Goal: Task Accomplishment & Management: Manage account settings

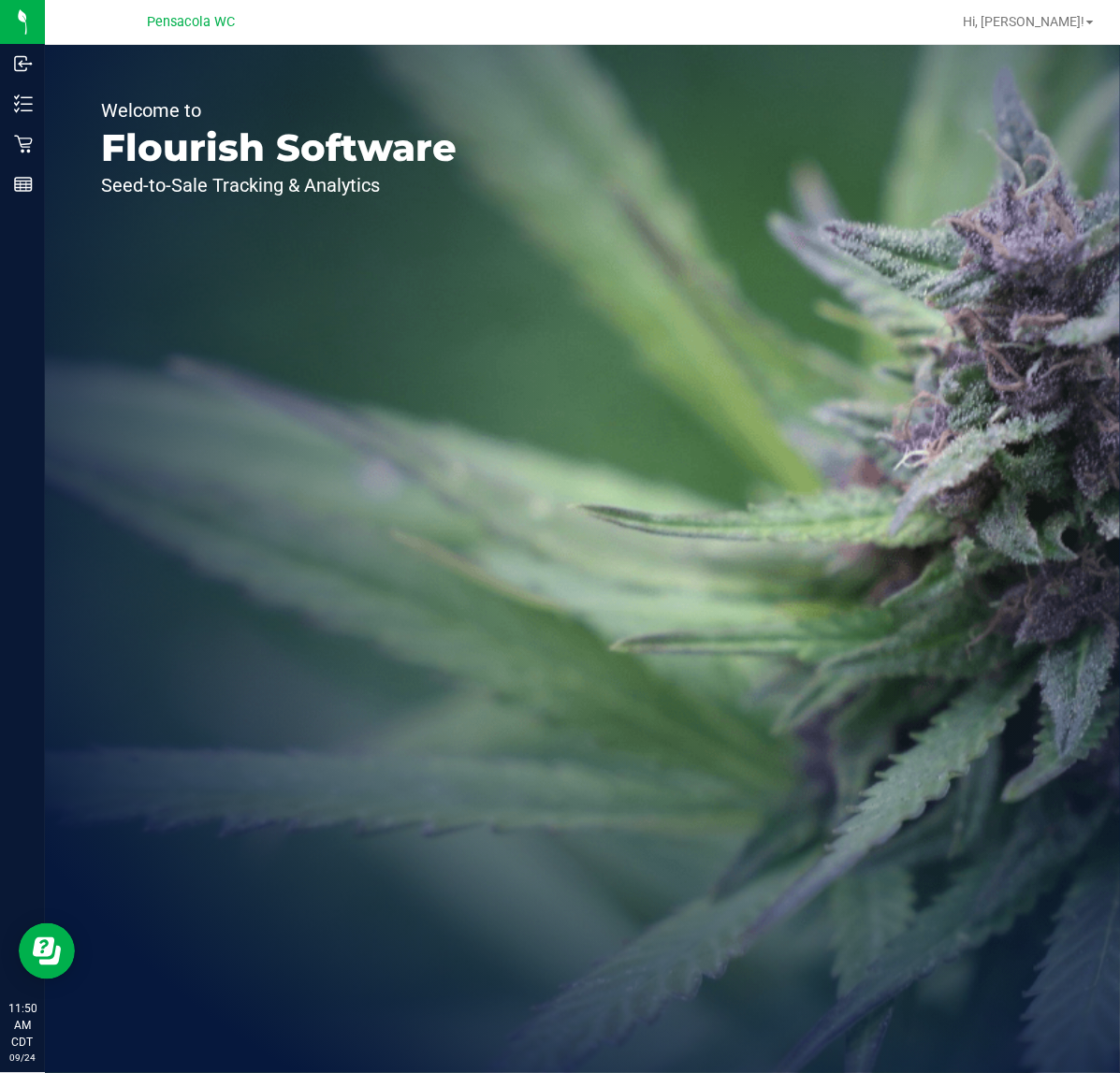
click at [23, 138] on icon at bounding box center [23, 144] width 17 height 17
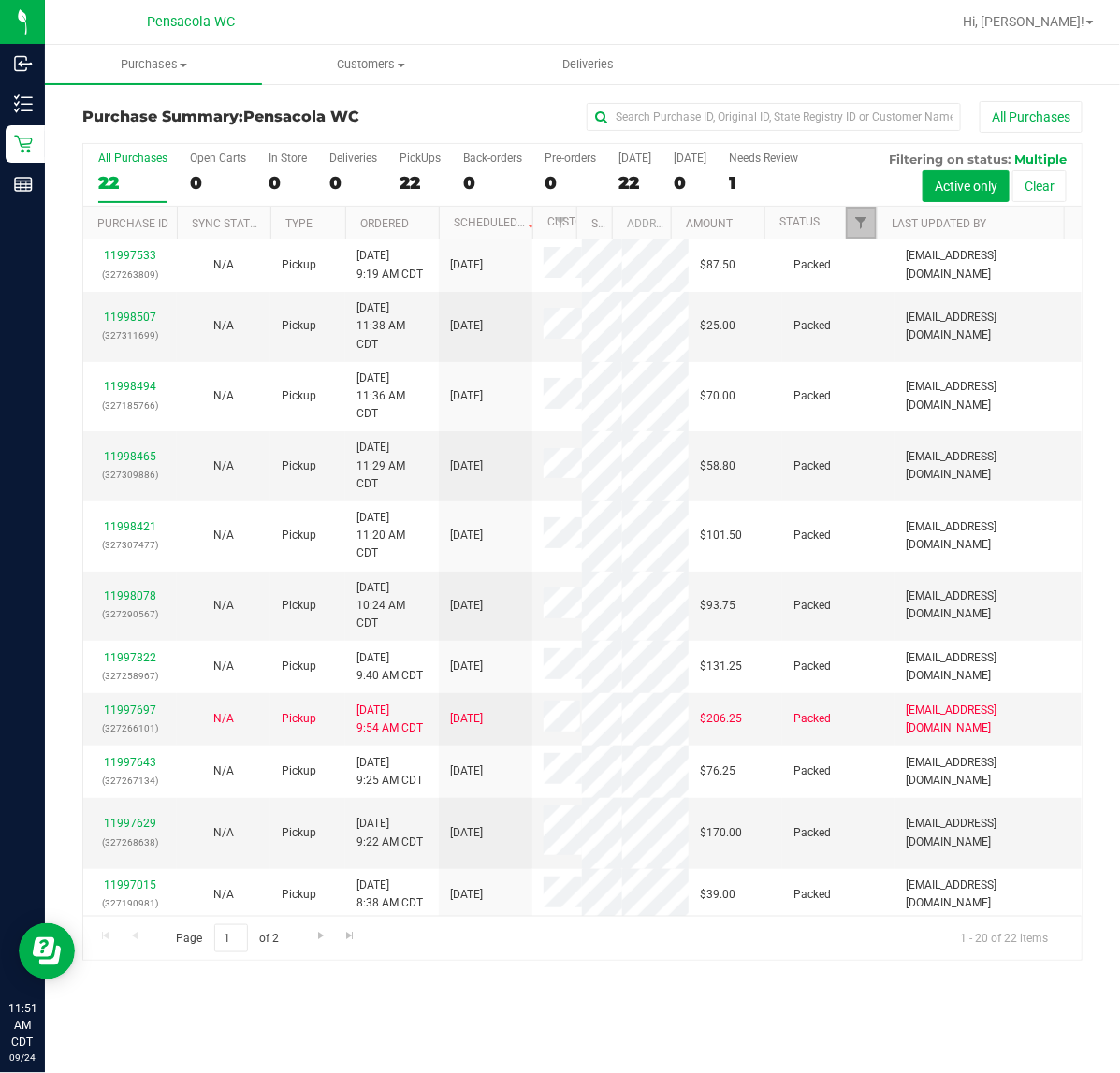
click at [858, 236] on link "Filter" at bounding box center [861, 222] width 31 height 32
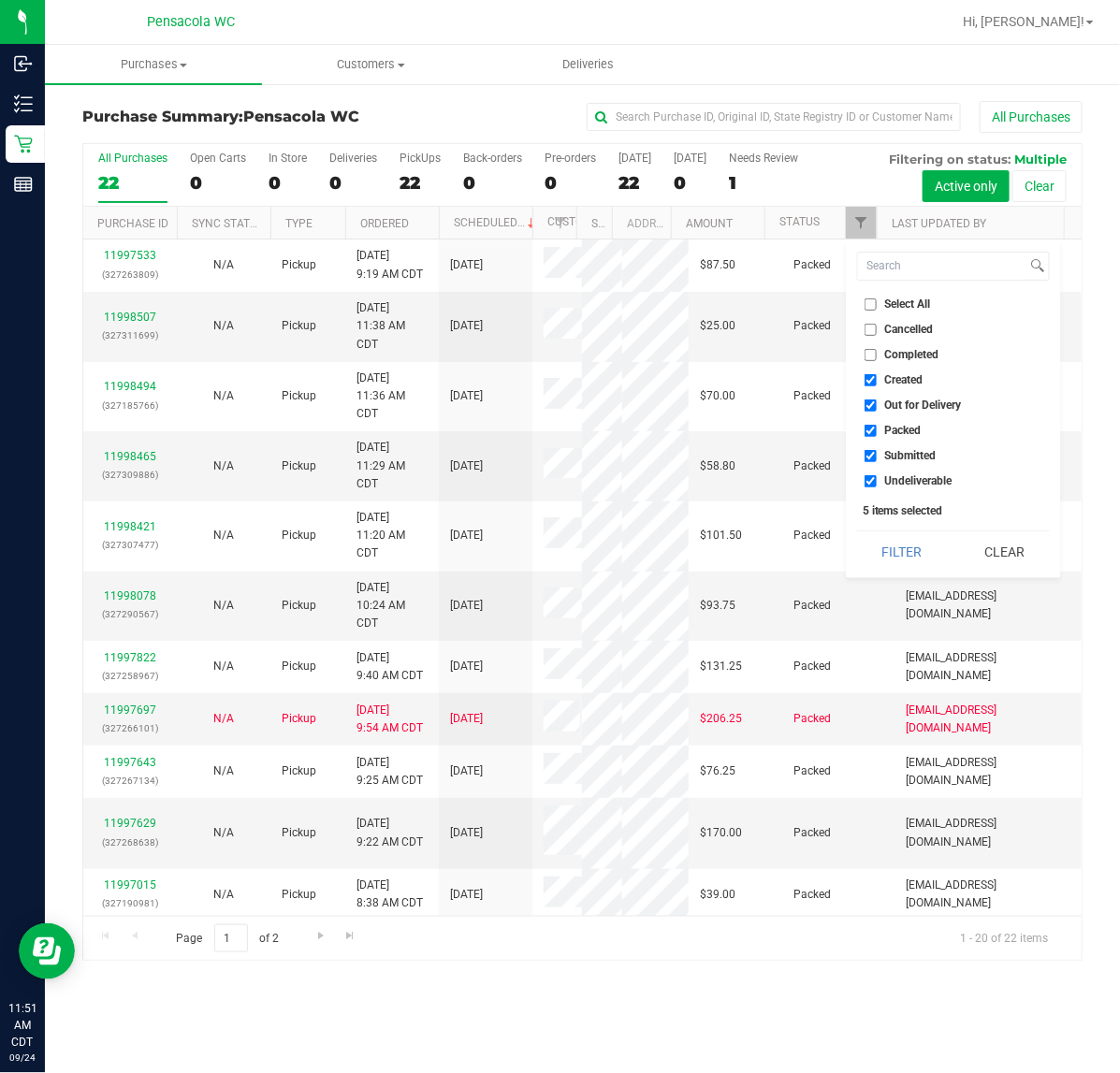
click at [867, 307] on input "Select All" at bounding box center [870, 304] width 13 height 13
checkbox input "true"
click at [867, 307] on input "Select All" at bounding box center [870, 304] width 13 height 13
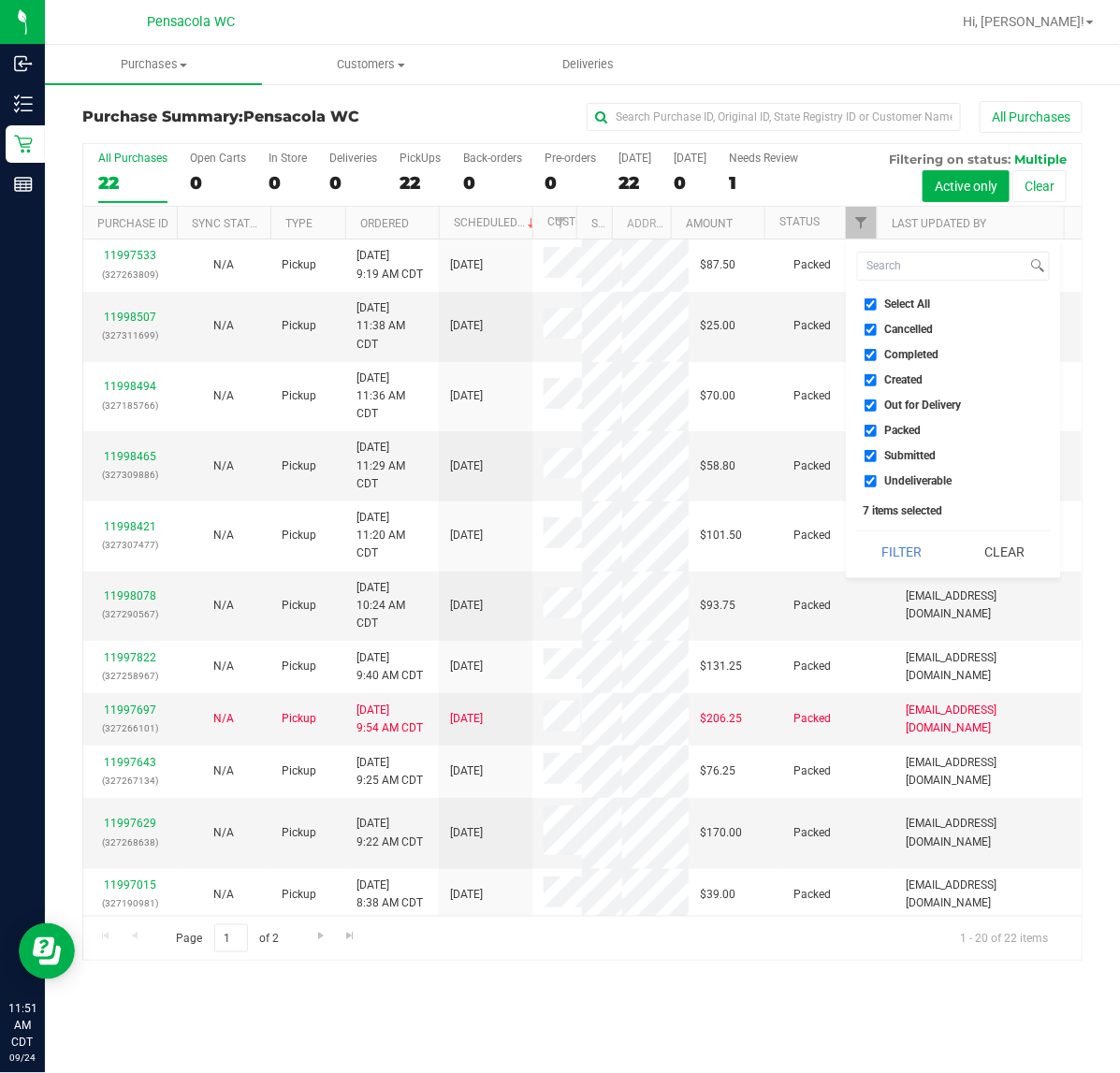
checkbox input "false"
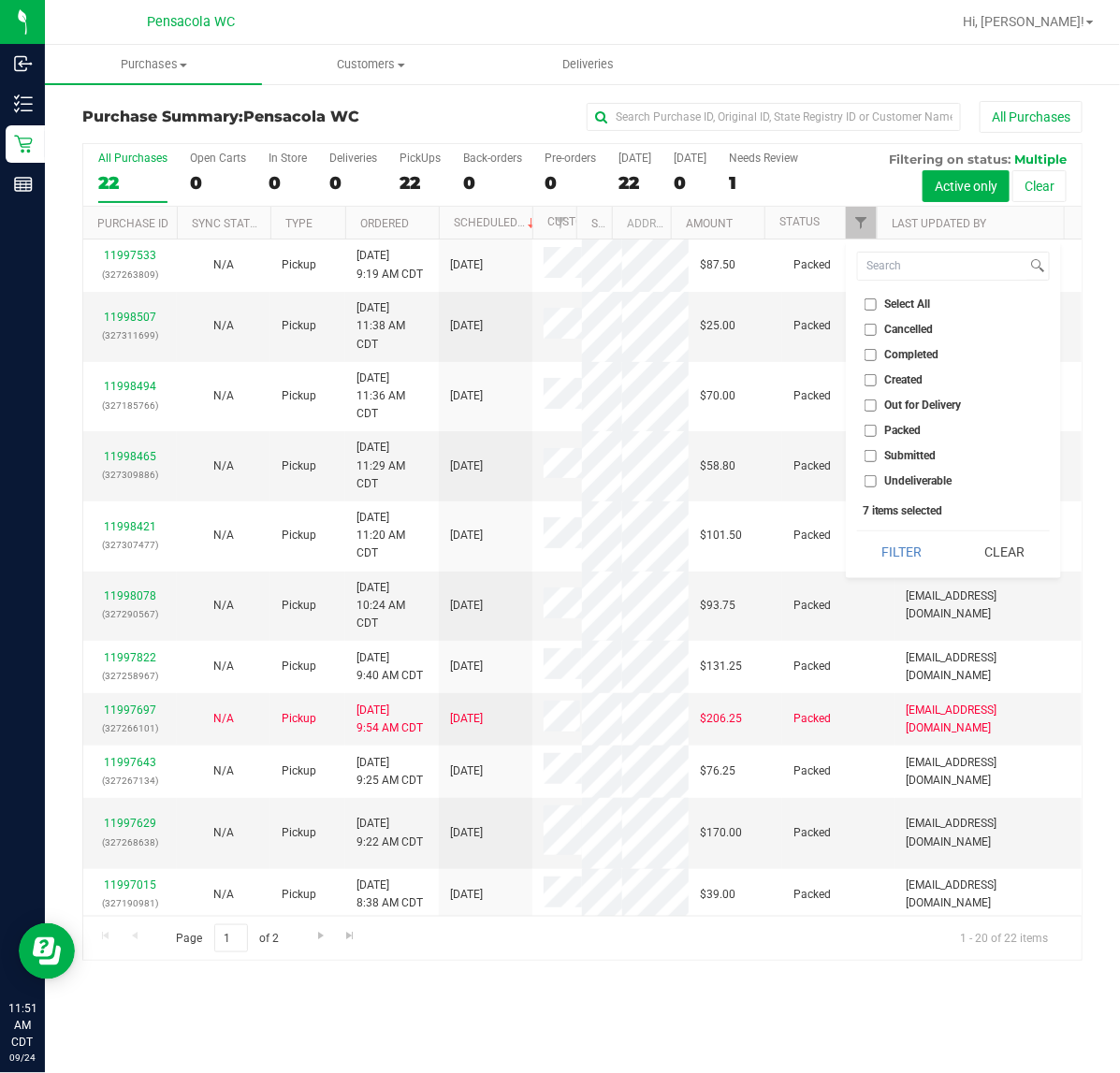
checkbox input "false"
click at [887, 450] on span "Submitted" at bounding box center [910, 456] width 51 height 12
click at [876, 450] on input "Submitted" at bounding box center [870, 456] width 13 height 13
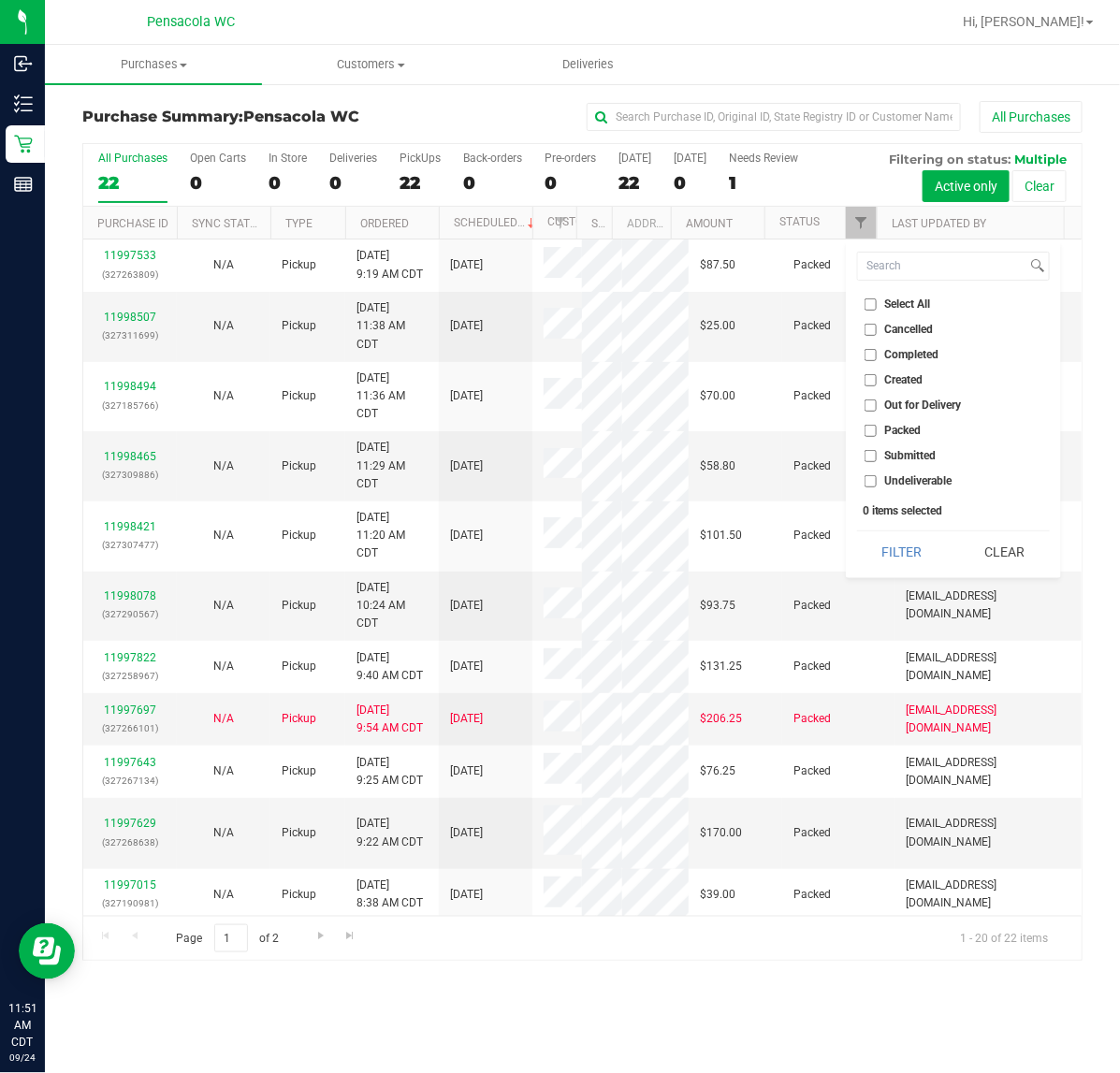
checkbox input "true"
click at [887, 542] on button "Filter" at bounding box center [901, 552] width 90 height 41
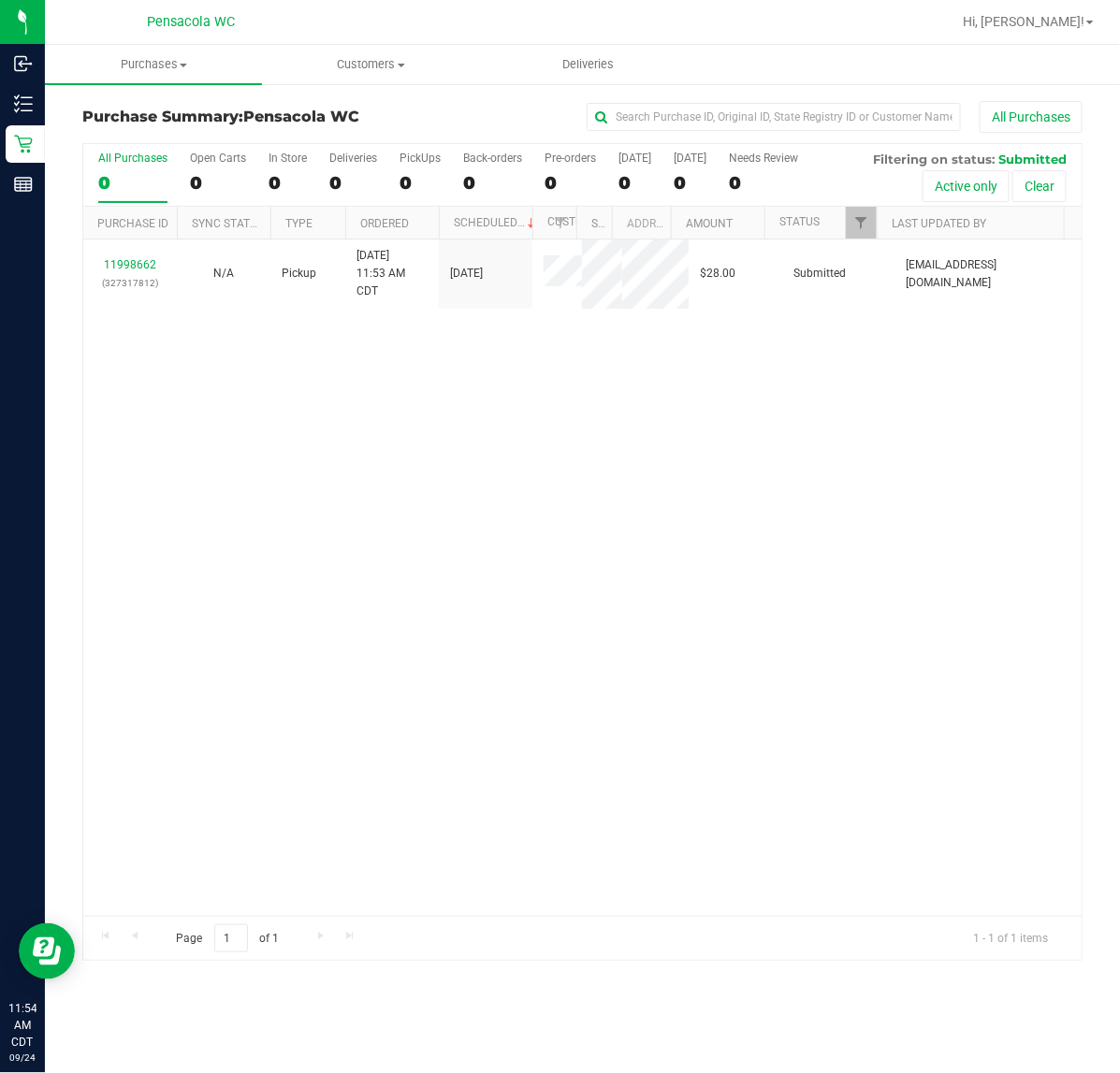
click at [220, 573] on div "11998662 (327317812) N/A Pickup 9/24/2025 11:53 AM CDT 9/24/2025 $28.00 Submitt…" at bounding box center [582, 578] width 998 height 676
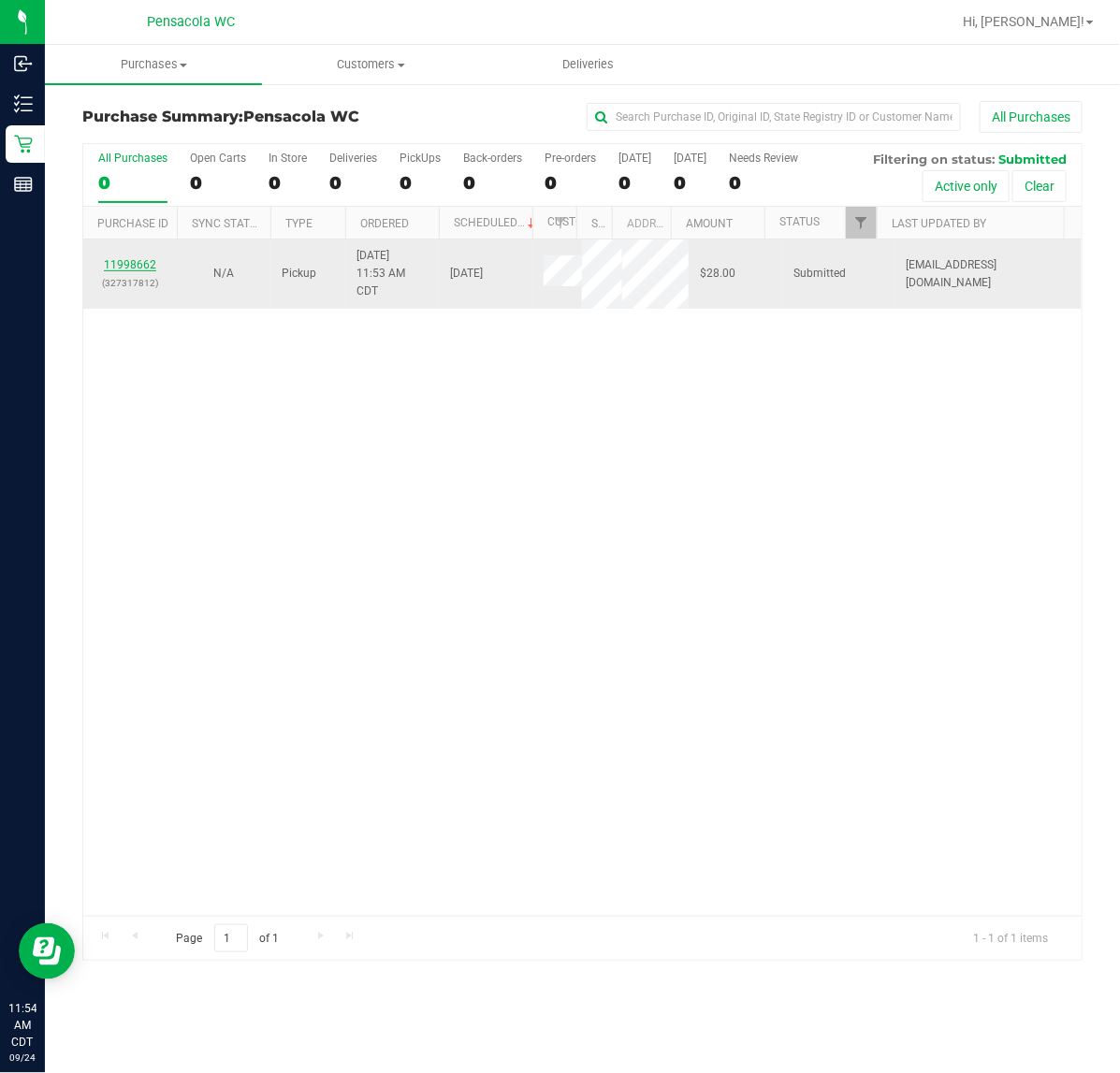
click at [126, 267] on link "11998662" at bounding box center [130, 265] width 52 height 13
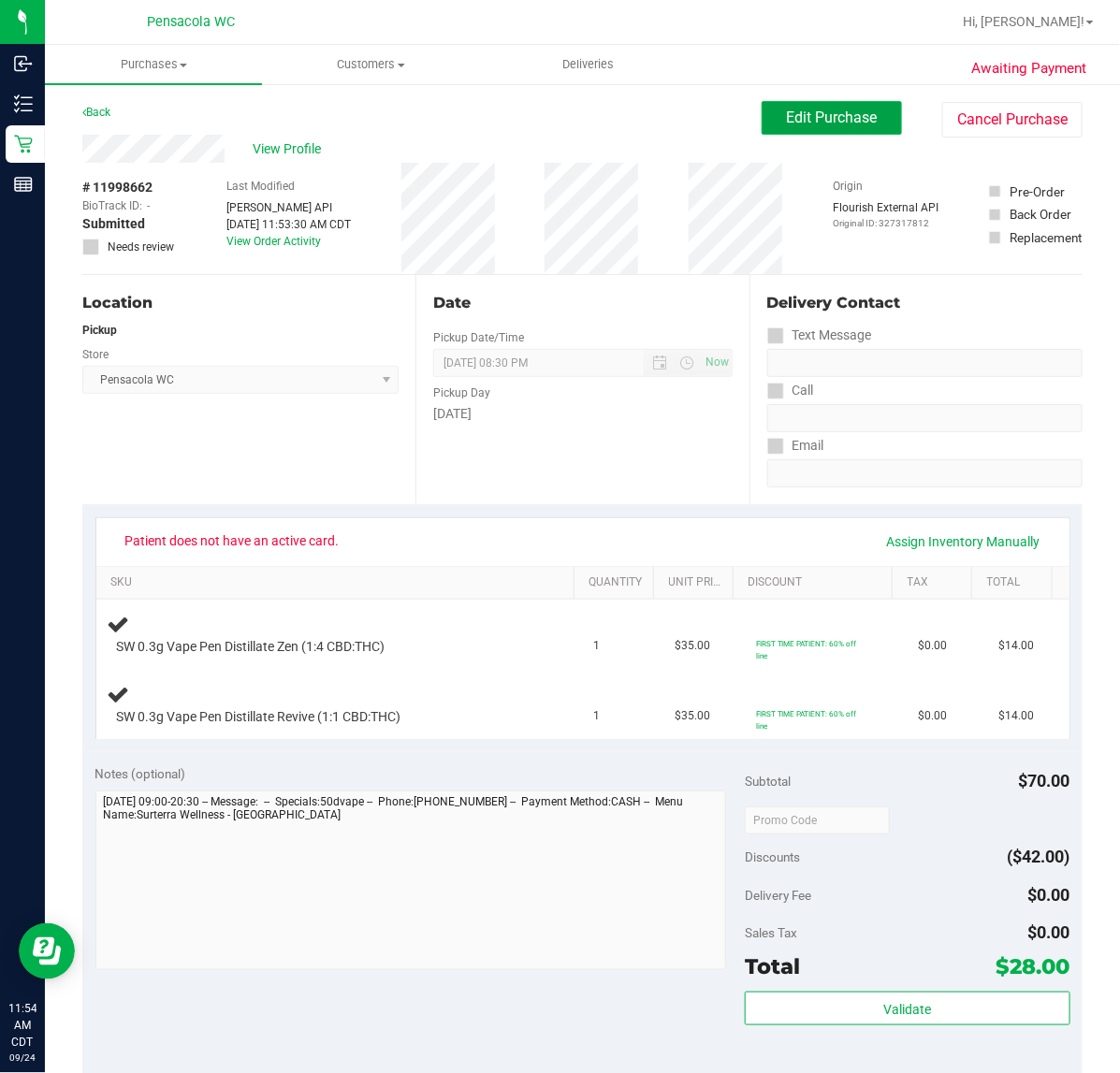
click at [787, 118] on span "Edit Purchase" at bounding box center [832, 118] width 91 height 17
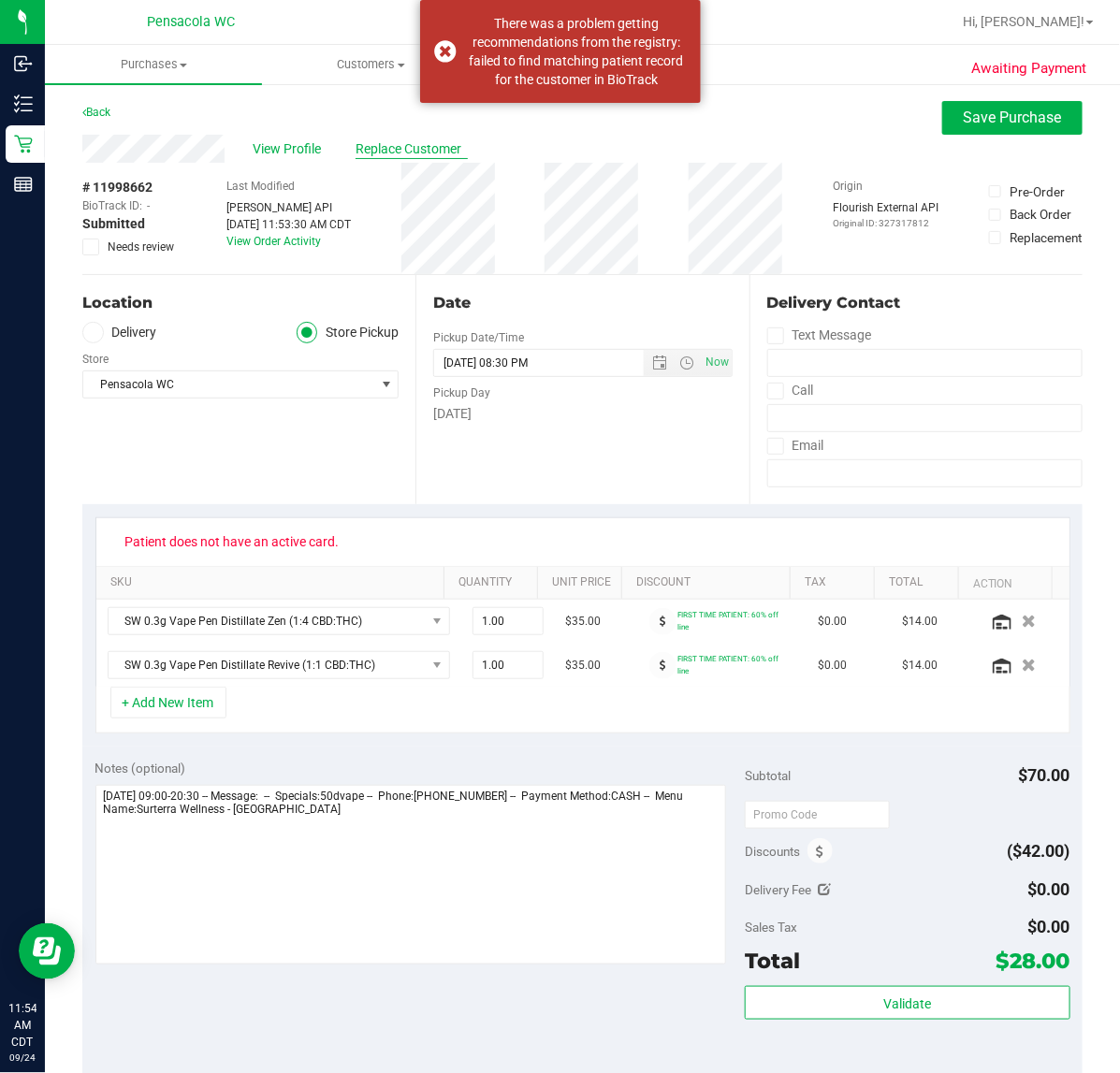
click at [400, 147] on span "Replace Customer" at bounding box center [411, 149] width 113 height 19
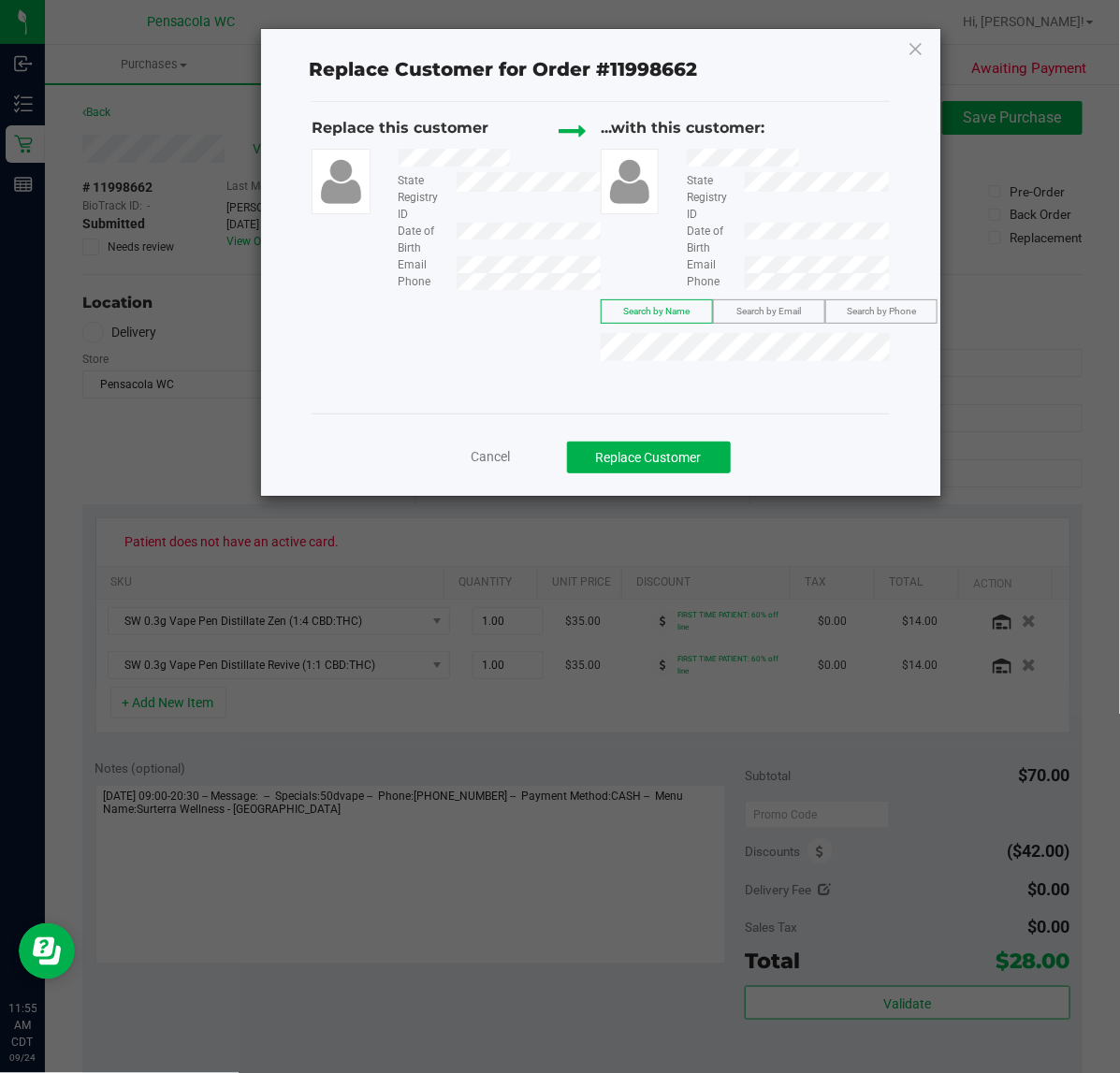
click at [802, 313] on label "Search by Email" at bounding box center [768, 311] width 111 height 22
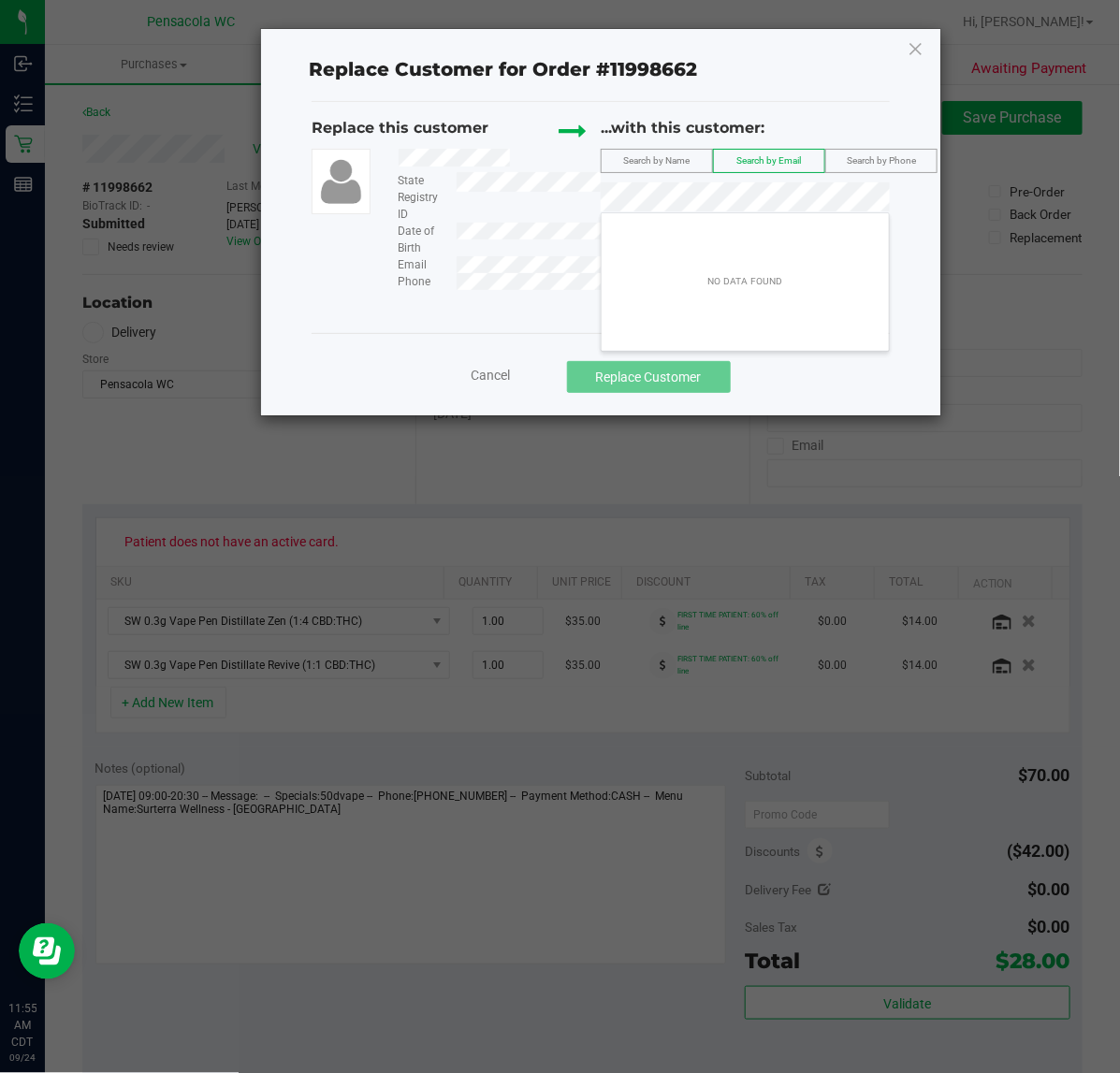
click at [844, 182] on div "...with this customer: Search by Name Search by Email Search by Phone" at bounding box center [745, 168] width 289 height 103
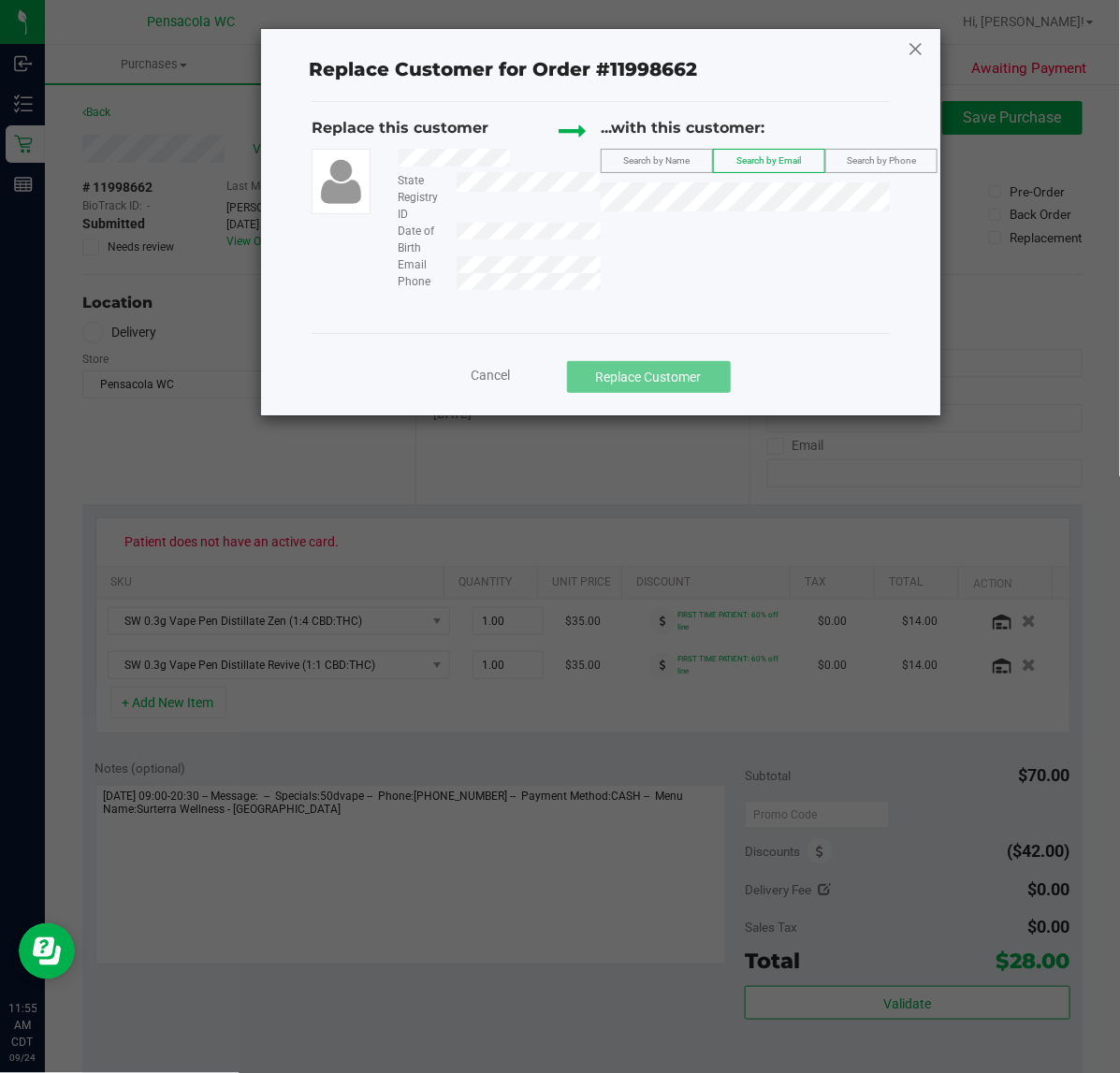
click at [917, 45] on icon at bounding box center [915, 48] width 16 height 30
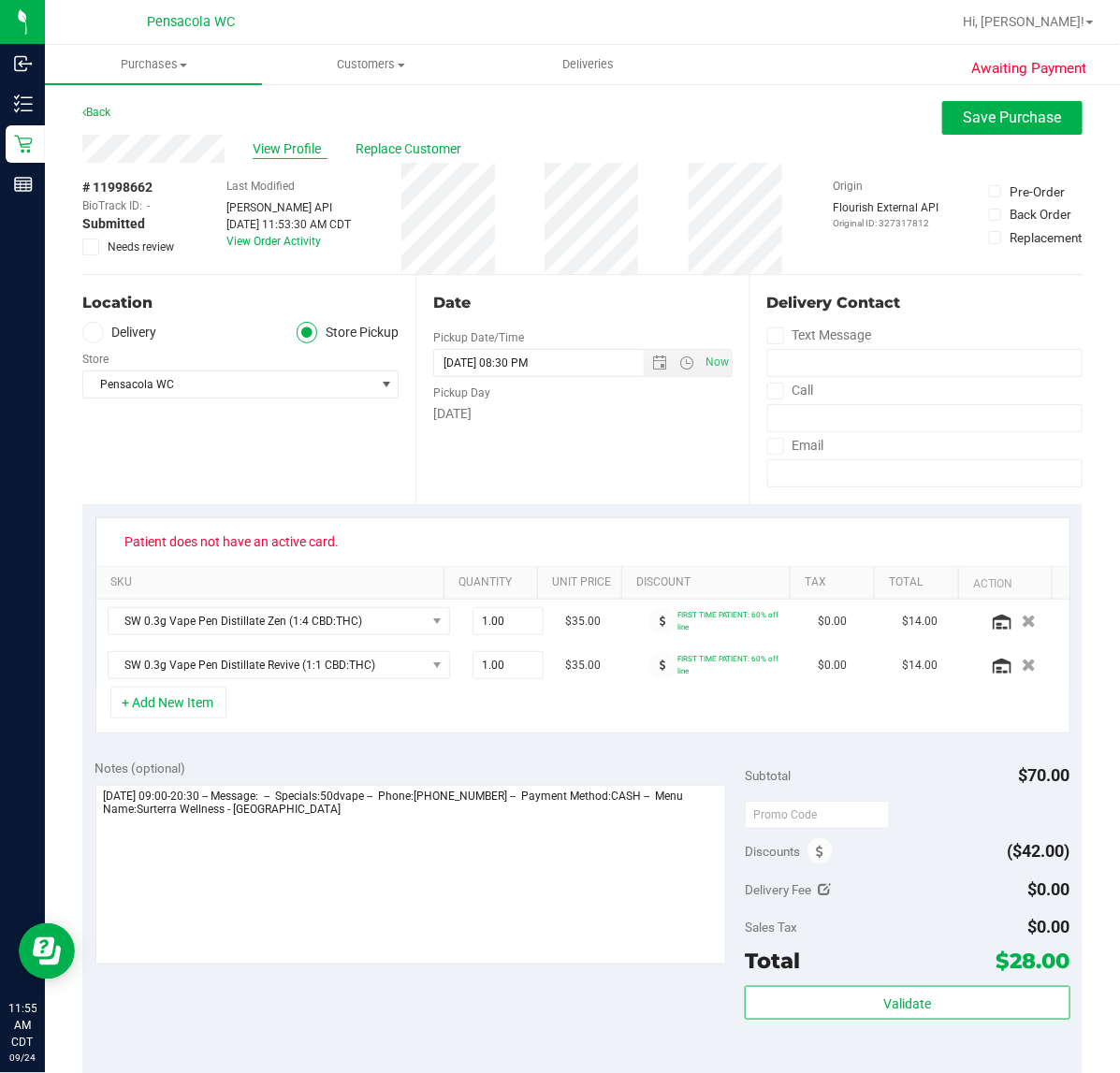
click at [278, 147] on span "View Profile" at bounding box center [290, 149] width 75 height 19
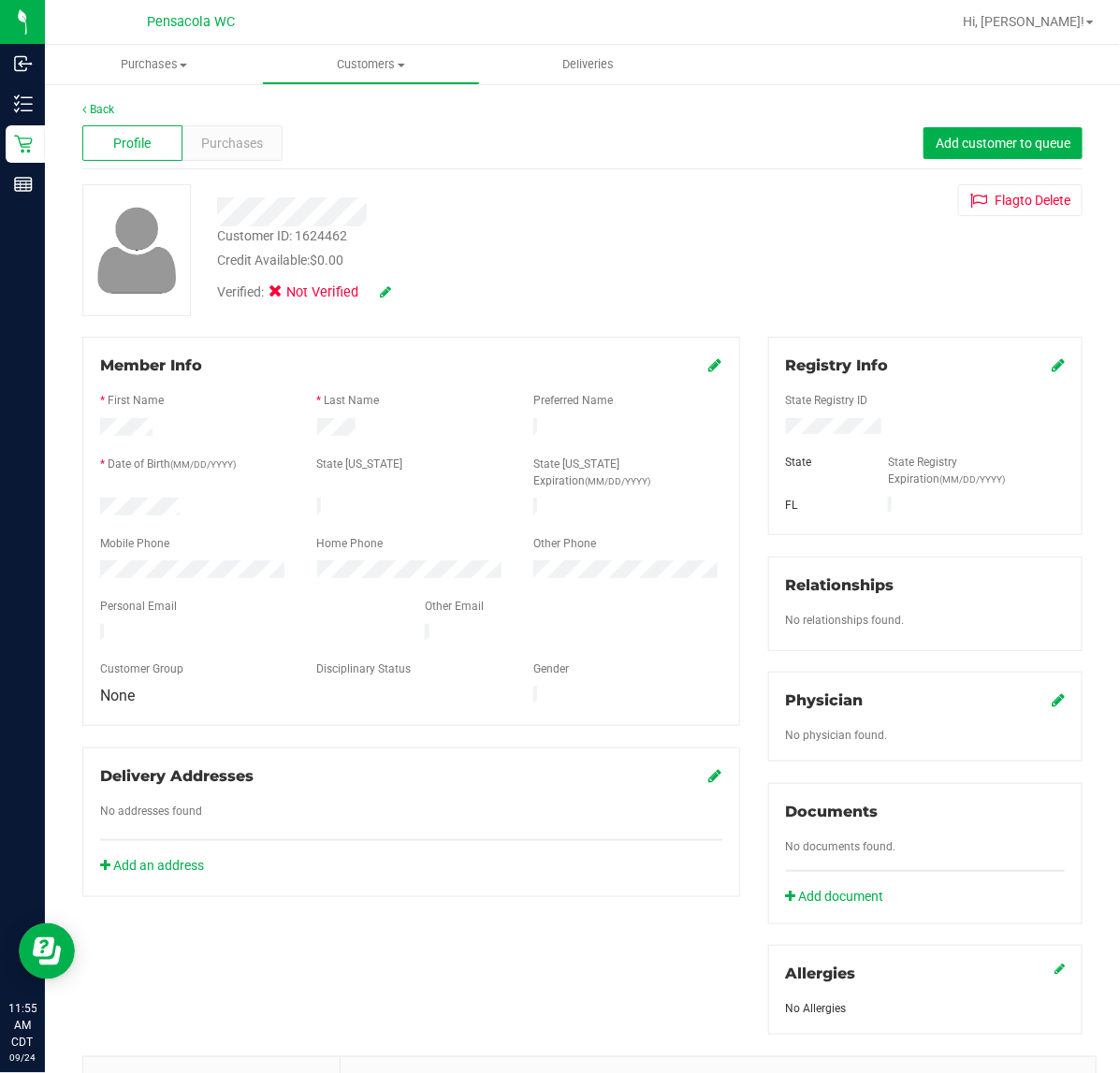
click at [1048, 370] on div "Registry Info State Registry ID State State Registry Expiration (MM/DD/YYYY) FL" at bounding box center [925, 436] width 314 height 198
click at [1020, 370] on div "Registry Info" at bounding box center [925, 365] width 278 height 22
click at [1031, 365] on div "Registry Info" at bounding box center [925, 365] width 278 height 22
click at [1052, 365] on icon at bounding box center [1058, 365] width 13 height 15
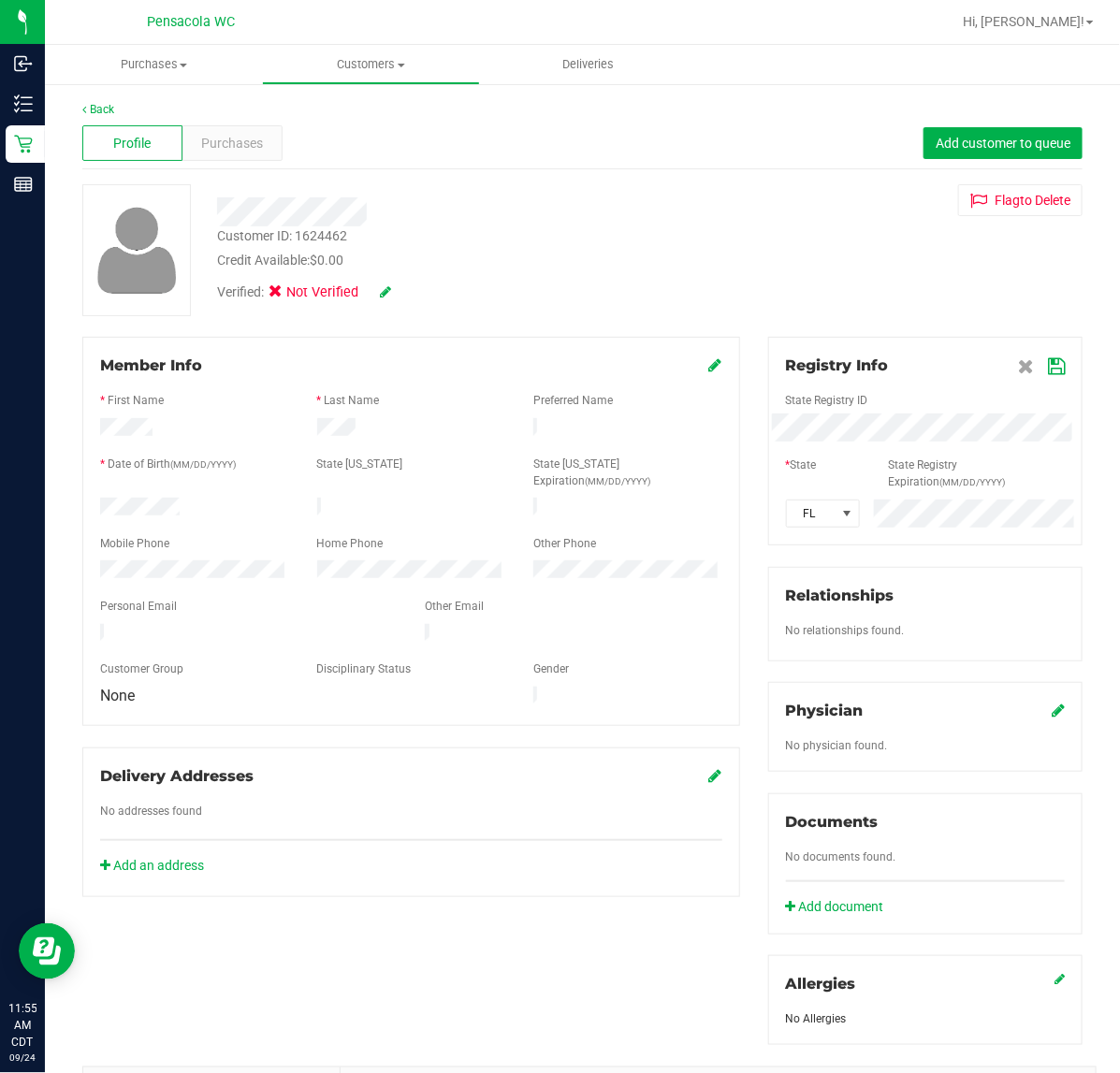
click at [660, 423] on div "Member Info * First Name * Last Name Preferred Name * Date of Birth (MM/DD/YYYY…" at bounding box center [582, 827] width 1028 height 981
drag, startPoint x: 660, startPoint y: 393, endPoint x: 383, endPoint y: 522, distance: 305.6
click at [383, 522] on form "Member Info * First Name * Last Name Preferred Name * Date of Birth (MM/DD/YYYY…" at bounding box center [411, 531] width 622 height 353
click at [852, 475] on div "* State" at bounding box center [822, 467] width 102 height 21
click at [1048, 361] on icon at bounding box center [1055, 367] width 16 height 15
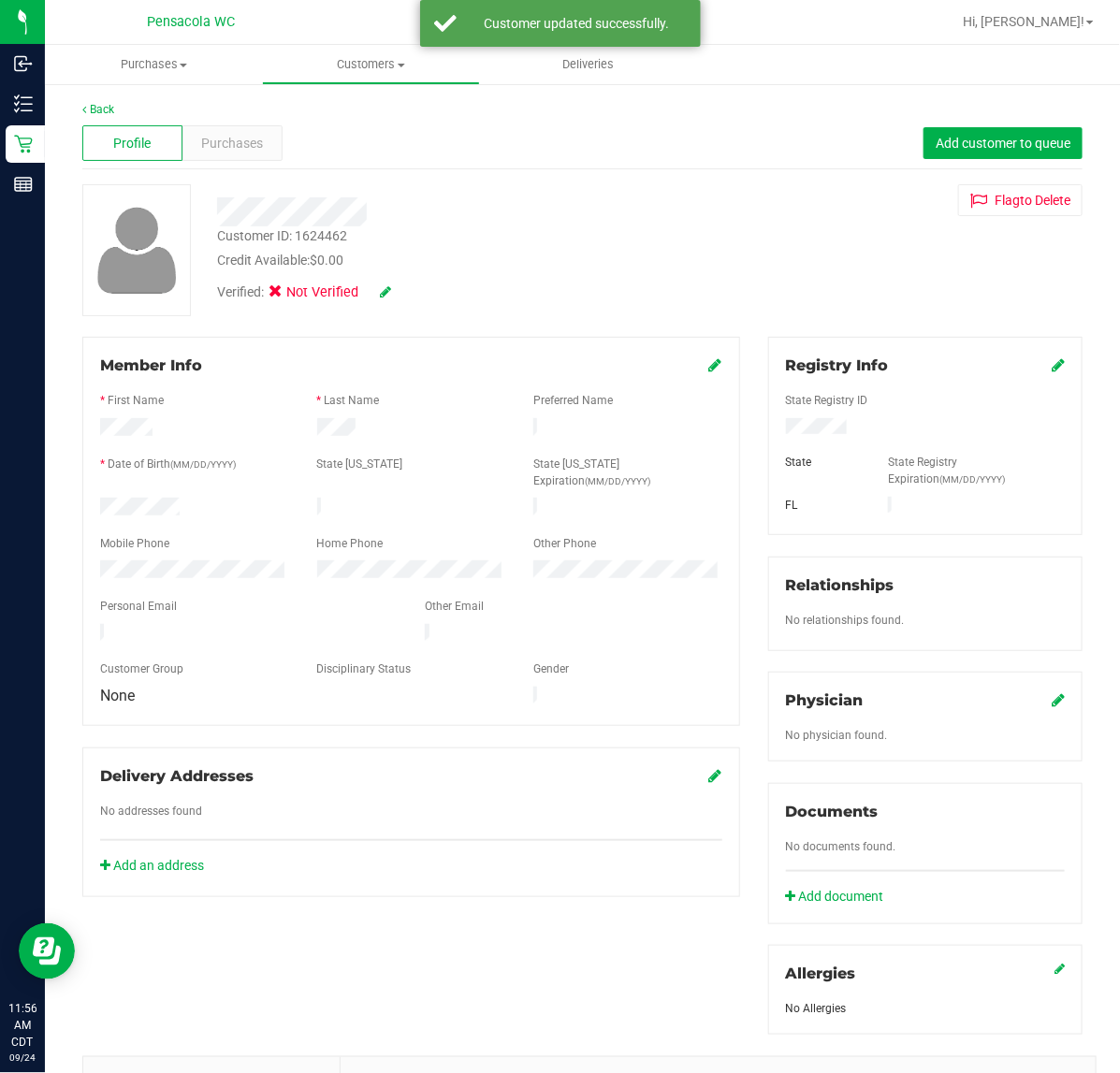
click at [381, 292] on icon at bounding box center [385, 292] width 12 height 13
drag, startPoint x: 260, startPoint y: 291, endPoint x: 273, endPoint y: 298, distance: 14.8
click at [264, 292] on span "Verified:" at bounding box center [244, 294] width 55 height 24
click at [291, 304] on label "Medical" at bounding box center [312, 294] width 79 height 24
click at [0, 0] on input "Medical" at bounding box center [0, 0] width 0 height 0
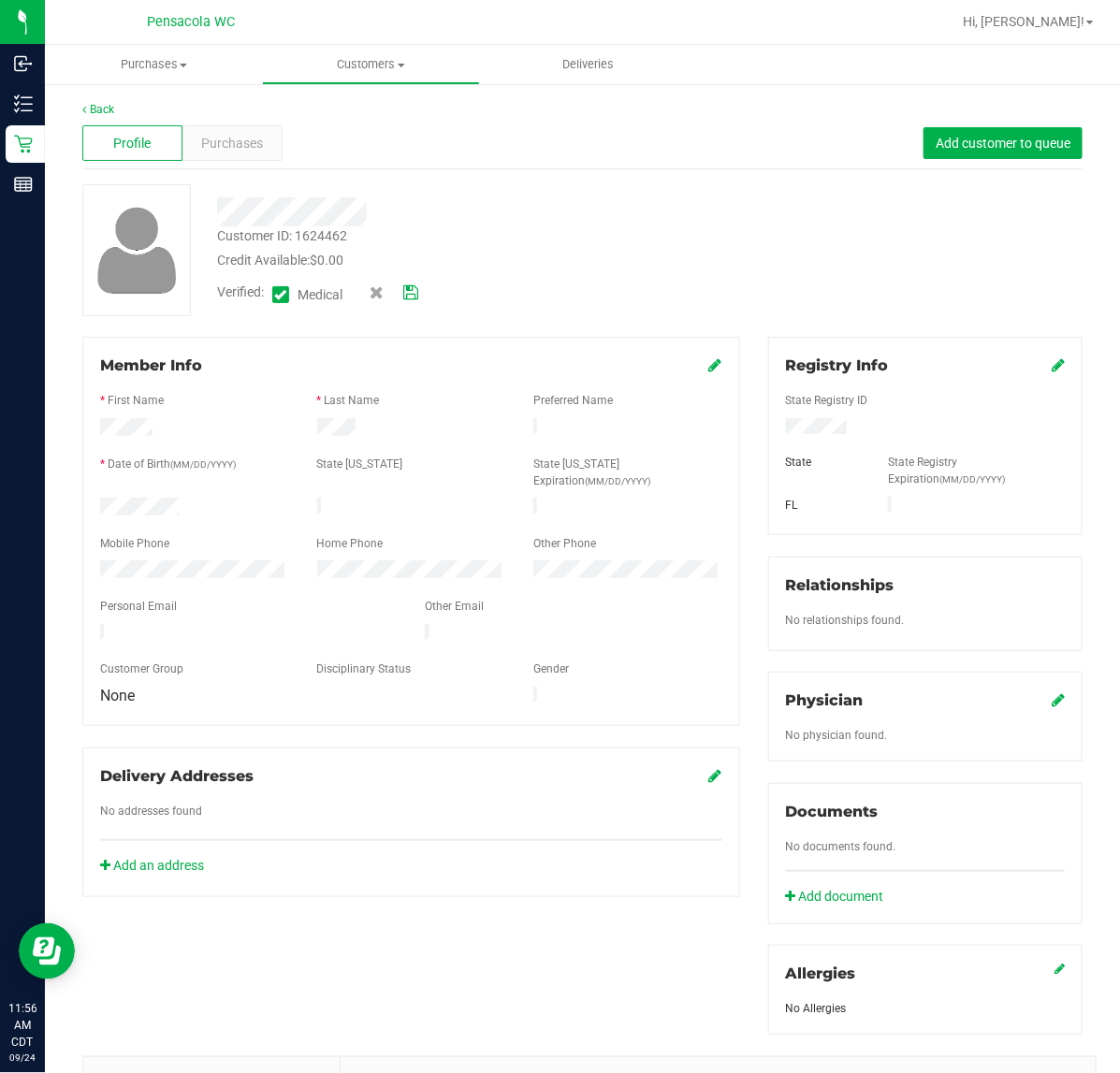
click at [414, 288] on icon at bounding box center [411, 293] width 15 height 13
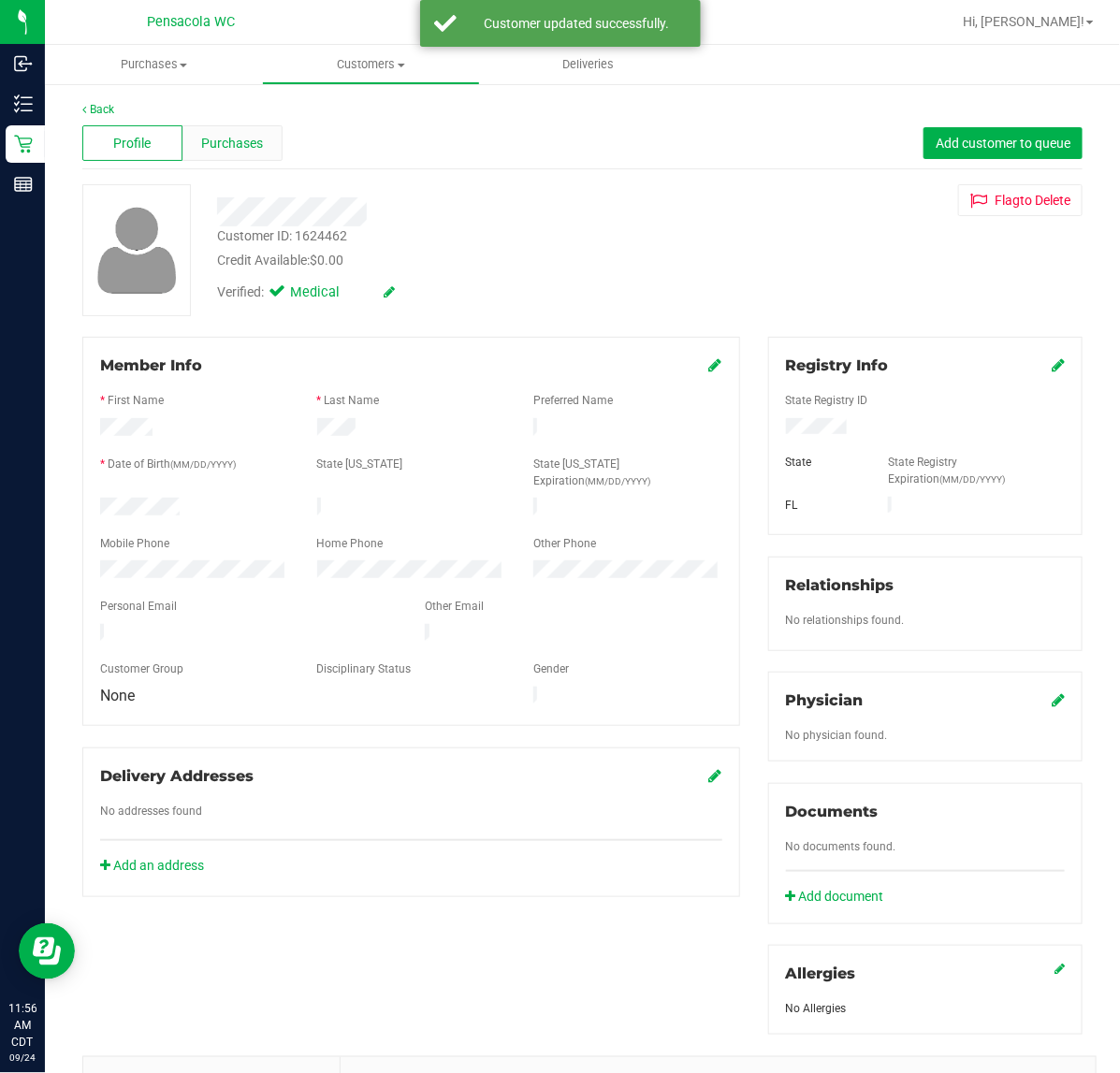
click at [249, 144] on span "Purchases" at bounding box center [232, 144] width 62 height 19
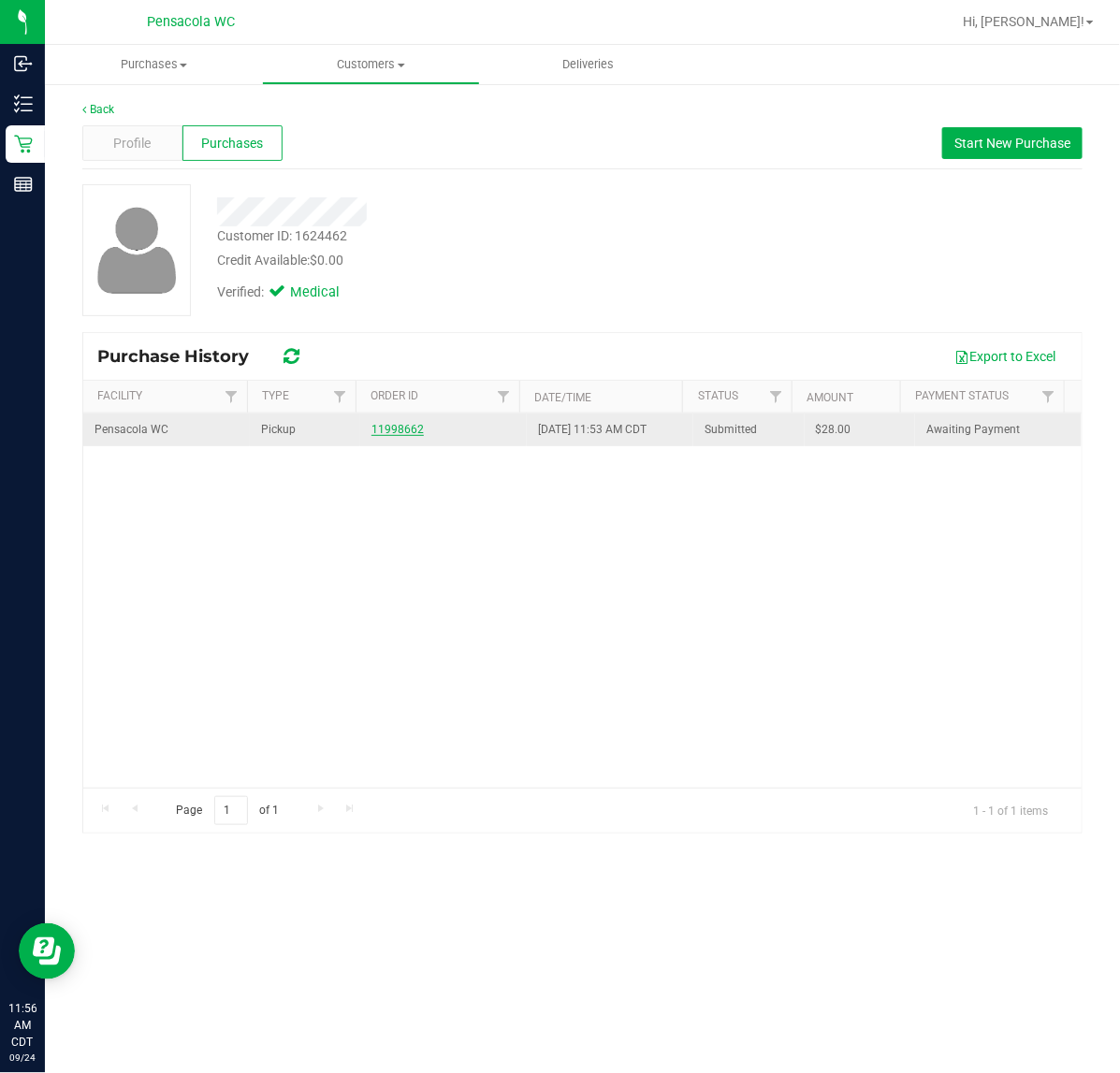
click at [390, 436] on link "11998662" at bounding box center [398, 430] width 52 height 13
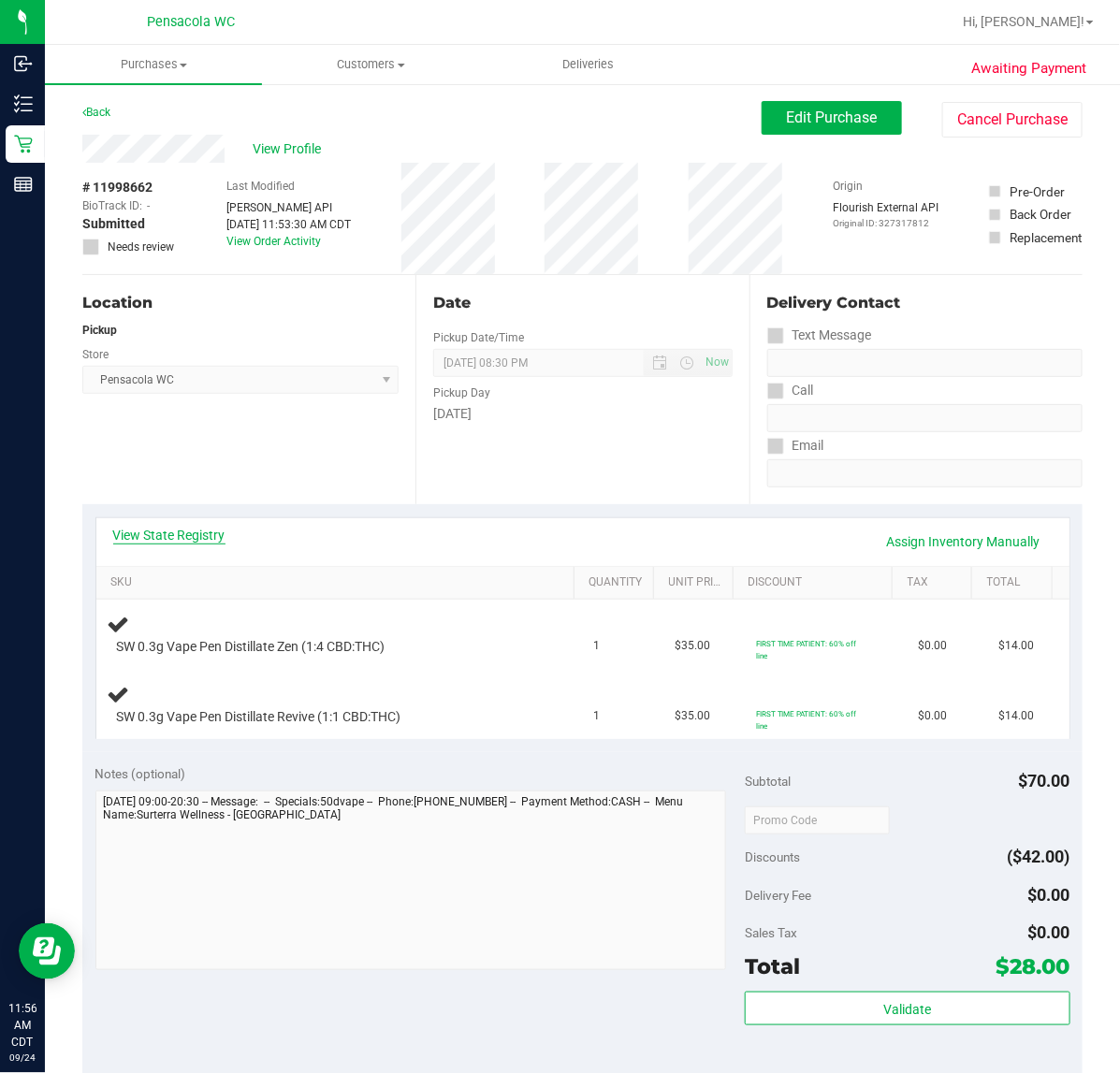
click at [175, 527] on link "View State Registry" at bounding box center [169, 535] width 113 height 18
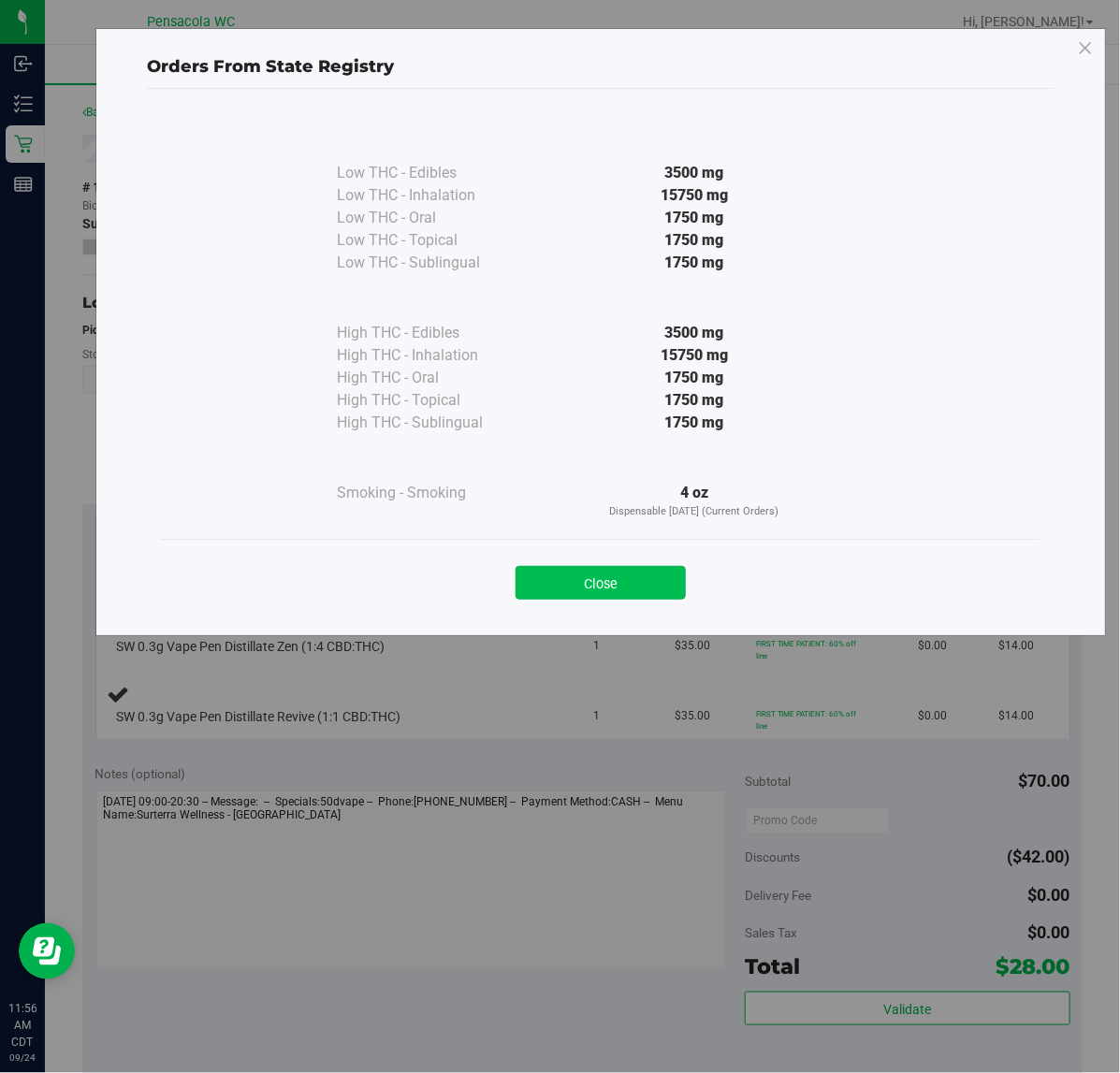
click at [609, 577] on button "Close" at bounding box center [600, 583] width 170 height 34
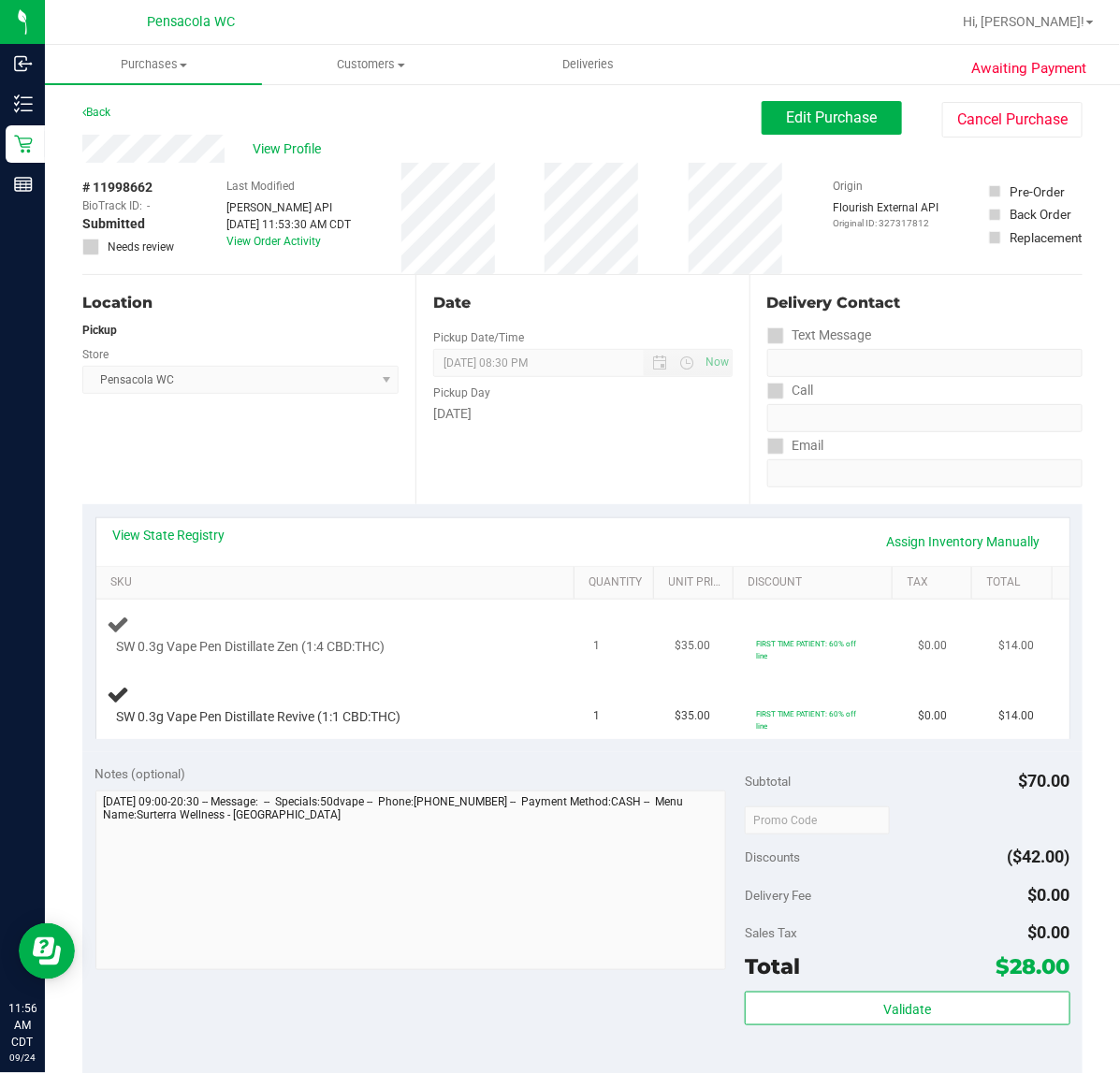
click at [368, 657] on div at bounding box center [325, 656] width 417 height 1
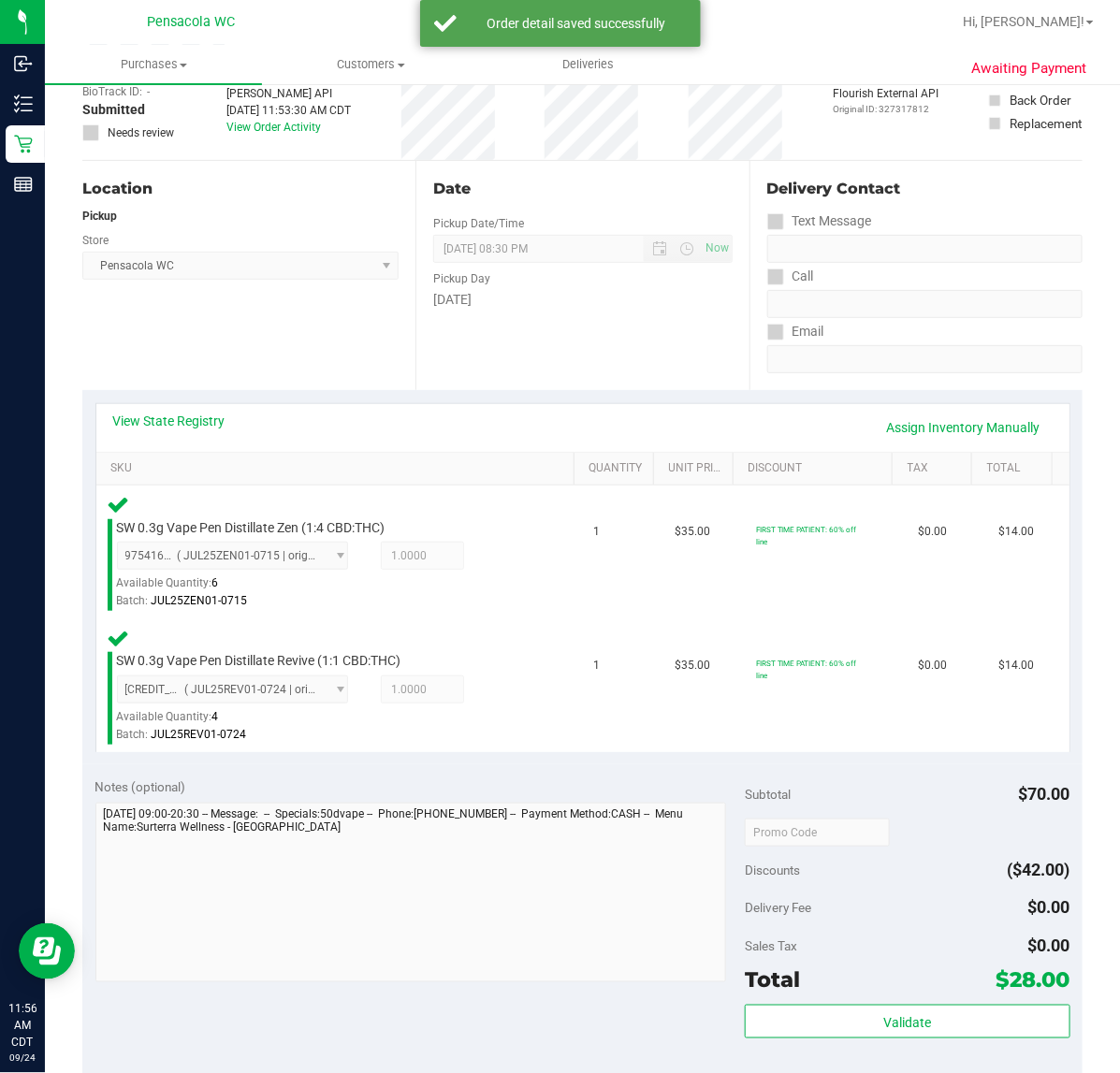
scroll to position [351, 0]
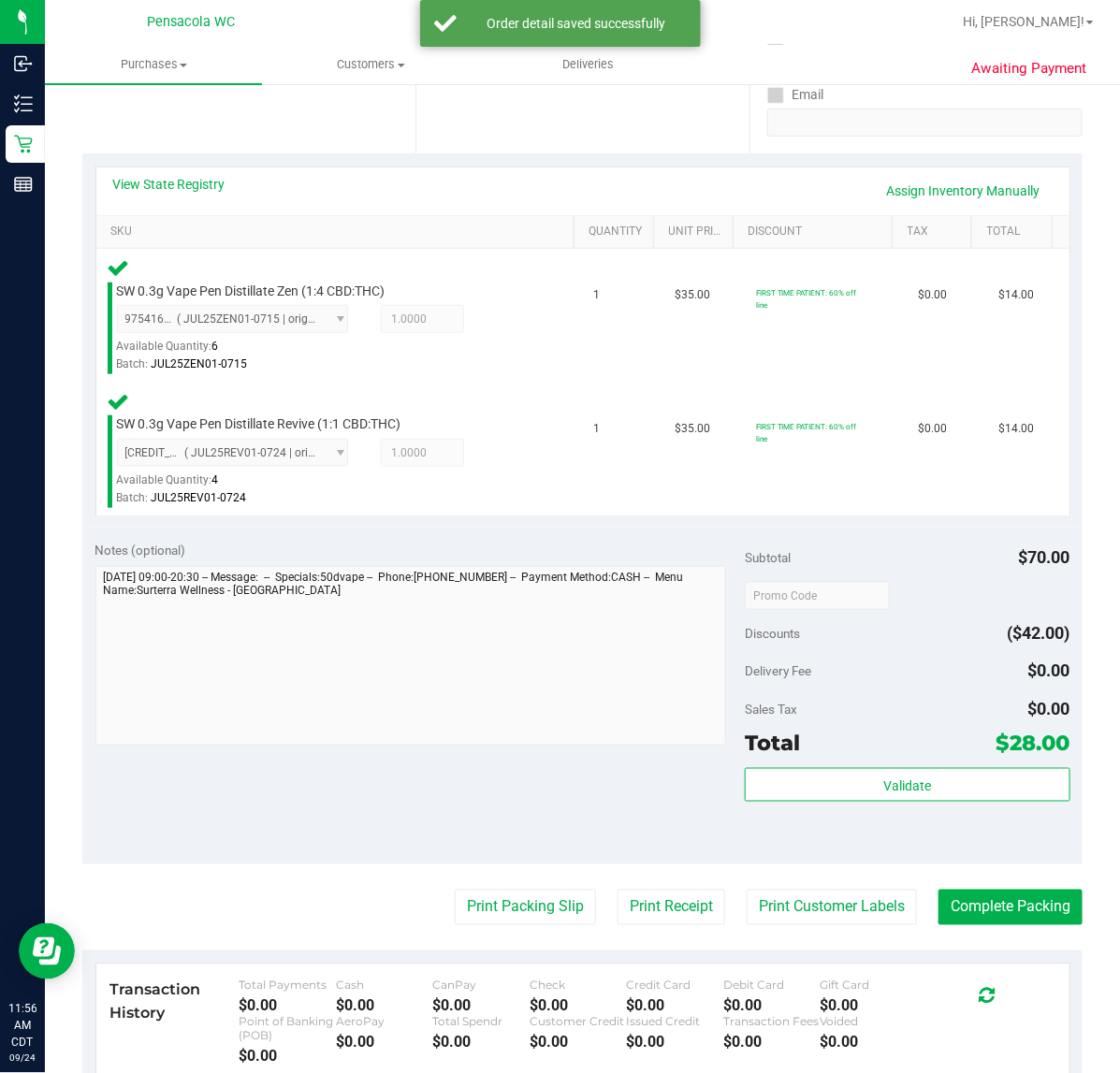
click at [823, 758] on div "Total $28.00" at bounding box center [906, 743] width 325 height 34
click at [832, 804] on div "Validate" at bounding box center [906, 809] width 325 height 84
click at [832, 773] on button "Validate" at bounding box center [906, 784] width 325 height 34
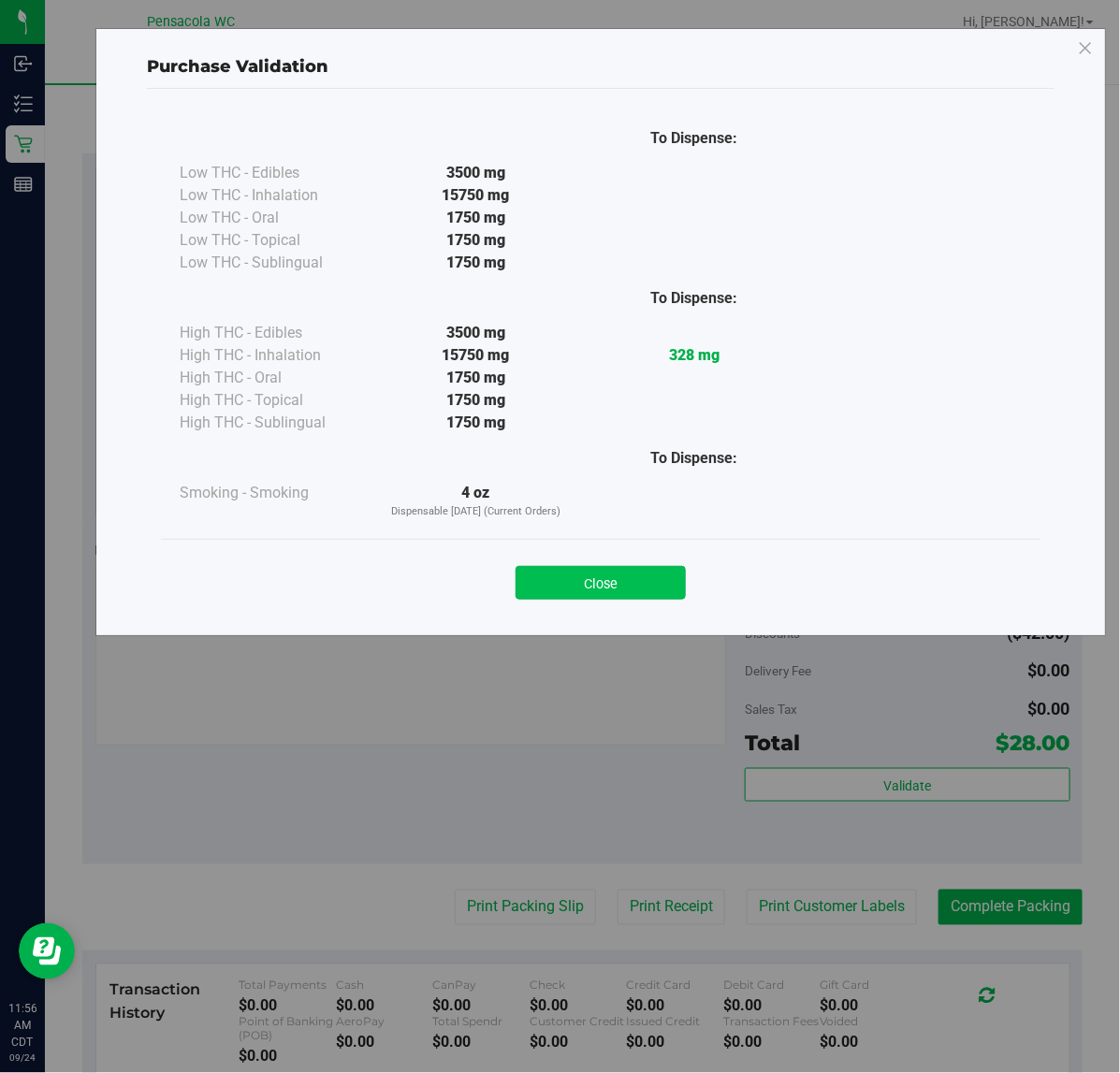
click at [674, 571] on button "Close" at bounding box center [600, 583] width 170 height 34
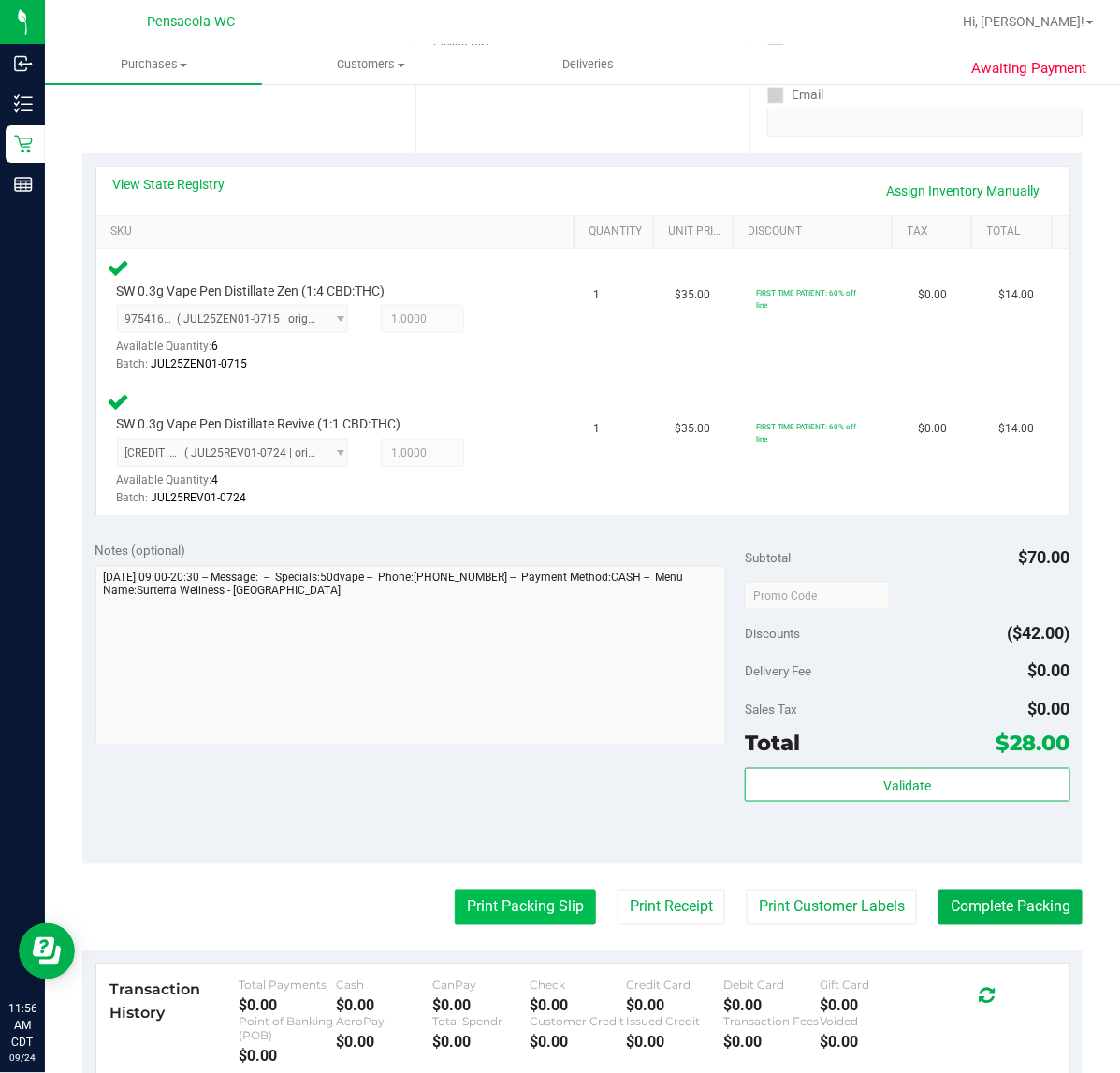
click at [545, 895] on button "Print Packing Slip" at bounding box center [525, 907] width 142 height 36
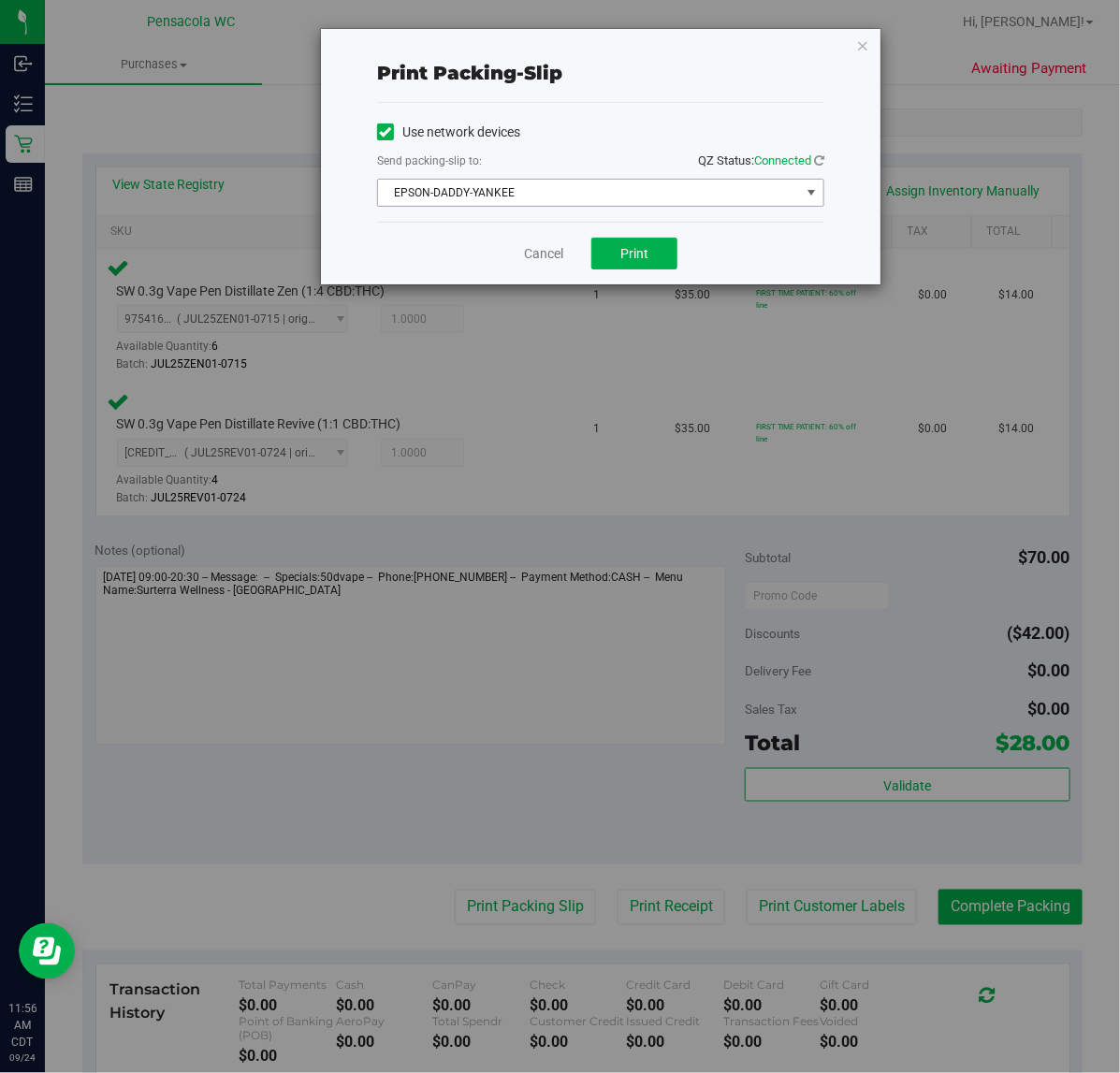
click at [564, 184] on span "EPSON-DADDY-YANKEE" at bounding box center [588, 192] width 422 height 26
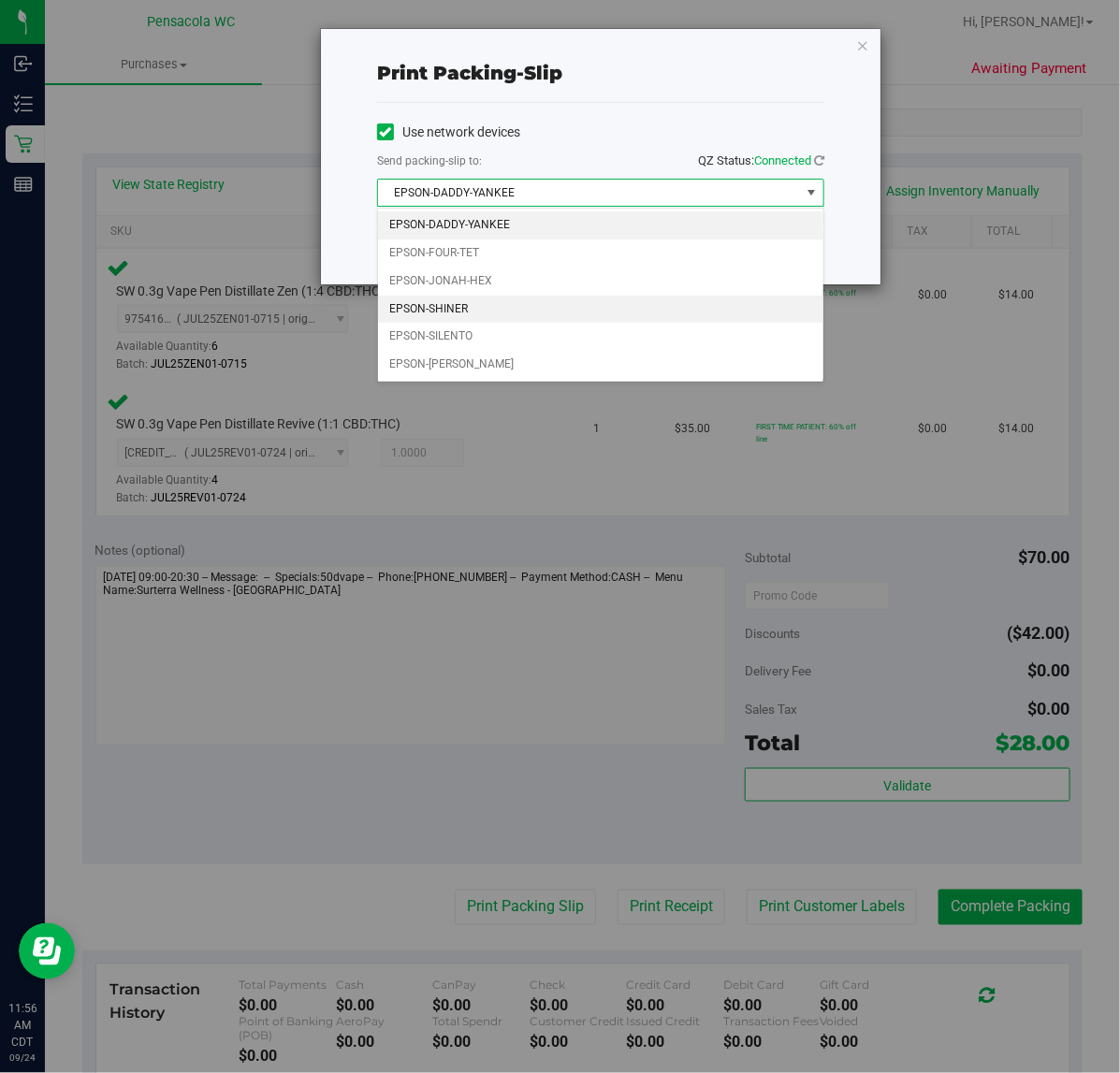
click at [505, 307] on li "EPSON-SHINER" at bounding box center [600, 309] width 445 height 28
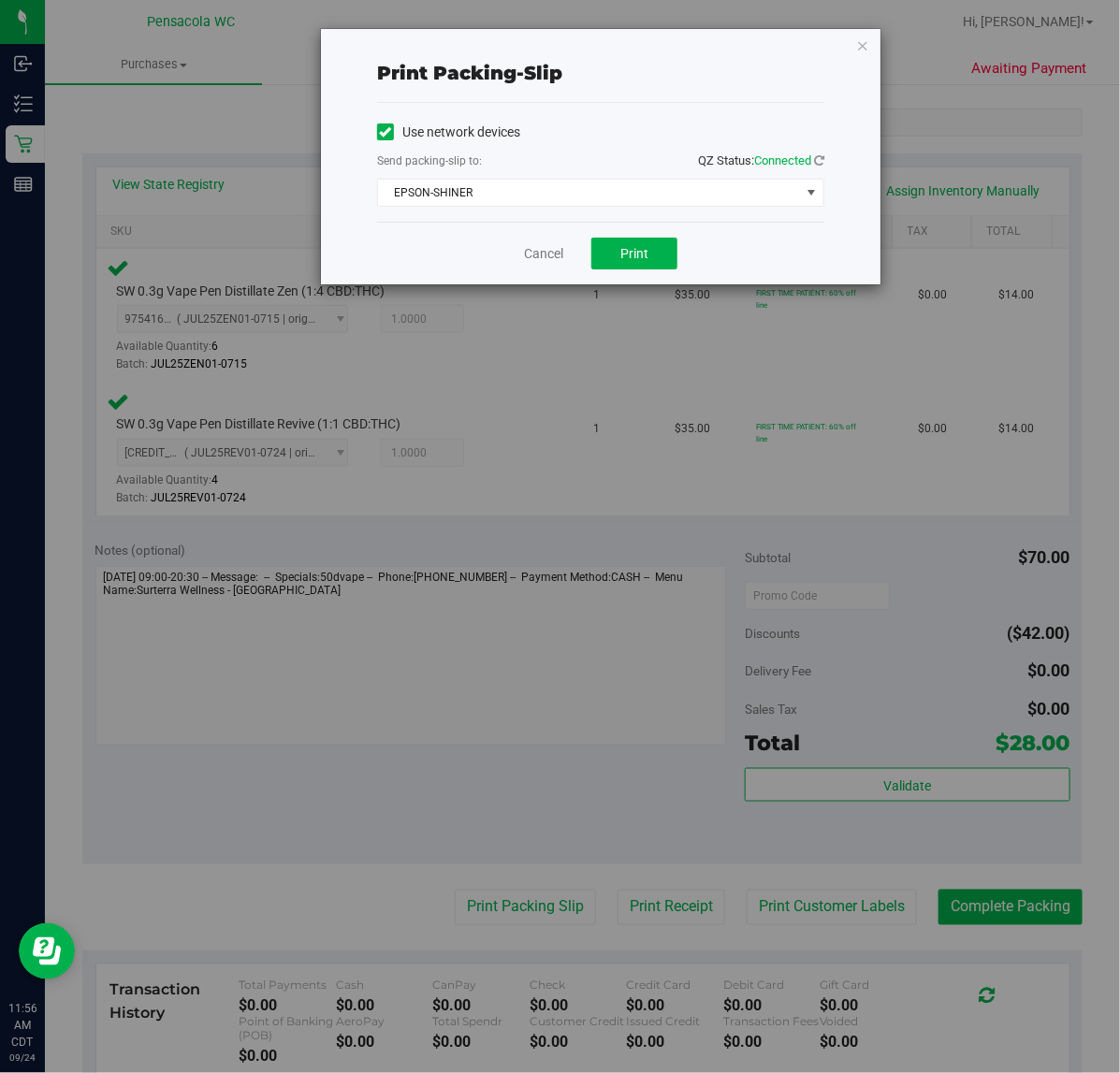
click at [660, 237] on div "Cancel Print" at bounding box center [600, 252] width 447 height 63
click at [656, 237] on div "Cancel Print" at bounding box center [600, 252] width 447 height 63
click at [651, 246] on button "Print" at bounding box center [634, 253] width 86 height 32
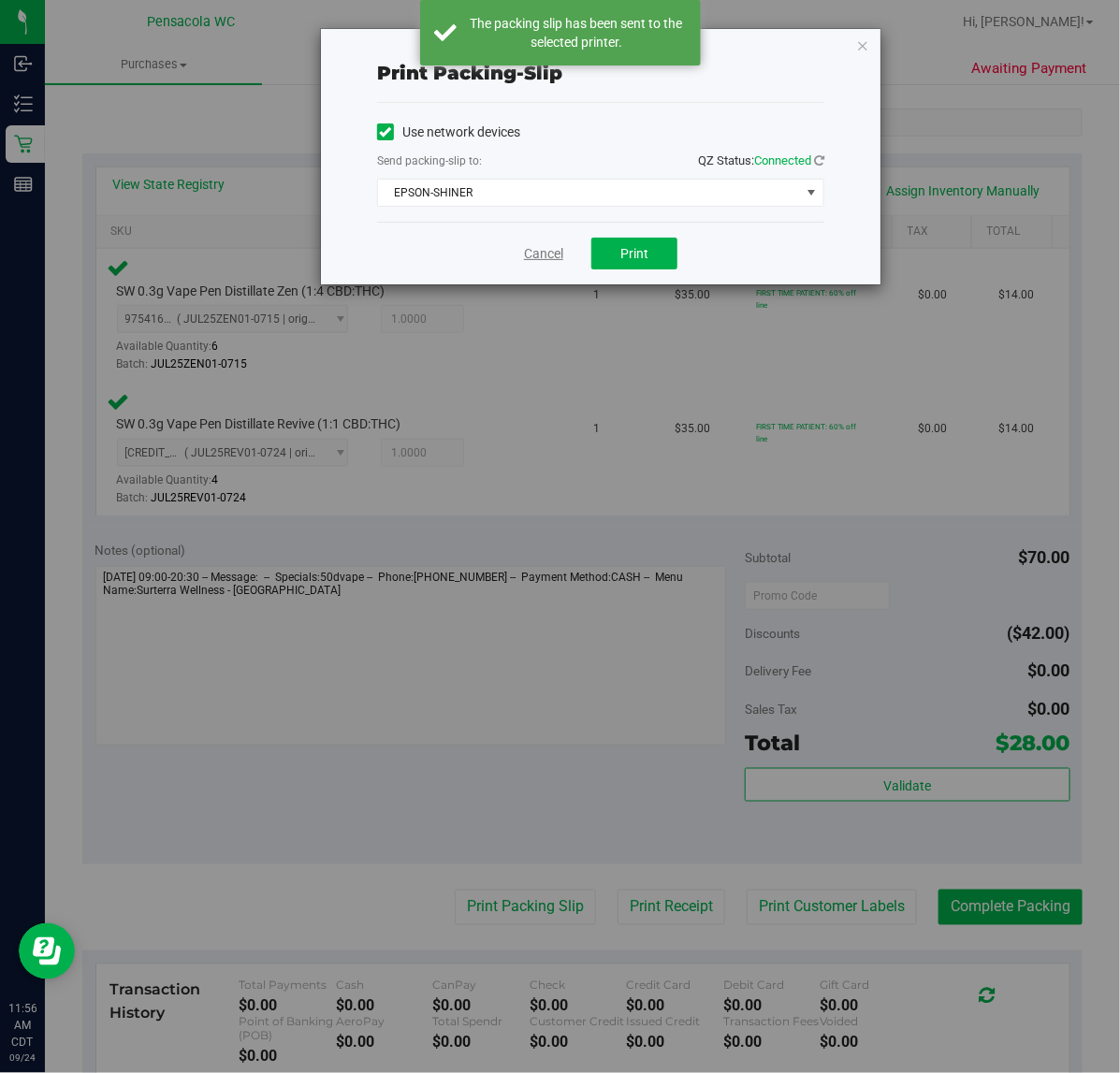
click at [537, 252] on link "Cancel" at bounding box center [543, 253] width 39 height 19
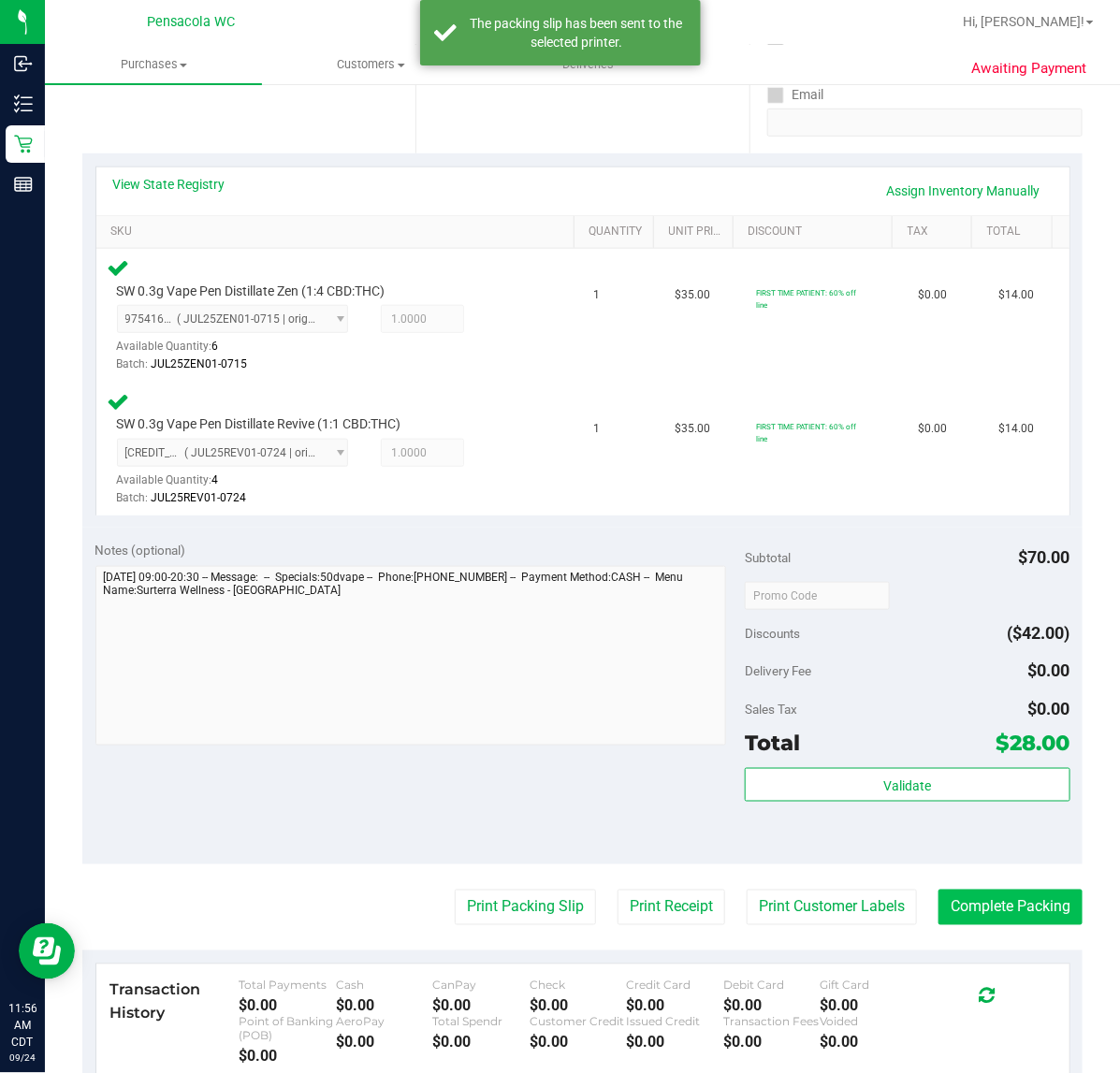
click at [1054, 924] on button "Complete Packing" at bounding box center [1010, 907] width 144 height 36
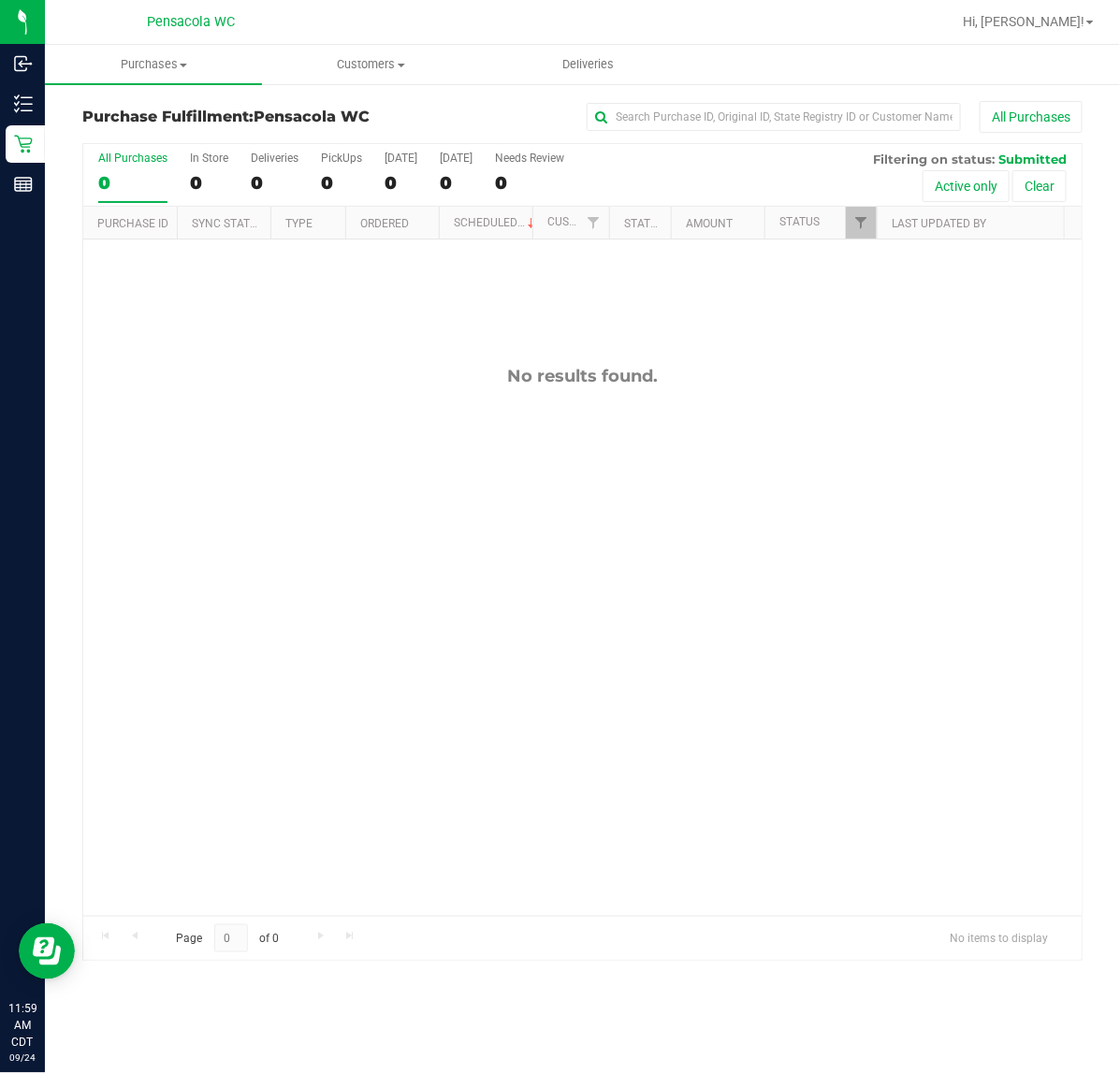
click at [602, 330] on div "No results found." at bounding box center [582, 641] width 998 height 802
click at [184, 723] on div "No results found." at bounding box center [582, 641] width 998 height 802
click at [229, 479] on div "11998848 (327328310) N/A Pickup 9/24/2025 12:24 PM CDT 9/24/2025 $20.00 Submitt…" at bounding box center [582, 578] width 998 height 676
click at [169, 488] on div "11998848 (327328310) N/A Pickup 9/24/2025 12:24 PM CDT 9/24/2025 $20.00 Submitt…" at bounding box center [582, 578] width 998 height 676
click at [189, 484] on div "11998848 (327328310) N/A Pickup 9/24/2025 12:24 PM CDT 9/24/2025 $20.00 Submitt…" at bounding box center [582, 578] width 998 height 676
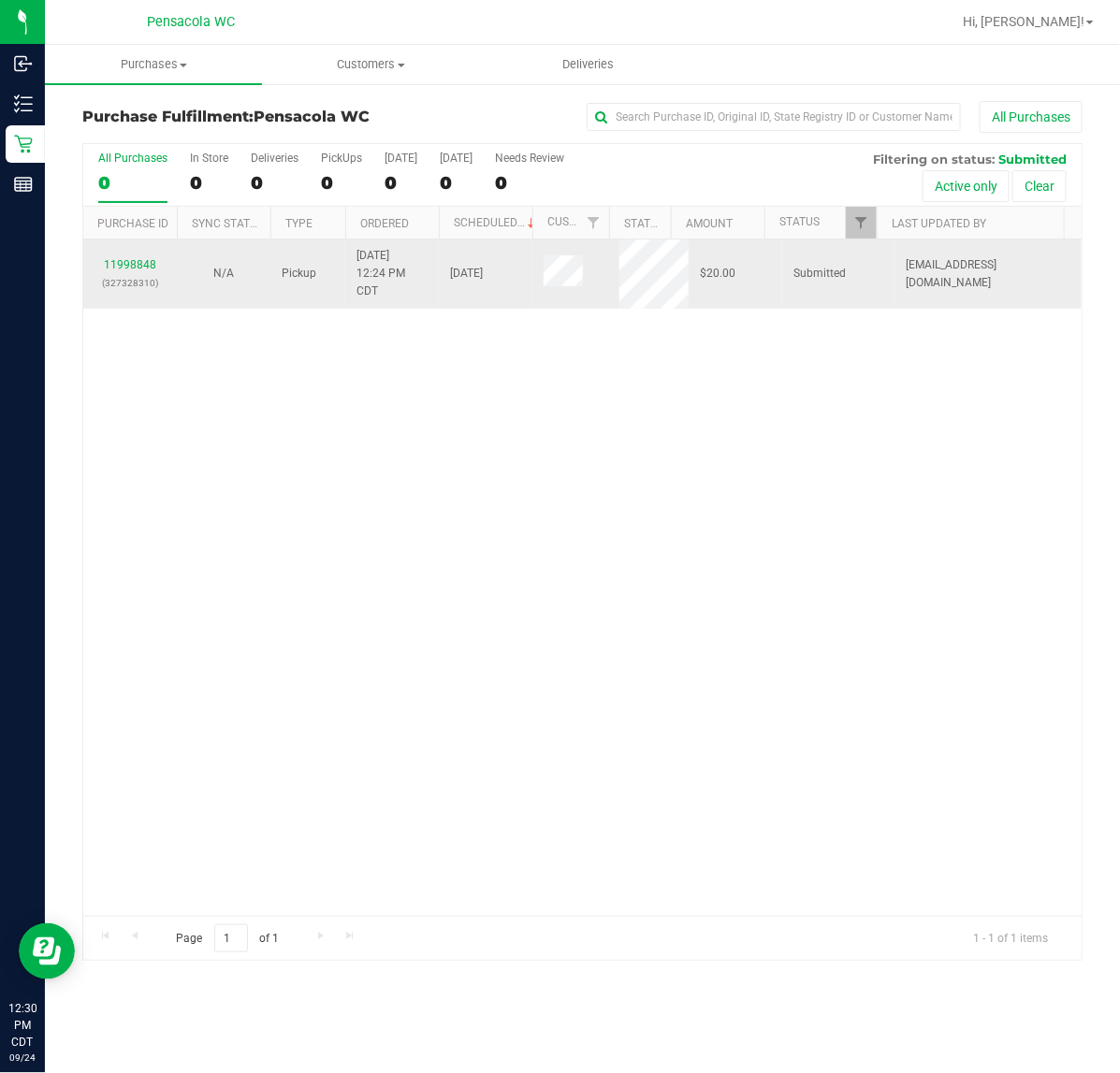
click at [83, 265] on td "11998848 (327328310)" at bounding box center [129, 275] width 93 height 69
click at [142, 267] on link "11998848" at bounding box center [130, 265] width 52 height 13
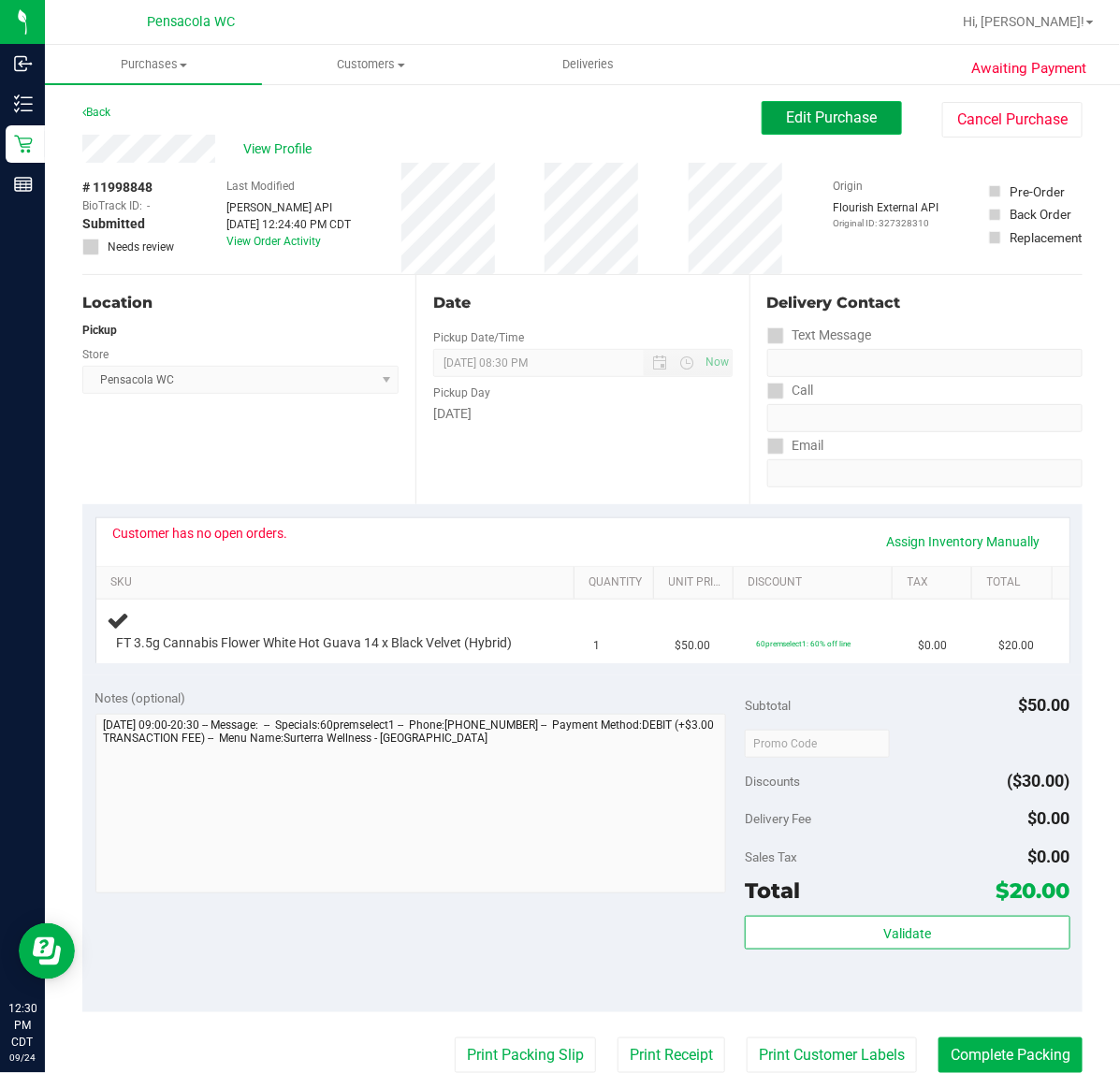
click at [817, 118] on span "Edit Purchase" at bounding box center [832, 118] width 91 height 17
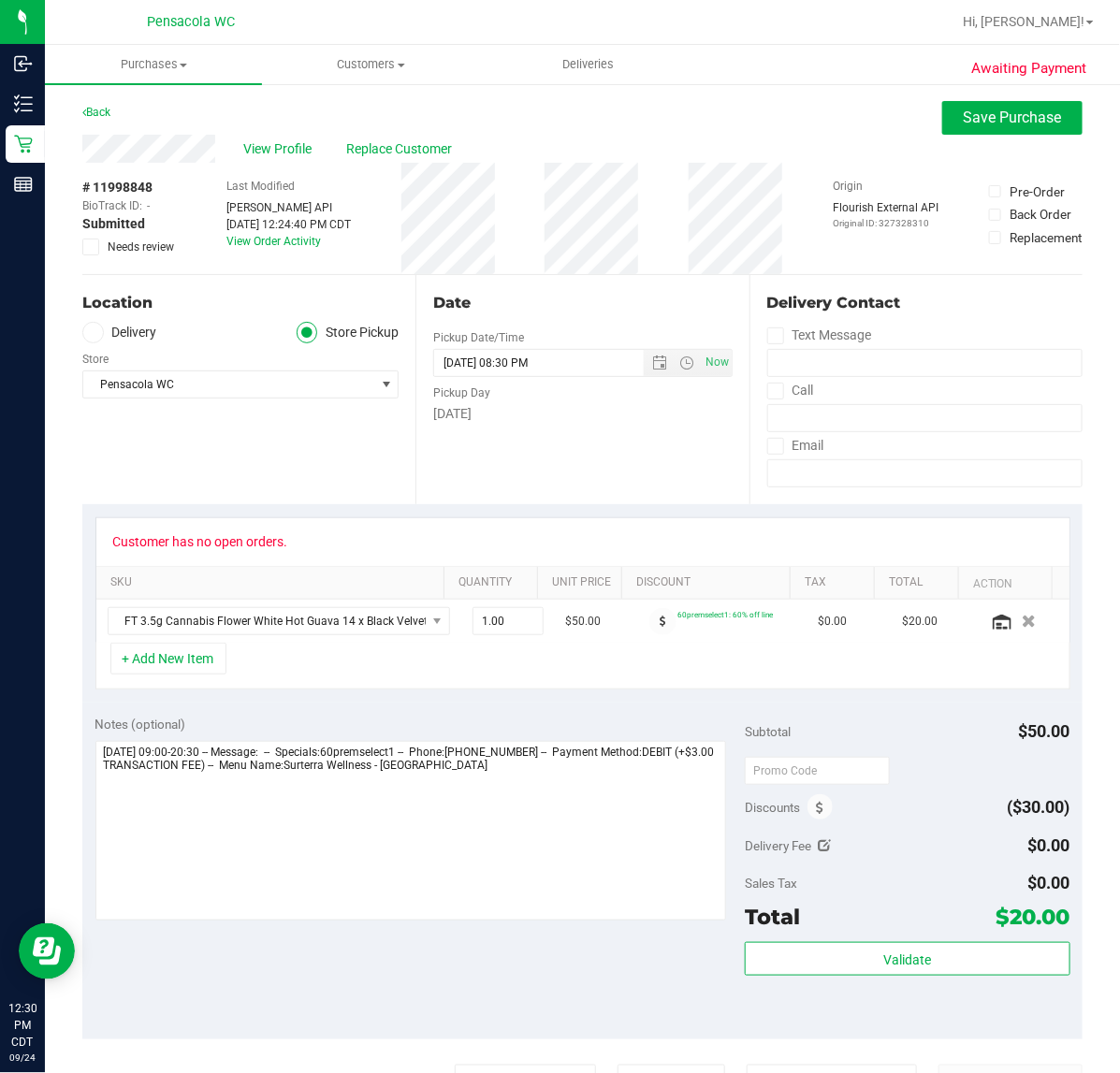
click at [146, 245] on span "Needs review" at bounding box center [141, 247] width 66 height 16
click at [0, 0] on input "Needs review" at bounding box center [0, 0] width 0 height 0
click at [942, 115] on button "Save Purchase" at bounding box center [1012, 118] width 141 height 34
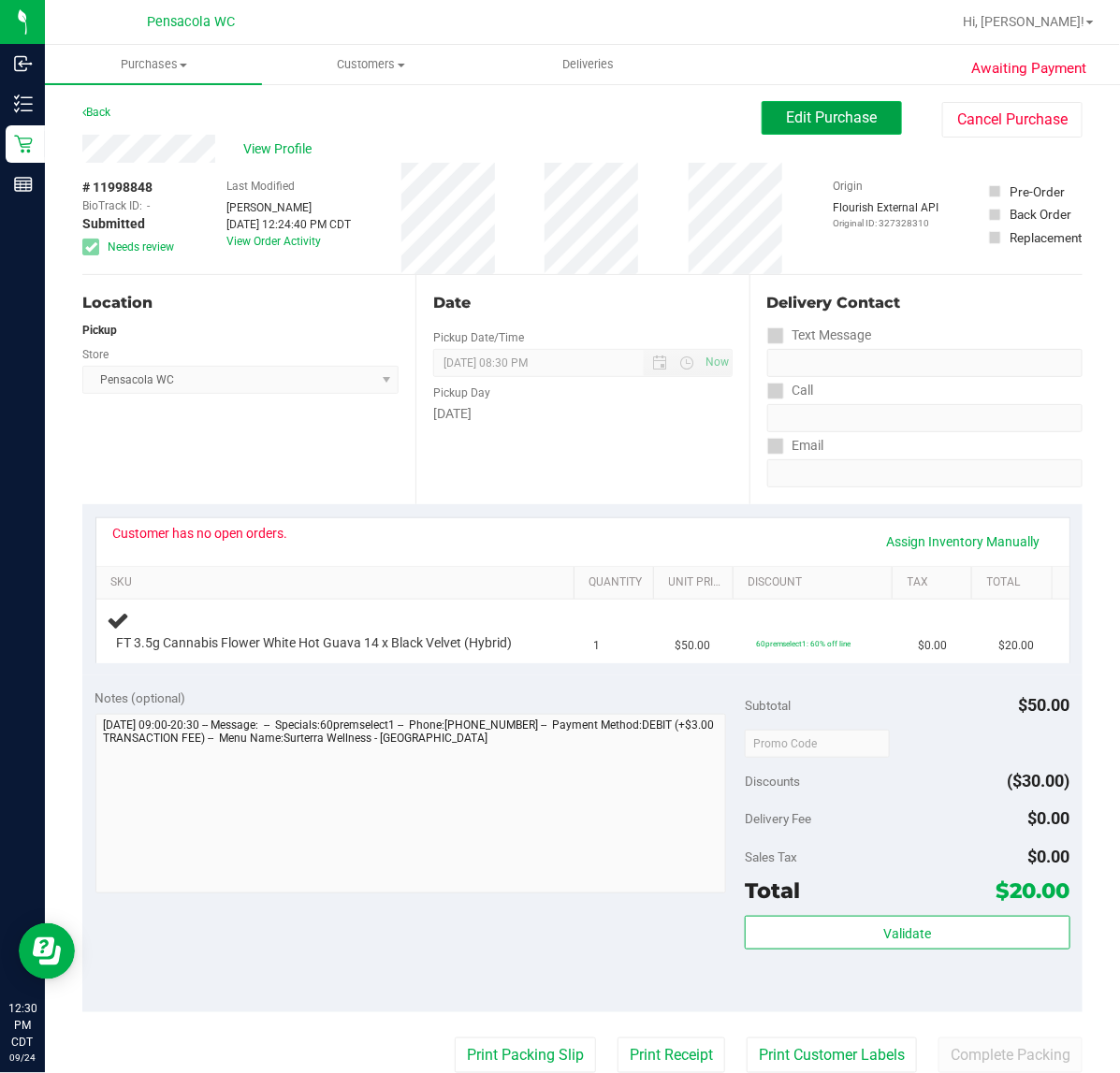
click at [838, 111] on span "Edit Purchase" at bounding box center [832, 118] width 91 height 17
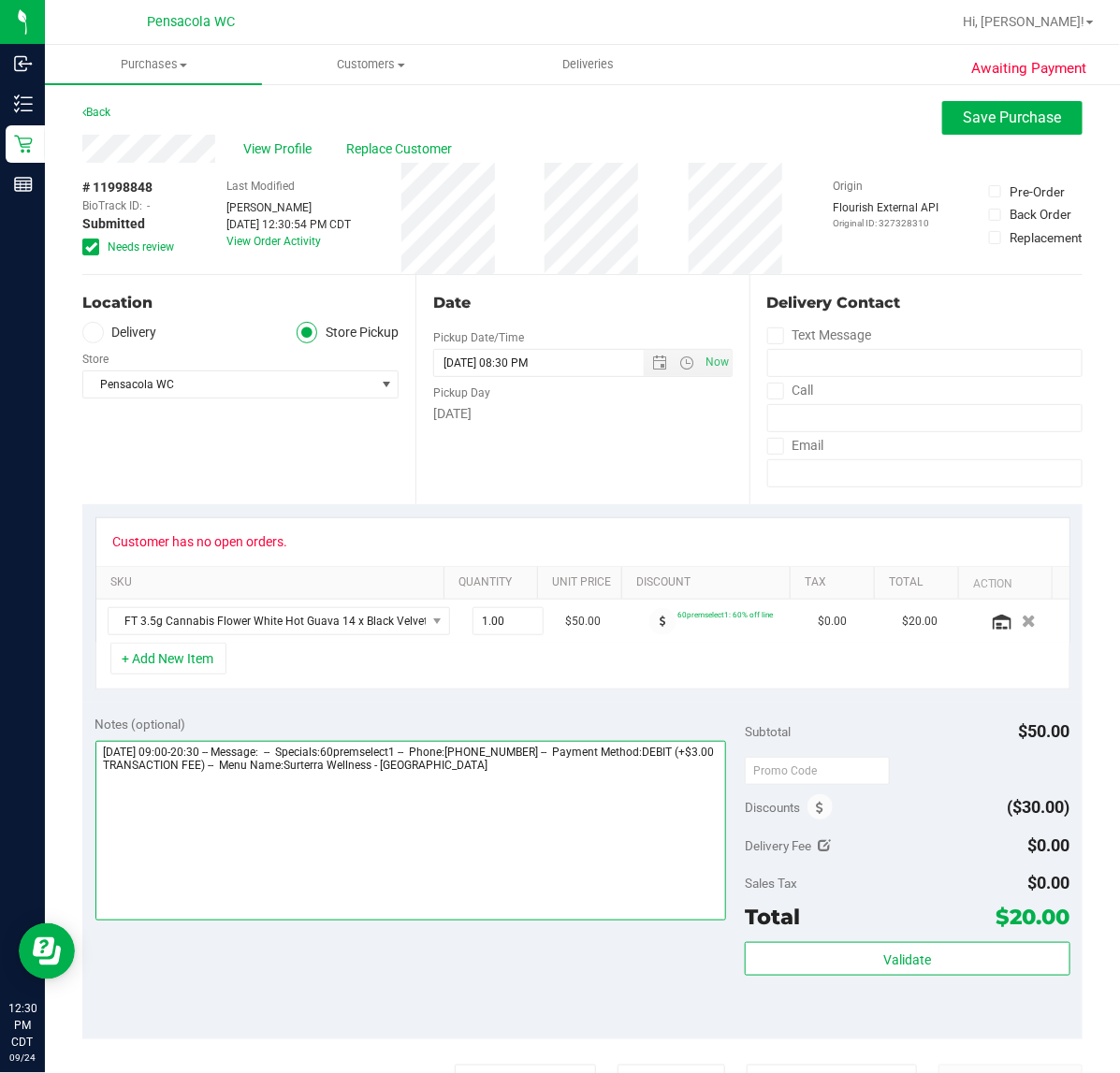
click at [680, 798] on textarea at bounding box center [411, 830] width 632 height 179
type textarea "Wednesday 09/24/2025 09:00-20:30 -- Message: -- Specials:60premselect1 -- Phone…"
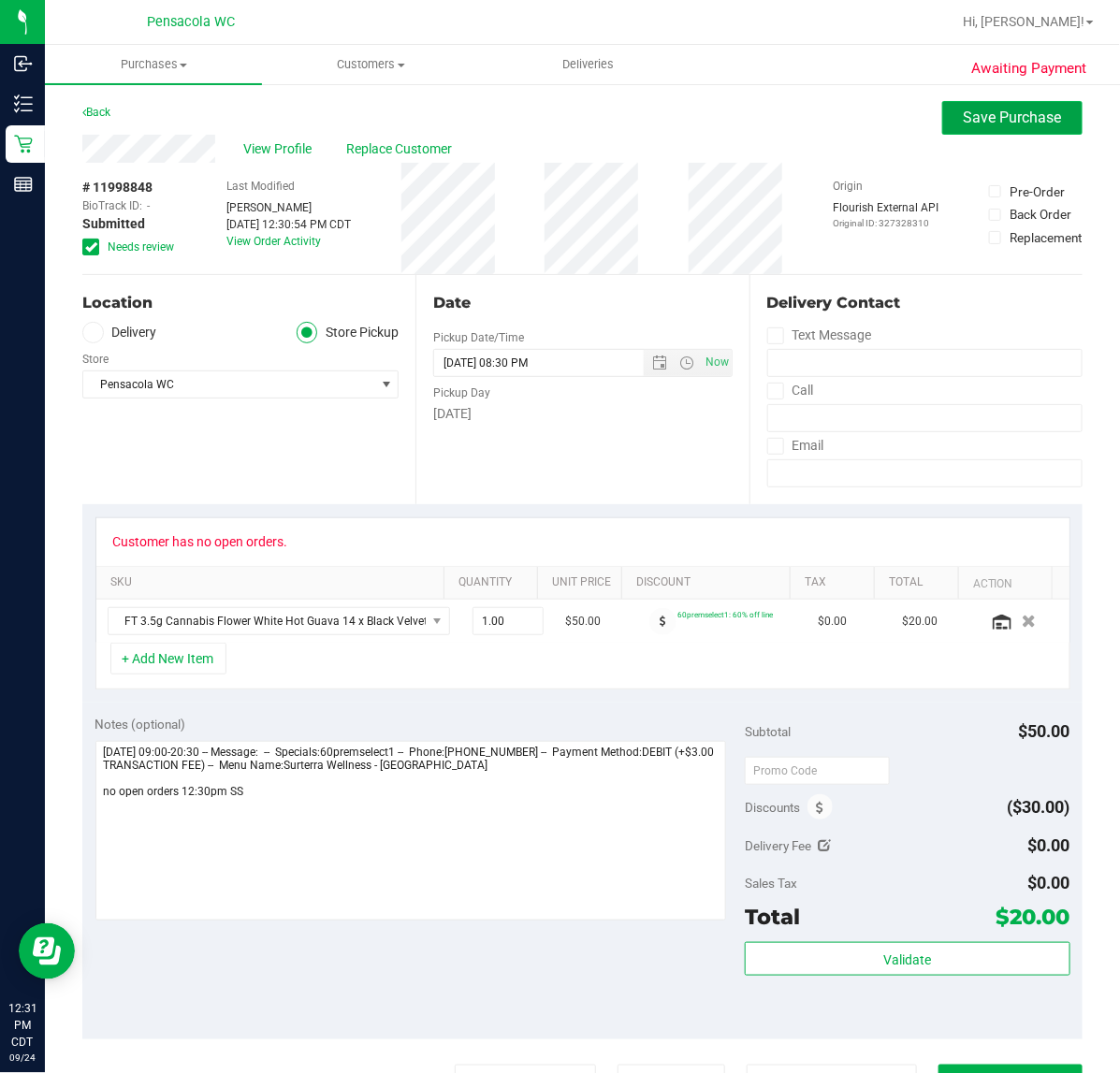
click at [1010, 121] on span "Save Purchase" at bounding box center [1012, 118] width 98 height 17
click at [278, 151] on span "View Profile" at bounding box center [281, 149] width 75 height 19
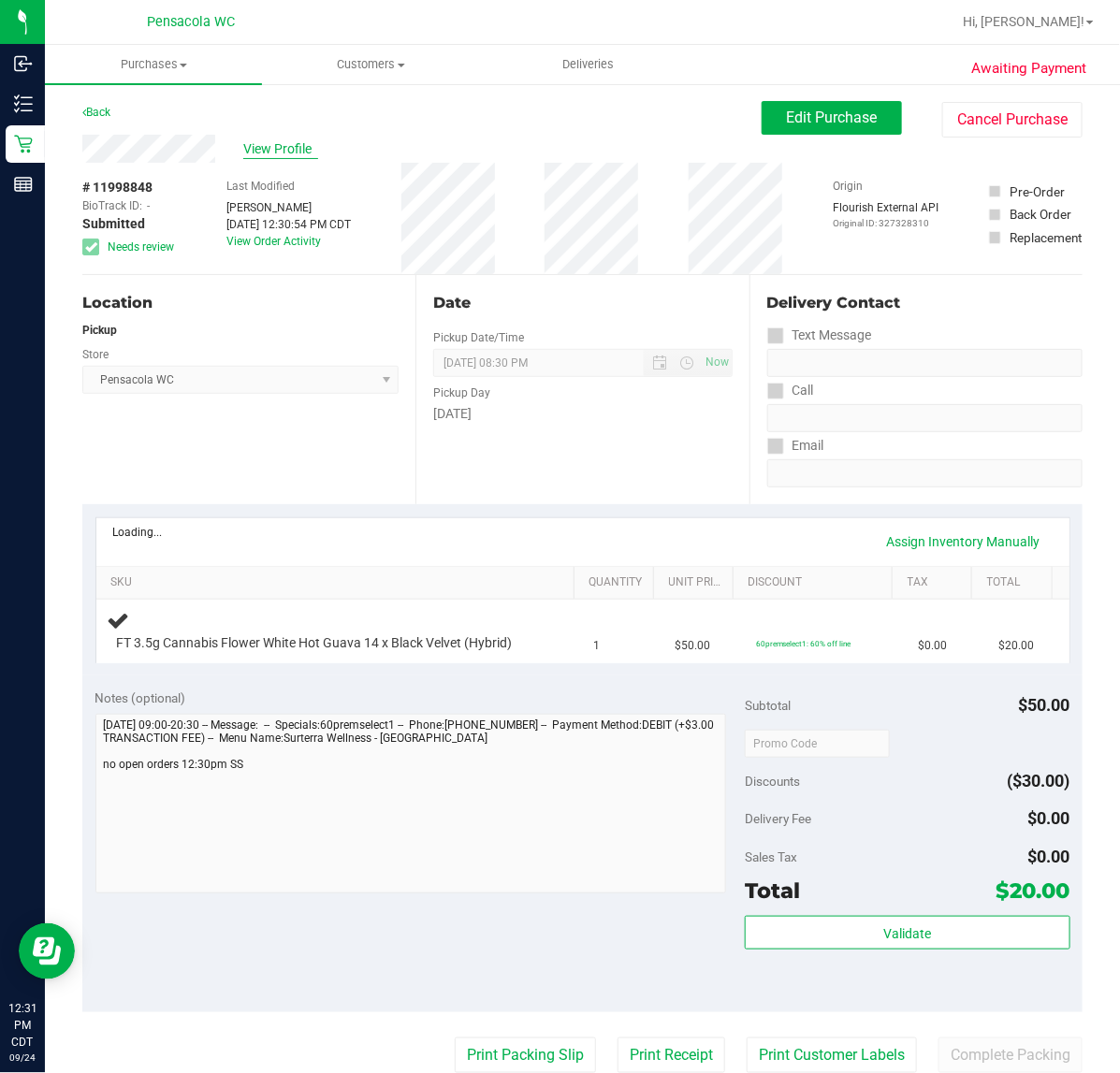
click at [277, 147] on span "View Profile" at bounding box center [281, 149] width 75 height 19
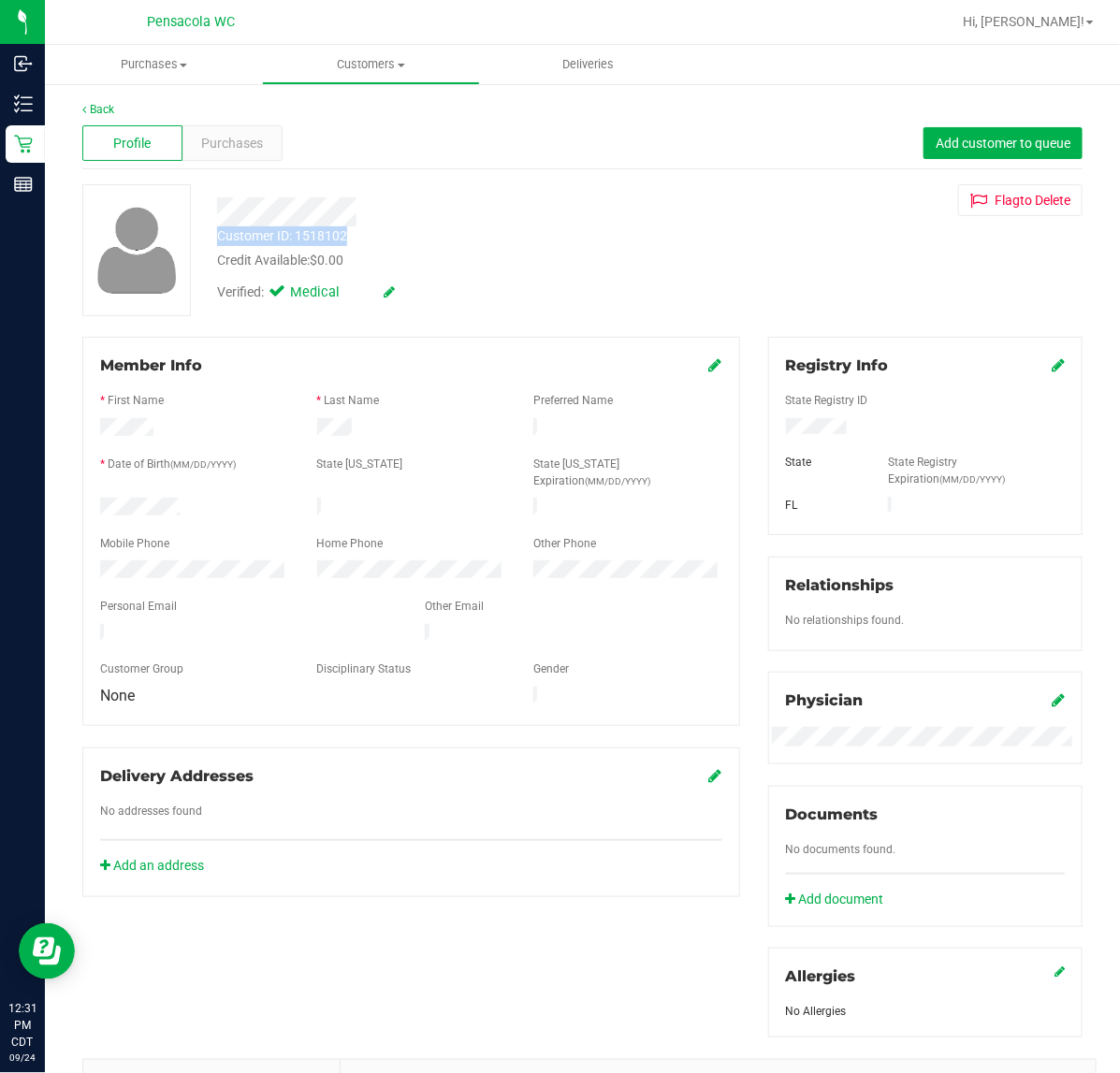
drag, startPoint x: 349, startPoint y: 225, endPoint x: 213, endPoint y: 242, distance: 137.1
click at [217, 244] on div "Customer ID: 1518102 Credit Available: $0.00" at bounding box center [460, 249] width 514 height 44
copy div "Customer ID: 1518102"
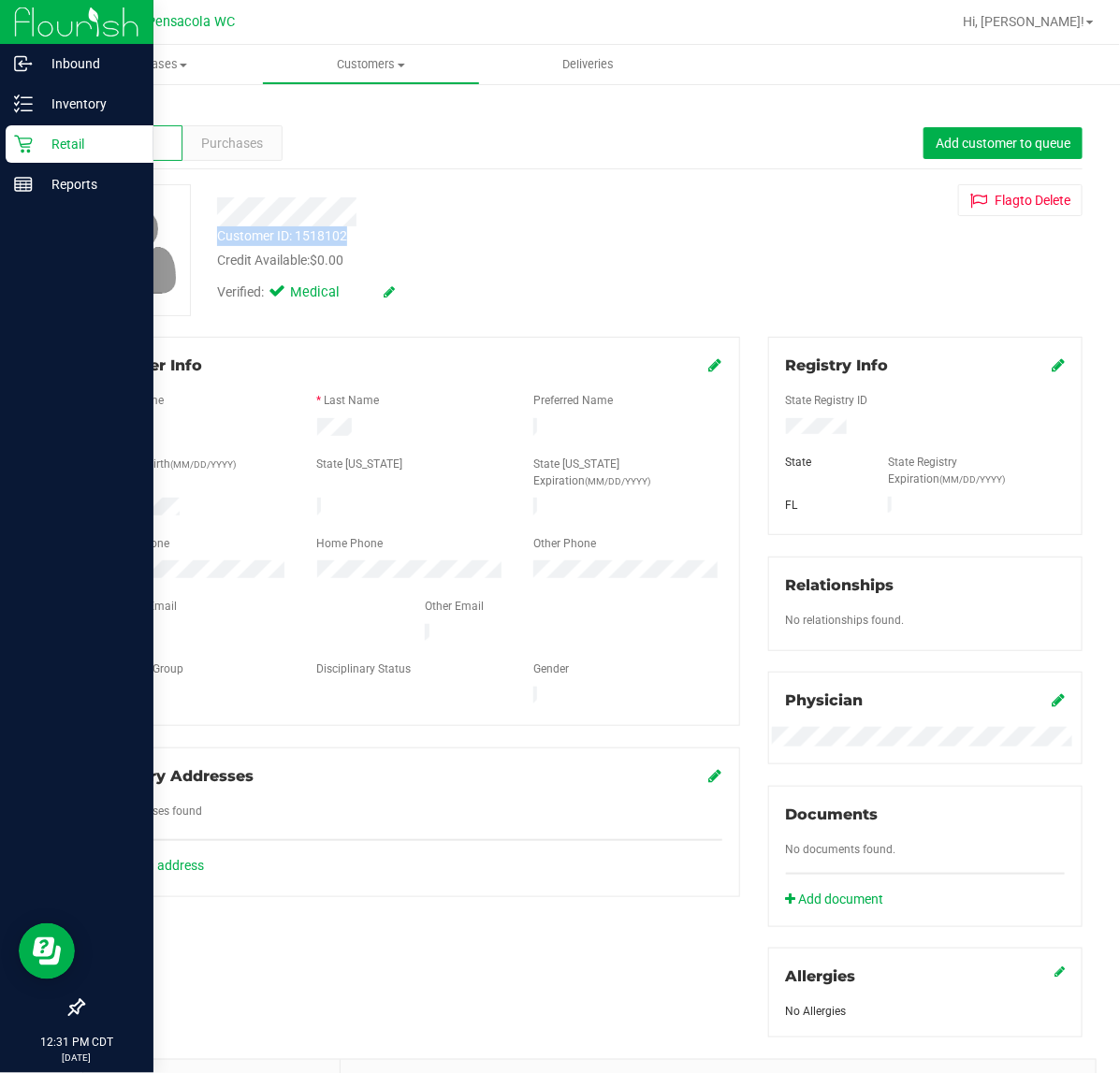
click at [40, 144] on p "Retail" at bounding box center [89, 144] width 113 height 22
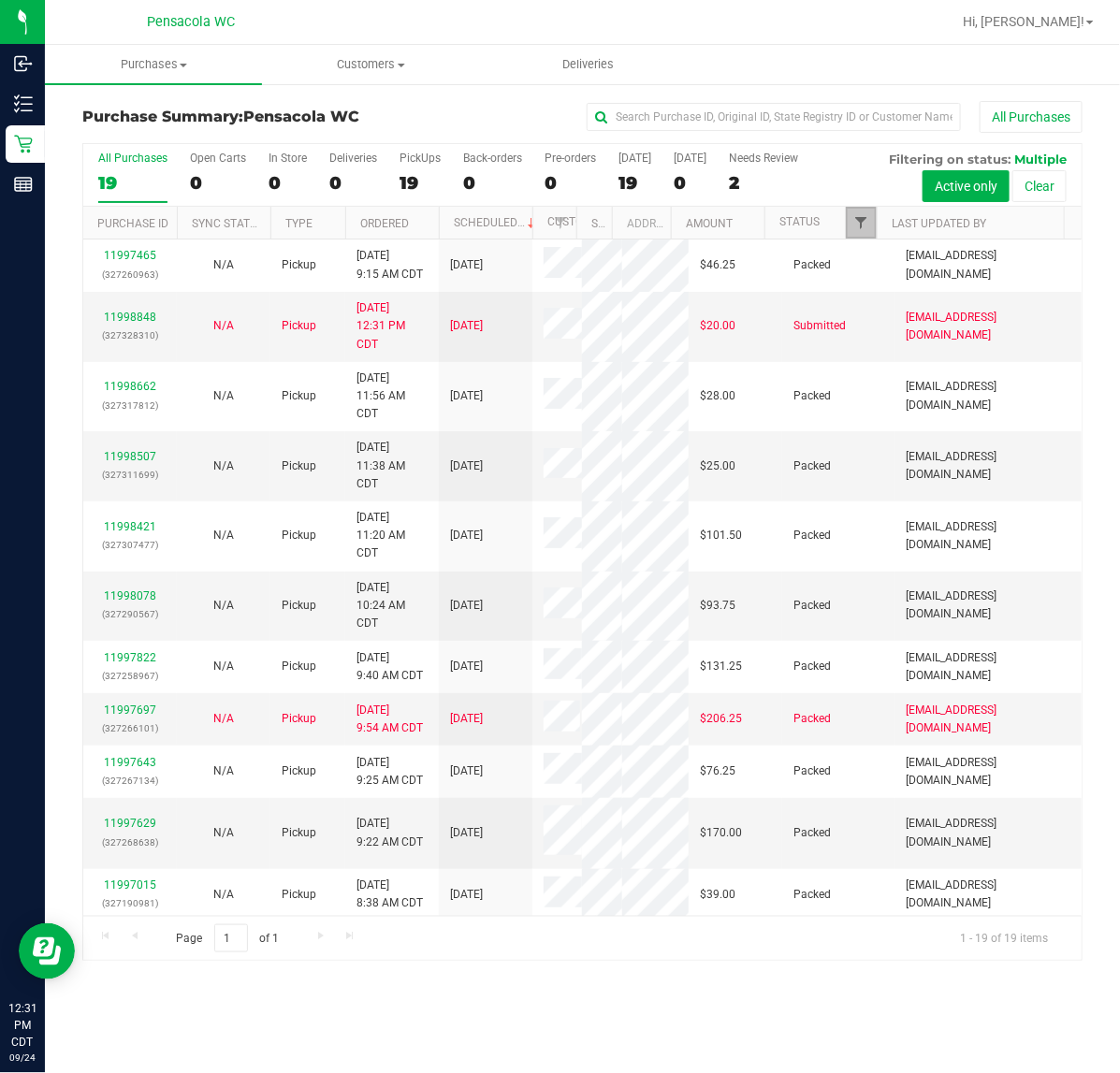
click at [853, 230] on span "Filter" at bounding box center [861, 222] width 15 height 15
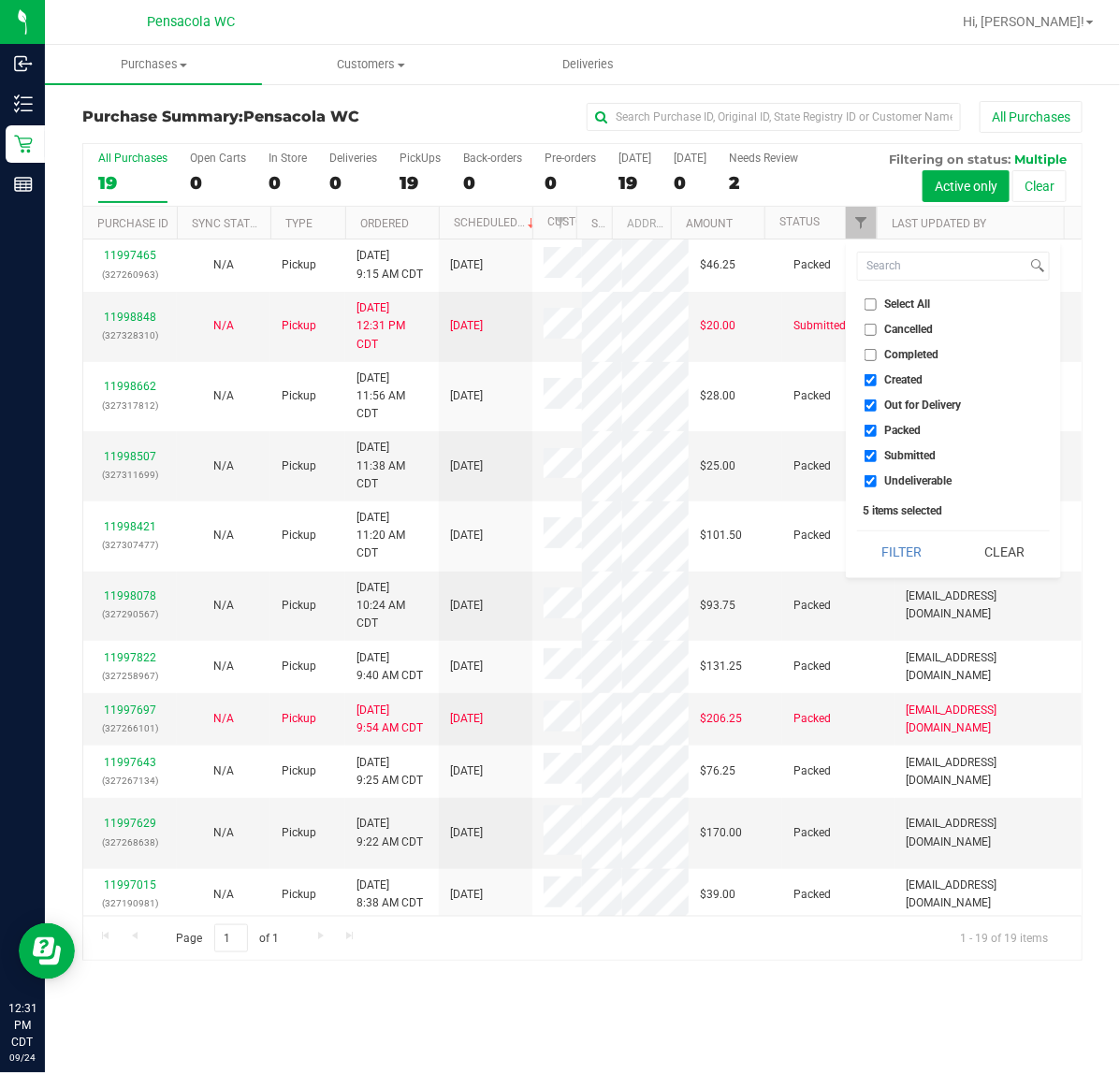
click at [908, 304] on span "Select All" at bounding box center [908, 304] width 46 height 12
click at [904, 304] on span "Select All" at bounding box center [908, 304] width 46 height 12
click at [876, 304] on input "Select All" at bounding box center [870, 304] width 13 height 13
checkbox input "true"
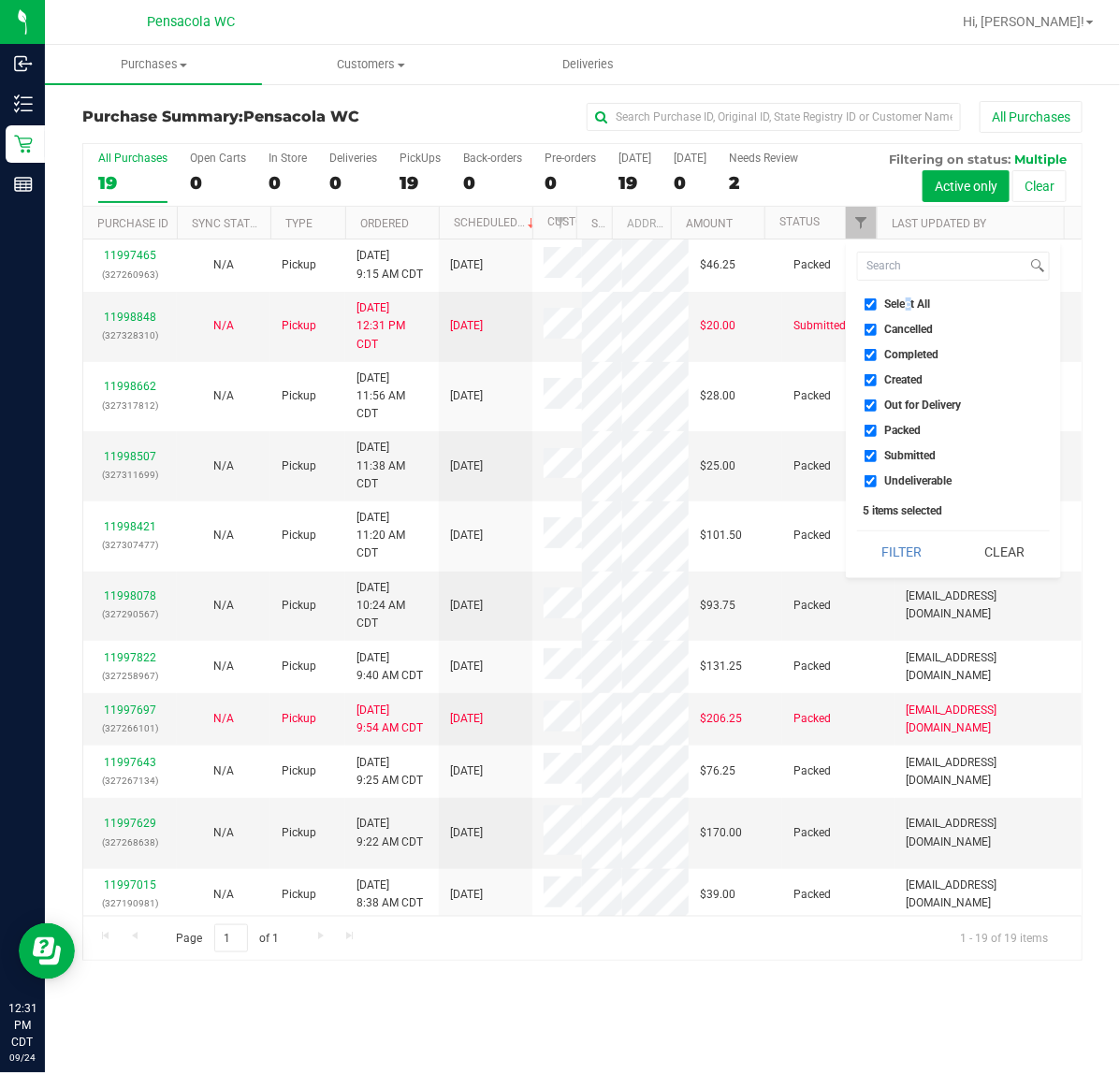
checkbox input "true"
click at [899, 304] on span "Select All" at bounding box center [908, 304] width 46 height 12
click at [876, 304] on input "Select All" at bounding box center [870, 304] width 13 height 13
checkbox input "false"
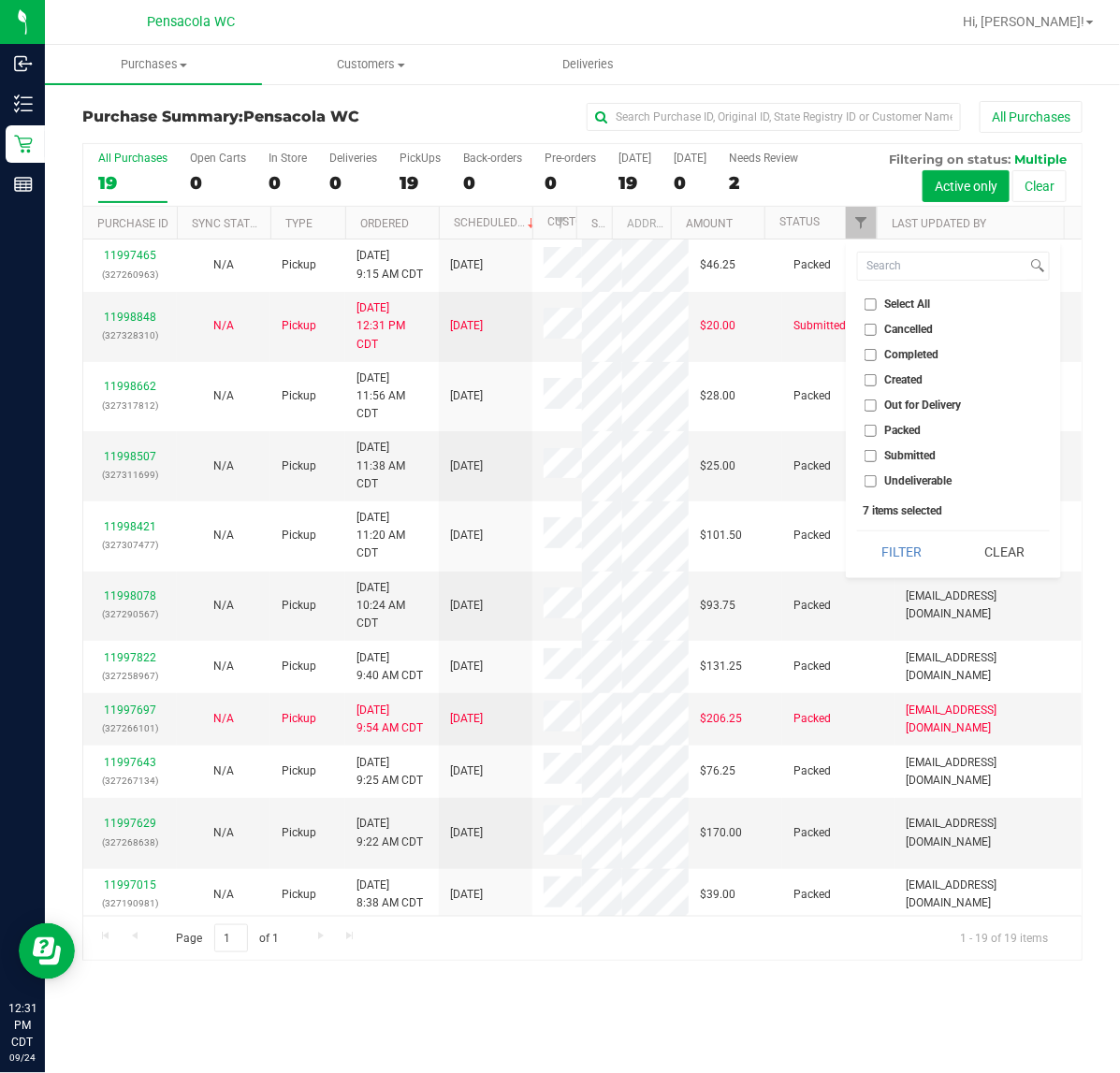
checkbox input "false"
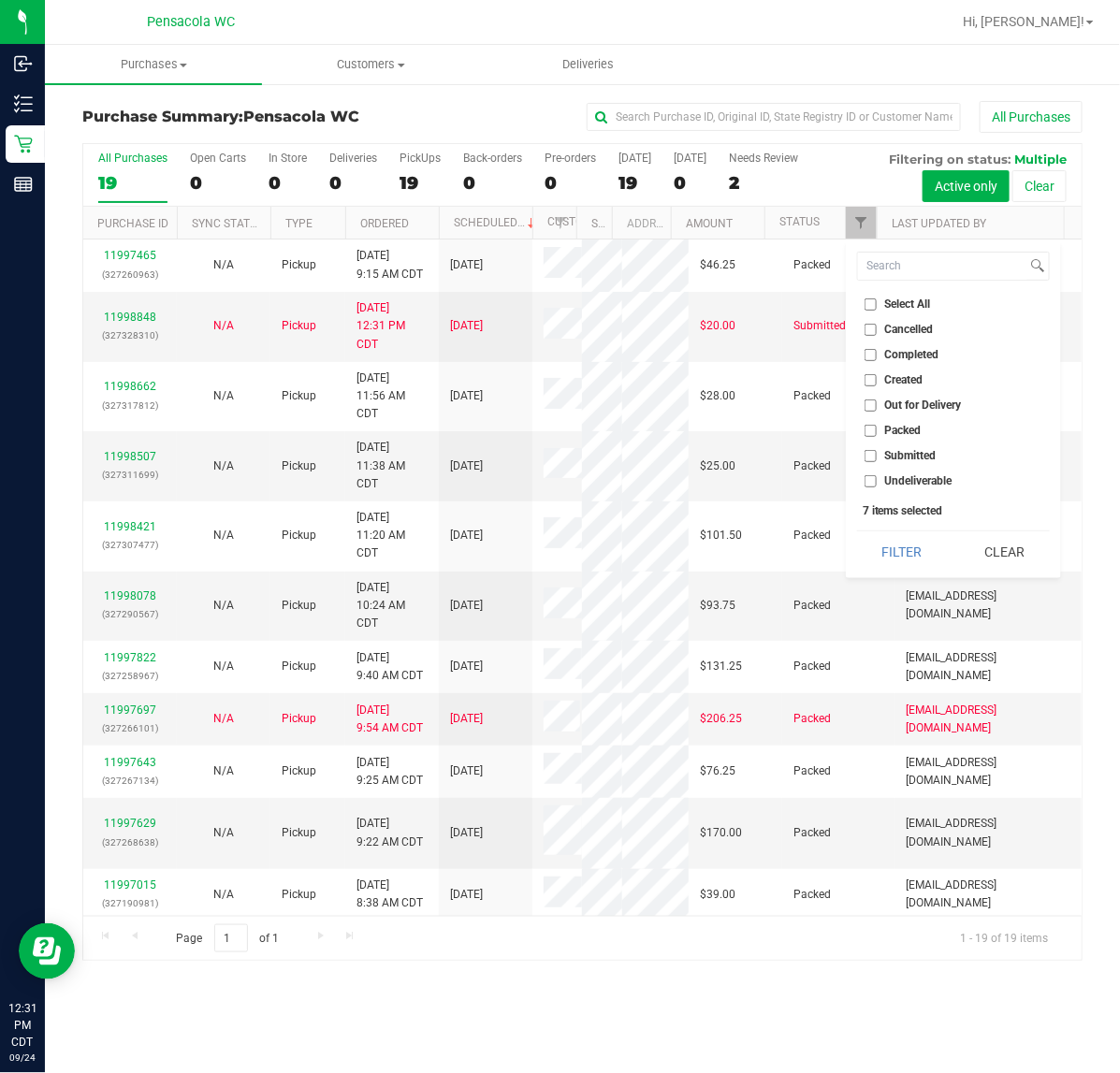
checkbox input "false"
click at [909, 457] on span "Submitted" at bounding box center [910, 456] width 51 height 12
click at [876, 457] on input "Submitted" at bounding box center [870, 456] width 13 height 13
checkbox input "true"
click at [915, 536] on button "Filter" at bounding box center [901, 552] width 90 height 41
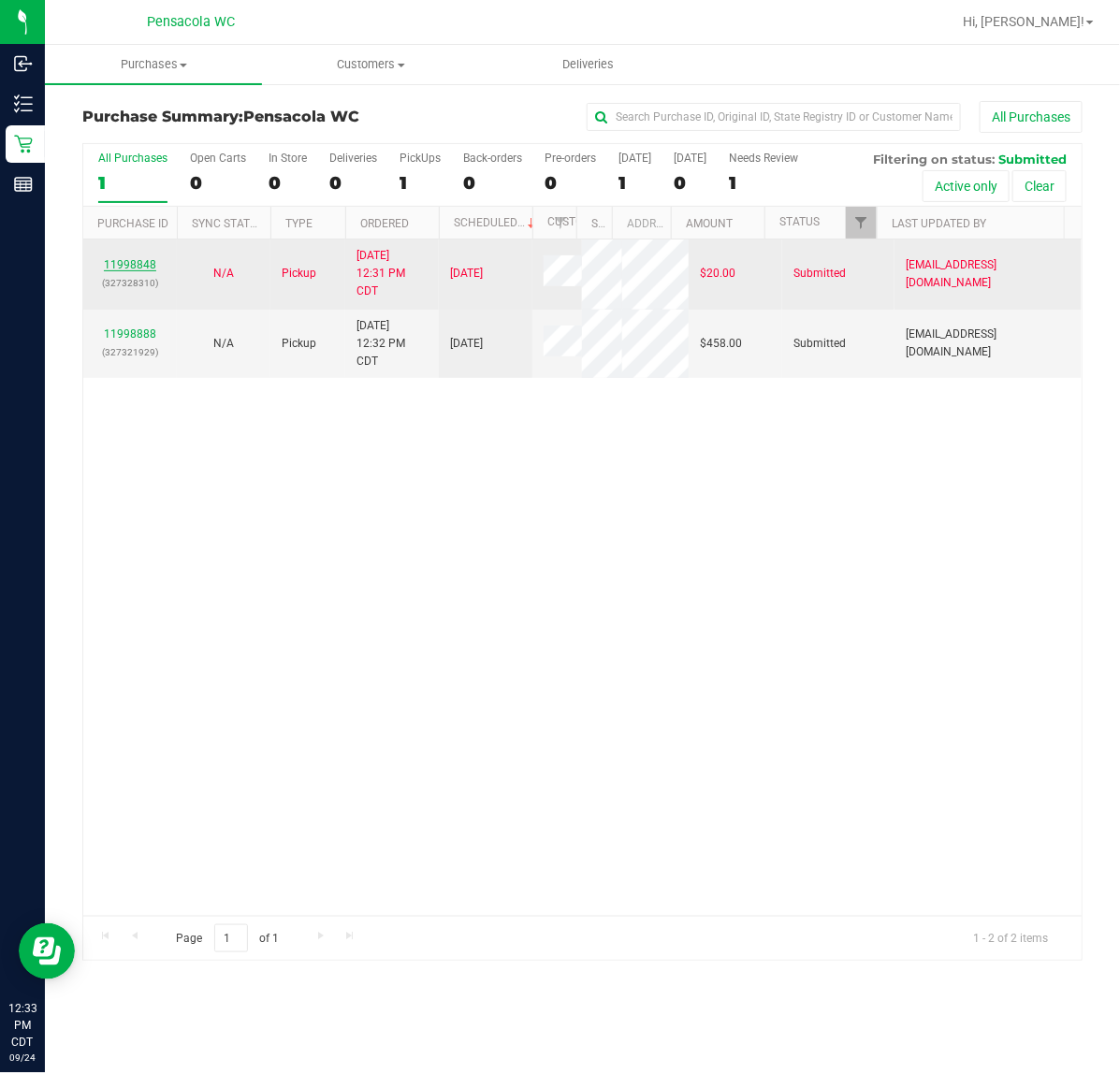
click at [129, 265] on link "11998848" at bounding box center [130, 265] width 52 height 13
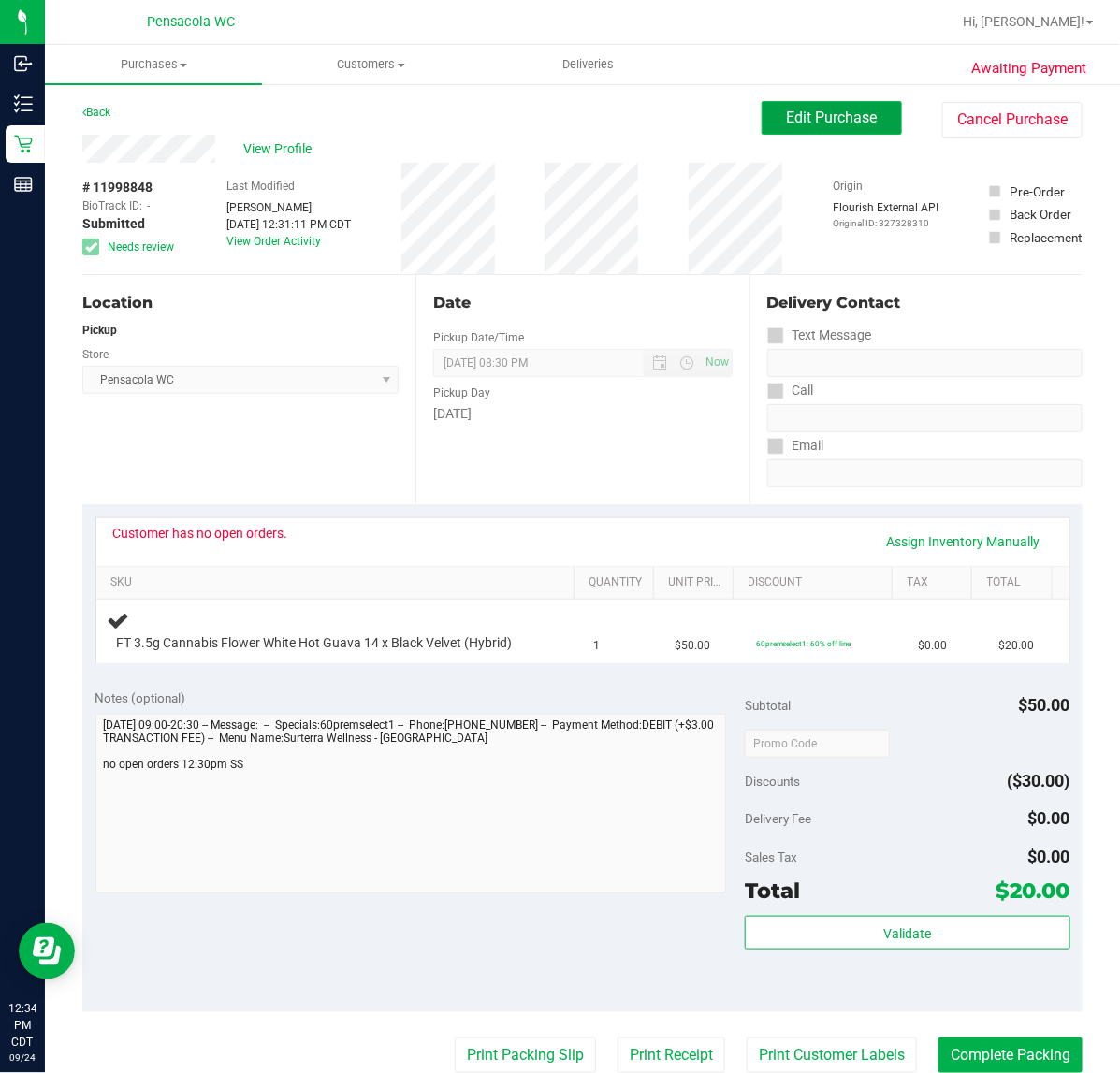
click at [832, 118] on span "Edit Purchase" at bounding box center [832, 118] width 91 height 17
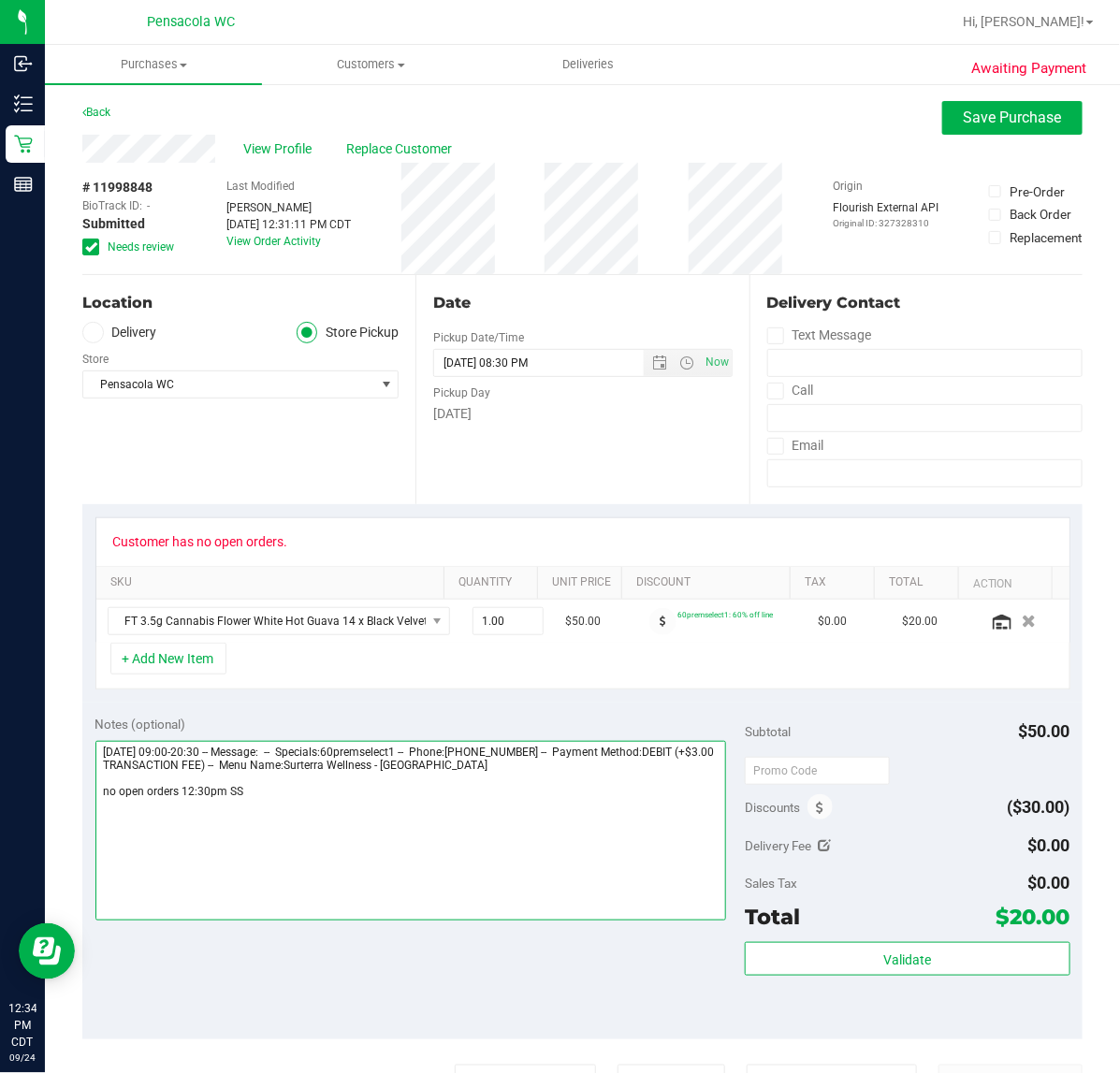
click at [517, 849] on textarea at bounding box center [411, 830] width 632 height 179
type textarea "Wednesday 09/24/2025 09:00-20:30 -- Message: -- Specials:60premselect1 -- Phone…"
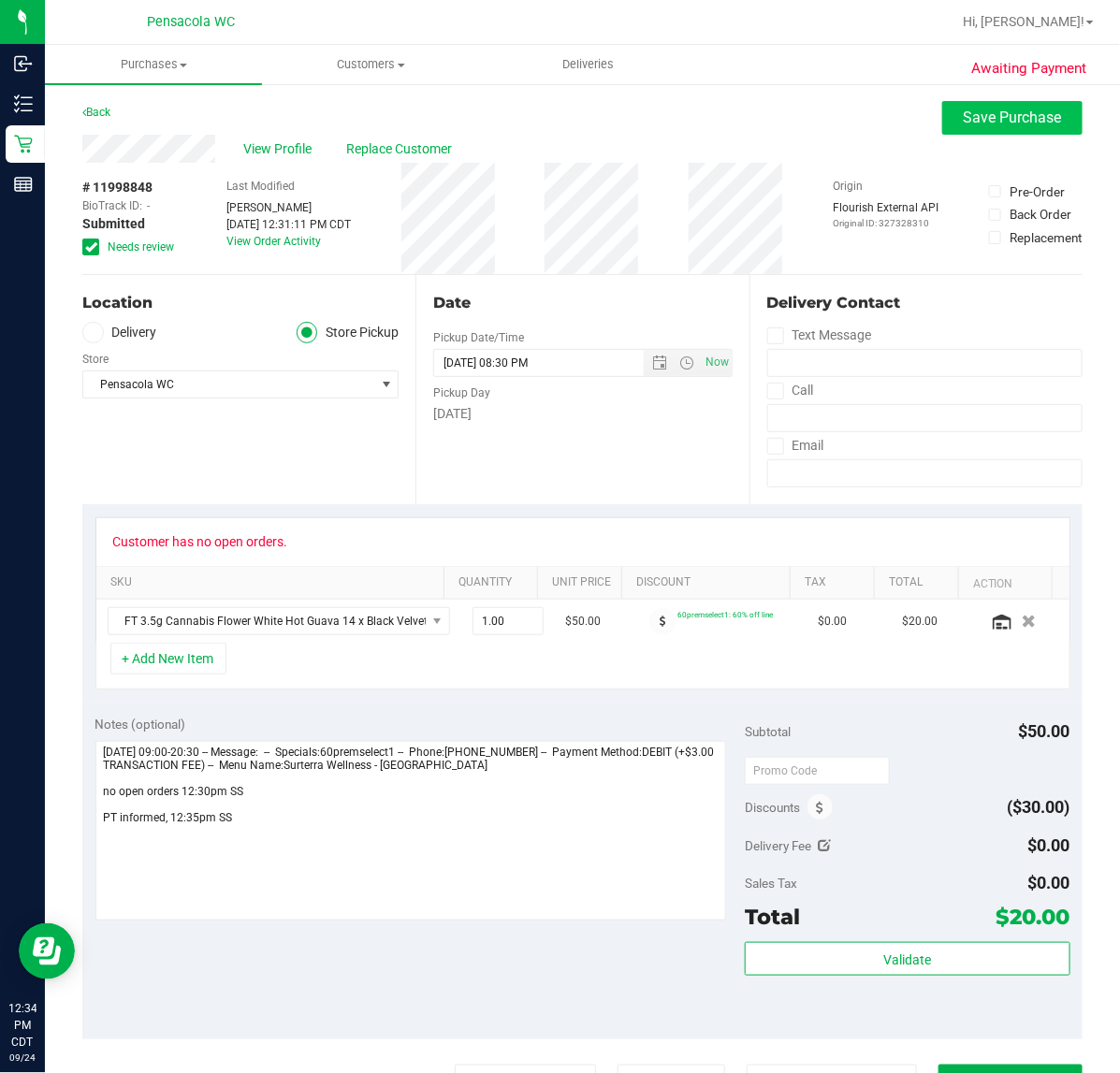
click at [987, 121] on span "Save Purchase" at bounding box center [1012, 118] width 98 height 17
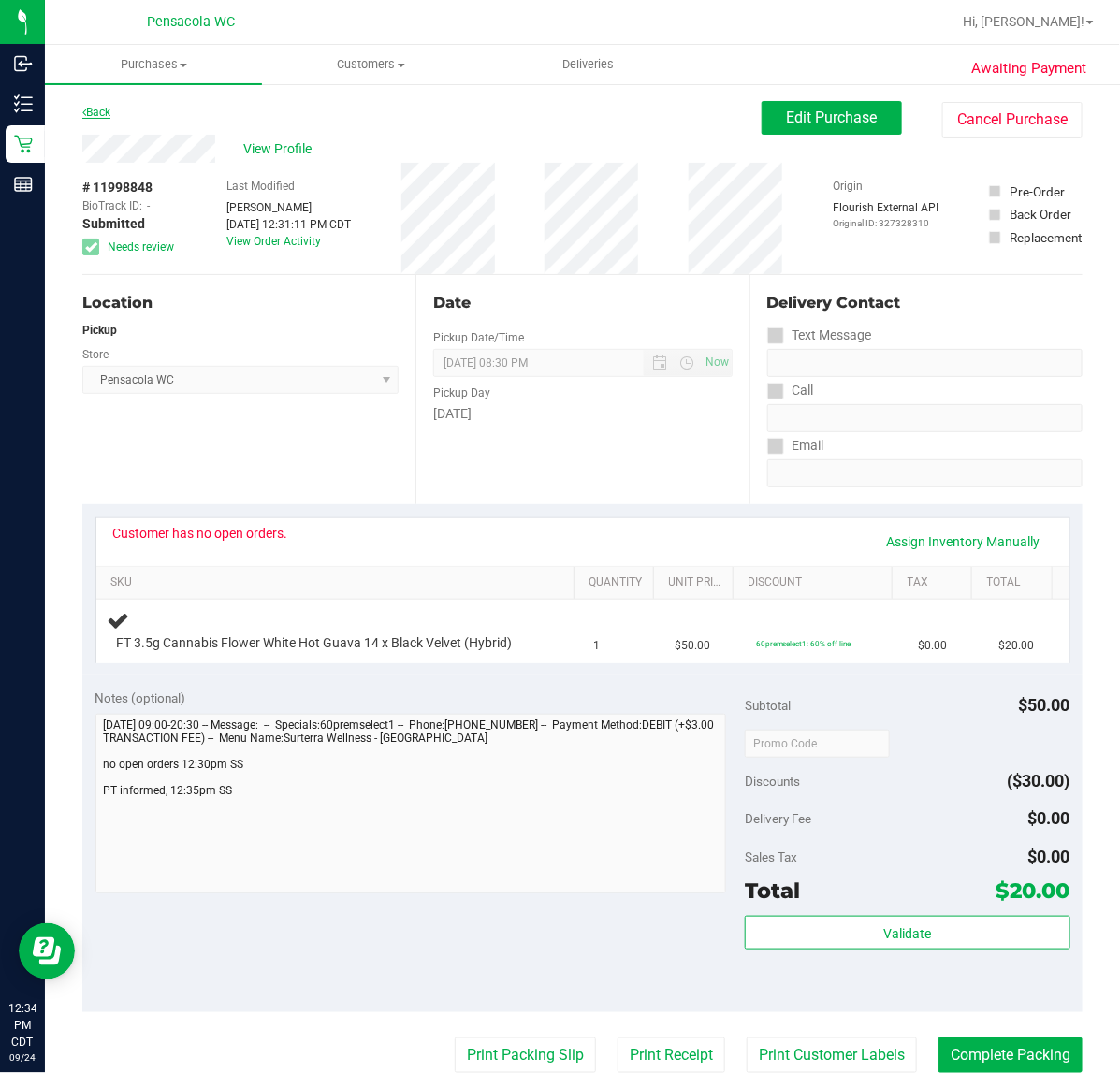
click at [108, 113] on link "Back" at bounding box center [95, 113] width 28 height 13
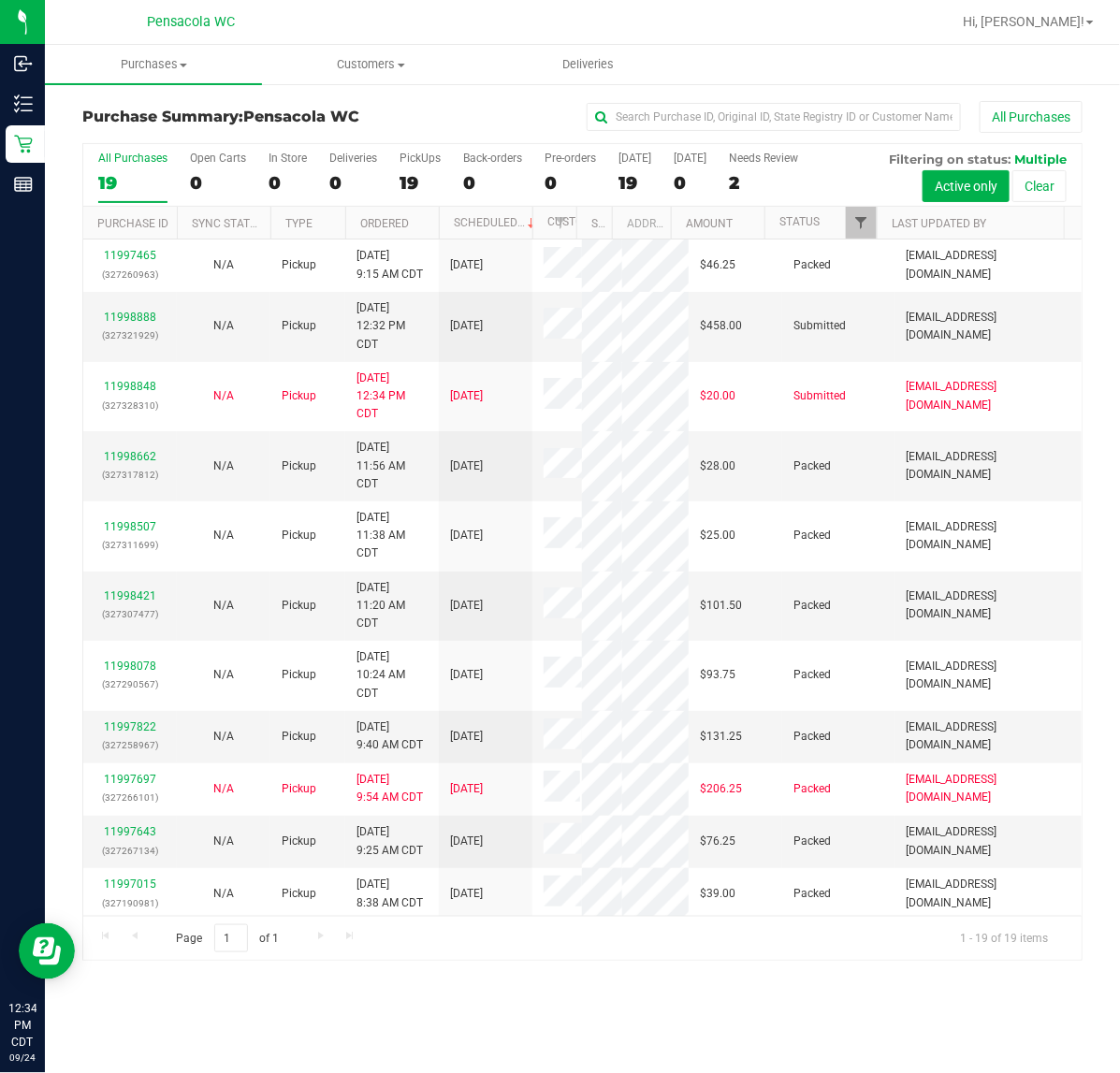
click at [858, 224] on span "Filter" at bounding box center [861, 222] width 15 height 15
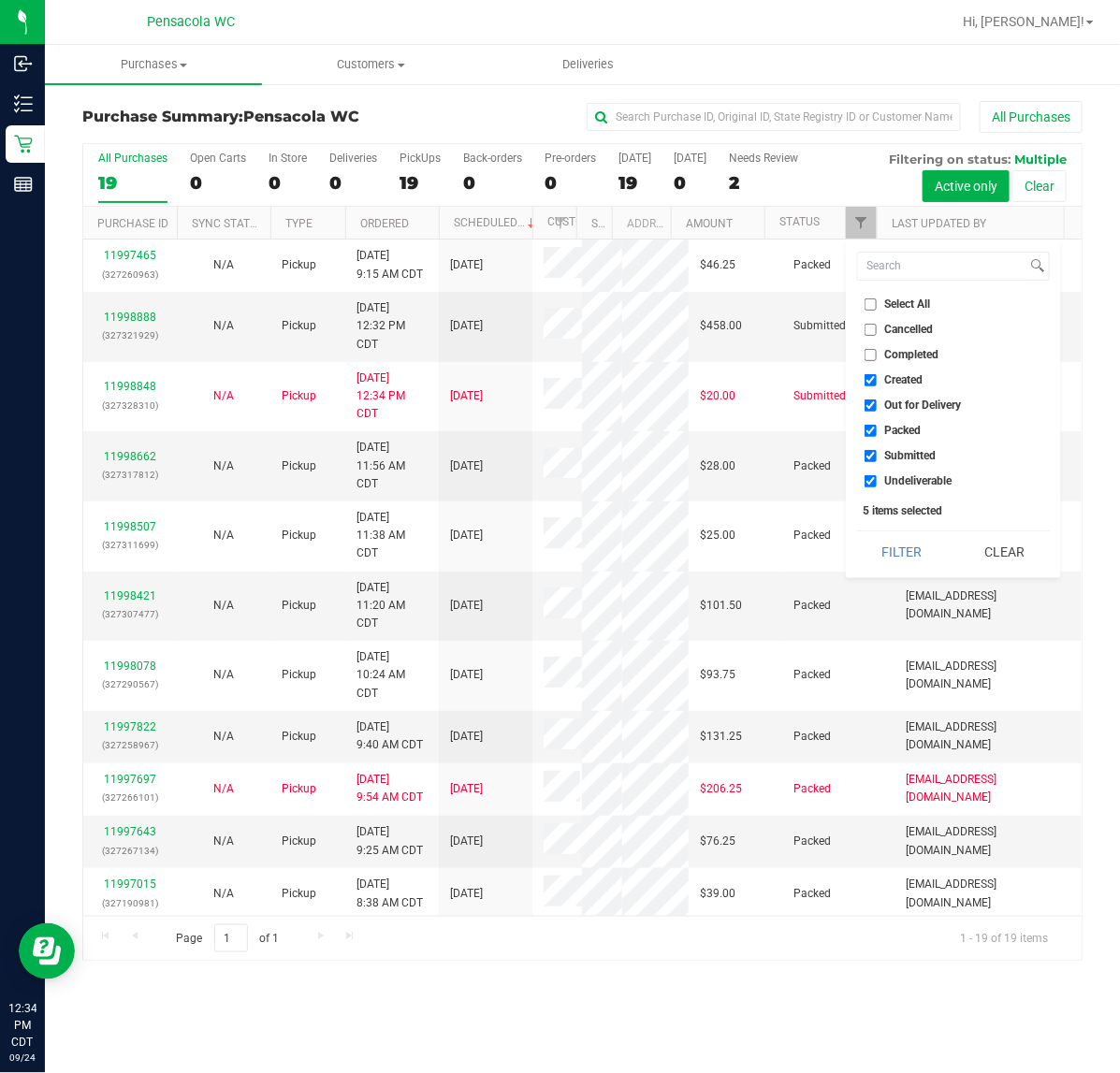
click at [874, 304] on input "Select All" at bounding box center [870, 304] width 13 height 13
checkbox input "true"
click at [914, 304] on span "Select All" at bounding box center [908, 304] width 46 height 12
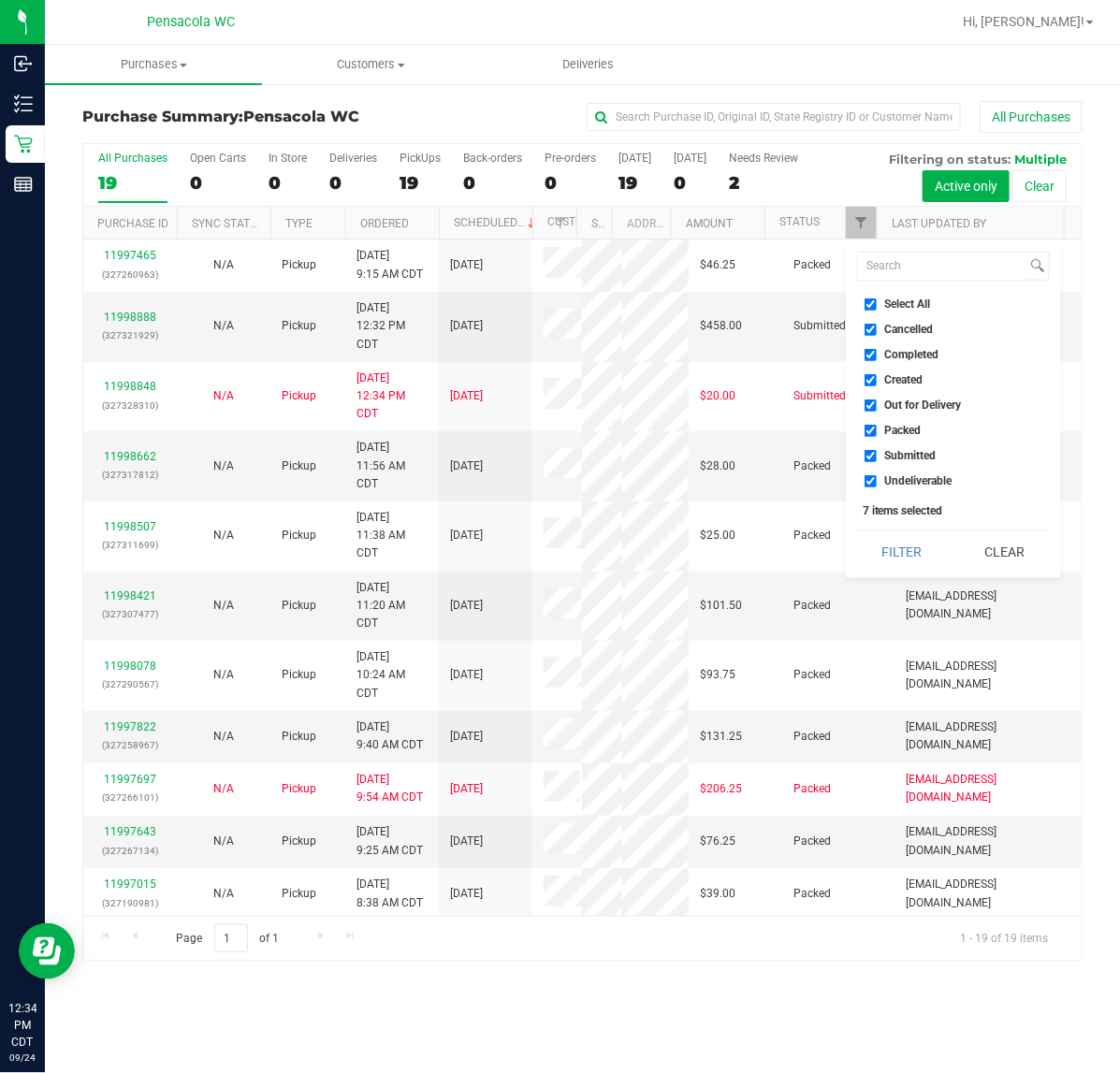
click at [876, 304] on input "Select All" at bounding box center [870, 304] width 13 height 13
checkbox input "false"
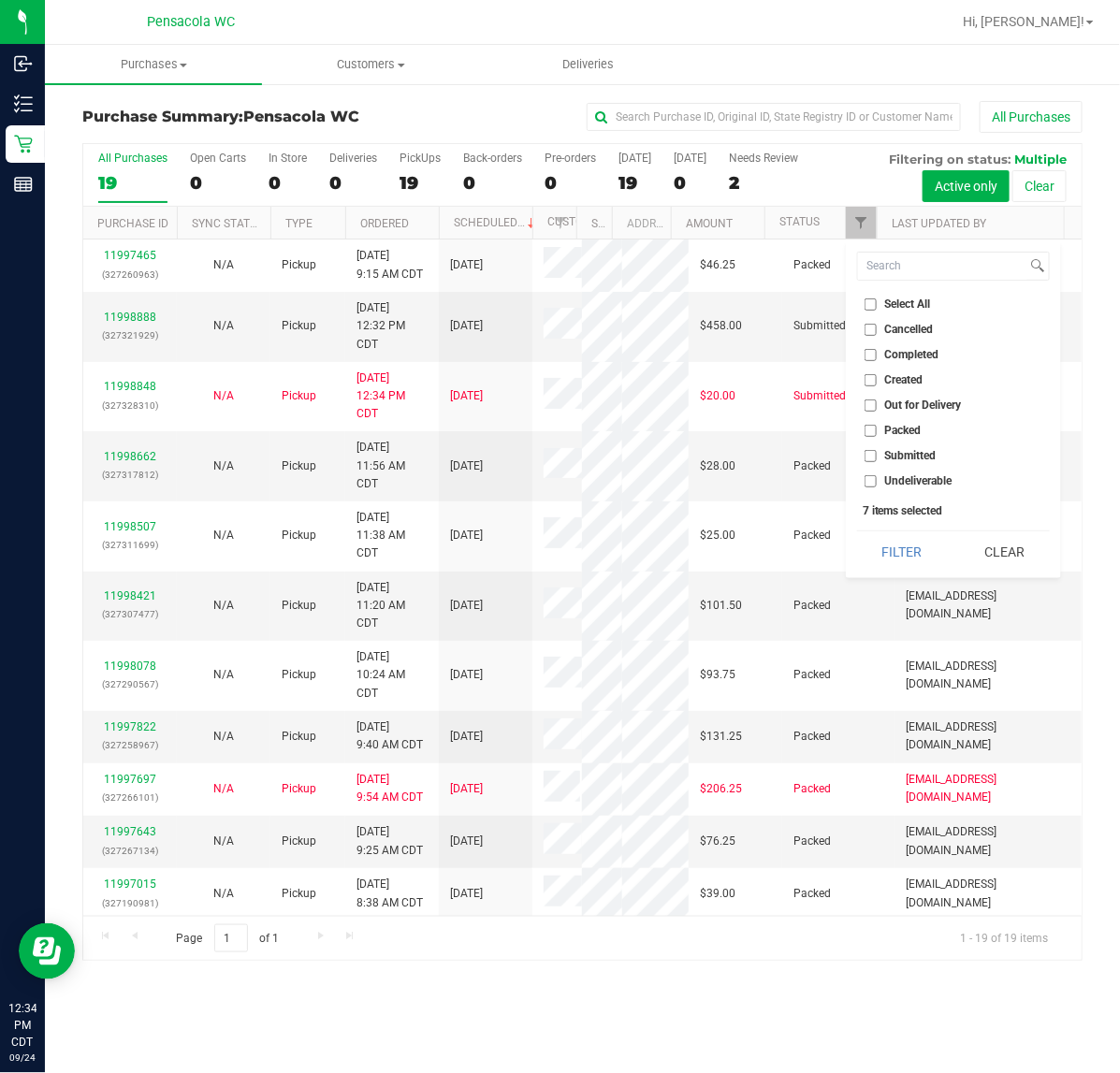
checkbox input "false"
click at [875, 431] on input "Packed" at bounding box center [870, 431] width 13 height 13
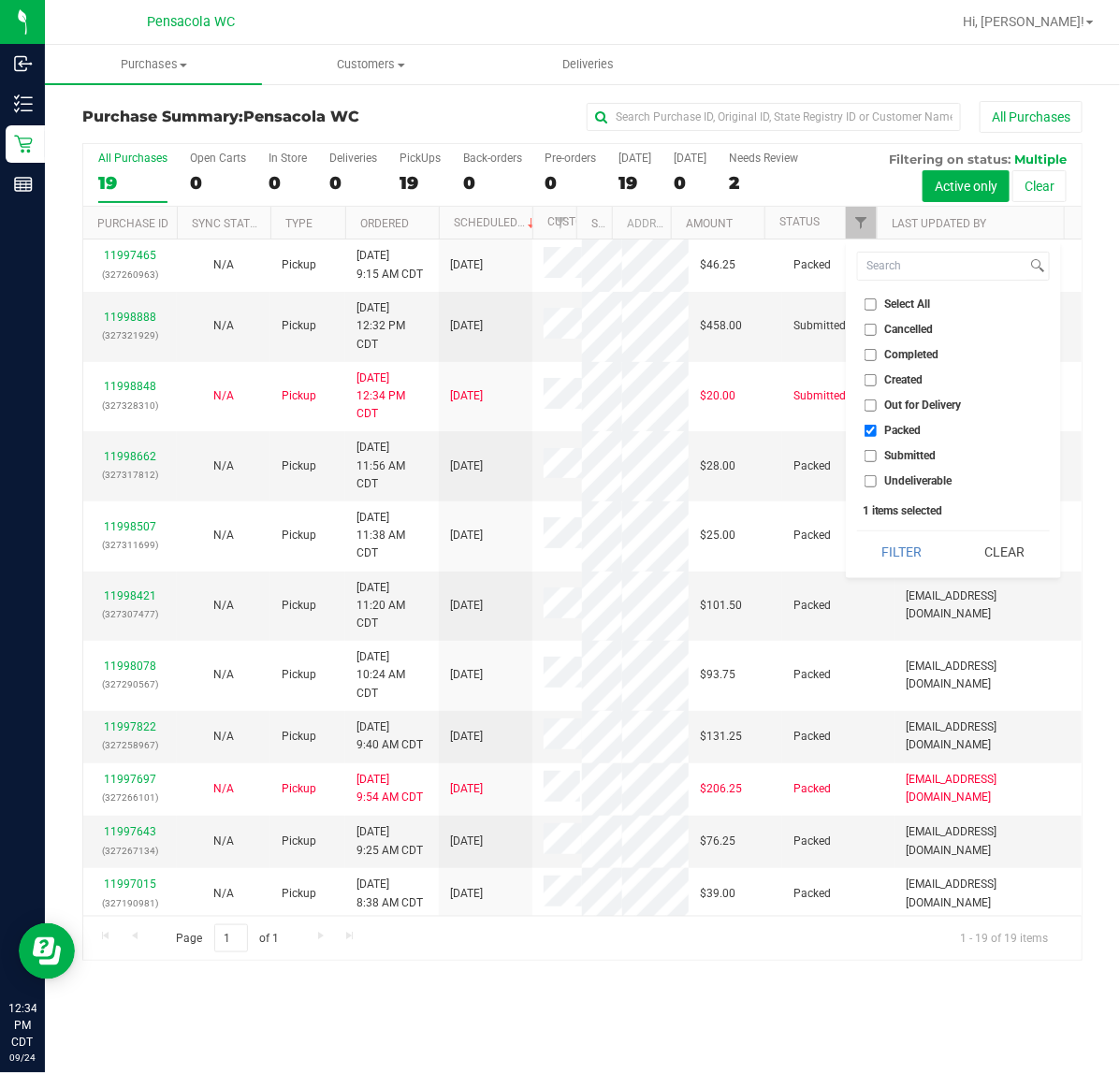
click at [903, 428] on span "Packed" at bounding box center [903, 431] width 37 height 12
click at [876, 428] on input "Packed" at bounding box center [870, 431] width 13 height 13
checkbox input "false"
click at [903, 459] on span "Submitted" at bounding box center [910, 456] width 51 height 12
click at [876, 459] on input "Submitted" at bounding box center [870, 456] width 13 height 13
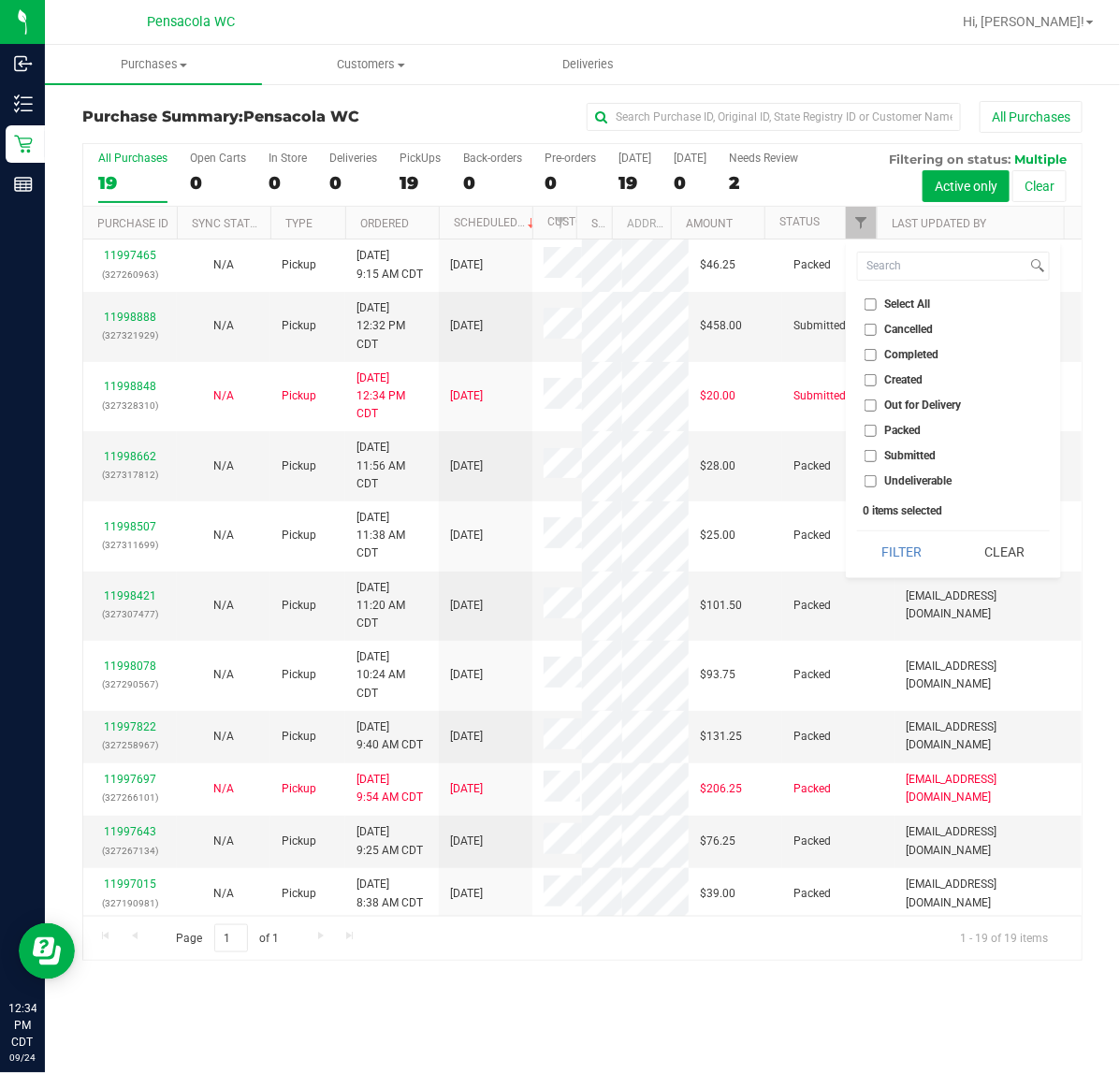
checkbox input "true"
click at [898, 536] on button "Filter" at bounding box center [901, 552] width 90 height 41
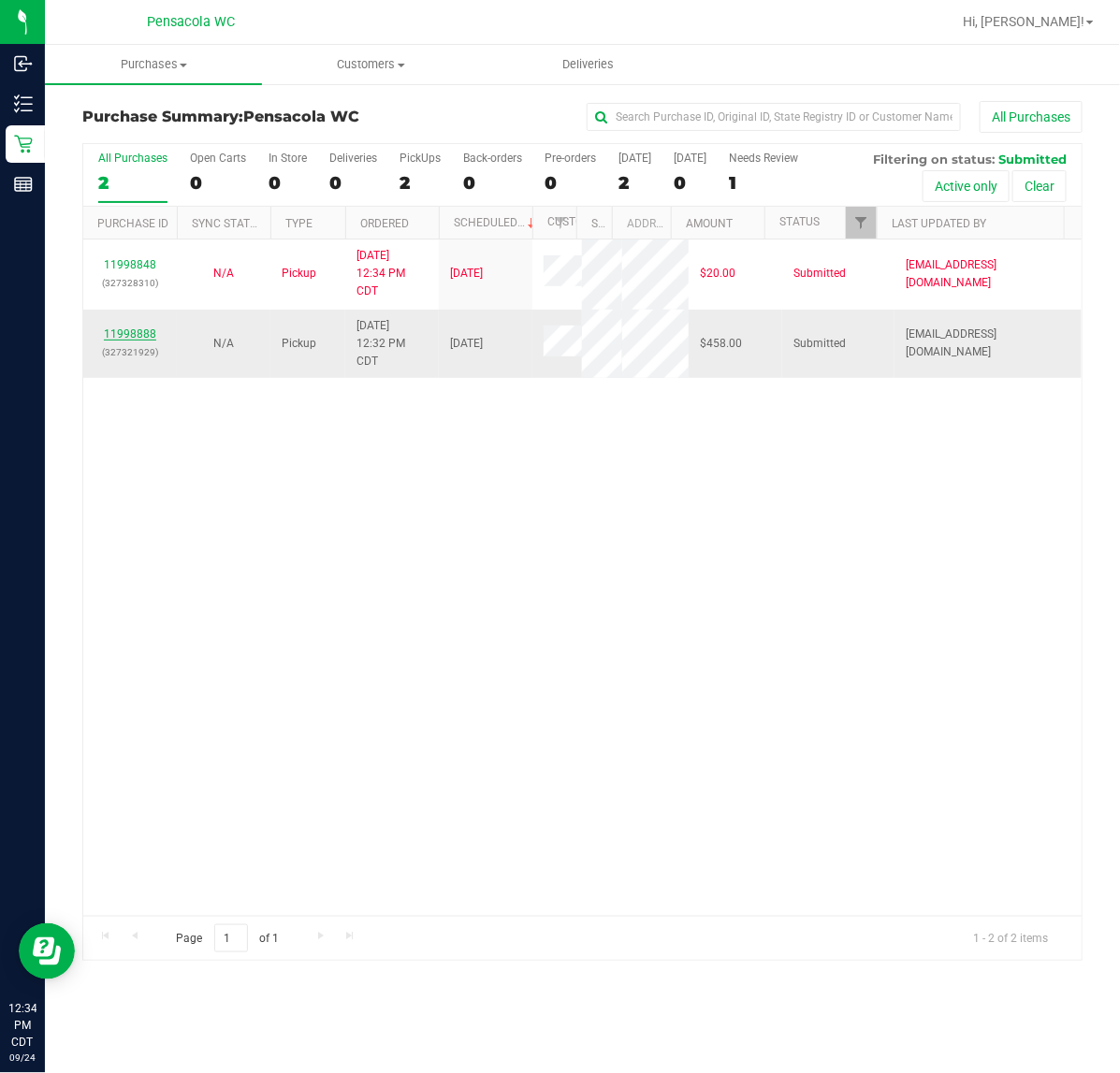
click at [137, 338] on link "11998888" at bounding box center [130, 334] width 52 height 13
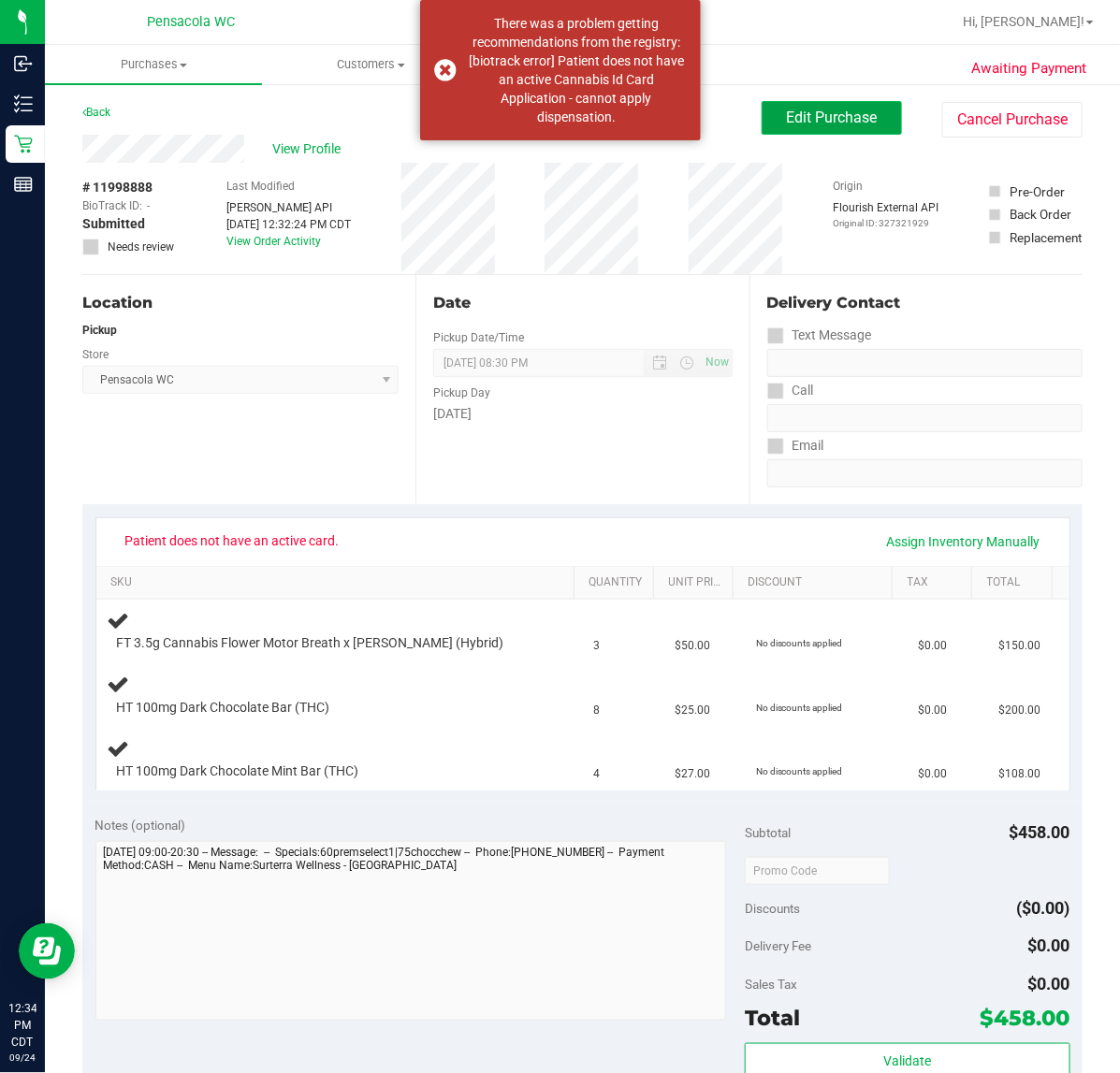
click at [799, 115] on span "Edit Purchase" at bounding box center [832, 118] width 91 height 17
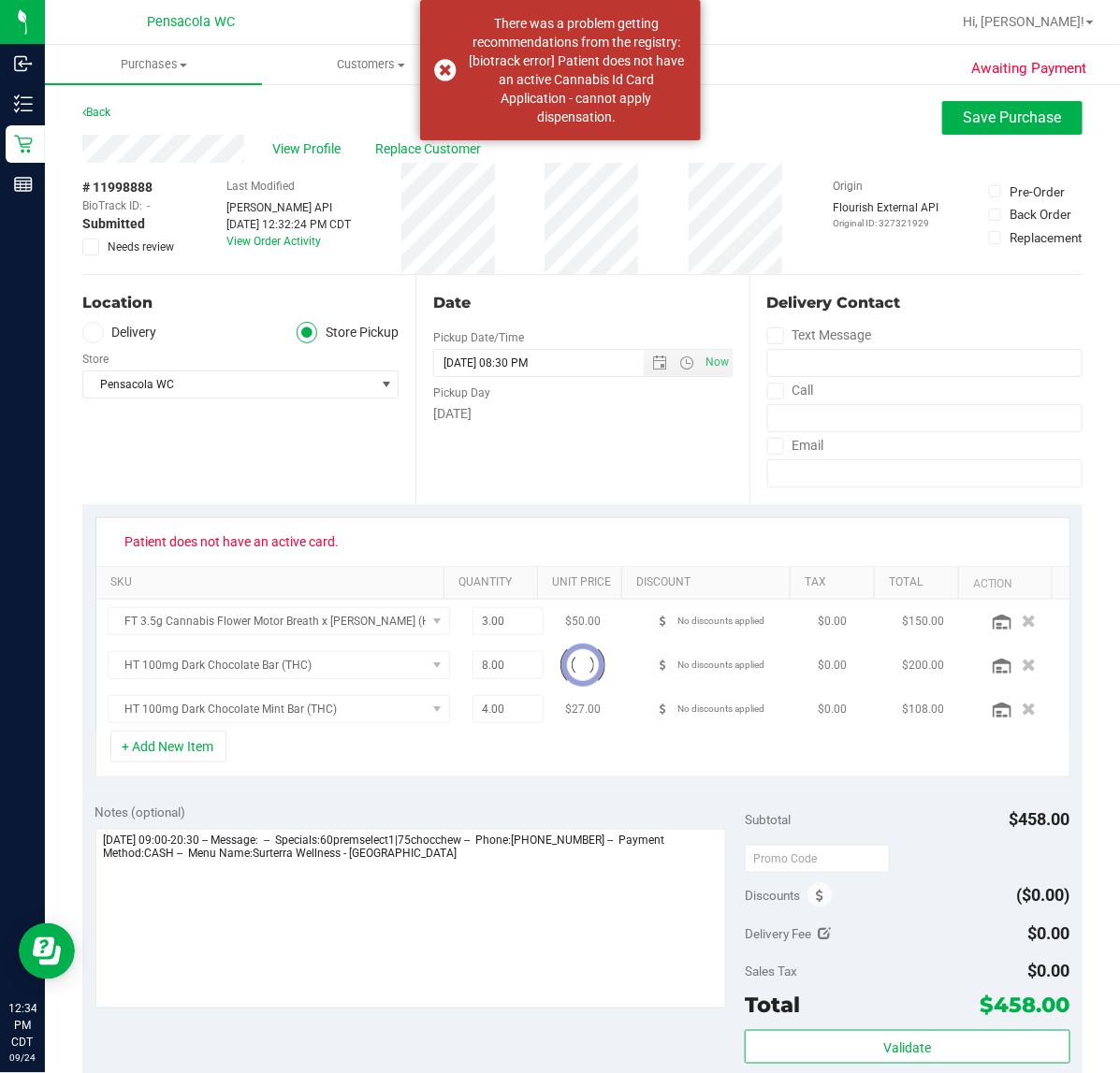
drag, startPoint x: 137, startPoint y: 241, endPoint x: 161, endPoint y: 257, distance: 28.8
click at [137, 240] on span "Needs review" at bounding box center [141, 247] width 66 height 16
click at [0, 0] on input "Needs review" at bounding box center [0, 0] width 0 height 0
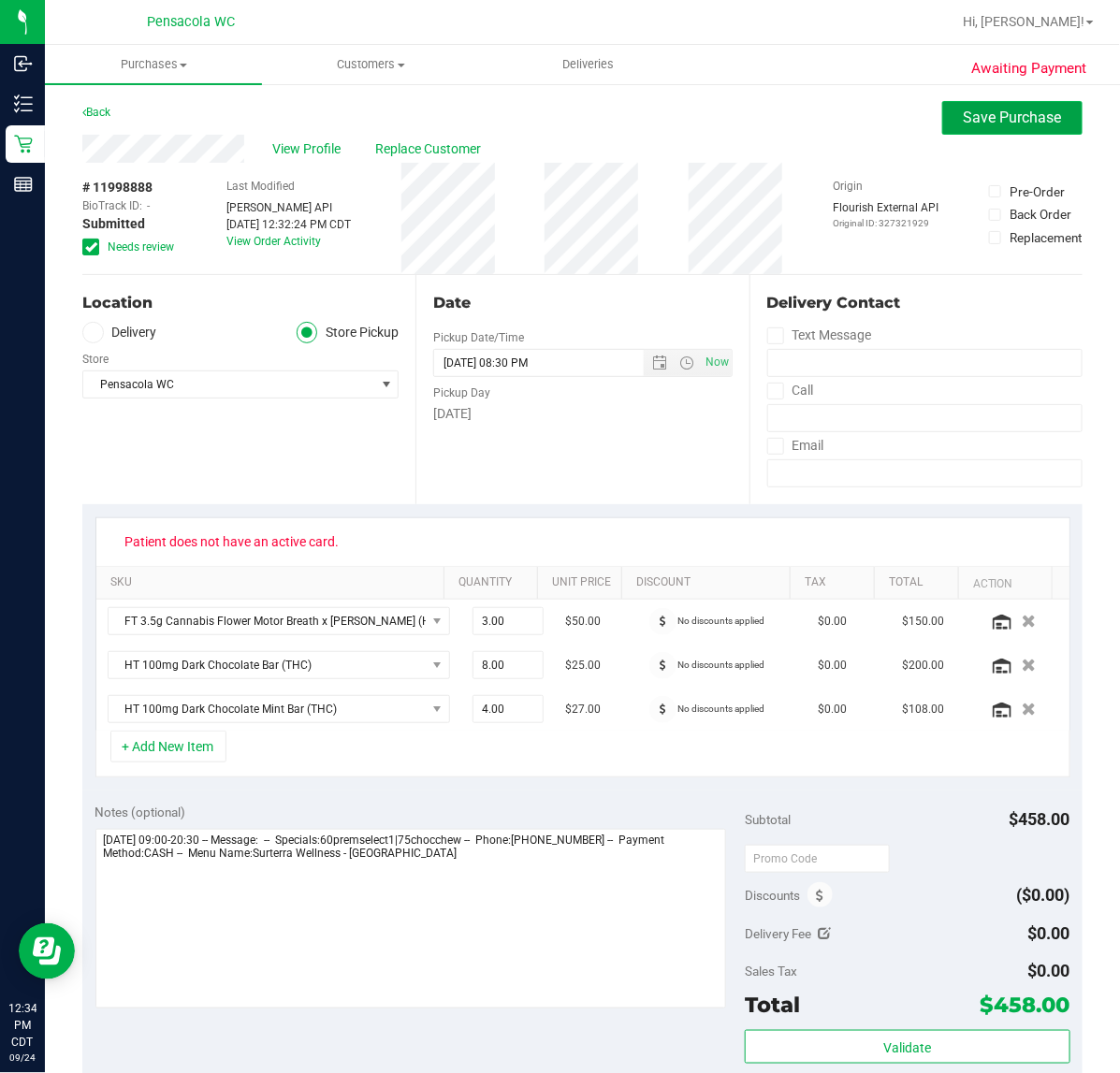
click at [1012, 117] on span "Save Purchase" at bounding box center [1012, 118] width 98 height 17
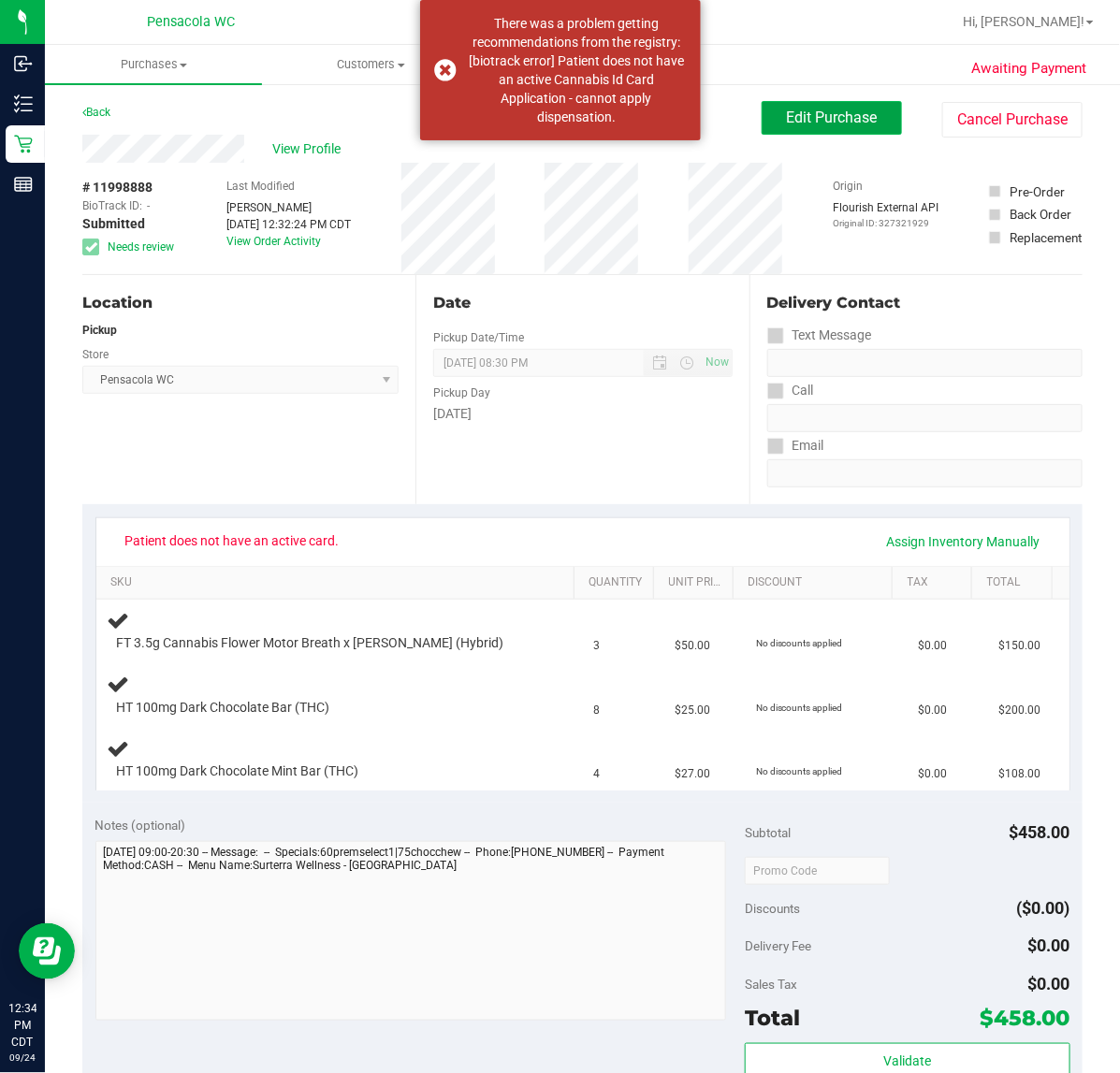
click at [828, 106] on button "Edit Purchase" at bounding box center [832, 118] width 141 height 34
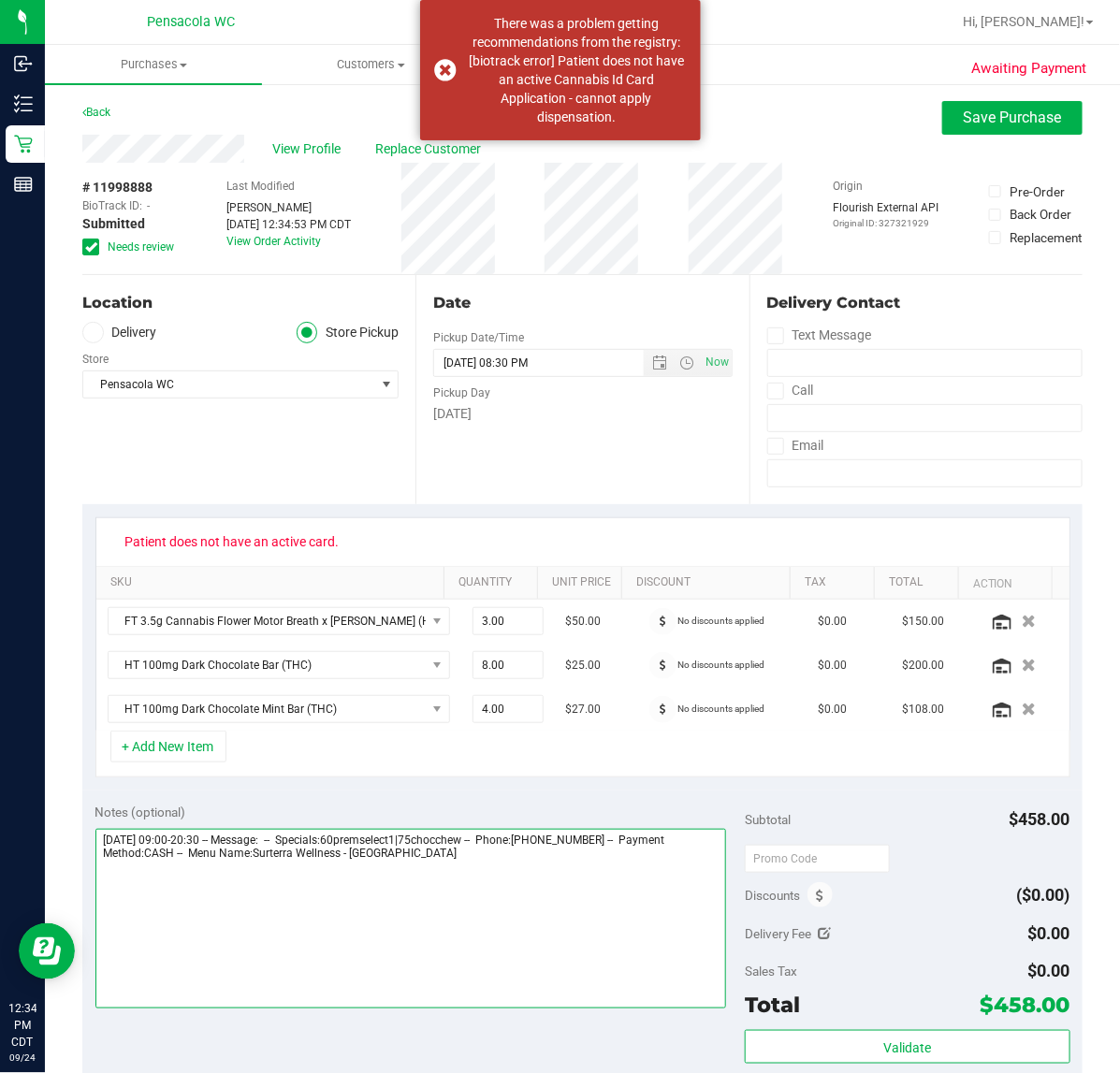
drag, startPoint x: 640, startPoint y: 914, endPoint x: 642, endPoint y: 928, distance: 14.1
click at [652, 914] on textarea at bounding box center [411, 919] width 632 height 179
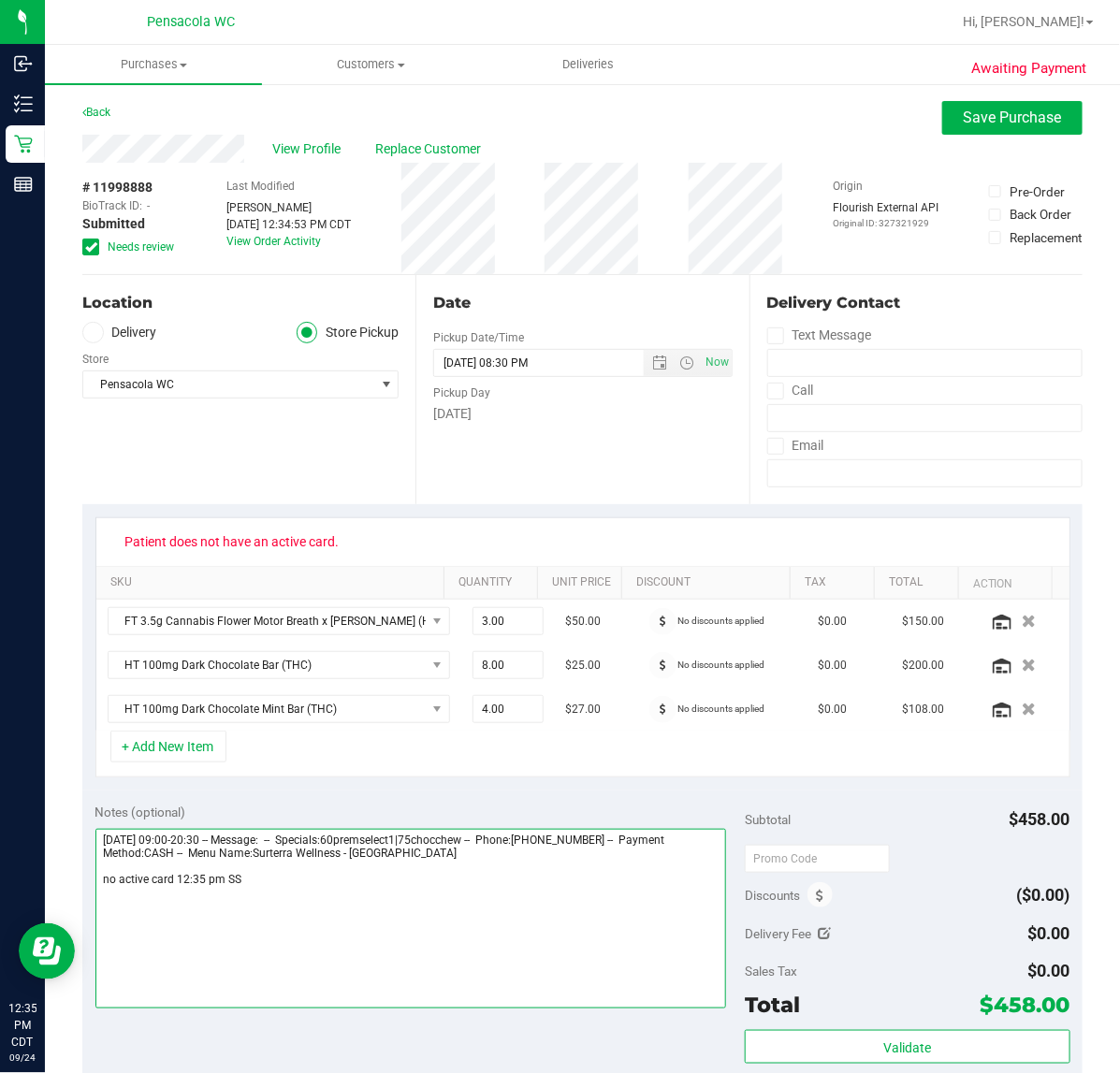
type textarea "Wednesday 09/24/2025 09:00-20:30 -- Message: -- Specials:60premselect1|75chocch…"
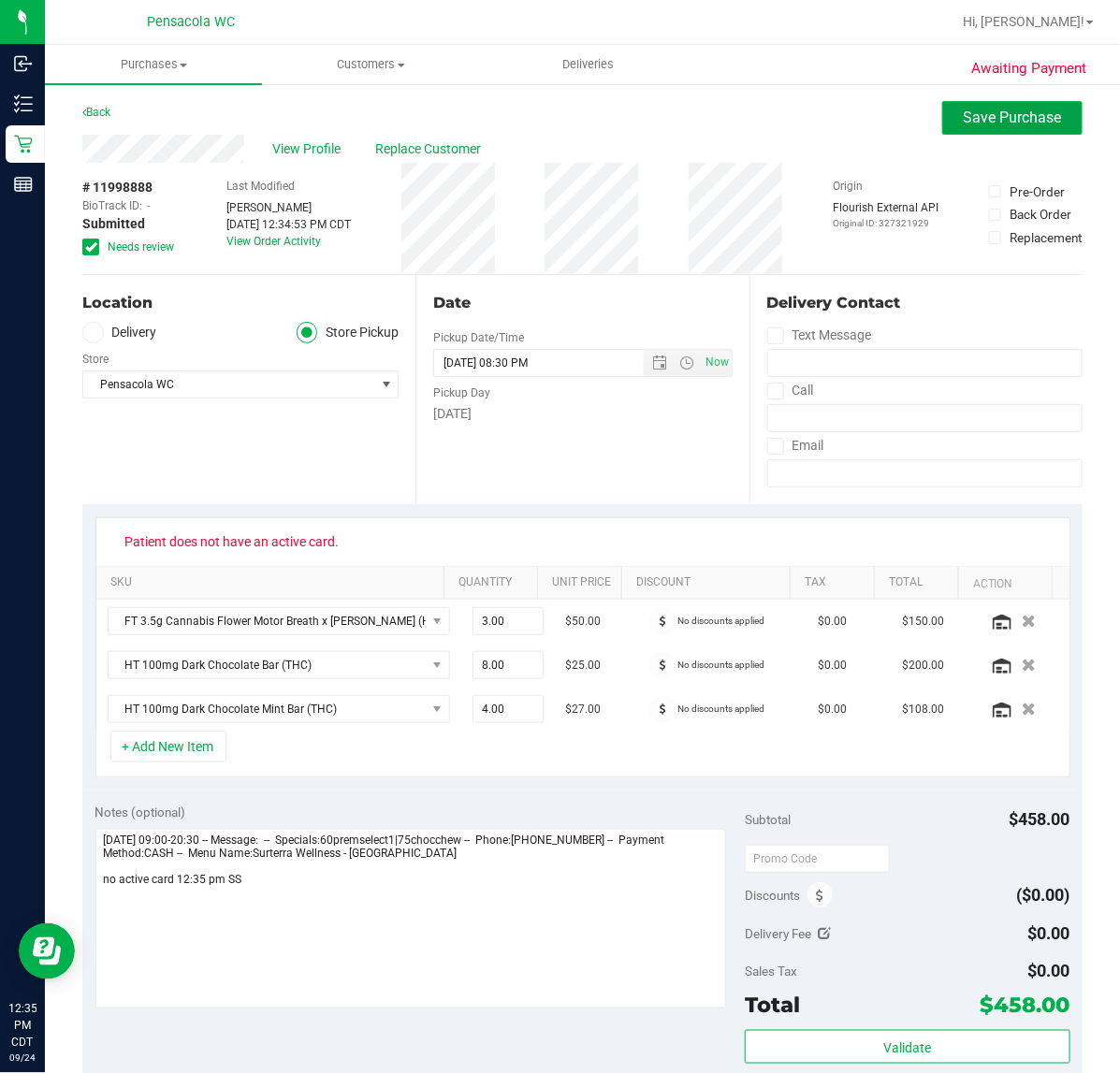
click at [983, 123] on span "Save Purchase" at bounding box center [1012, 118] width 98 height 17
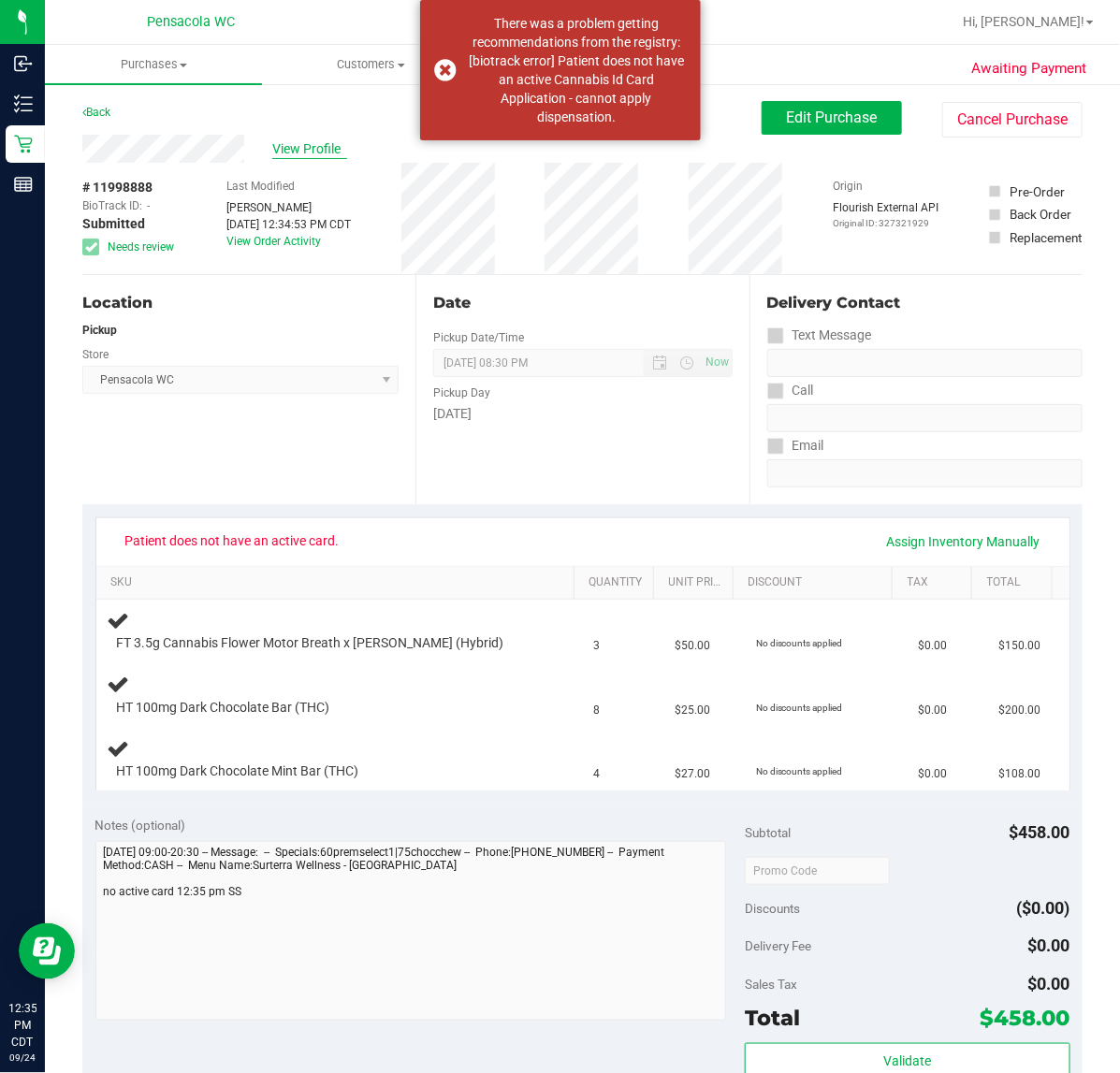
click at [311, 156] on span "View Profile" at bounding box center [310, 149] width 75 height 19
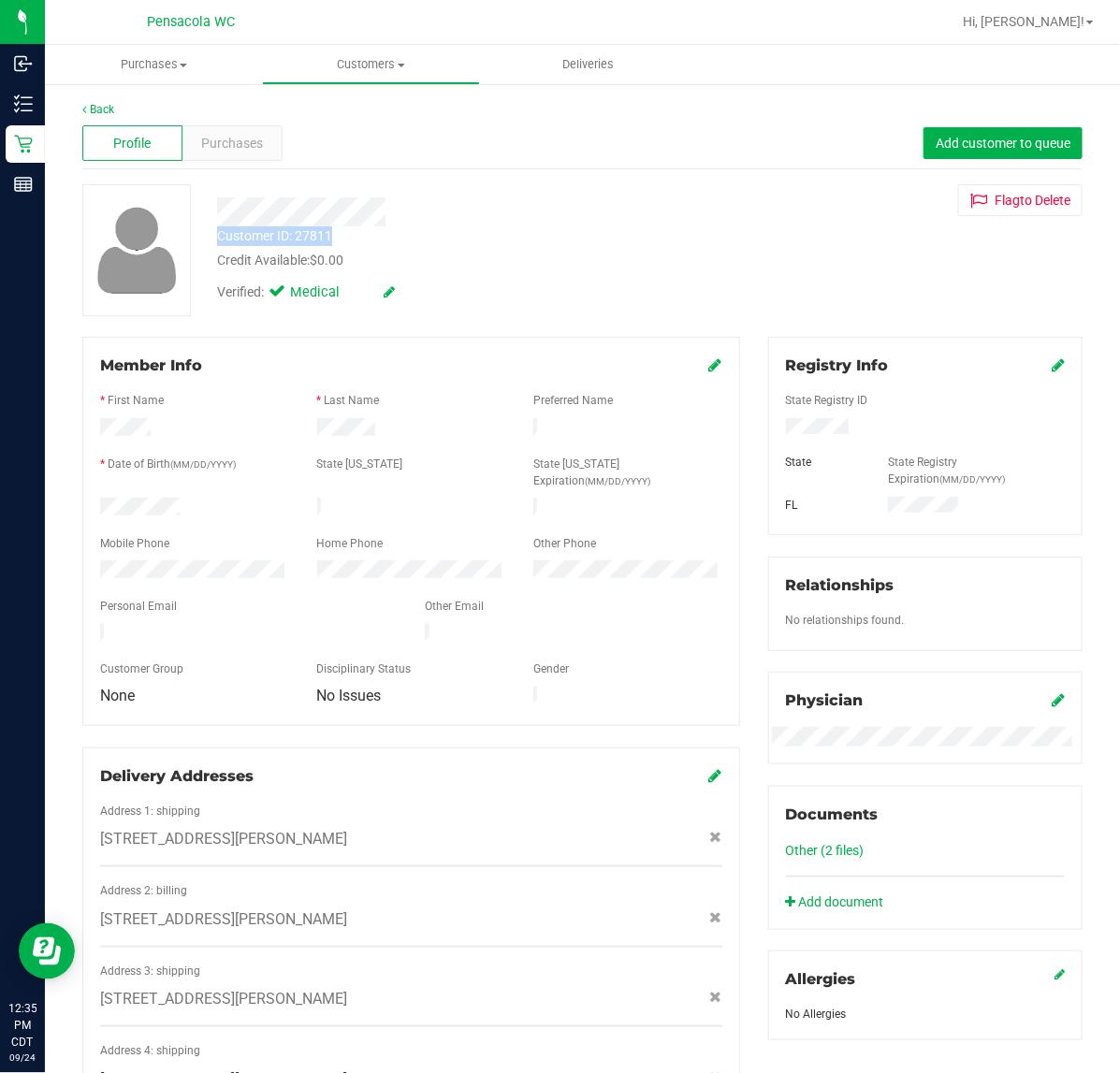
drag, startPoint x: 349, startPoint y: 231, endPoint x: 211, endPoint y: 236, distance: 138.1
click at [211, 236] on div "Customer ID: 27811 Credit Available: $0.00" at bounding box center [460, 249] width 514 height 44
copy div "Customer ID: 27811"
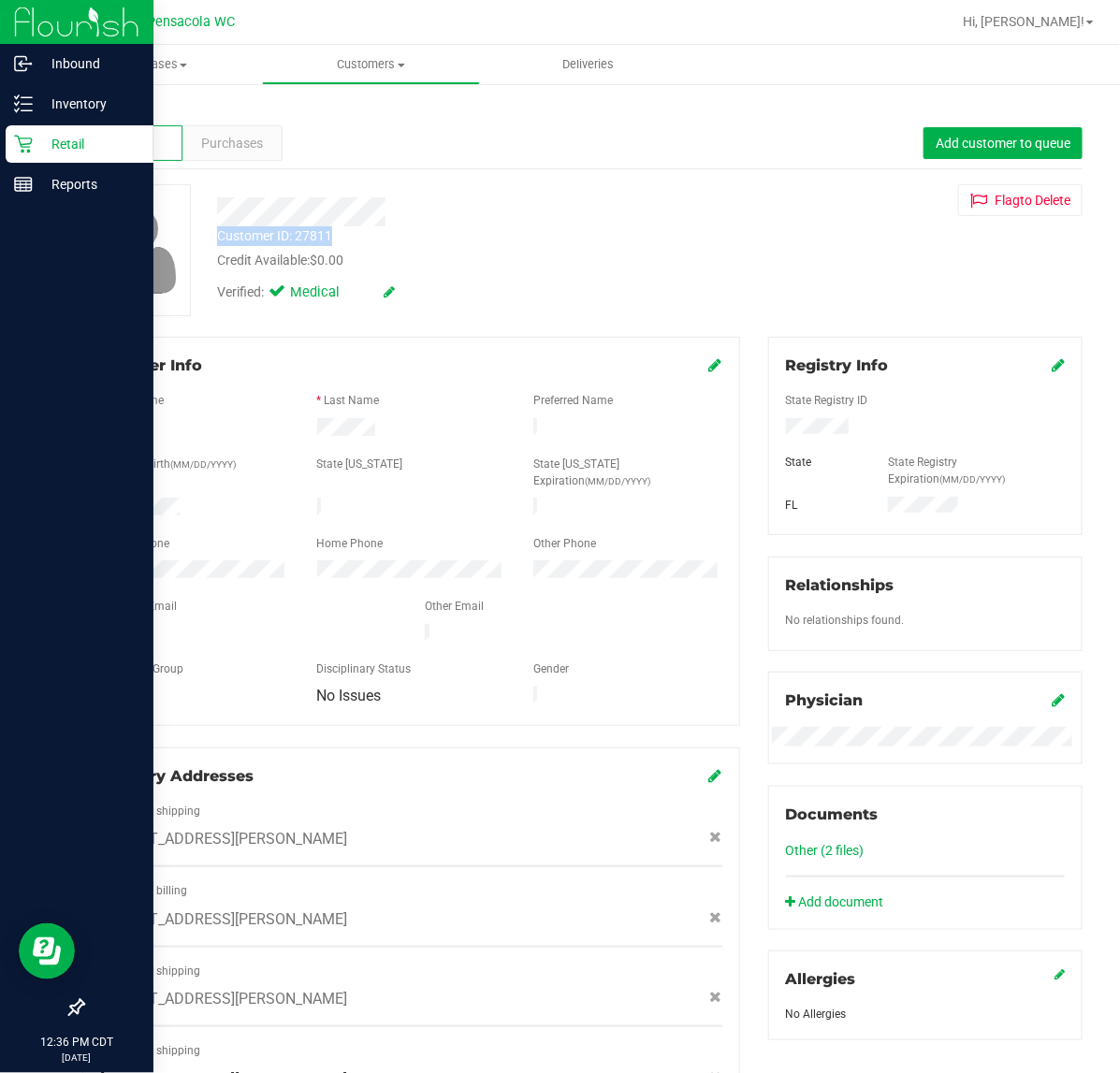
click at [30, 135] on icon at bounding box center [23, 144] width 18 height 18
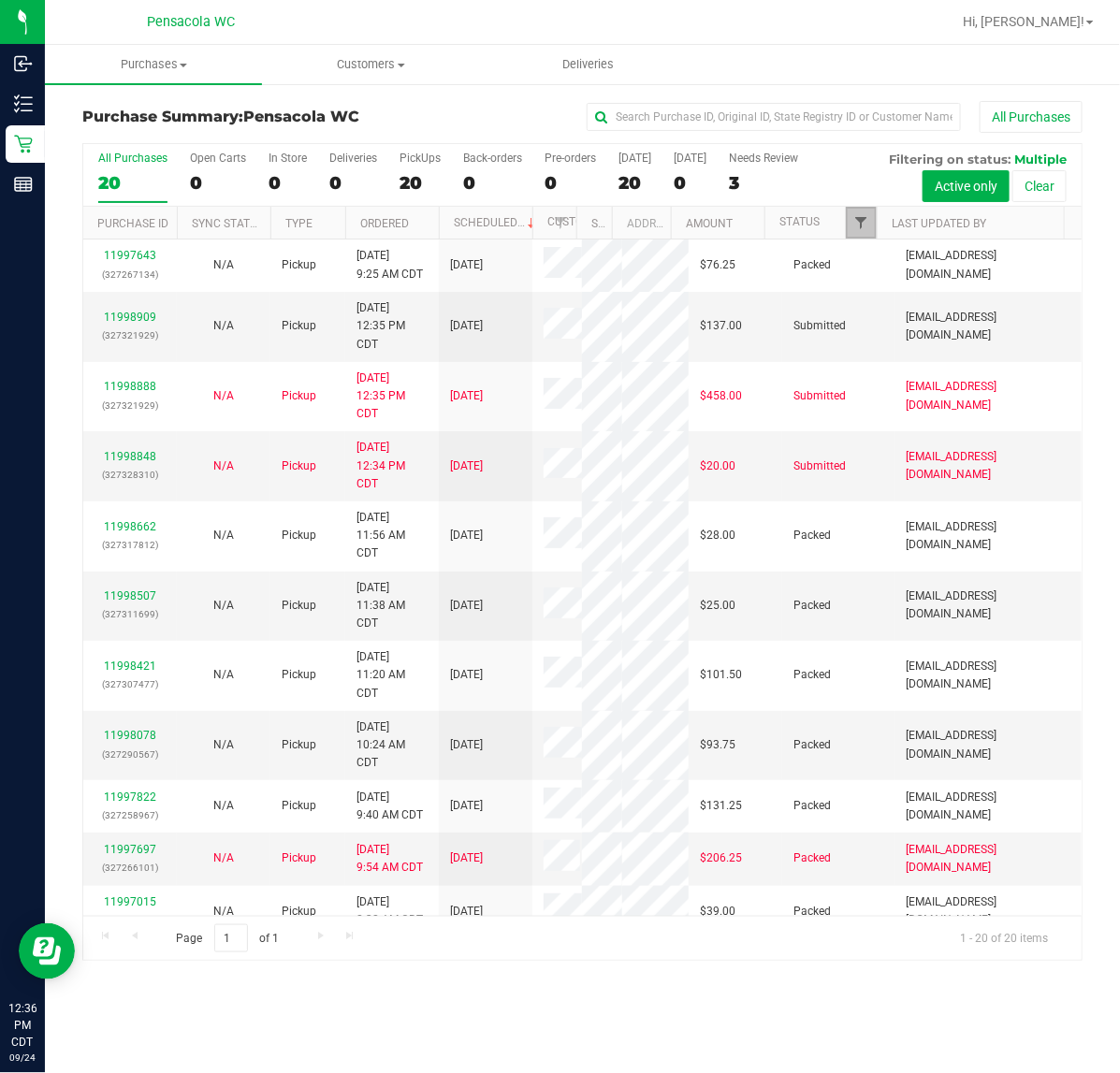
click at [863, 224] on span "Filter" at bounding box center [861, 222] width 15 height 15
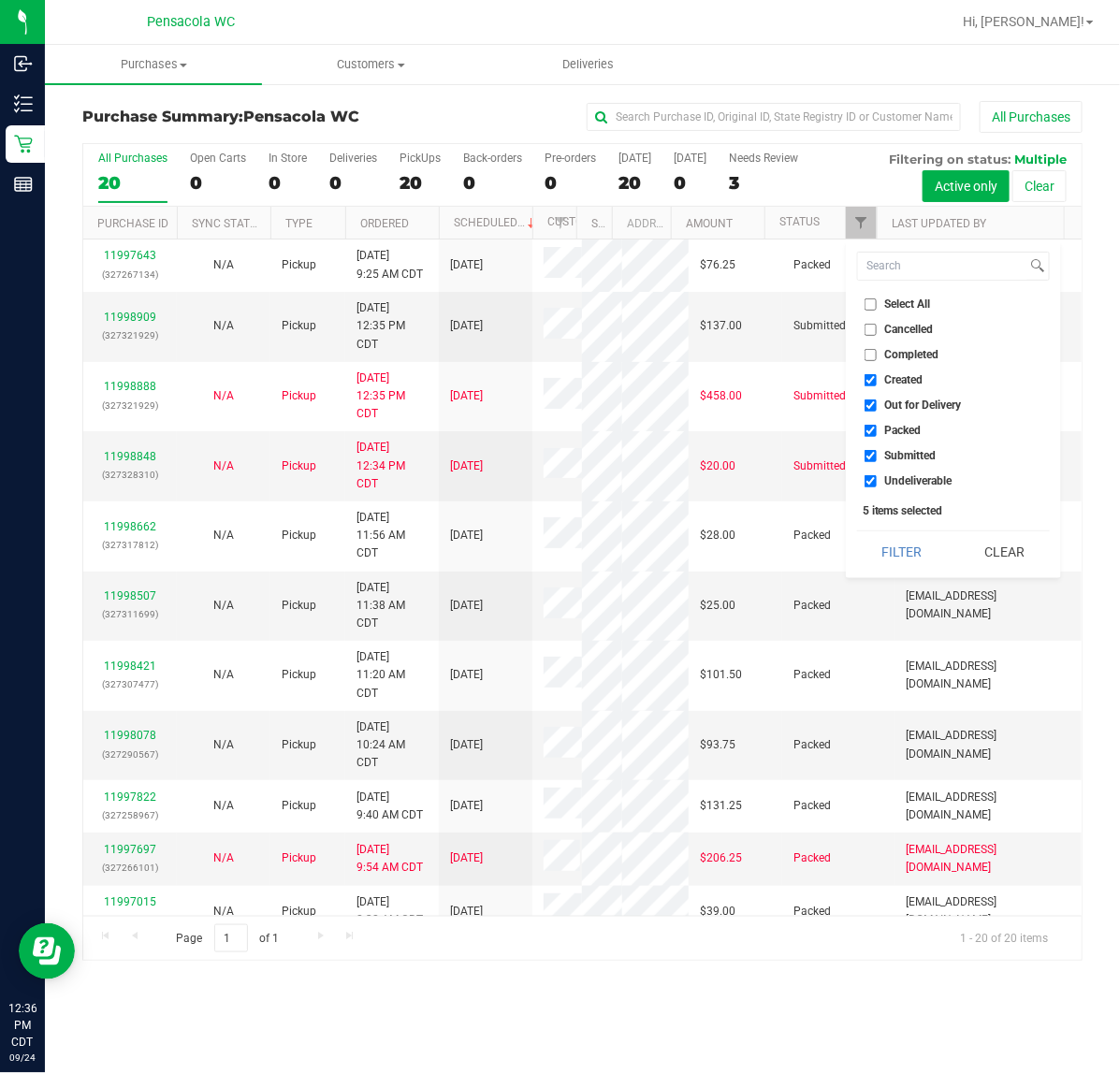
click at [903, 301] on span "Select All" at bounding box center [908, 304] width 46 height 12
click at [876, 301] on input "Select All" at bounding box center [870, 304] width 13 height 13
checkbox input "true"
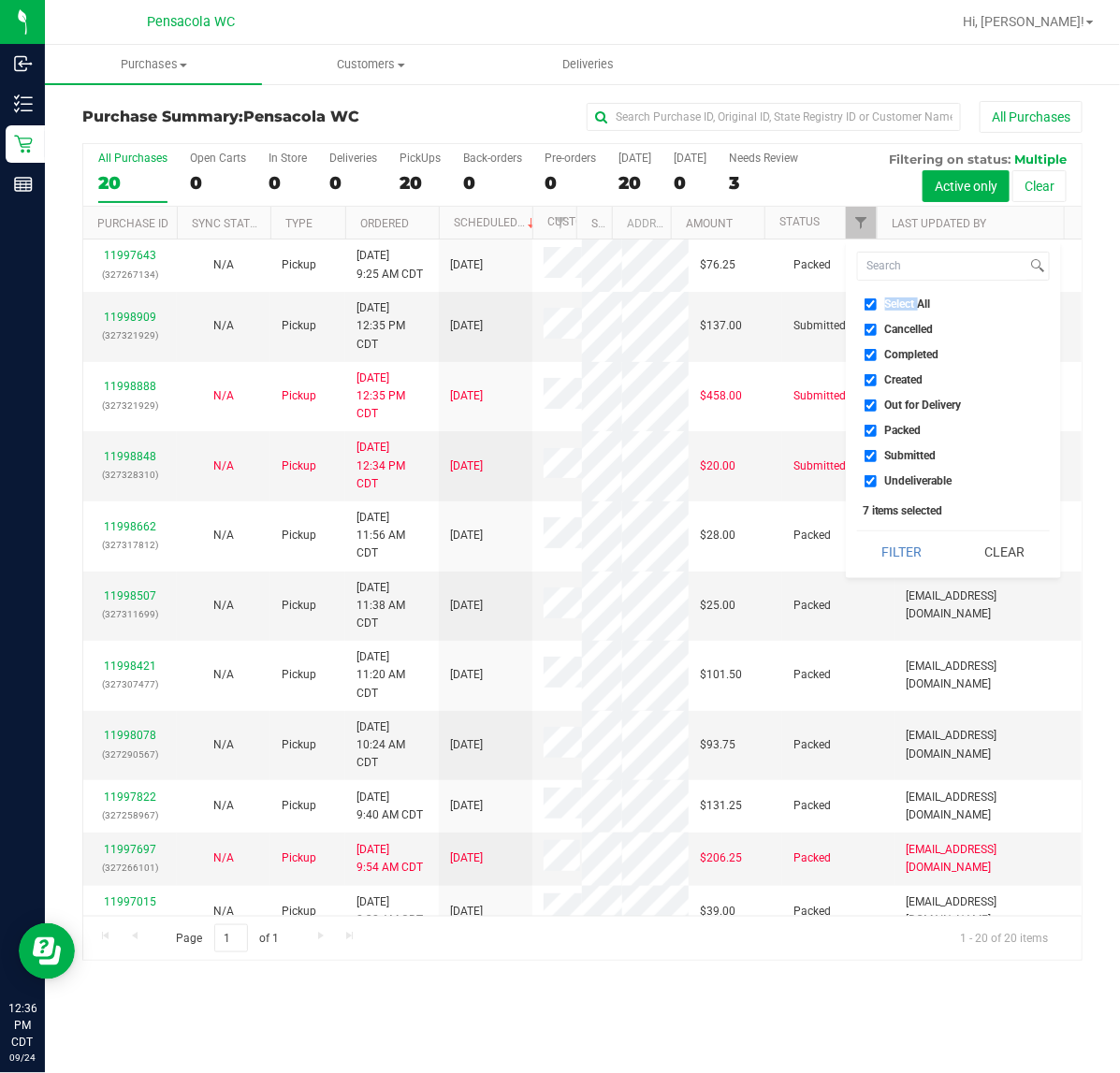
click at [903, 301] on span "Select All" at bounding box center [908, 304] width 46 height 12
click at [876, 301] on input "Select All" at bounding box center [870, 304] width 13 height 13
checkbox input "false"
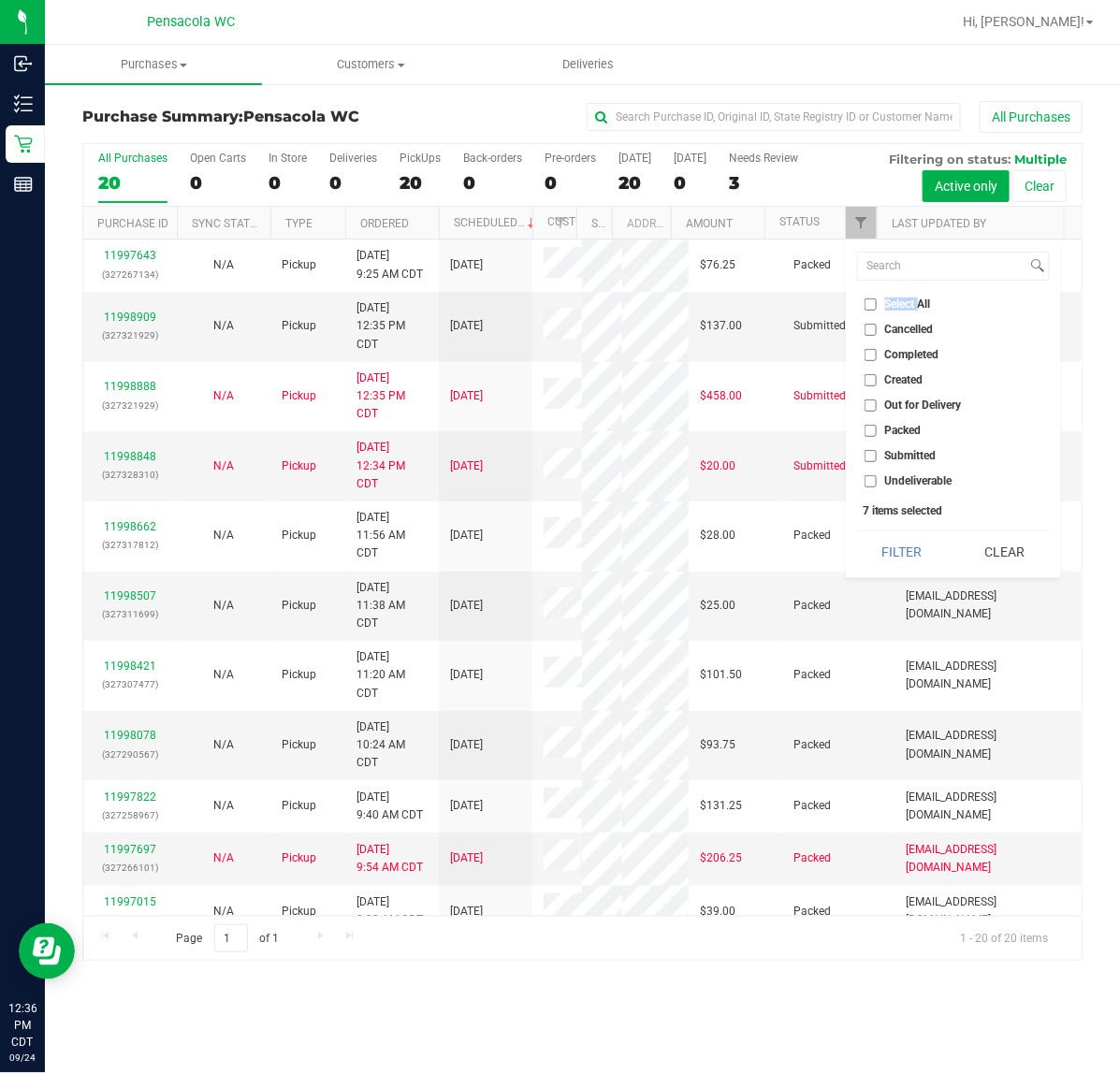
checkbox input "false"
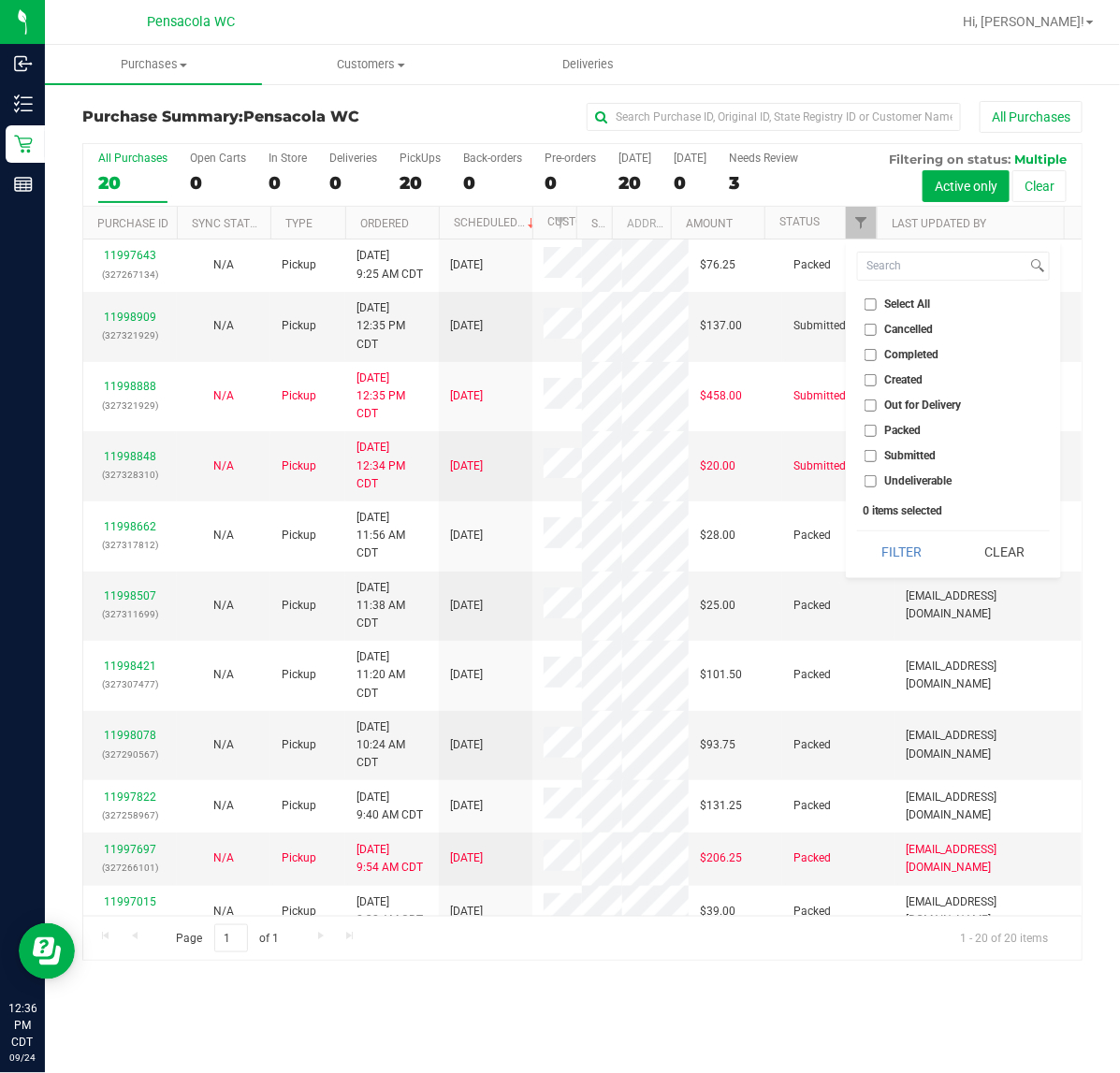
drag, startPoint x: 899, startPoint y: 451, endPoint x: 896, endPoint y: 468, distance: 17.3
click at [895, 452] on span "Submitted" at bounding box center [910, 456] width 51 height 12
click at [892, 452] on span "Submitted" at bounding box center [910, 456] width 51 height 12
click at [876, 452] on input "Submitted" at bounding box center [870, 456] width 13 height 13
checkbox input "true"
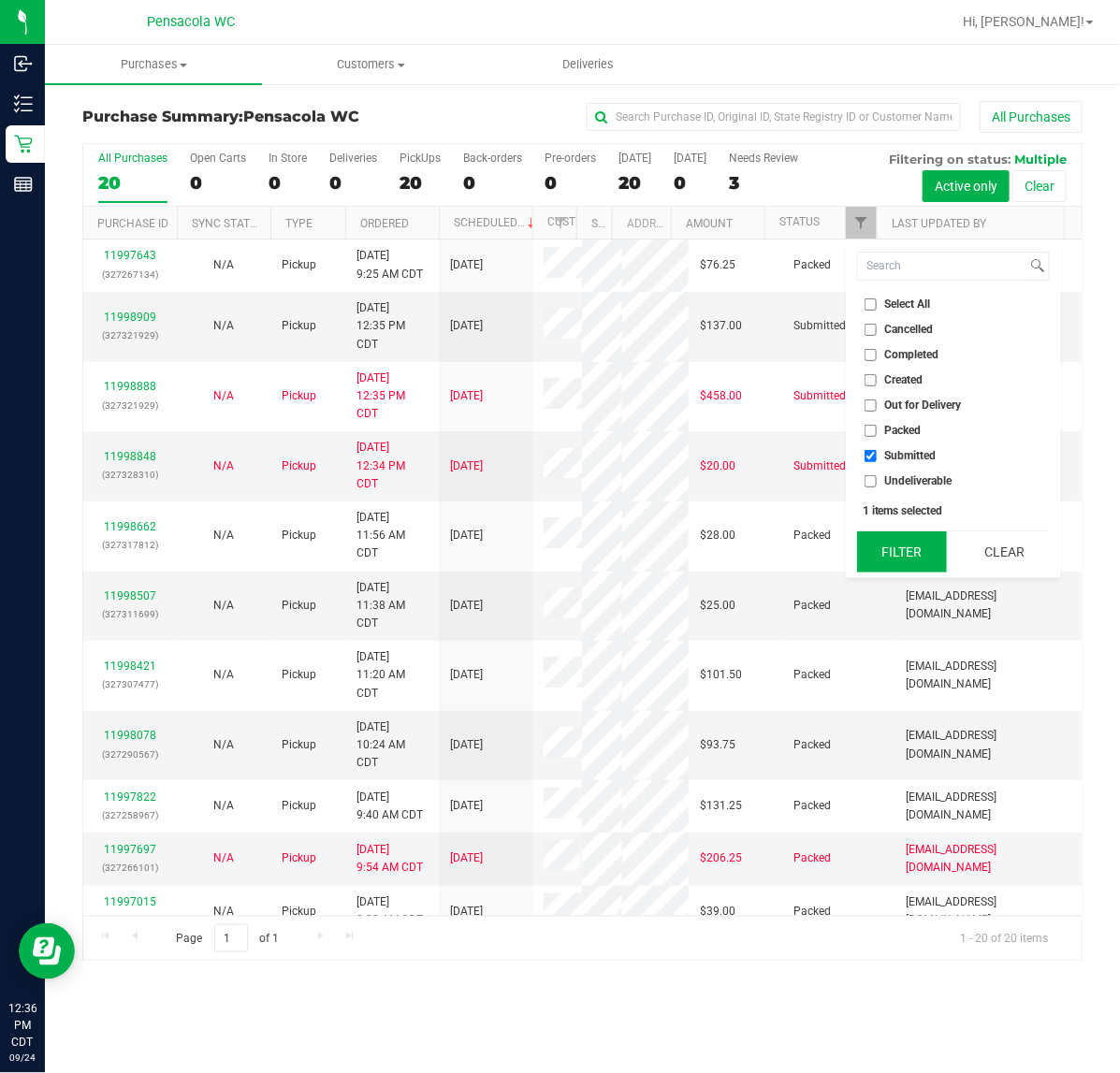
click at [914, 563] on button "Filter" at bounding box center [901, 552] width 90 height 41
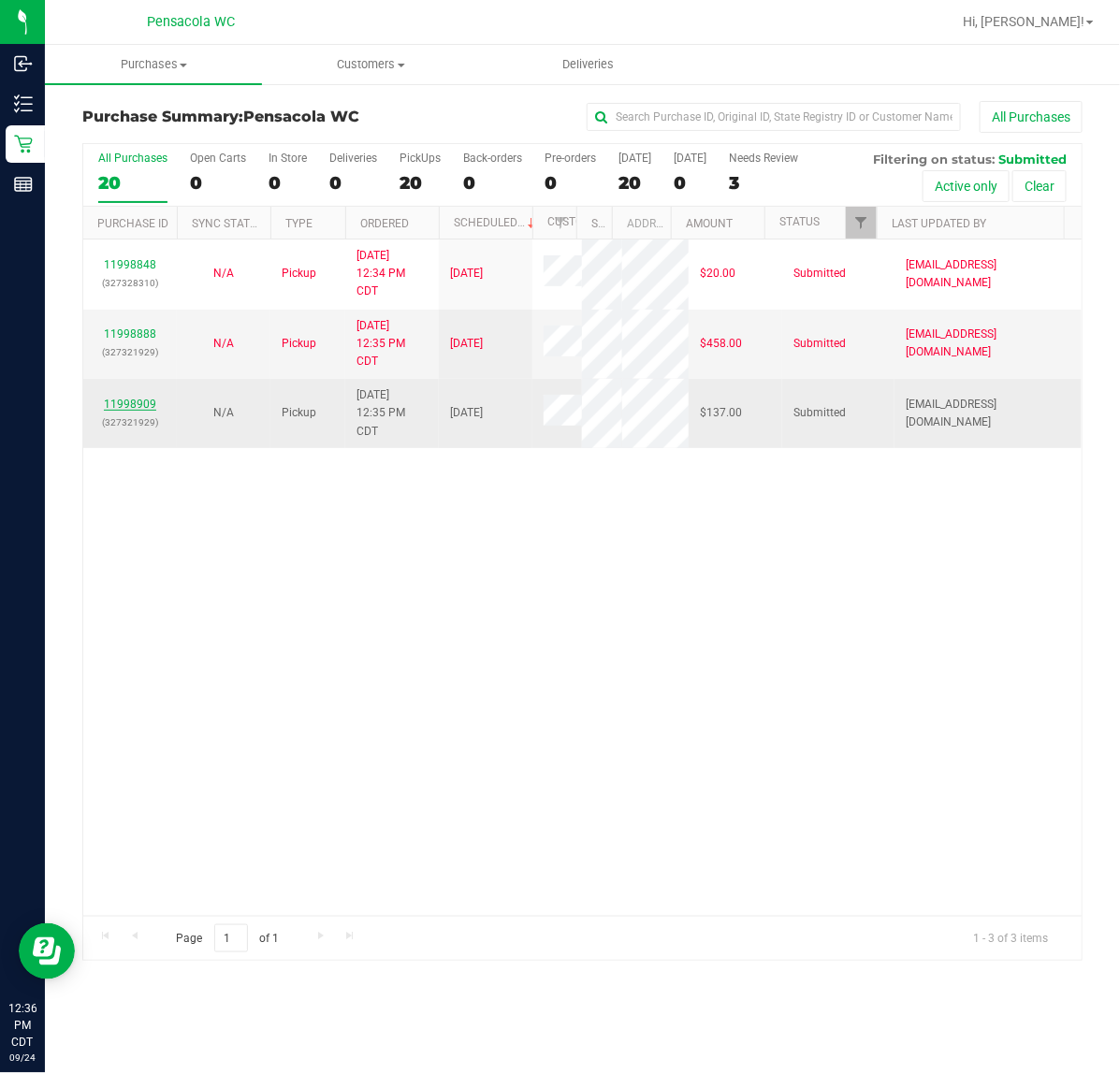
click at [143, 410] on link "11998909" at bounding box center [130, 405] width 52 height 13
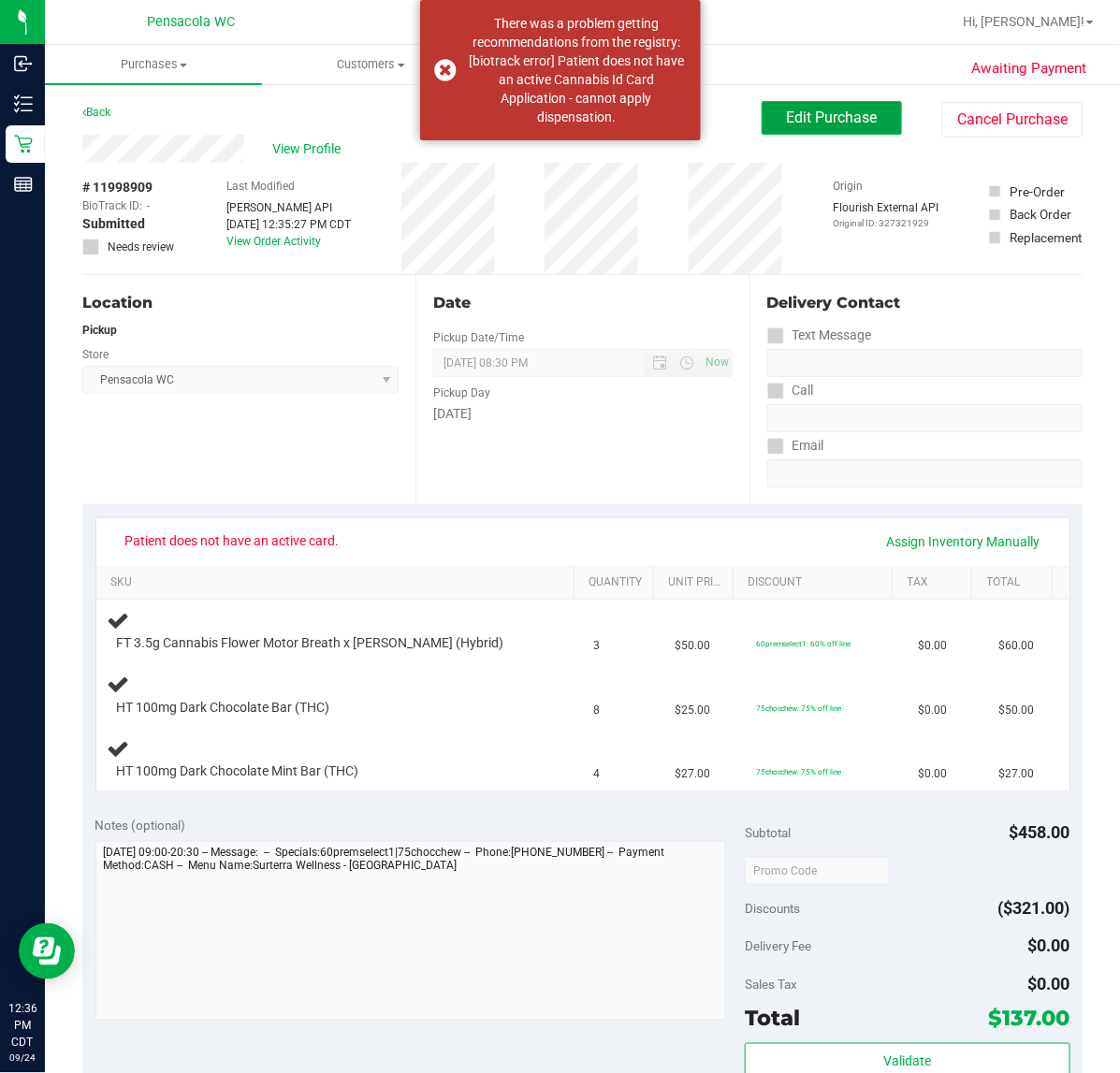
click at [787, 123] on span "Edit Purchase" at bounding box center [832, 118] width 91 height 17
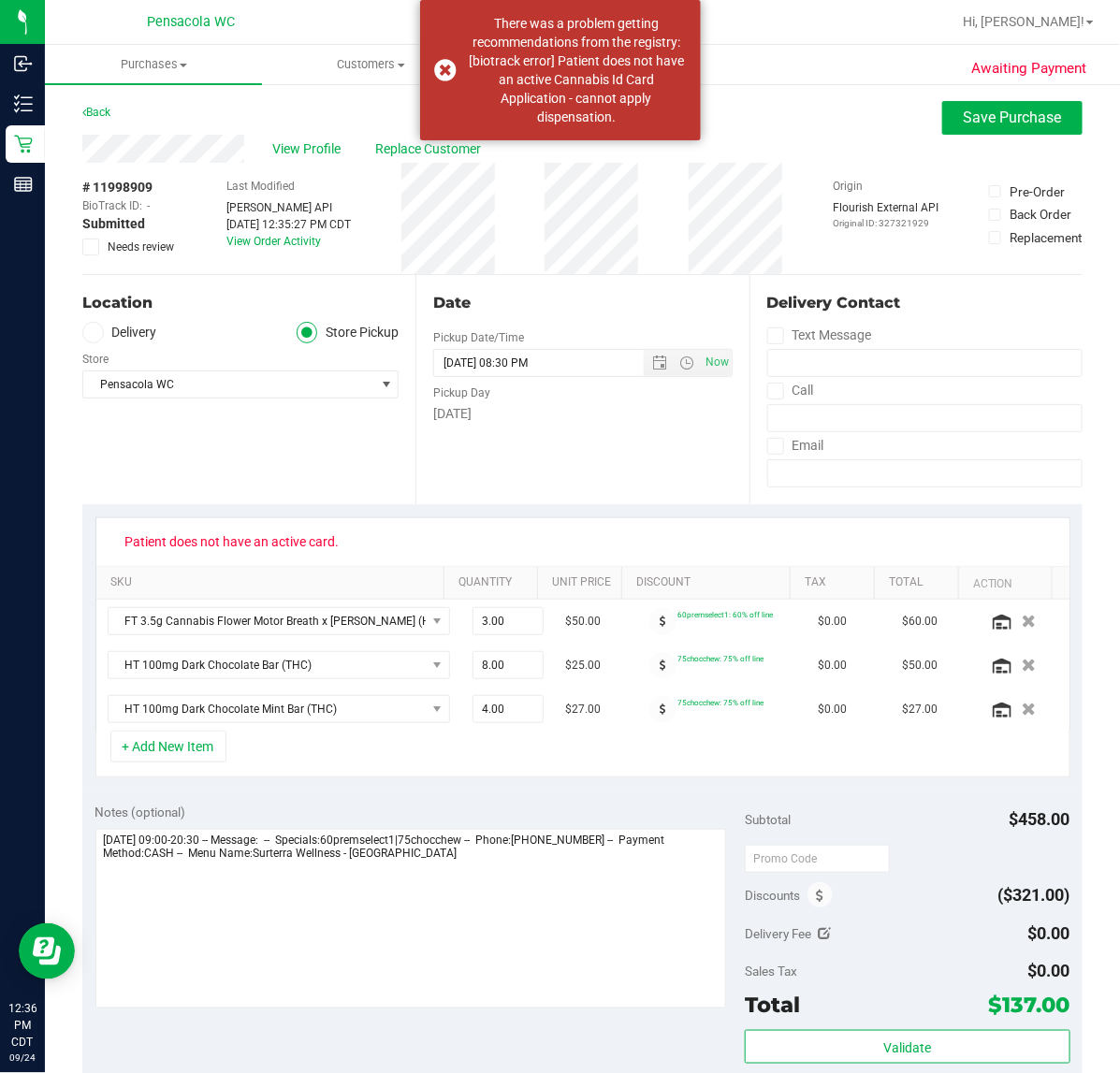
click at [117, 239] on span "Needs review" at bounding box center [141, 247] width 66 height 16
click at [0, 0] on input "Needs review" at bounding box center [0, 0] width 0 height 0
click at [531, 829] on div "Notes (optional)" at bounding box center [420, 907] width 650 height 210
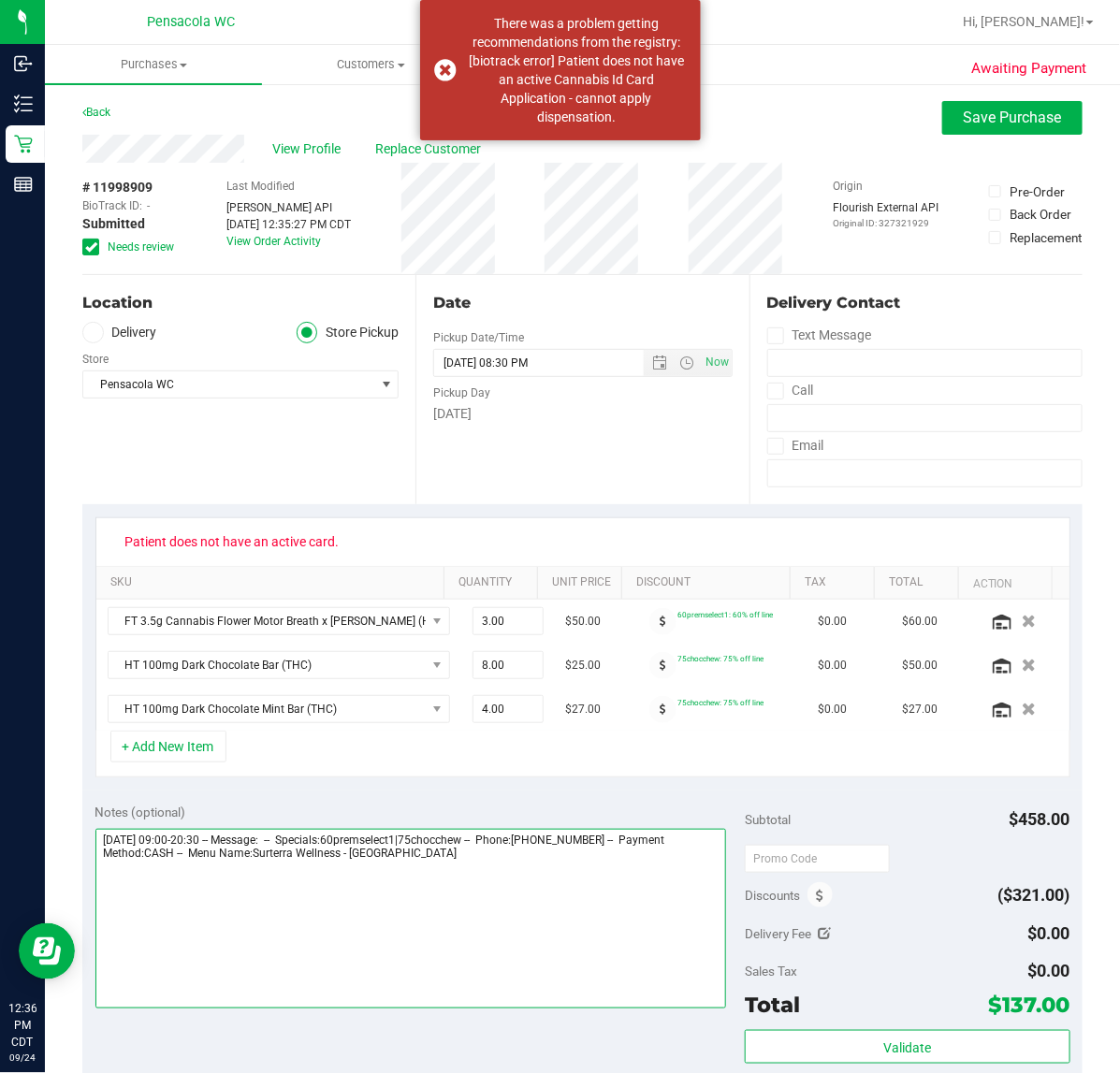
click at [517, 859] on textarea at bounding box center [411, 919] width 632 height 179
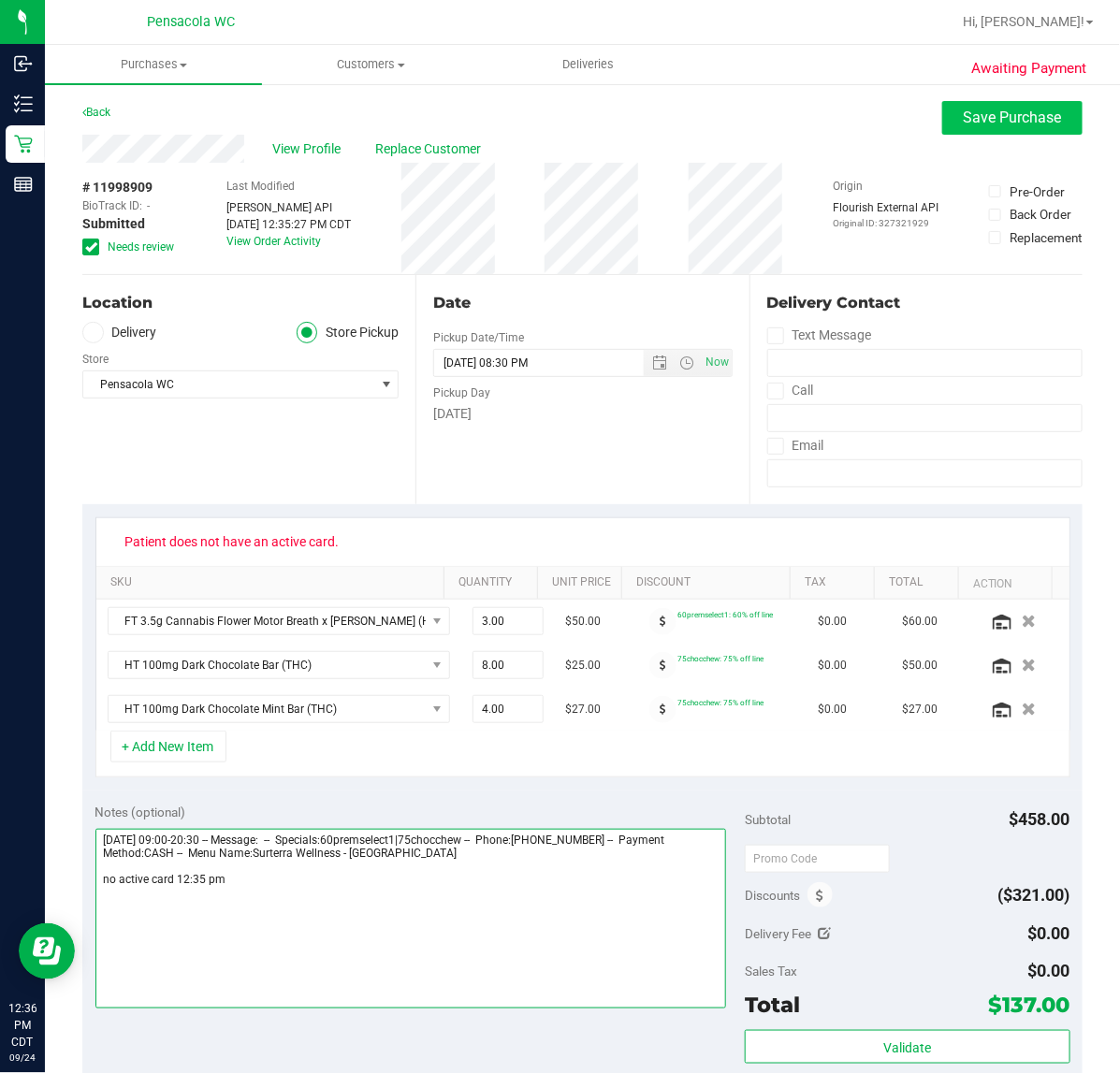
type textarea "Wednesday 09/24/2025 09:00-20:30 -- Message: -- Specials:60premselect1|75chocch…"
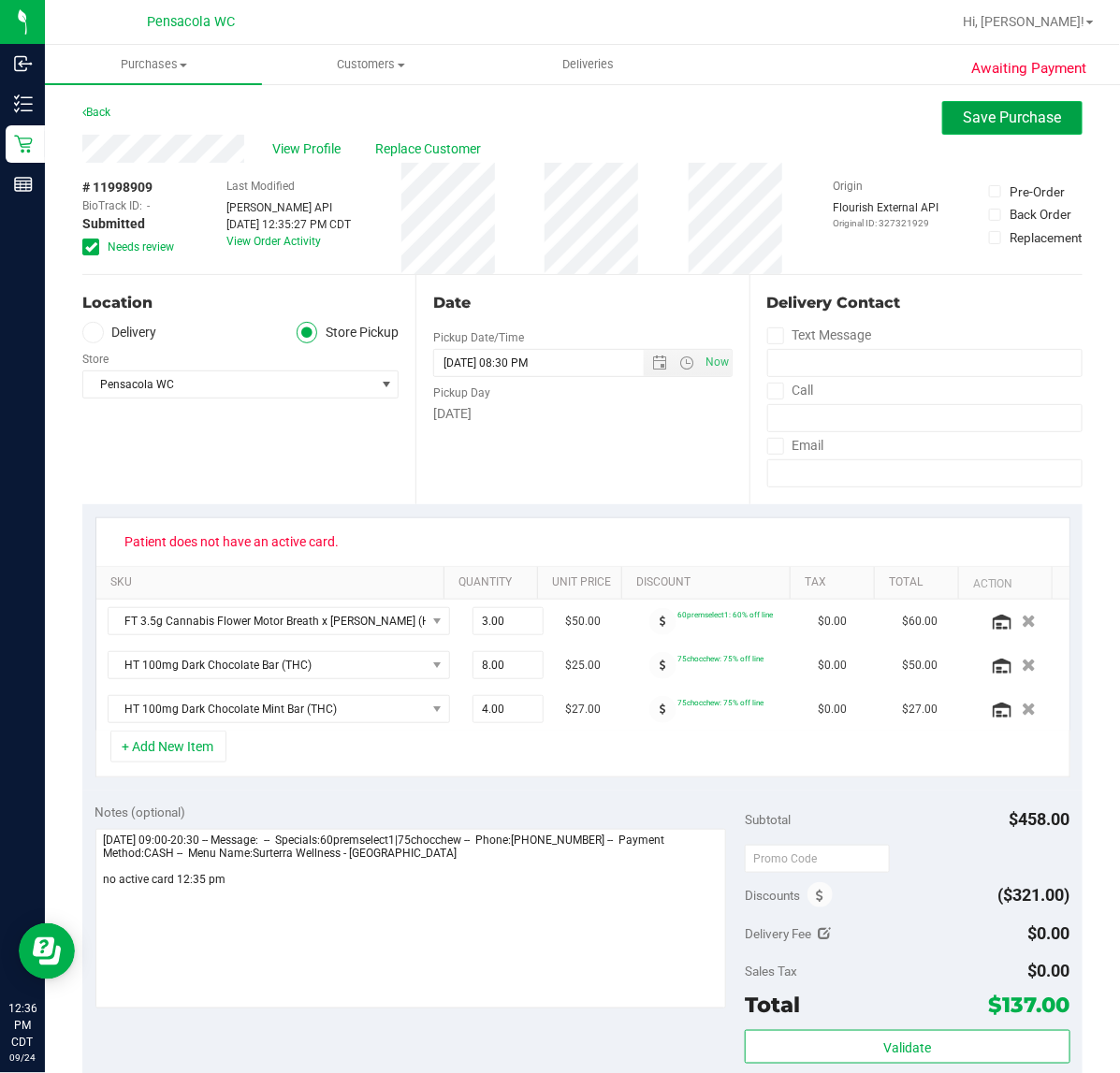
click at [1002, 119] on span "Save Purchase" at bounding box center [1012, 118] width 98 height 17
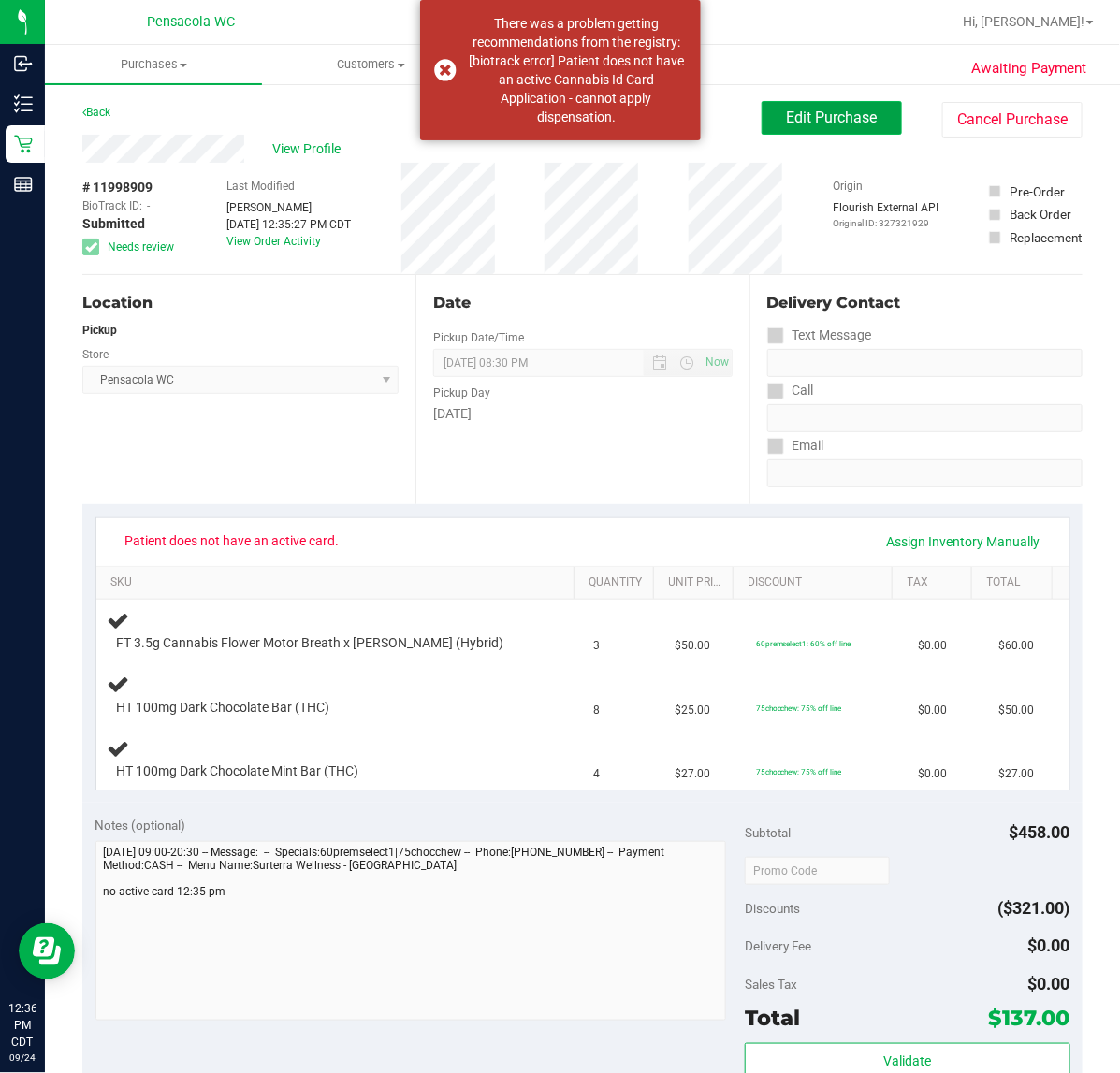
click at [847, 111] on span "Edit Purchase" at bounding box center [832, 118] width 91 height 17
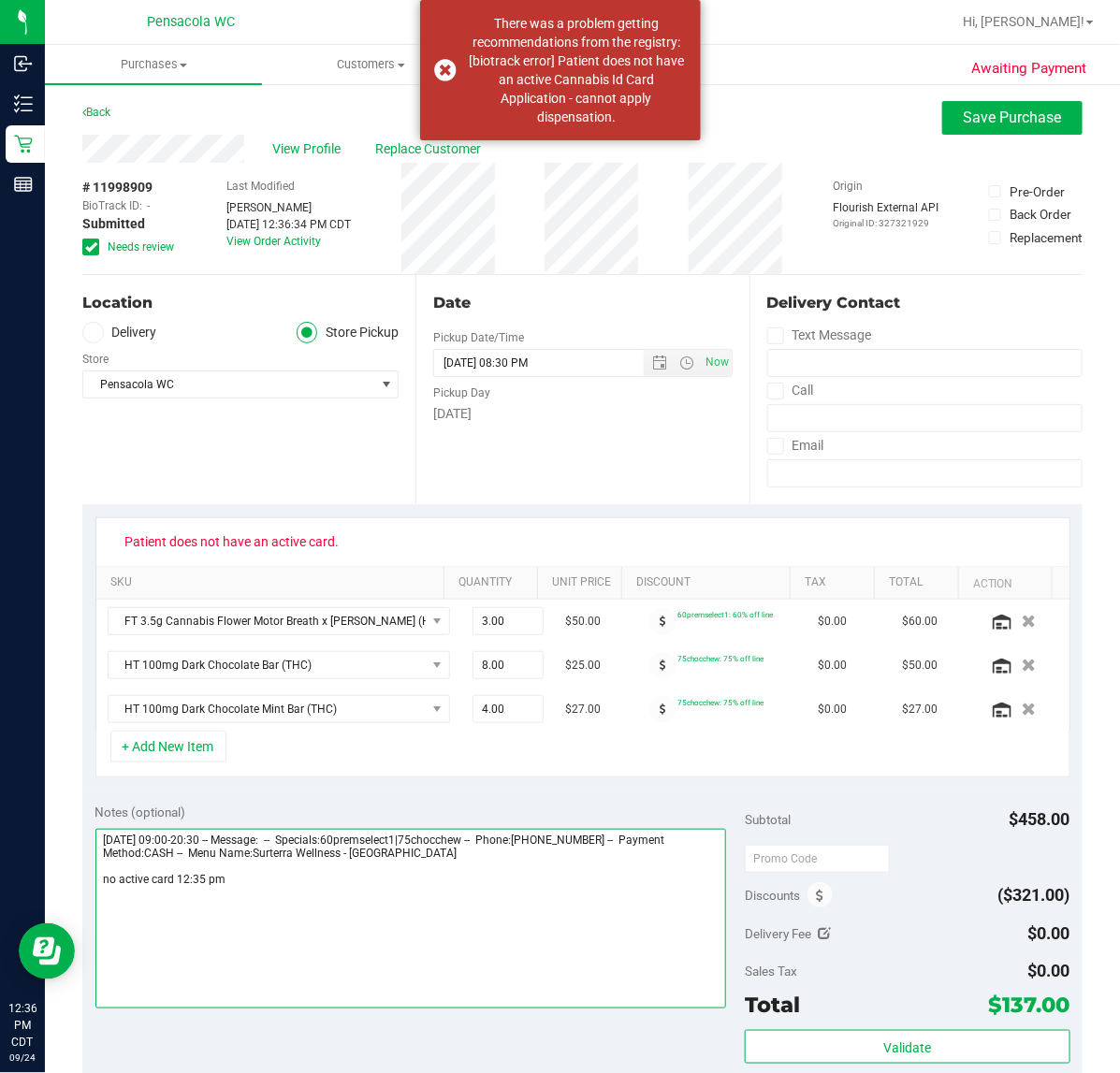
click at [438, 915] on textarea at bounding box center [411, 919] width 632 height 179
type textarea "Wednesday 09/24/2025 09:00-20:30 -- Message: -- Specials:60premselect1|75chocch…"
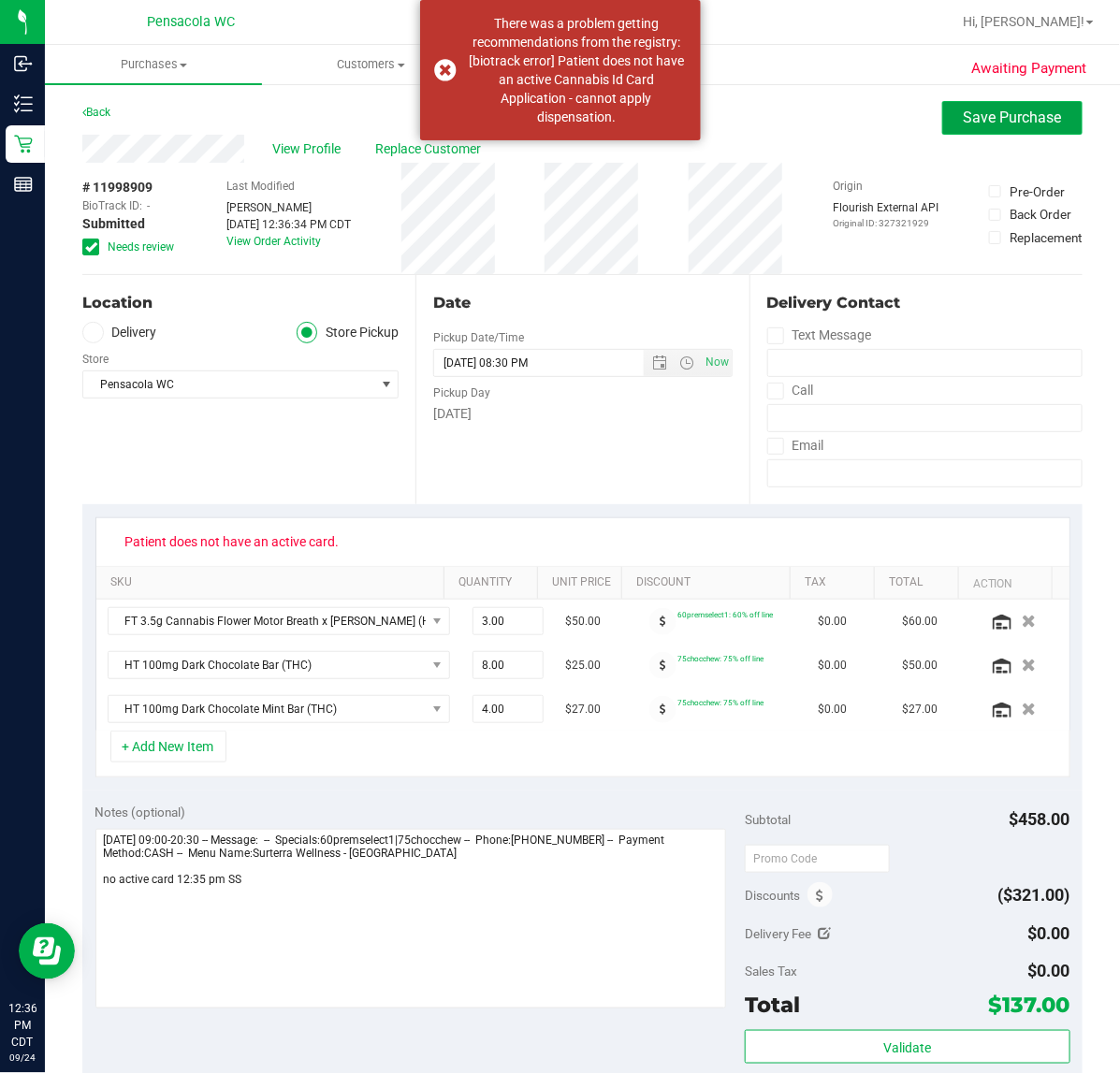
click at [982, 103] on button "Save Purchase" at bounding box center [1012, 118] width 141 height 34
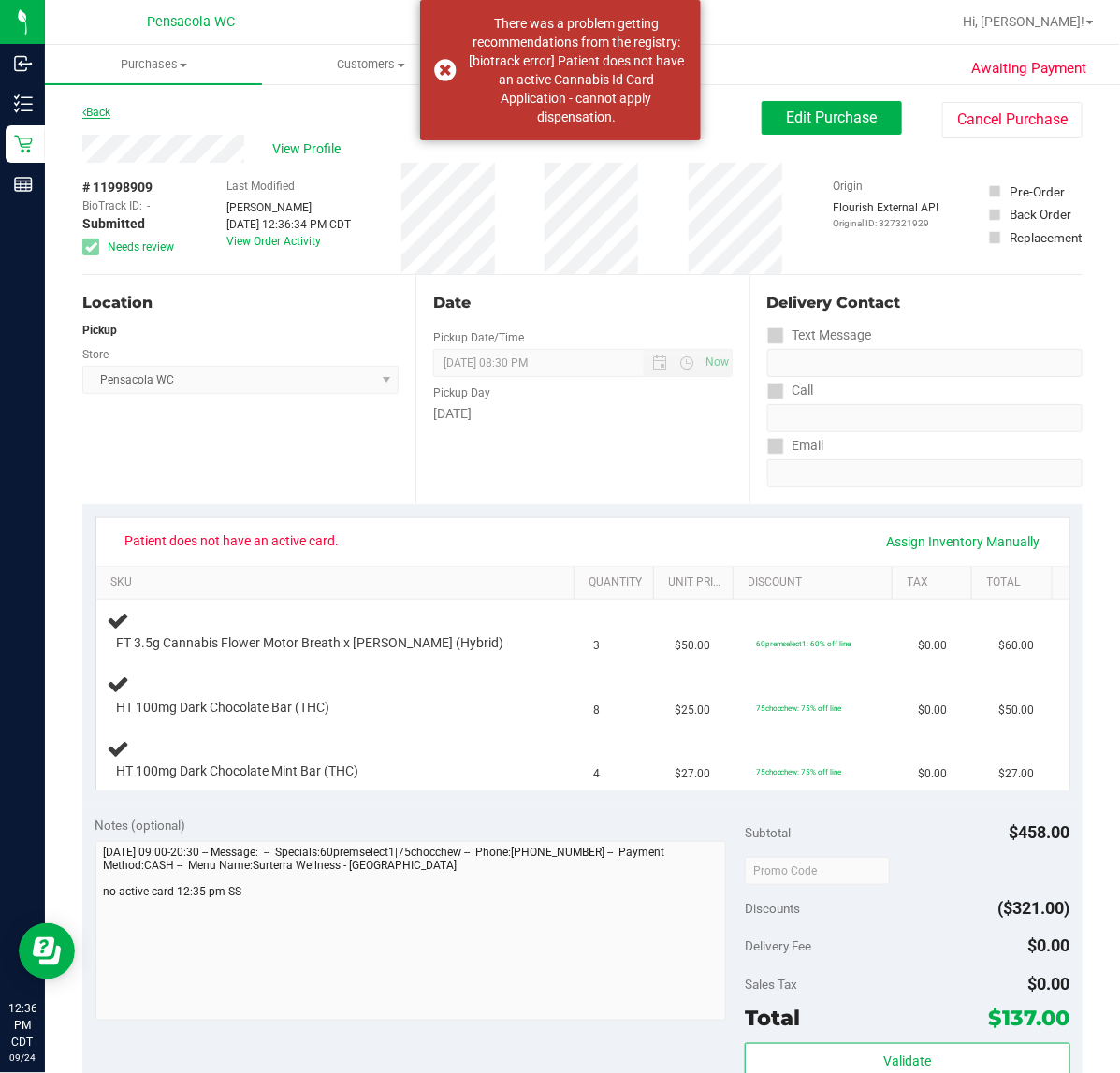
click at [98, 111] on link "Back" at bounding box center [95, 113] width 28 height 13
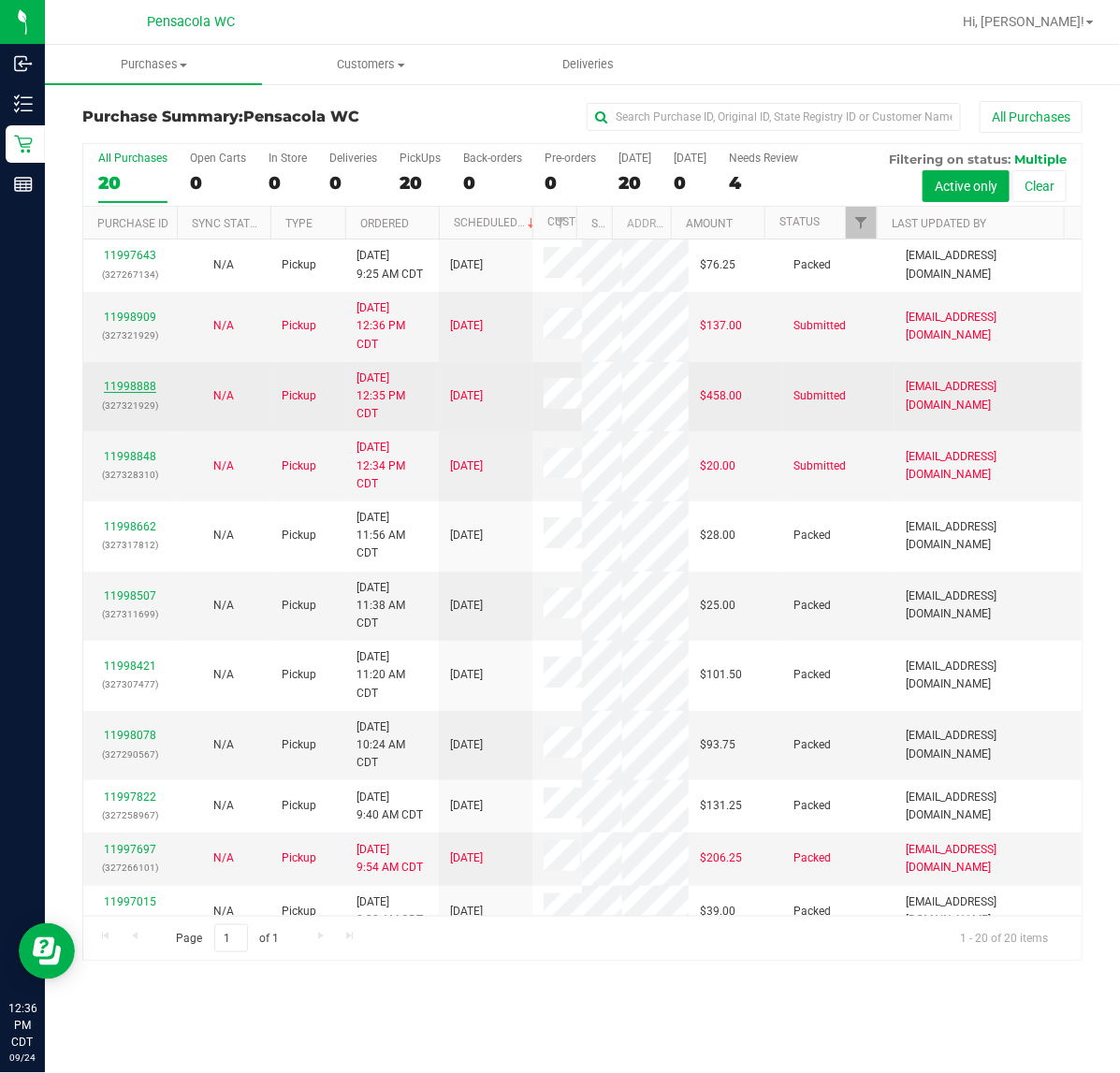
click at [131, 393] on link "11998888" at bounding box center [130, 386] width 52 height 13
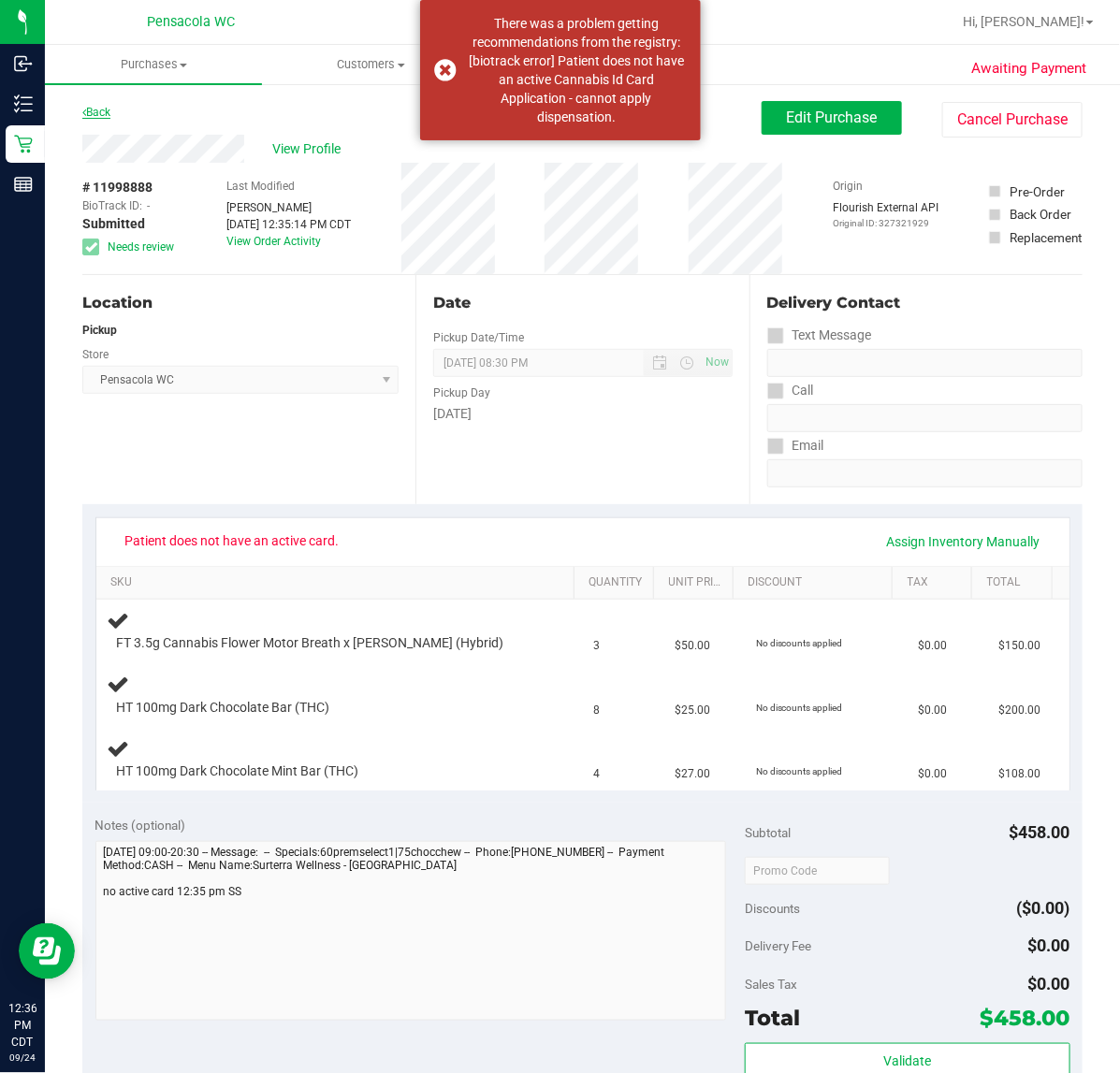
drag, startPoint x: 99, startPoint y: 98, endPoint x: 100, endPoint y: 114, distance: 16.0
click at [99, 104] on div "Awaiting Payment Back Edit Purchase Cancel Purchase View Profile # 11998888 Bio…" at bounding box center [583, 854] width 1075 height 1545
click at [101, 118] on div "Back" at bounding box center [95, 112] width 28 height 22
click at [95, 114] on link "Back" at bounding box center [95, 113] width 28 height 13
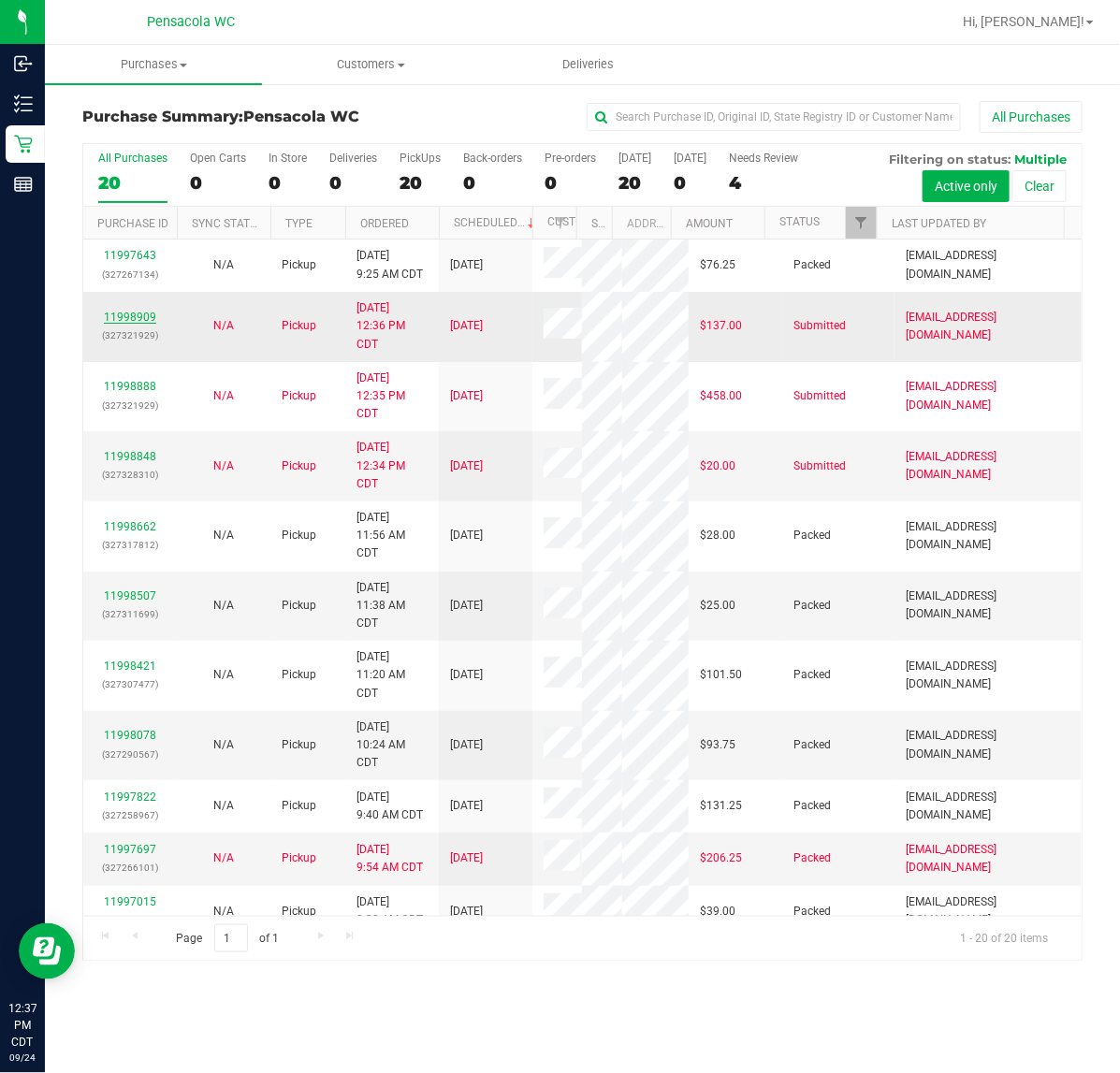
click at [146, 324] on link "11998909" at bounding box center [130, 317] width 52 height 13
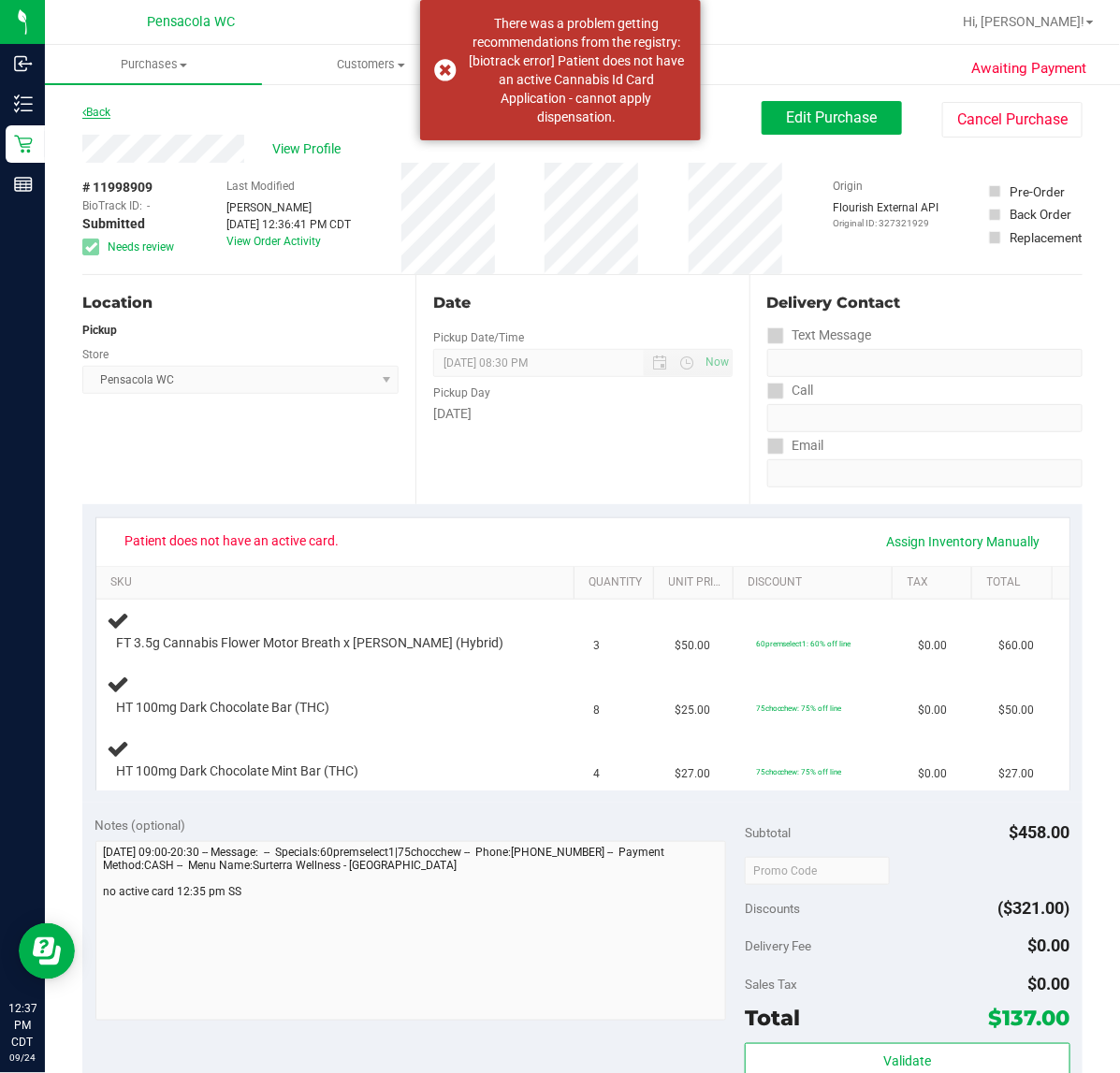
click at [86, 108] on link "Back" at bounding box center [95, 113] width 28 height 13
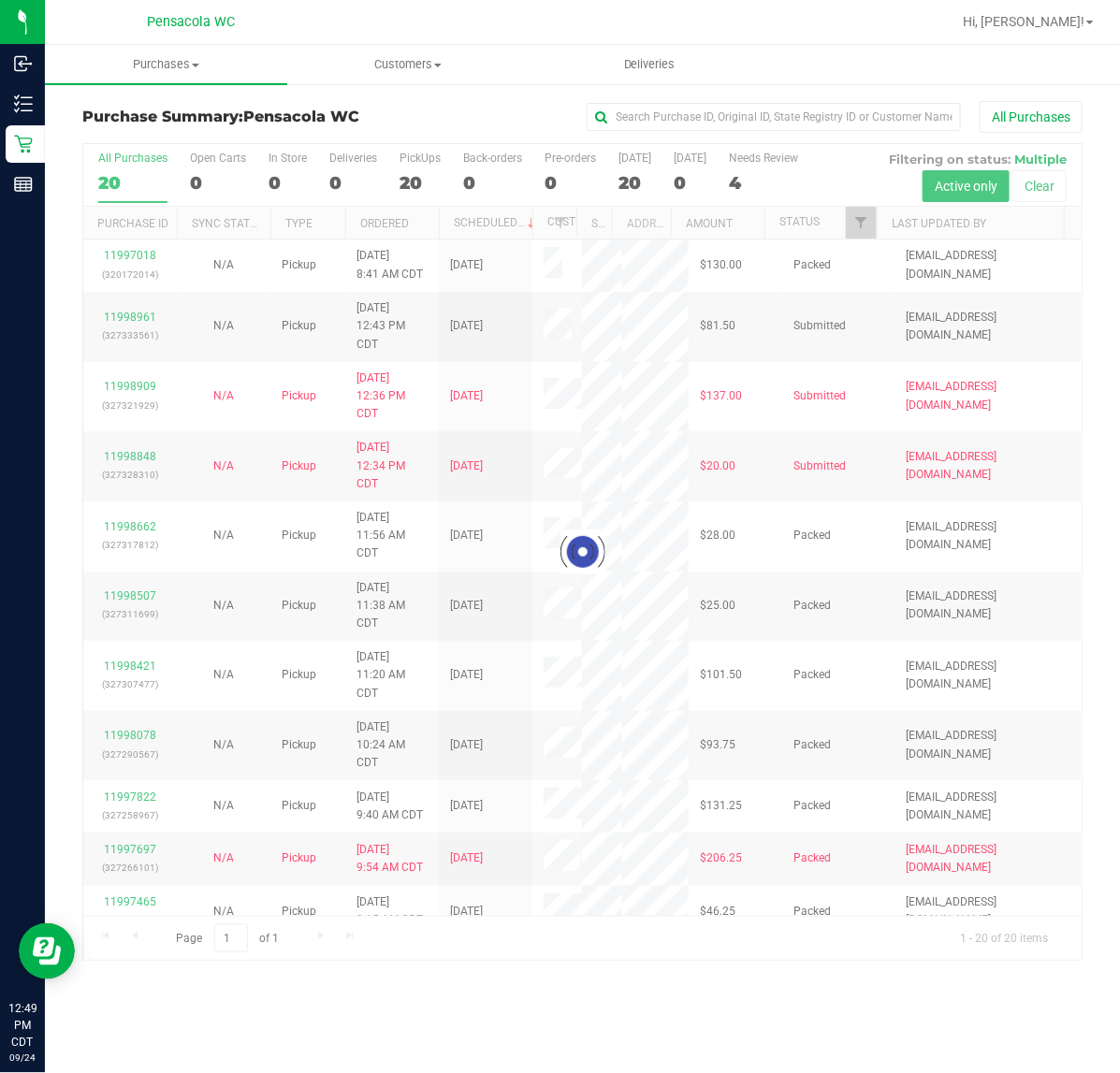
click at [877, 229] on div at bounding box center [582, 553] width 998 height 817
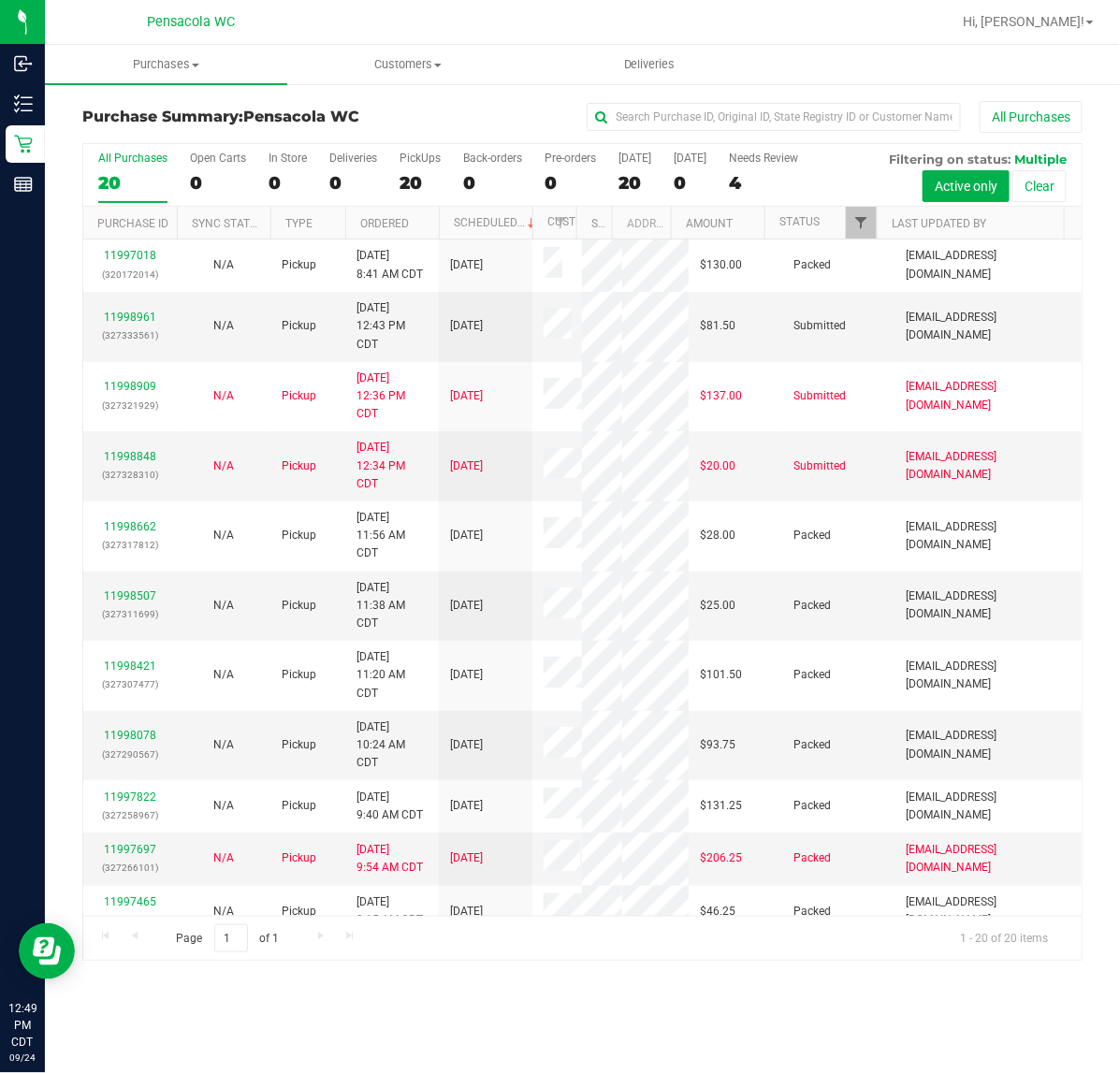
click at [862, 224] on span "Filter" at bounding box center [861, 222] width 15 height 15
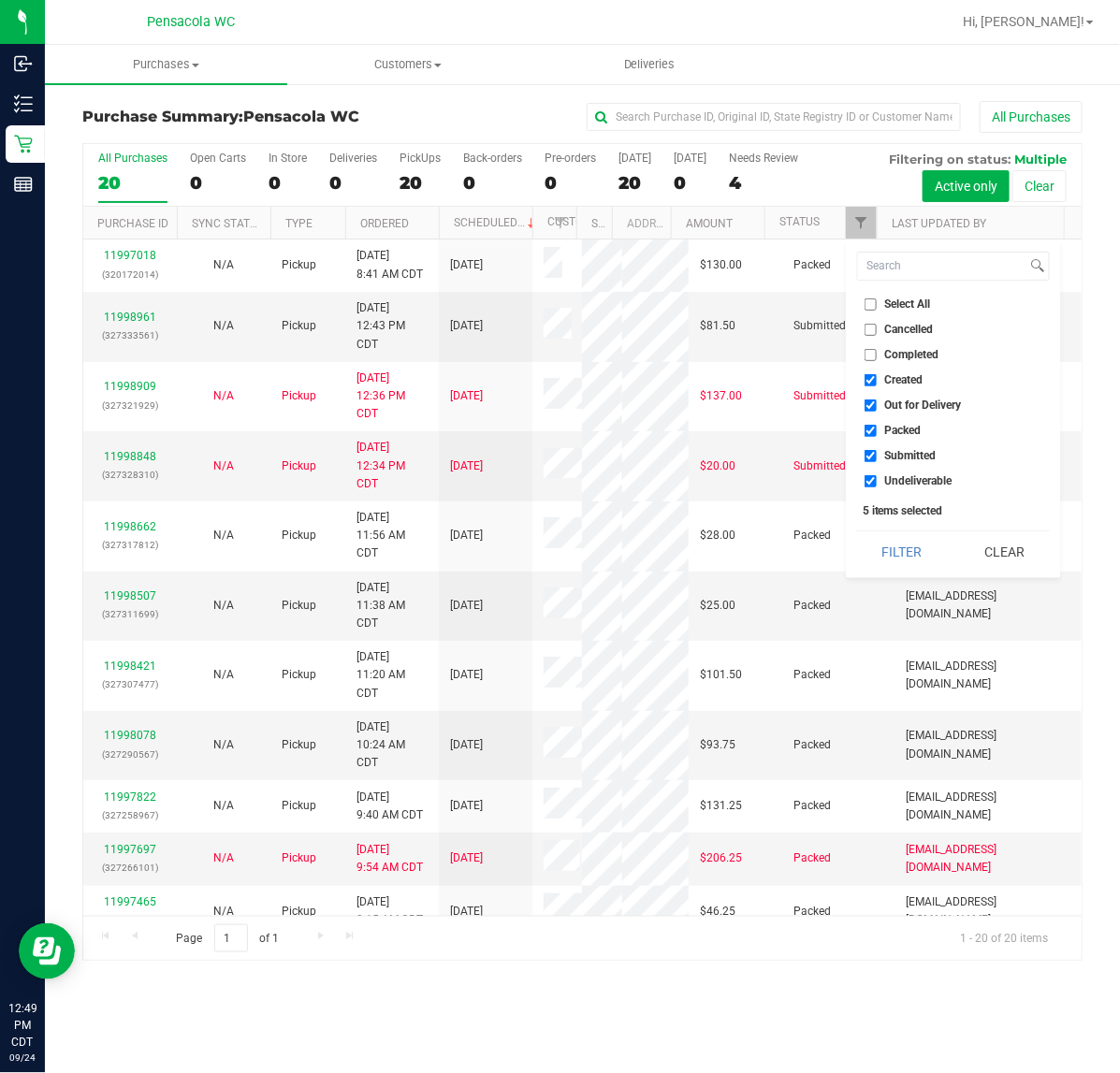
click at [903, 329] on span "Cancelled" at bounding box center [909, 329] width 49 height 12
click at [876, 329] on input "Cancelled" at bounding box center [870, 329] width 13 height 13
click at [872, 329] on input "Cancelled" at bounding box center [870, 329] width 13 height 13
checkbox input "false"
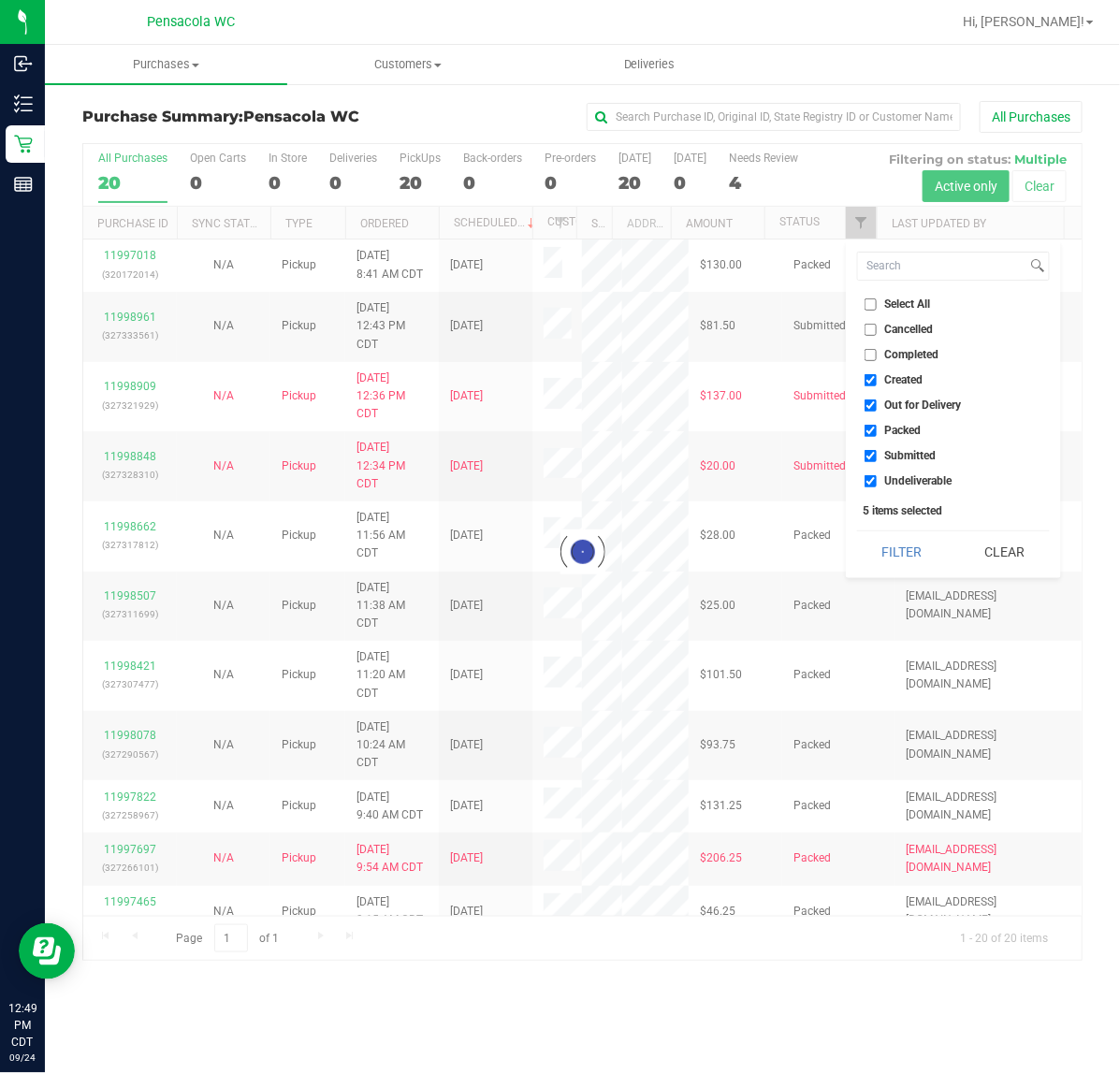
checkbox input "true"
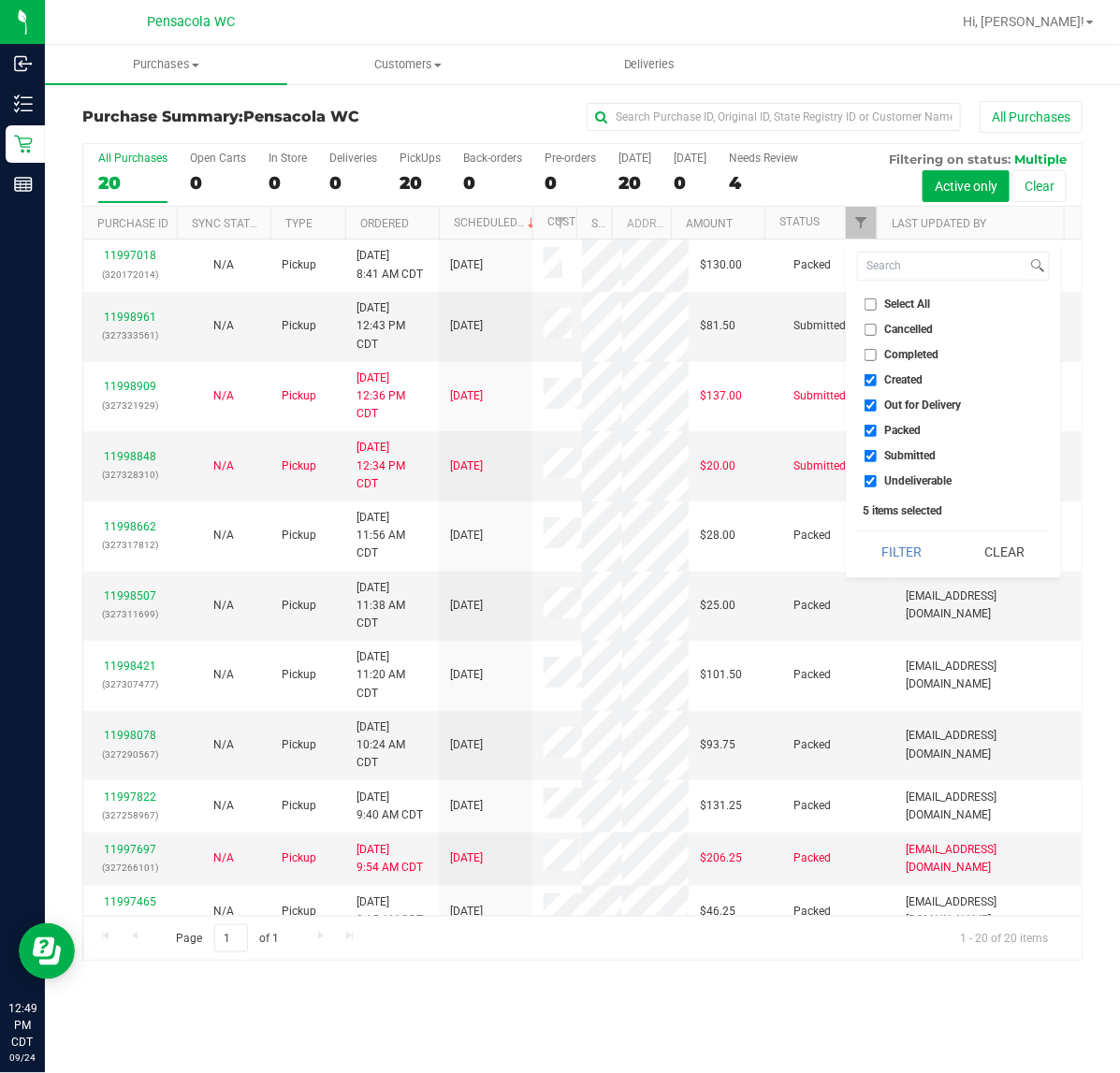
click at [892, 314] on ul "Select All Cancelled Completed Created Out for Delivery Packed Submitted Undeli…" at bounding box center [953, 393] width 193 height 196
click at [885, 302] on span "Select All" at bounding box center [908, 304] width 46 height 12
click at [876, 302] on input "Select All" at bounding box center [870, 304] width 13 height 13
checkbox input "true"
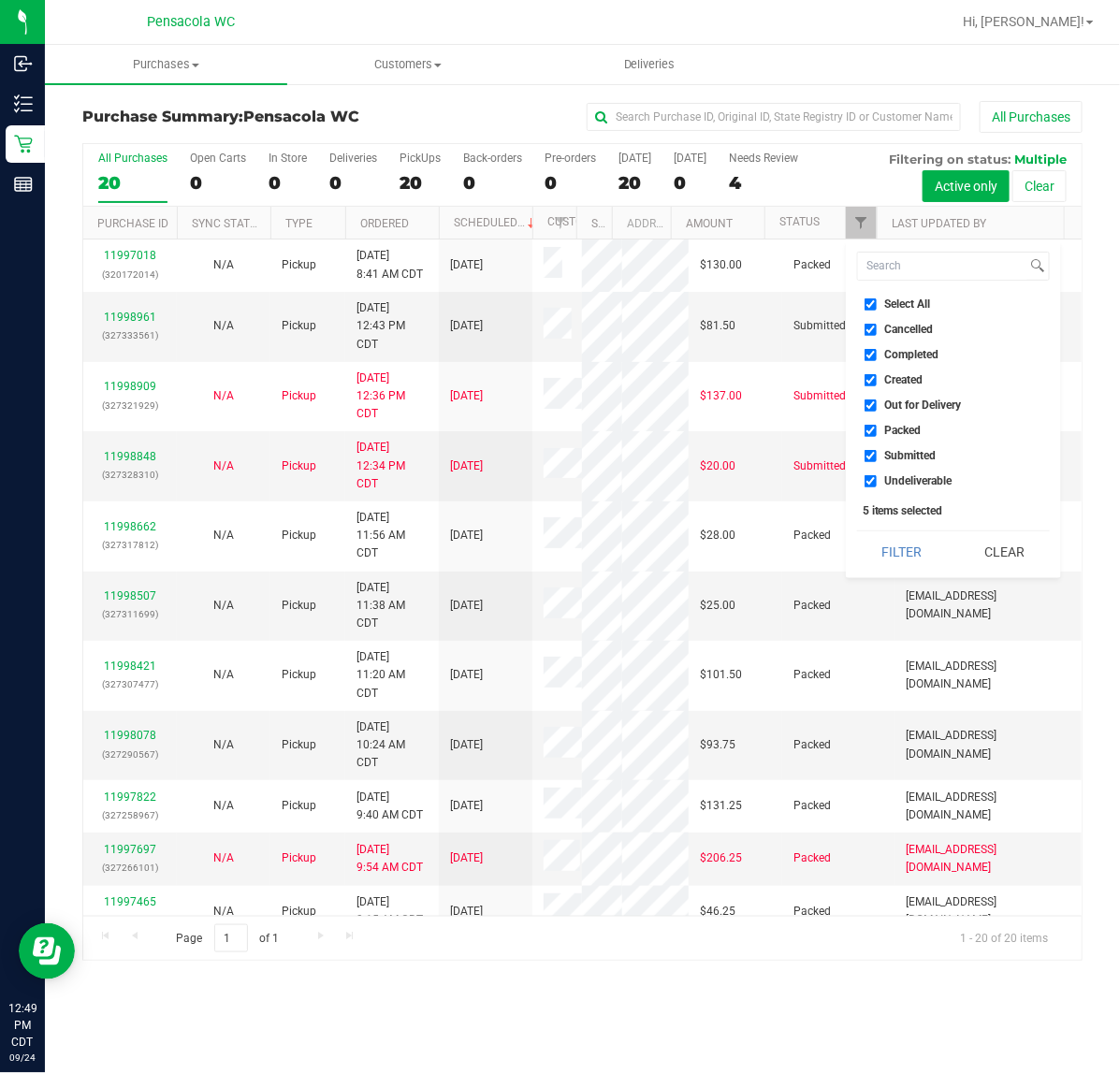
checkbox input "true"
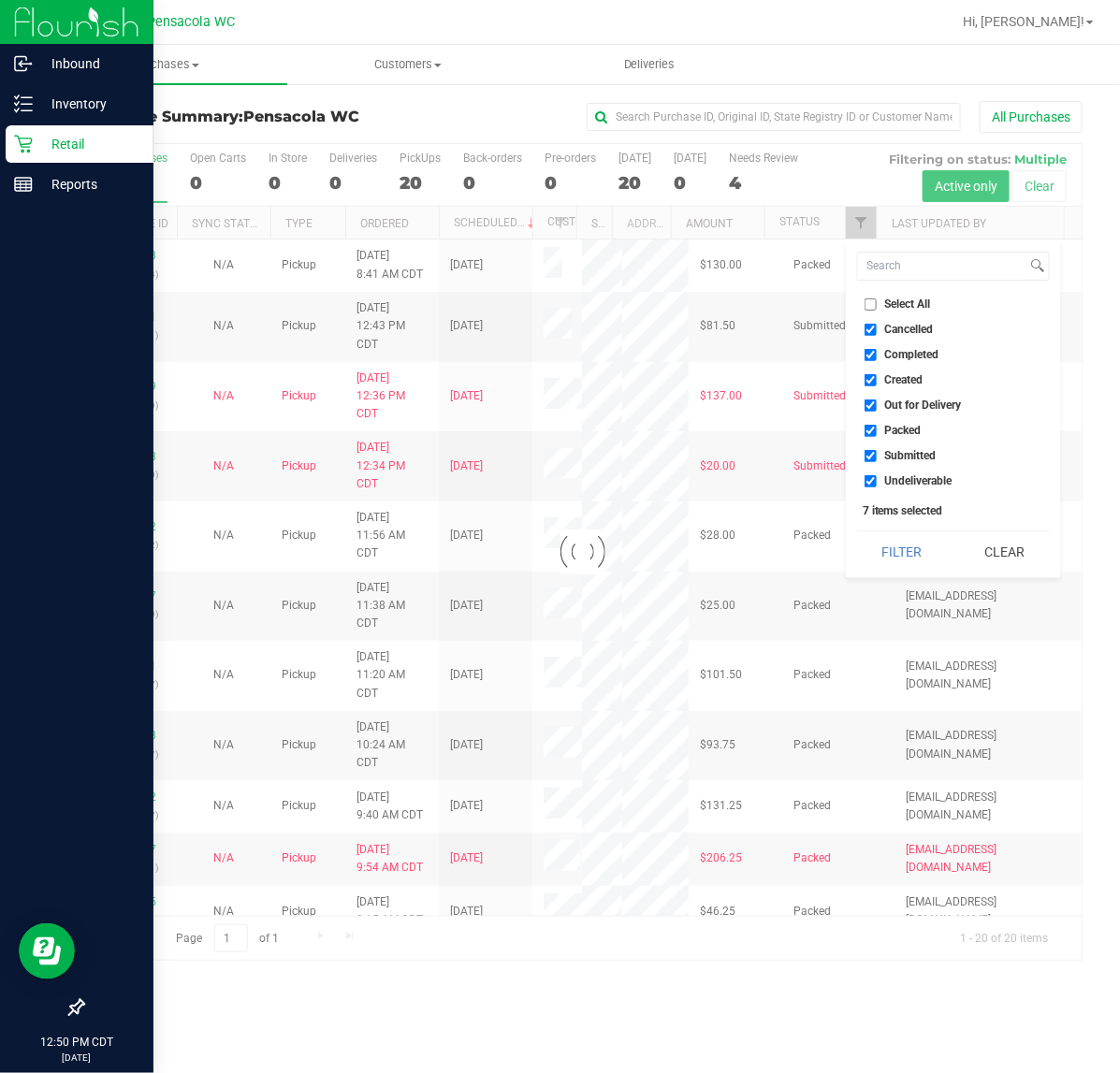
checkbox input "false"
checkbox input "true"
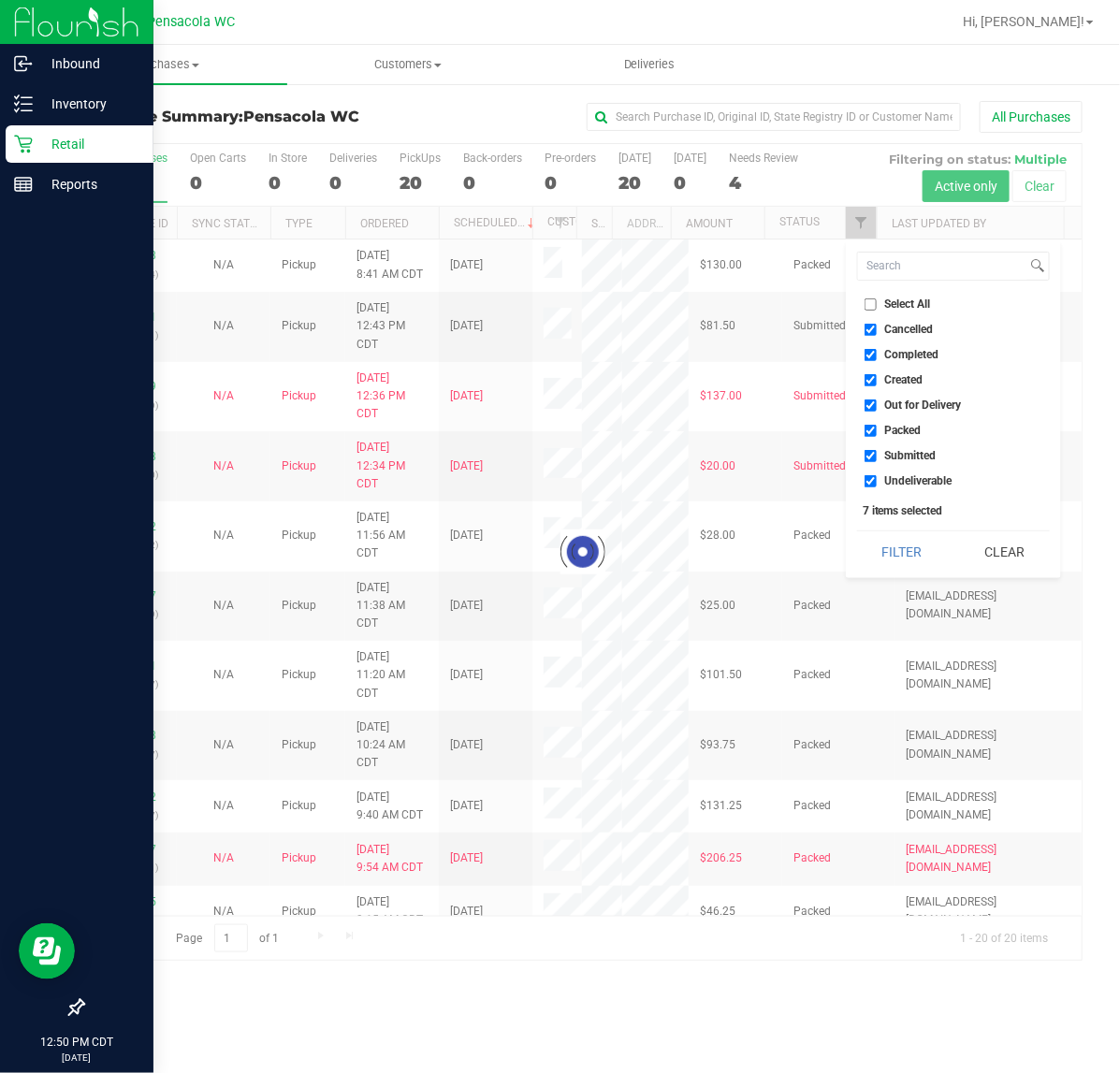
checkbox input "true"
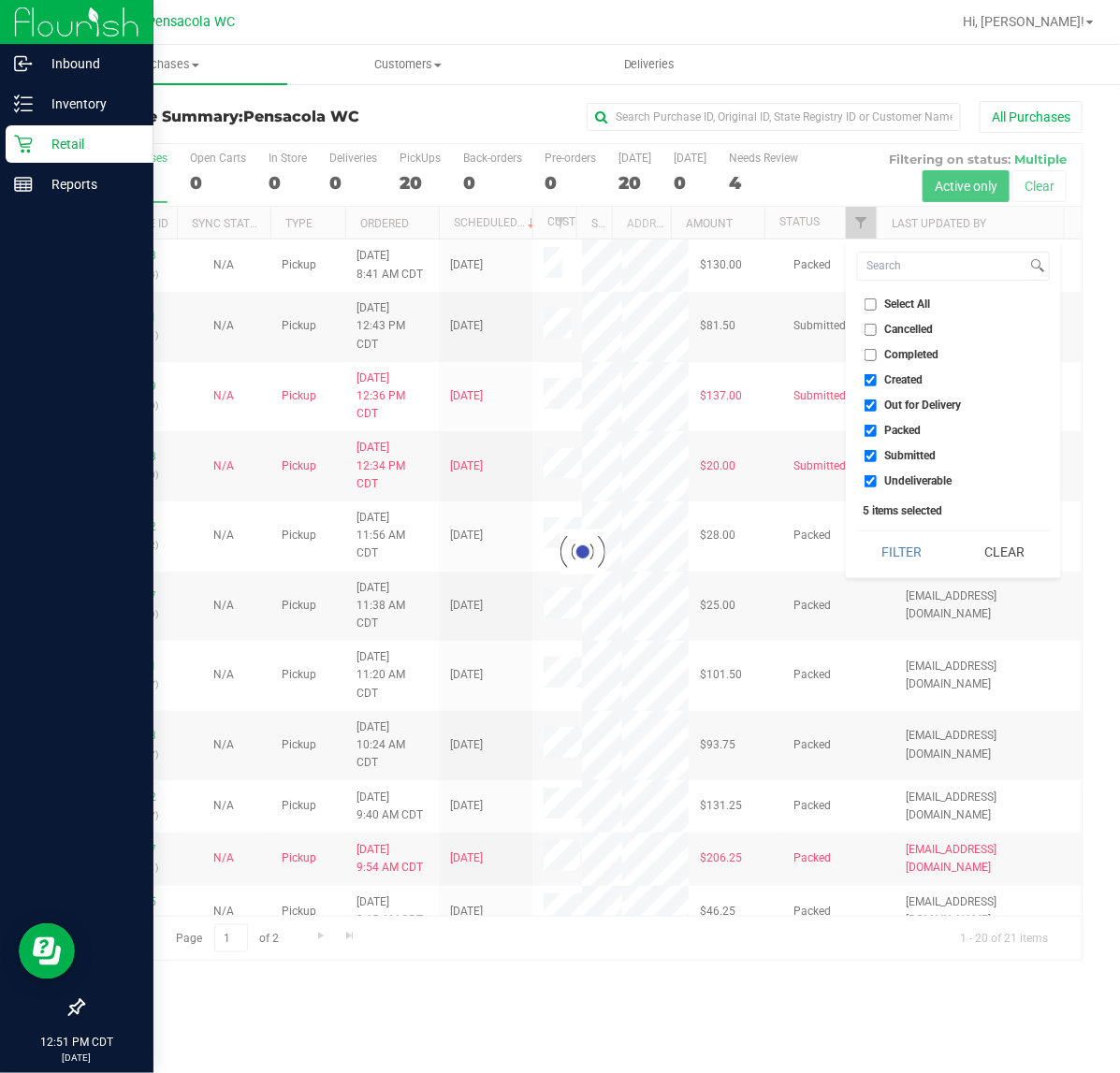
checkbox input "true"
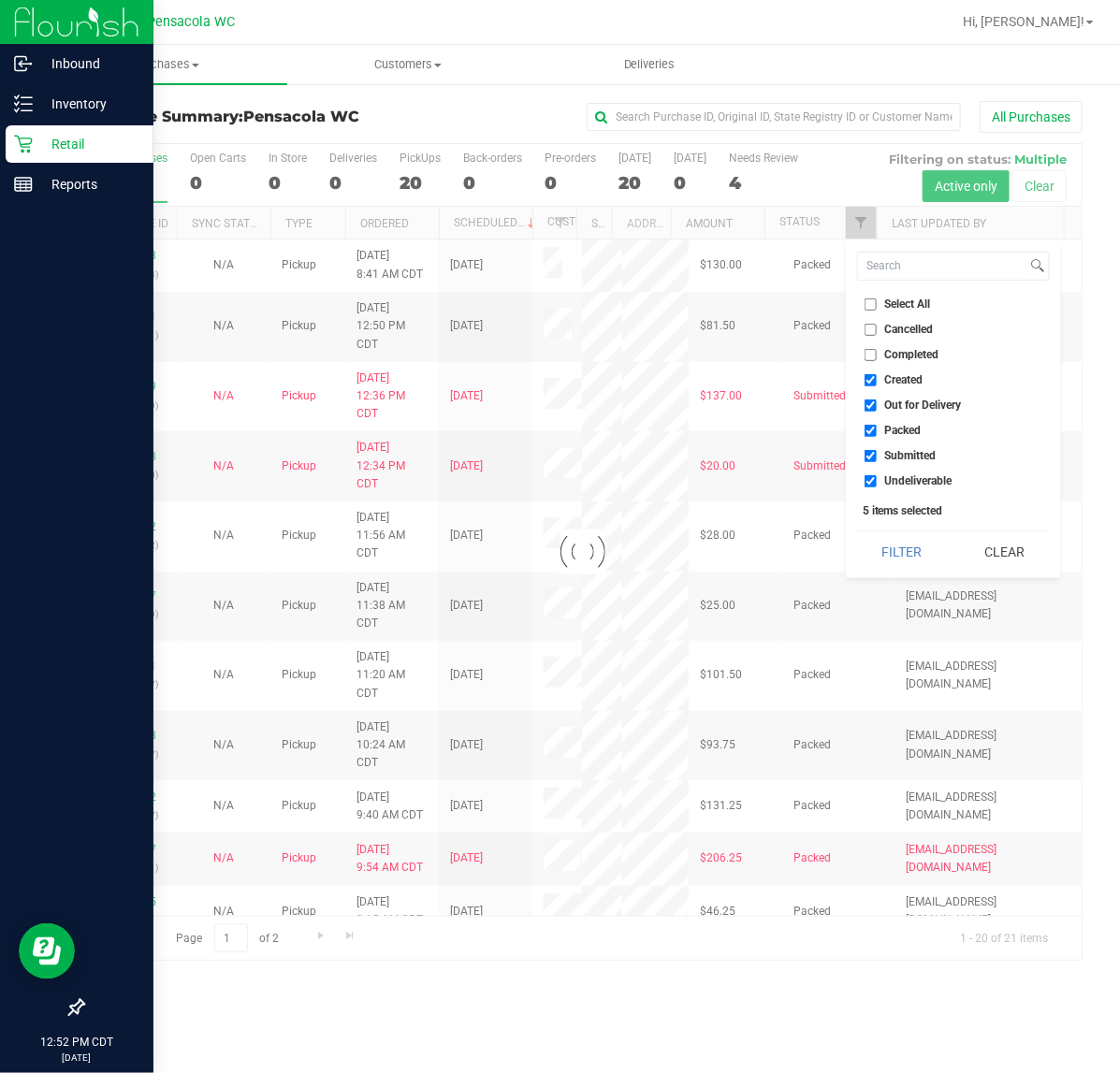
checkbox input "true"
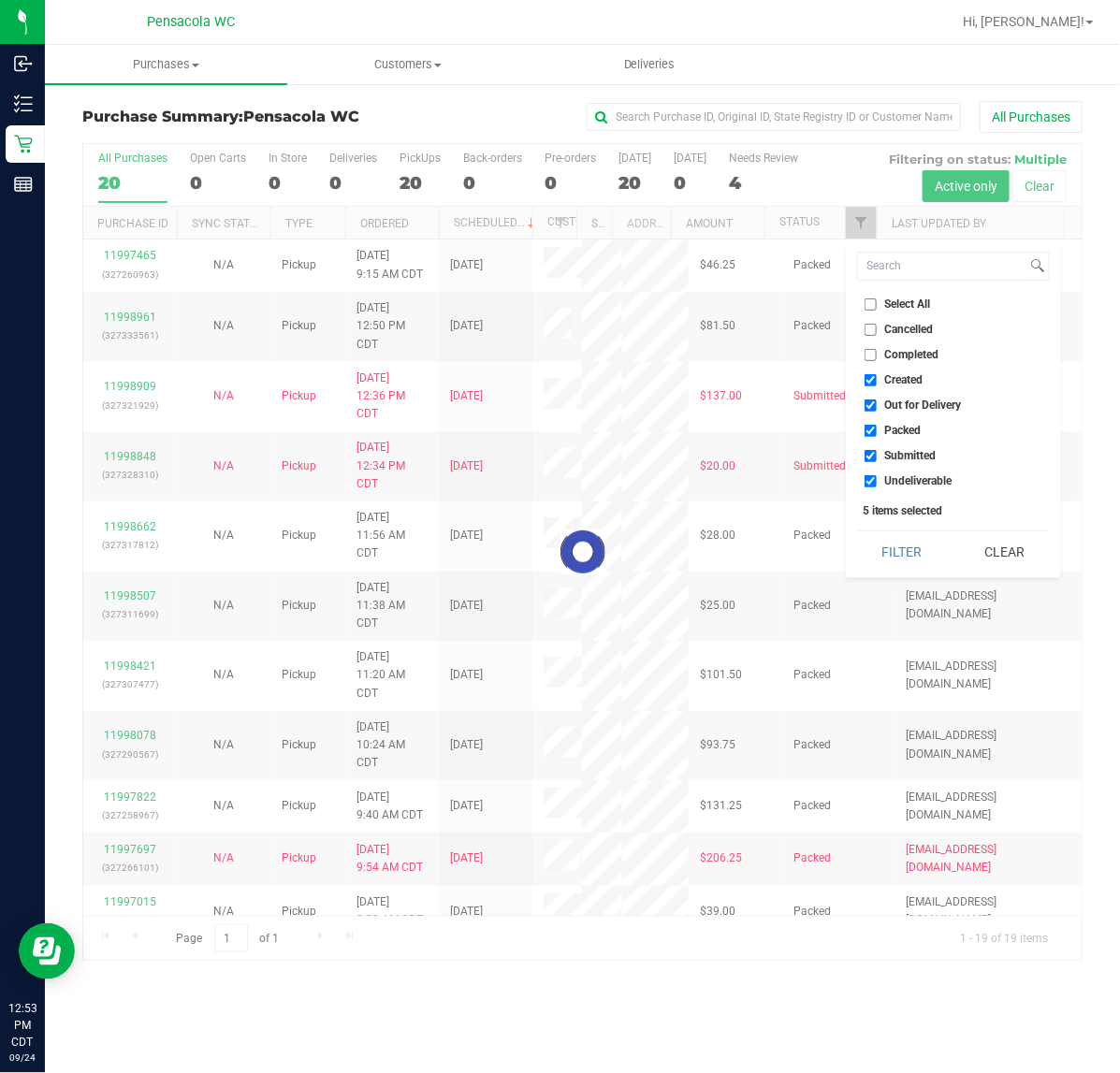
checkbox input "true"
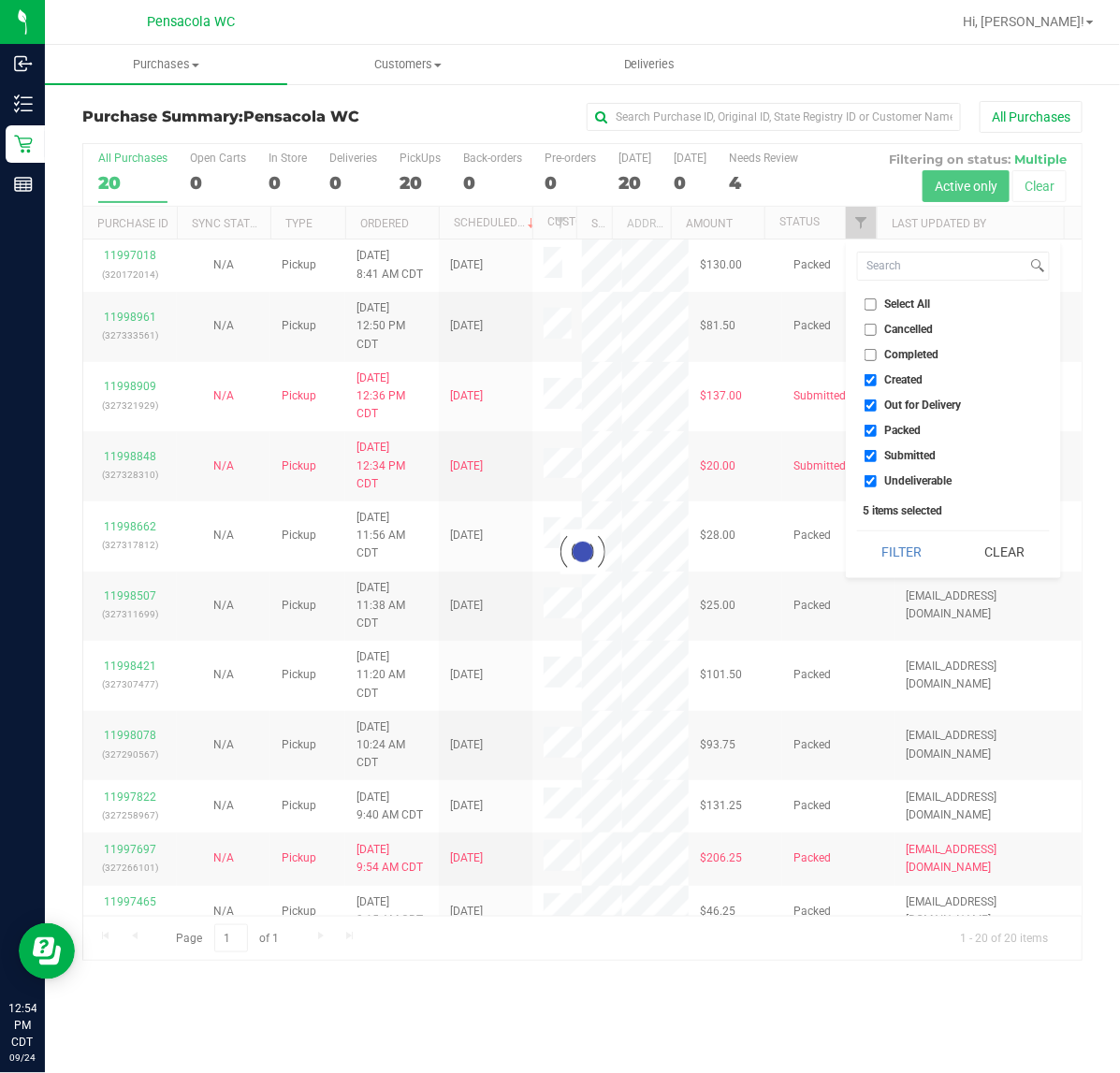
checkbox input "true"
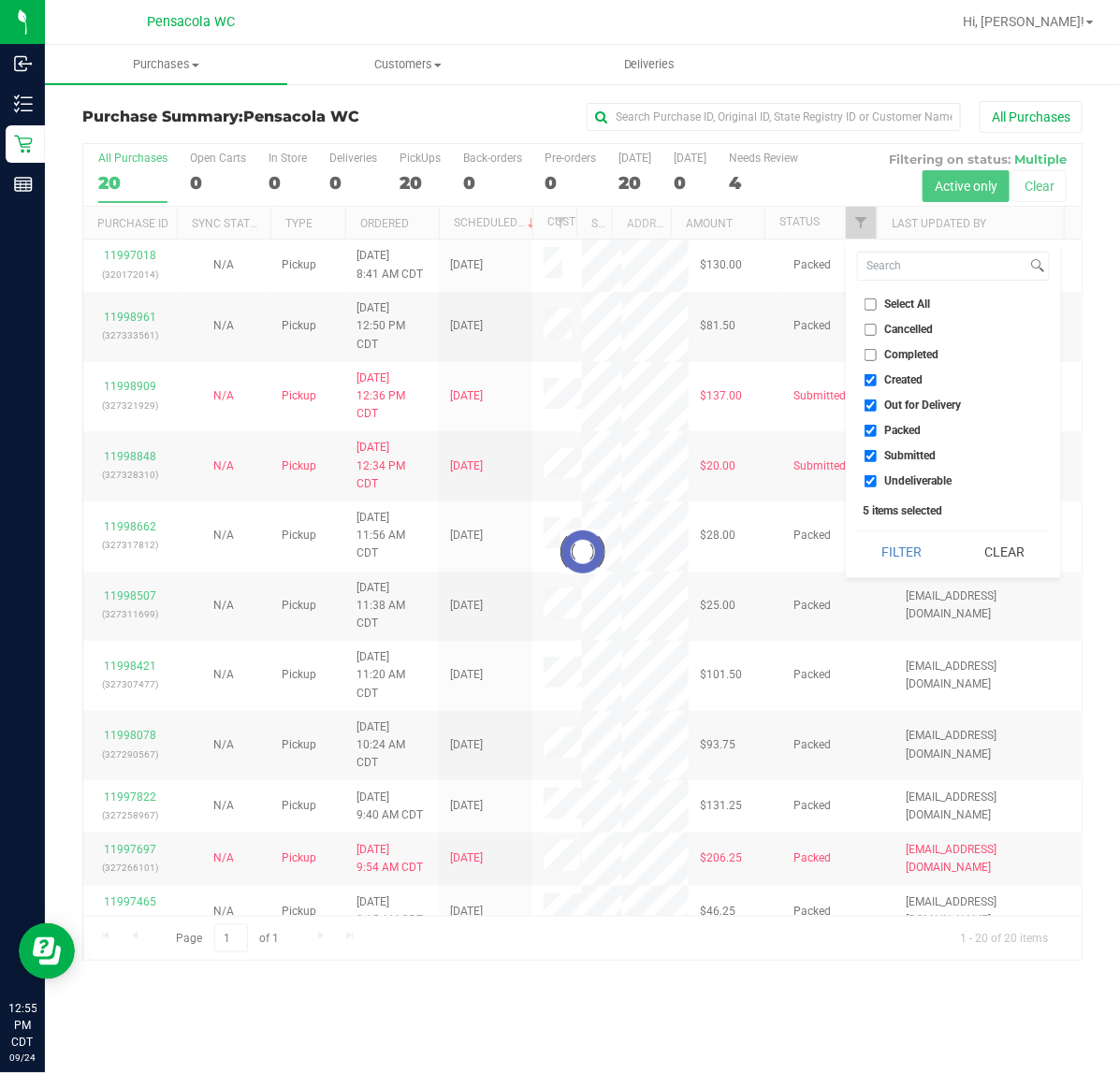
checkbox input "true"
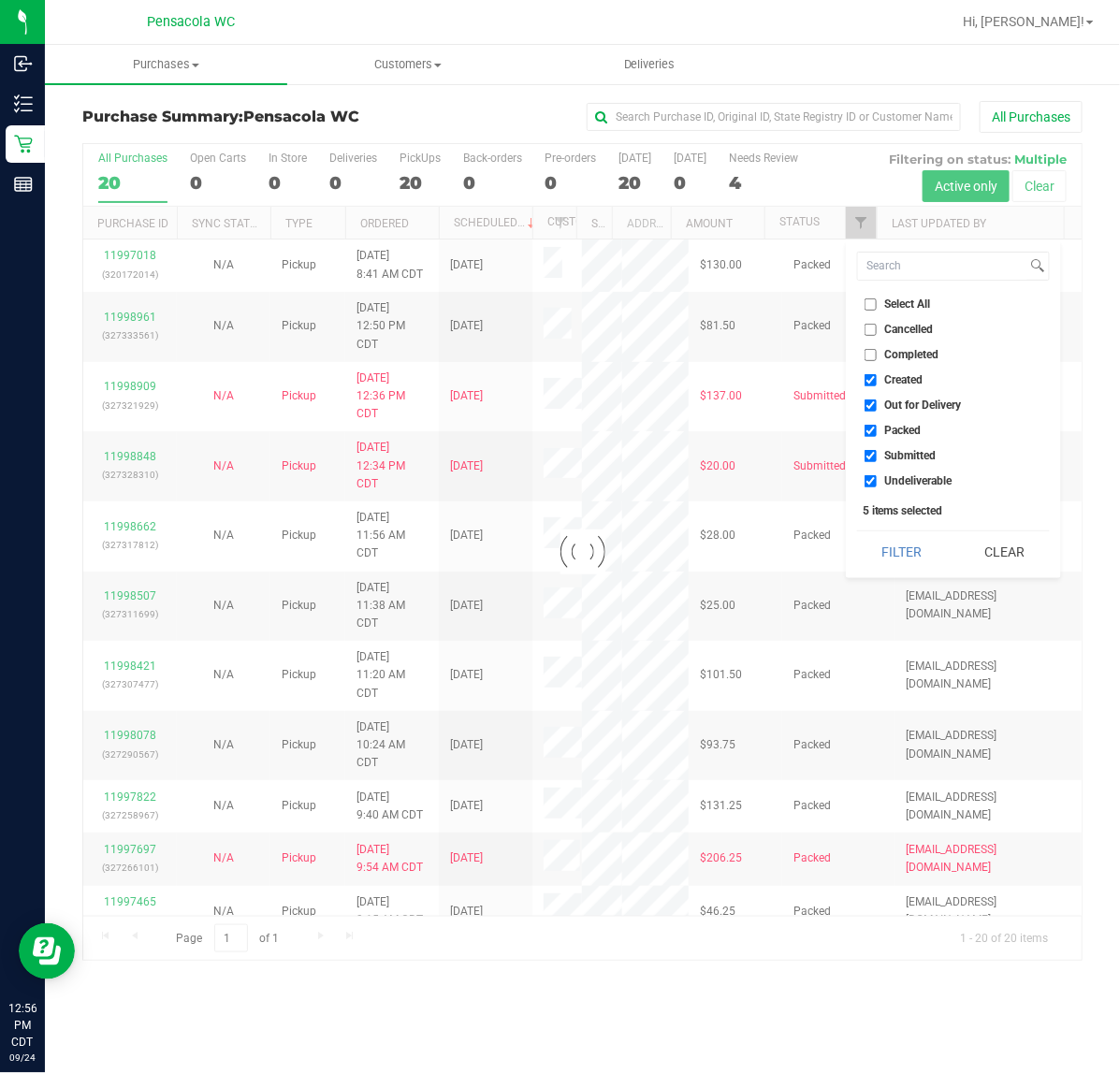
checkbox input "true"
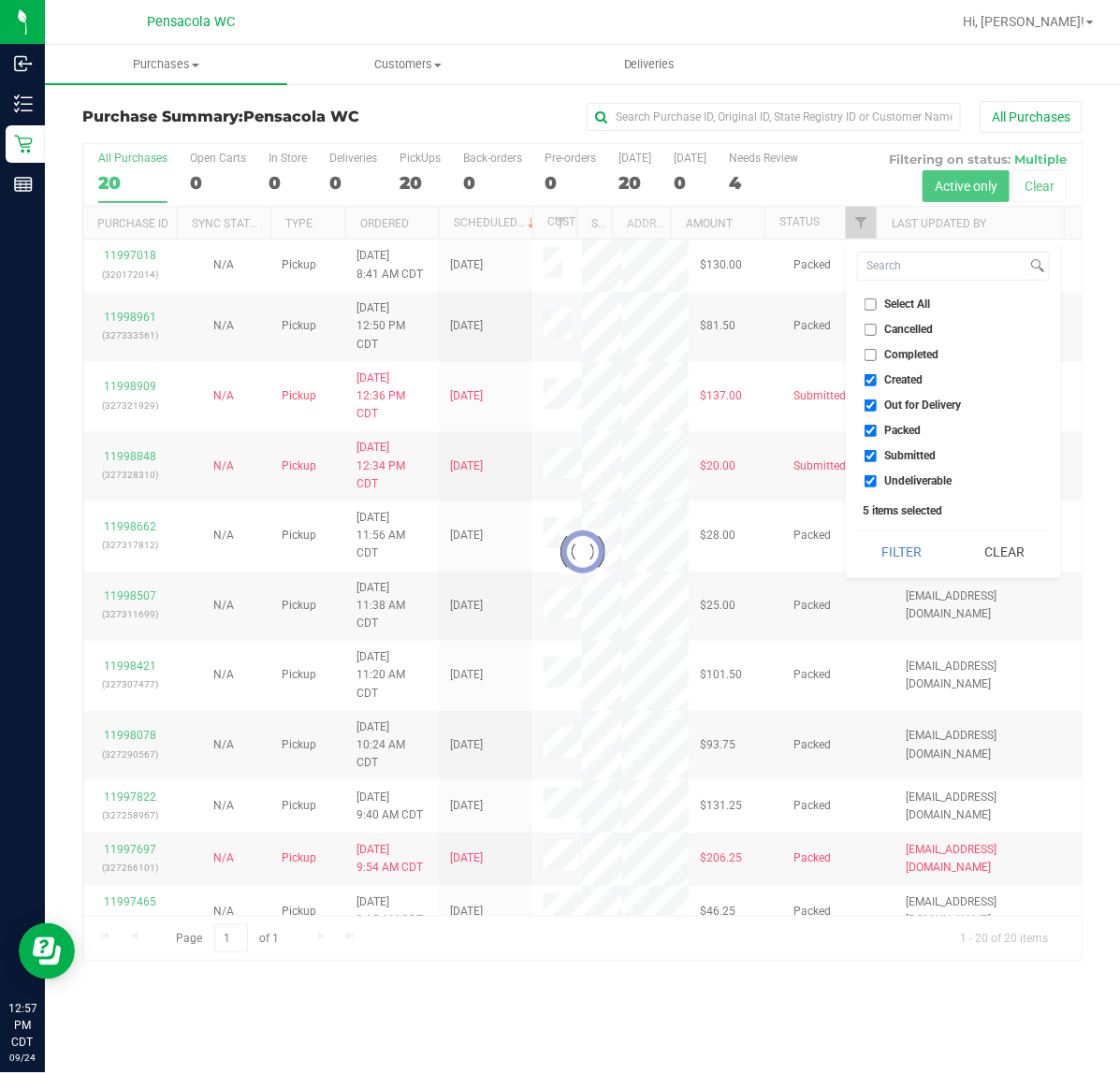
checkbox input "true"
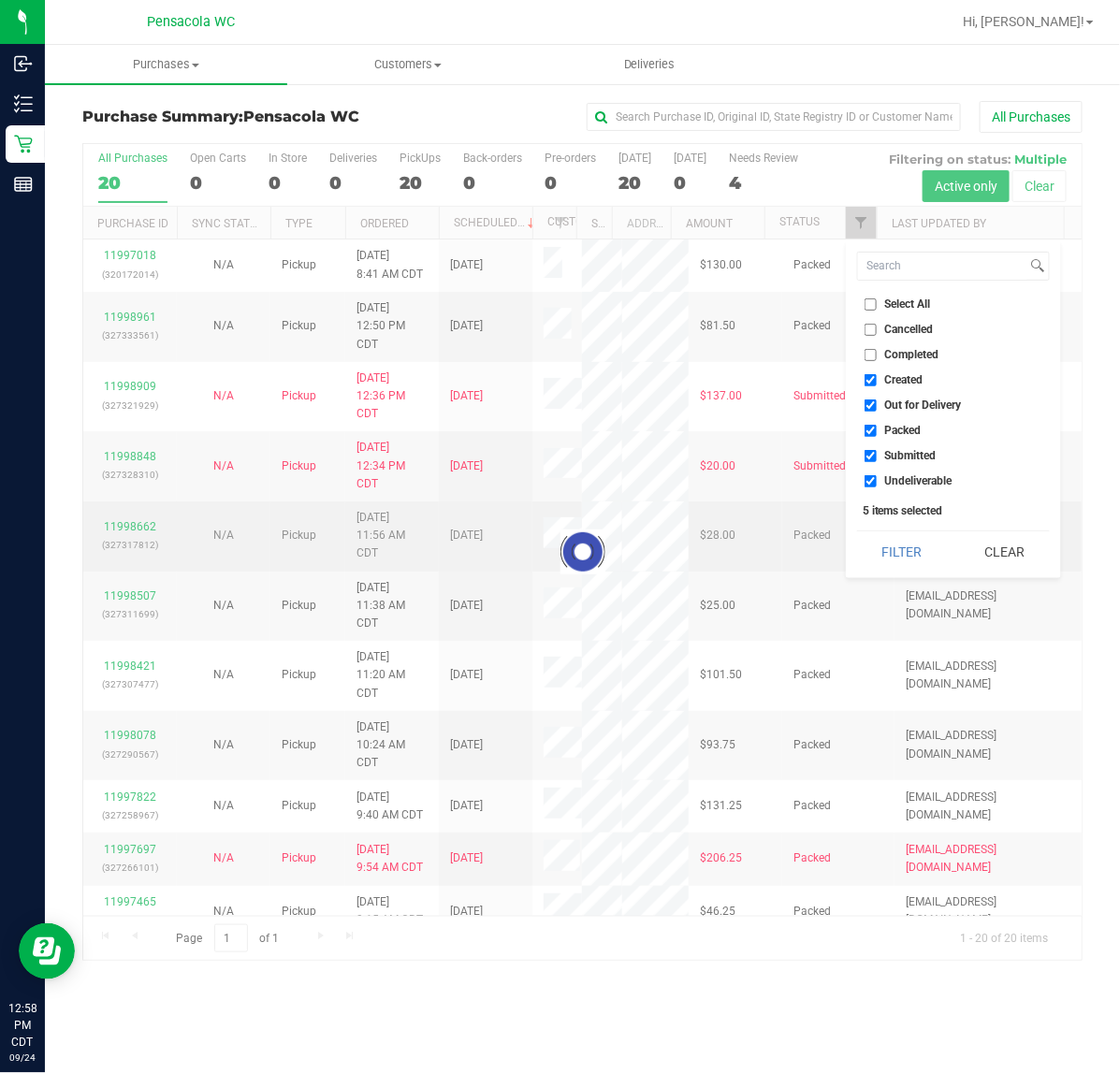
checkbox input "true"
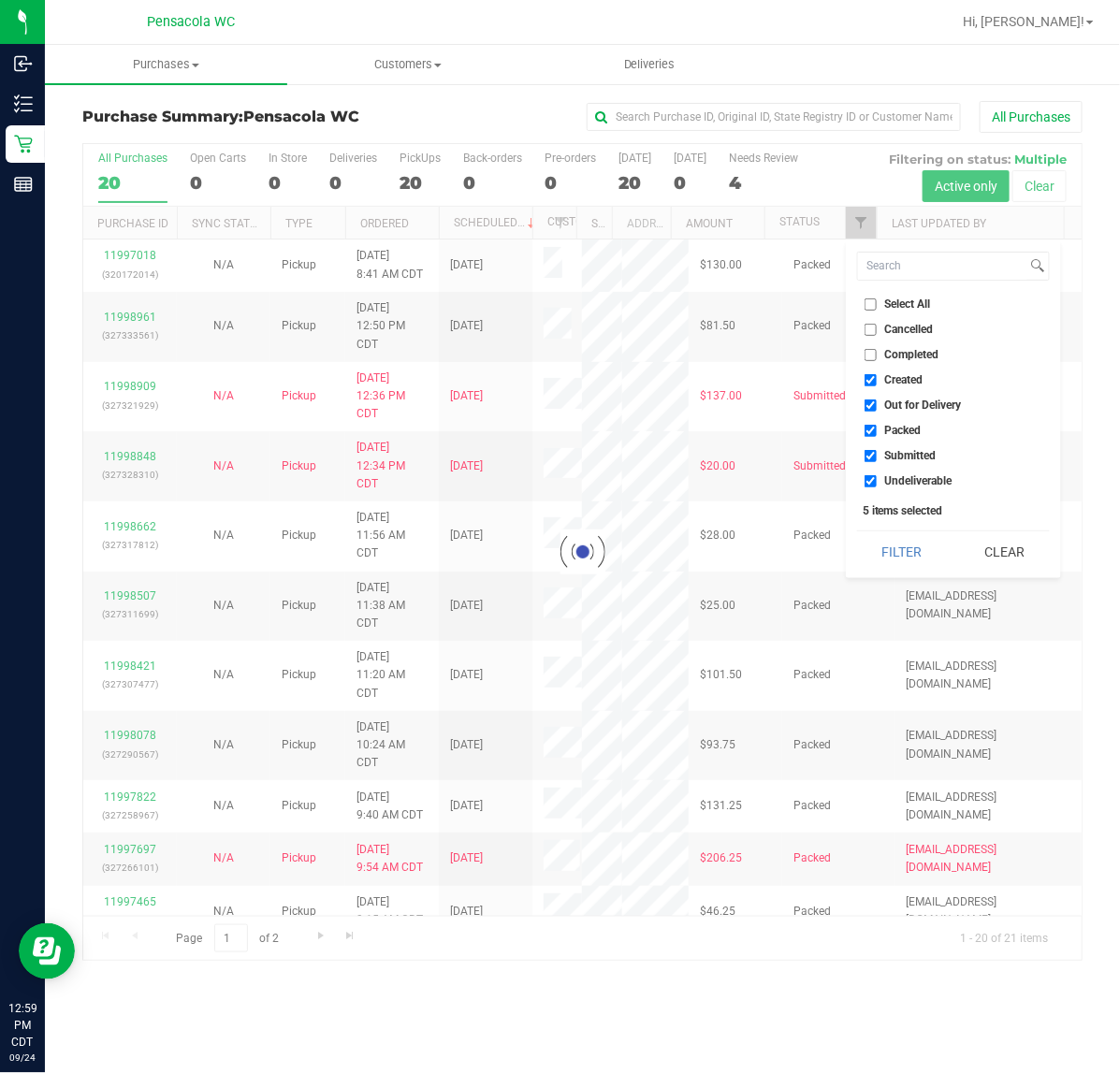
checkbox input "true"
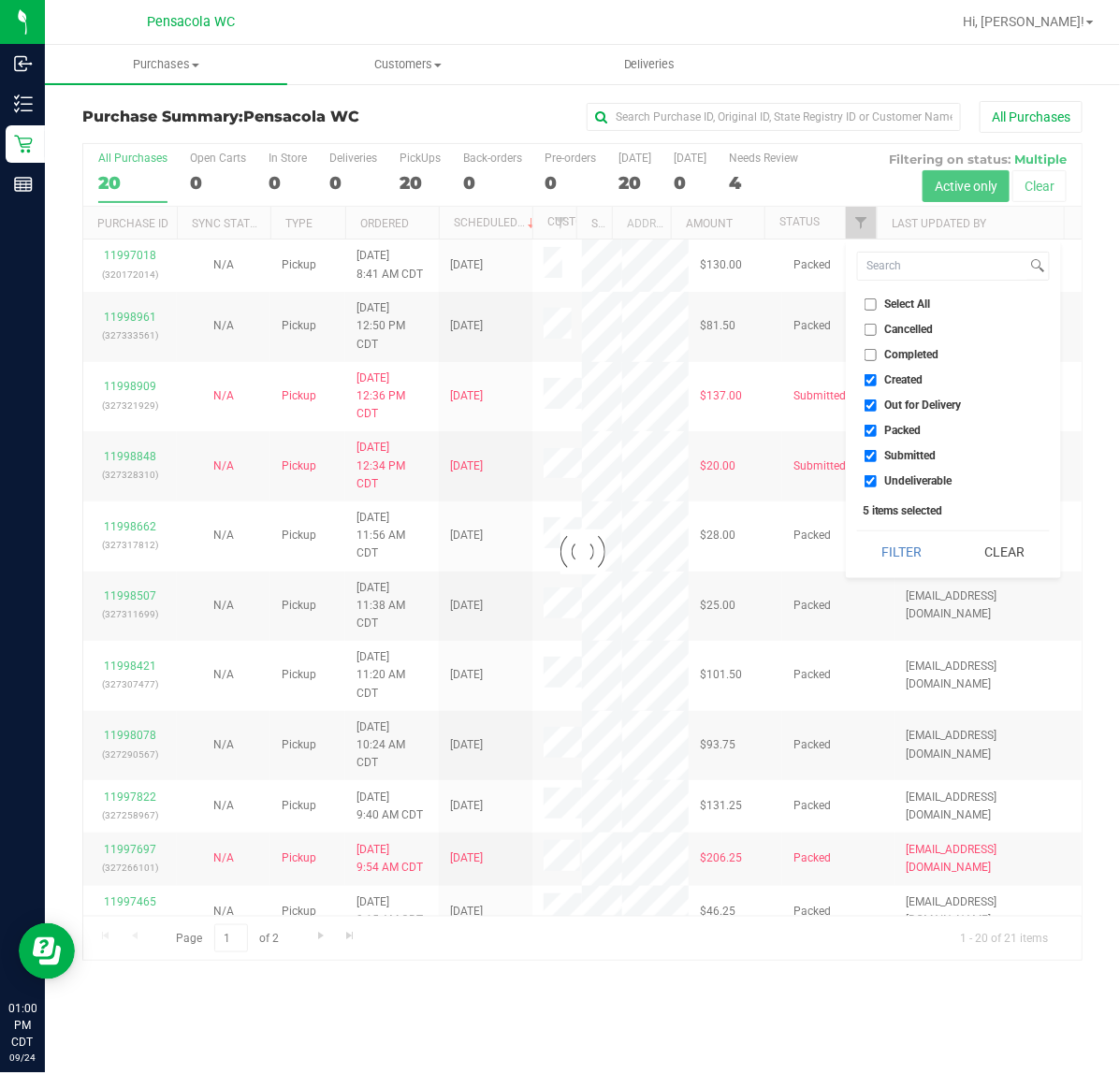
checkbox input "true"
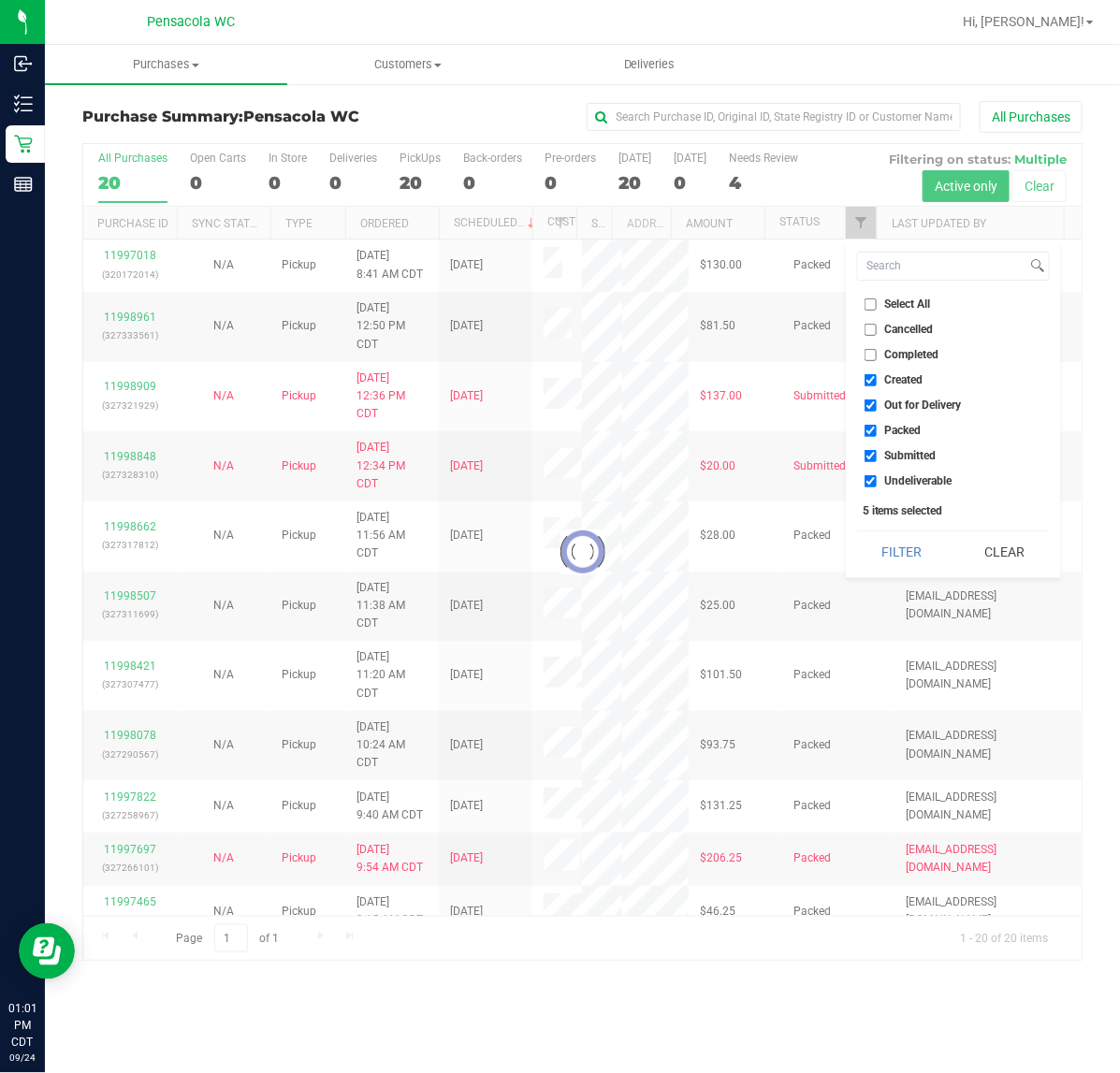
checkbox input "true"
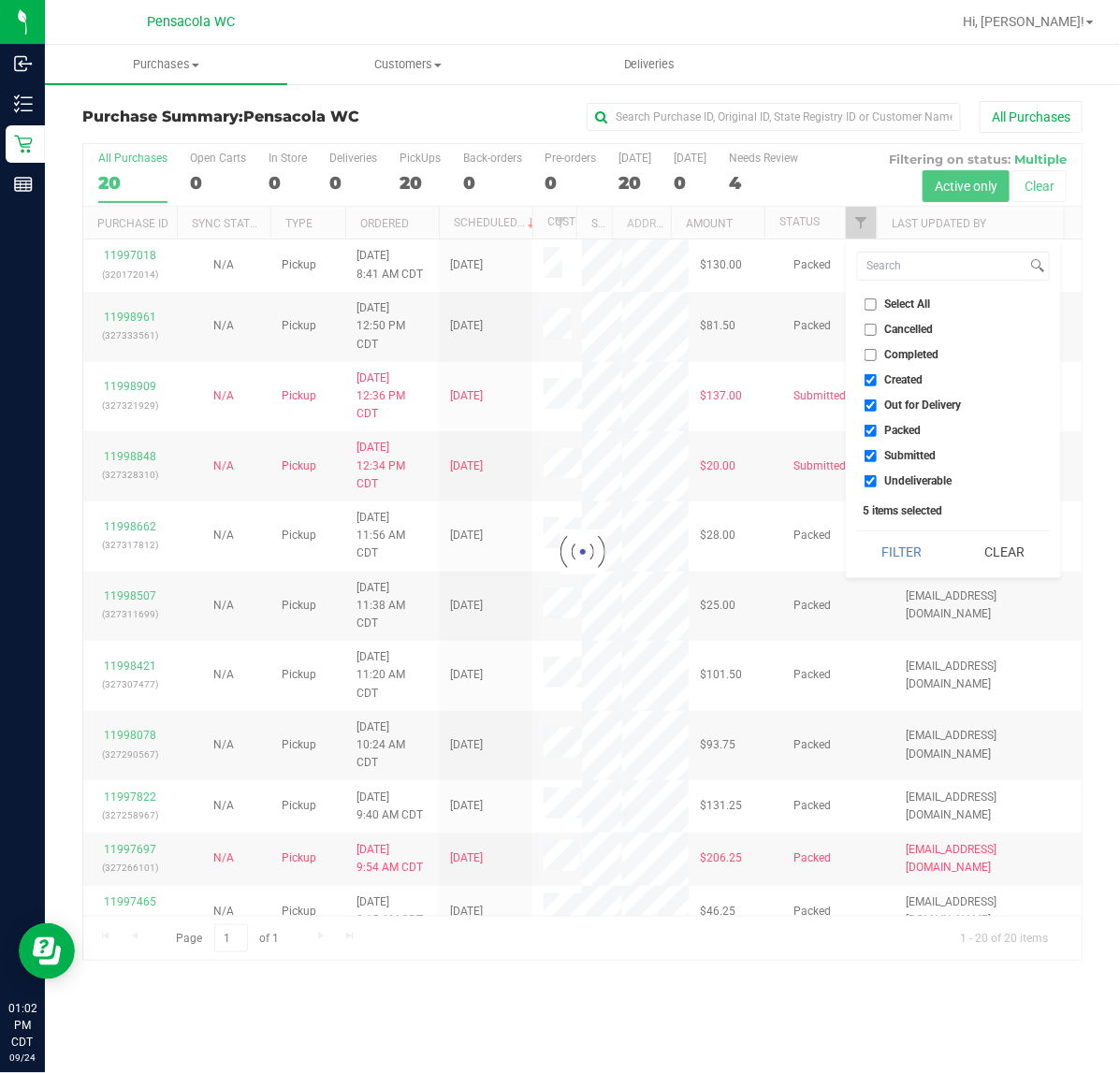
checkbox input "true"
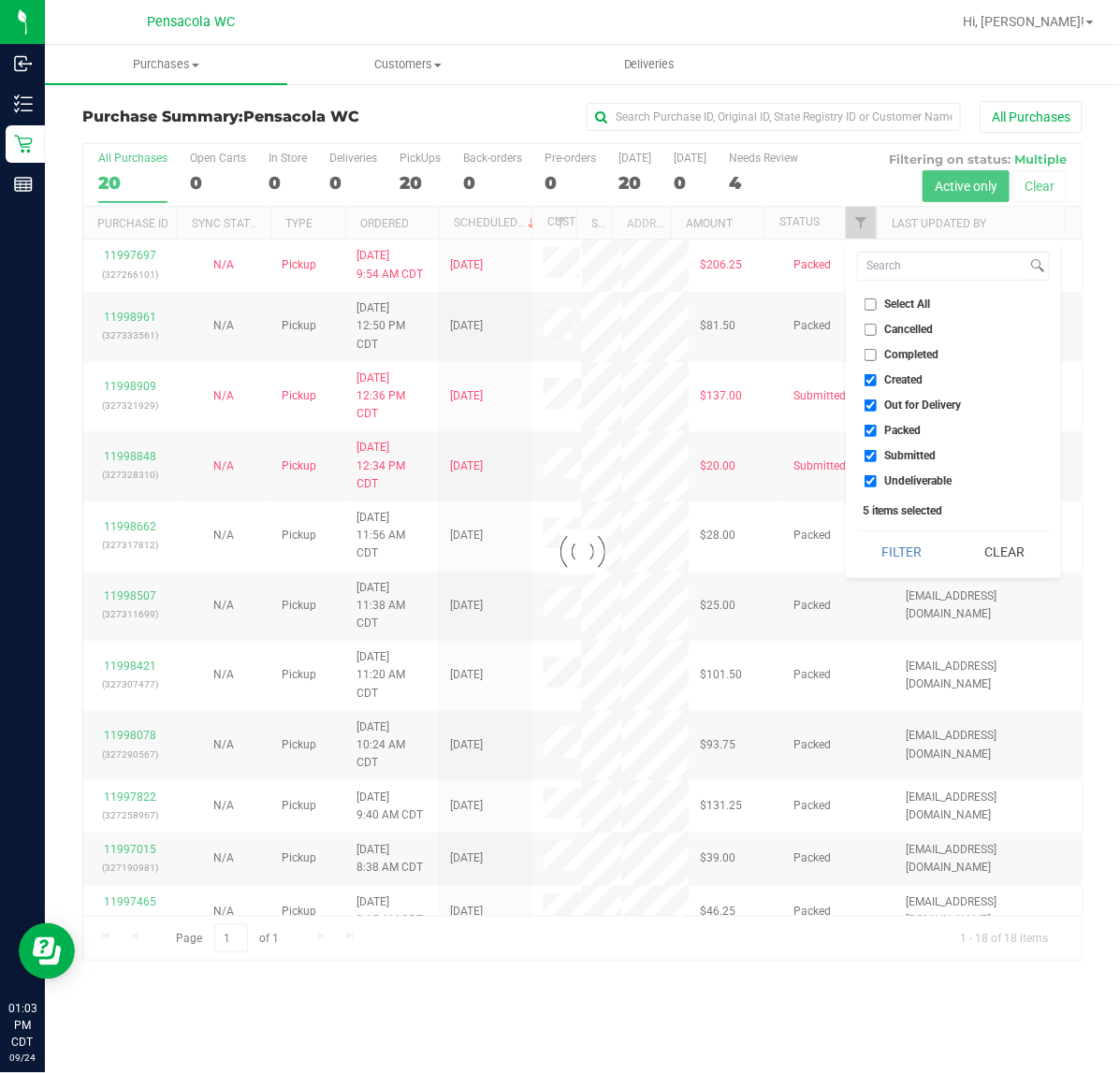
checkbox input "true"
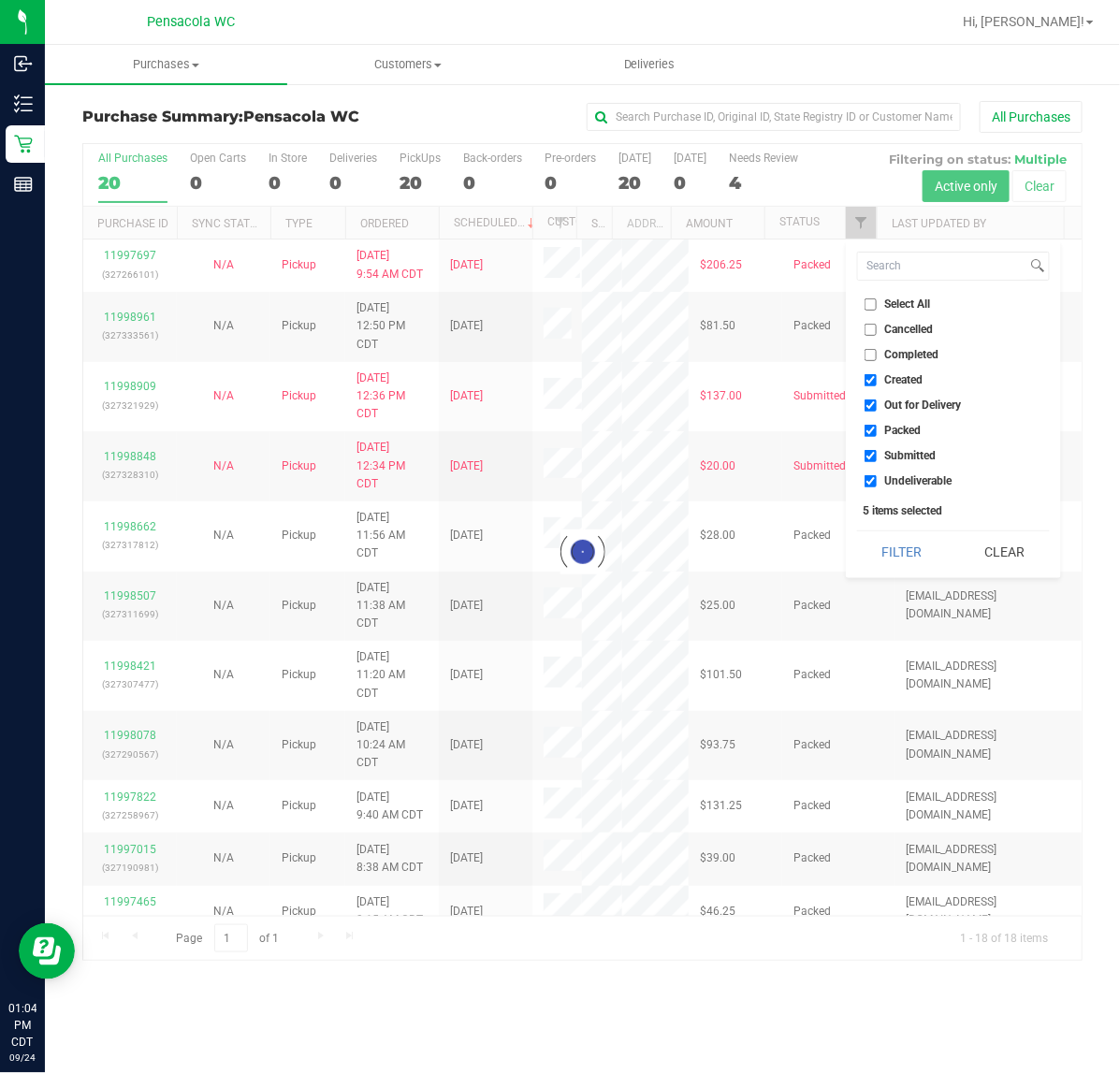
checkbox input "true"
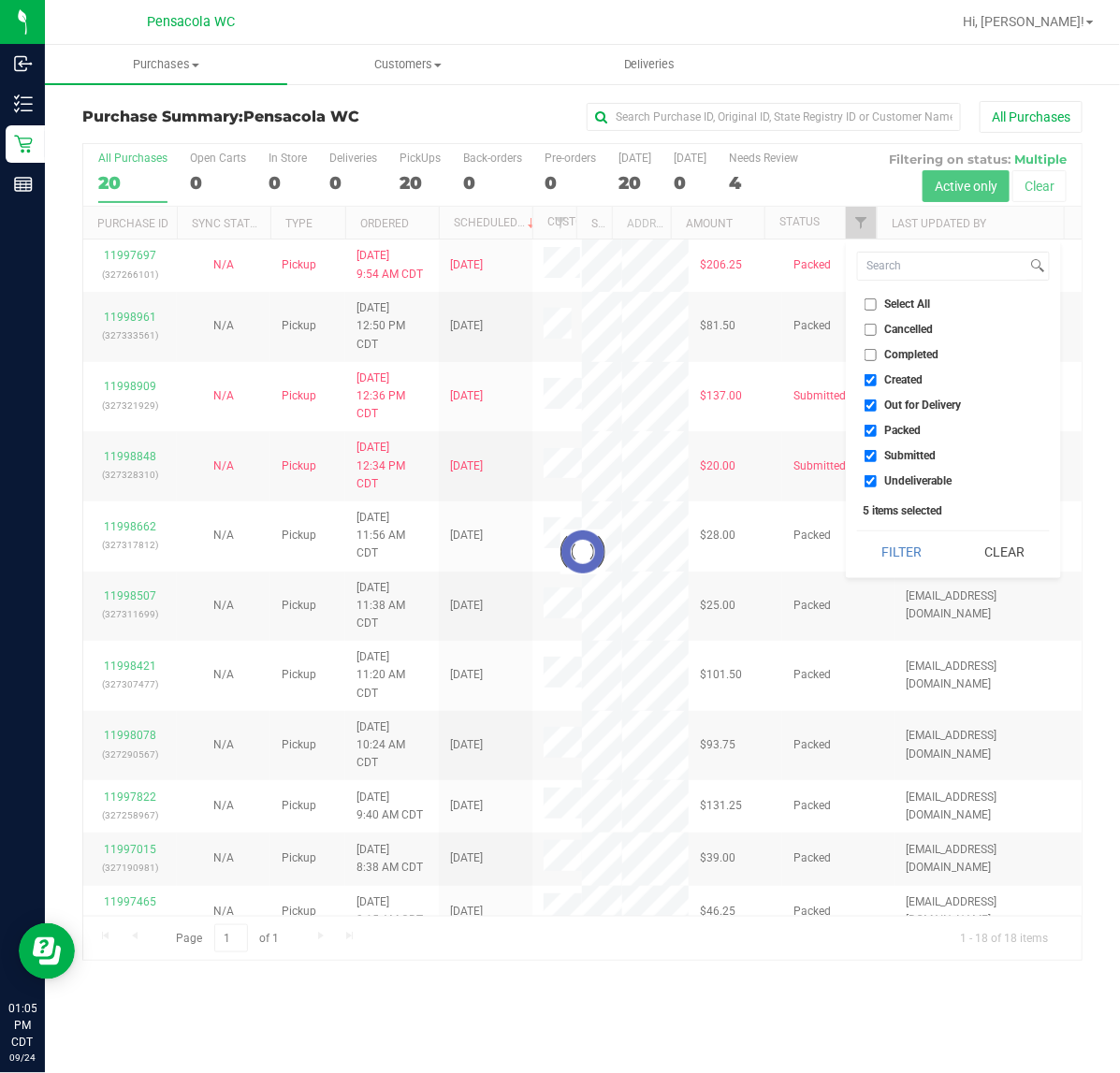
checkbox input "true"
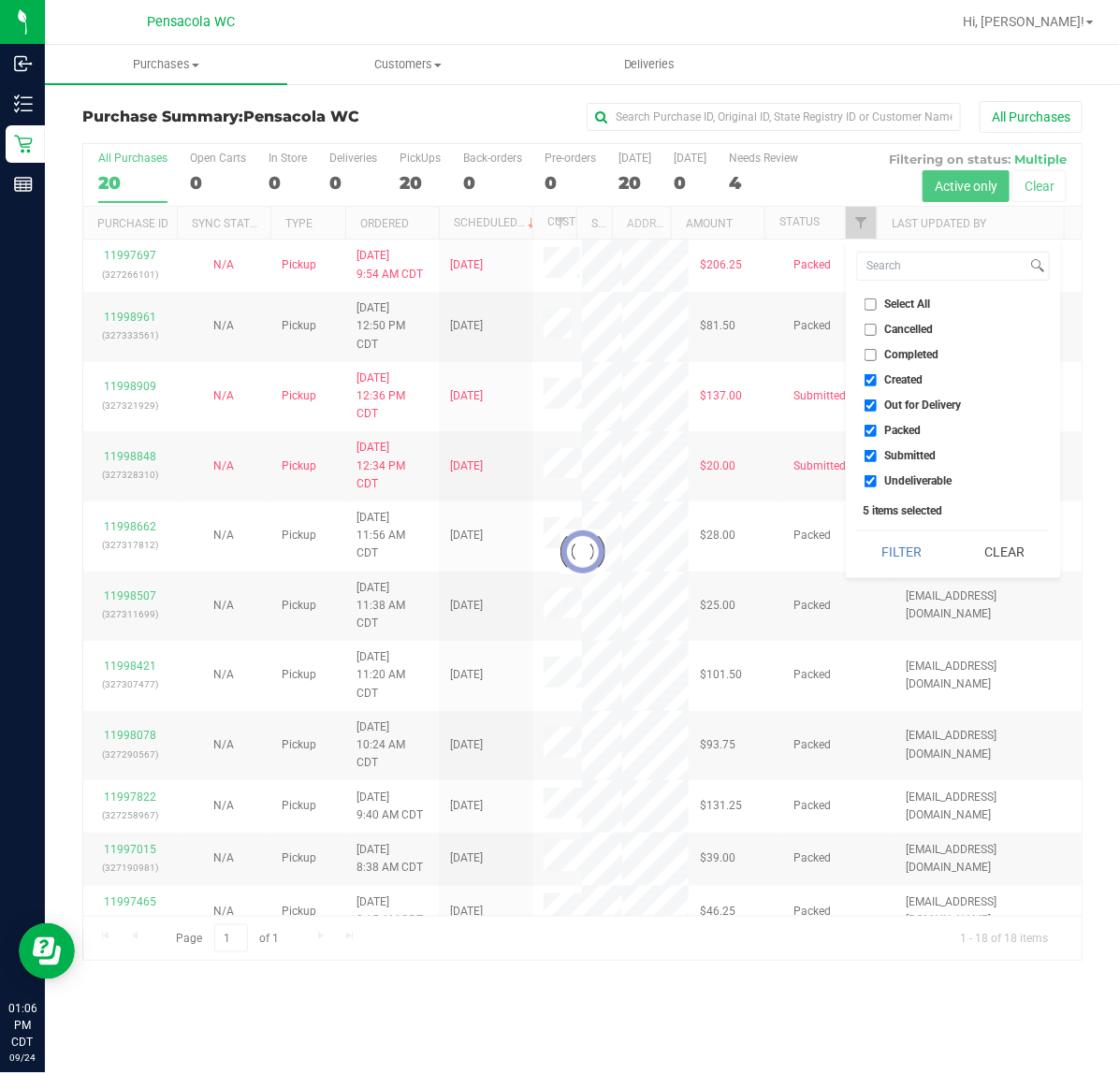
checkbox input "true"
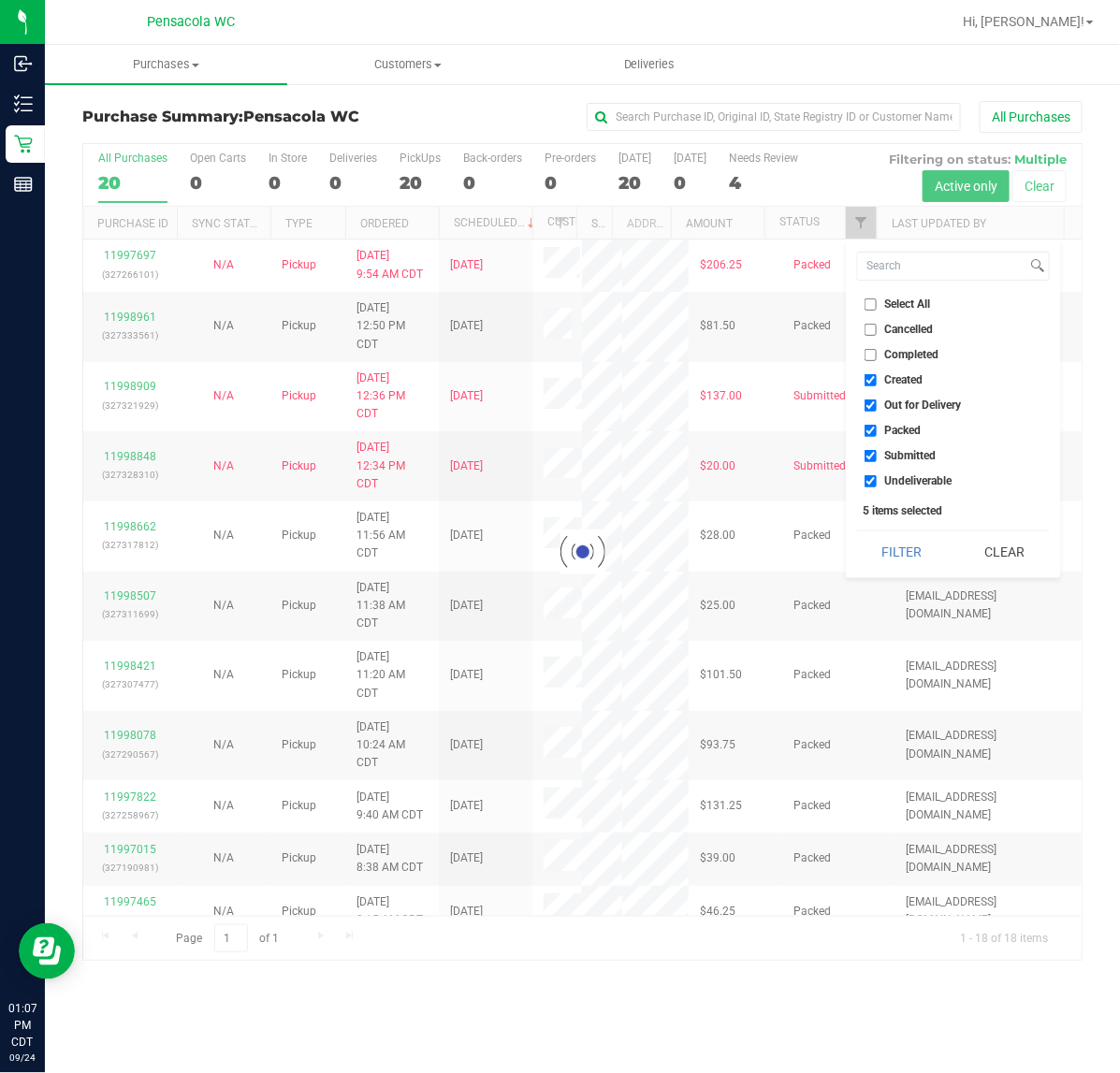
checkbox input "true"
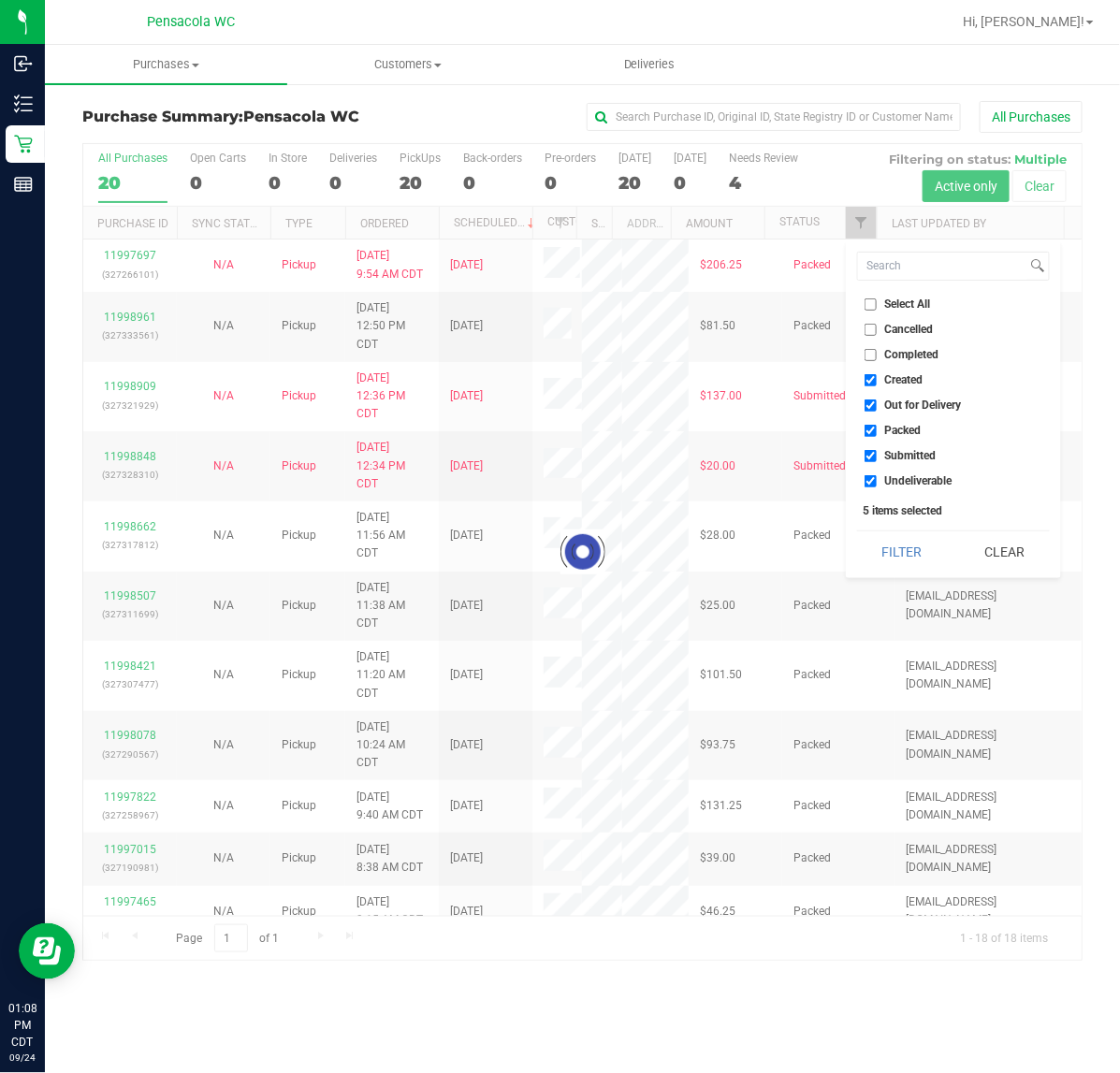
checkbox input "true"
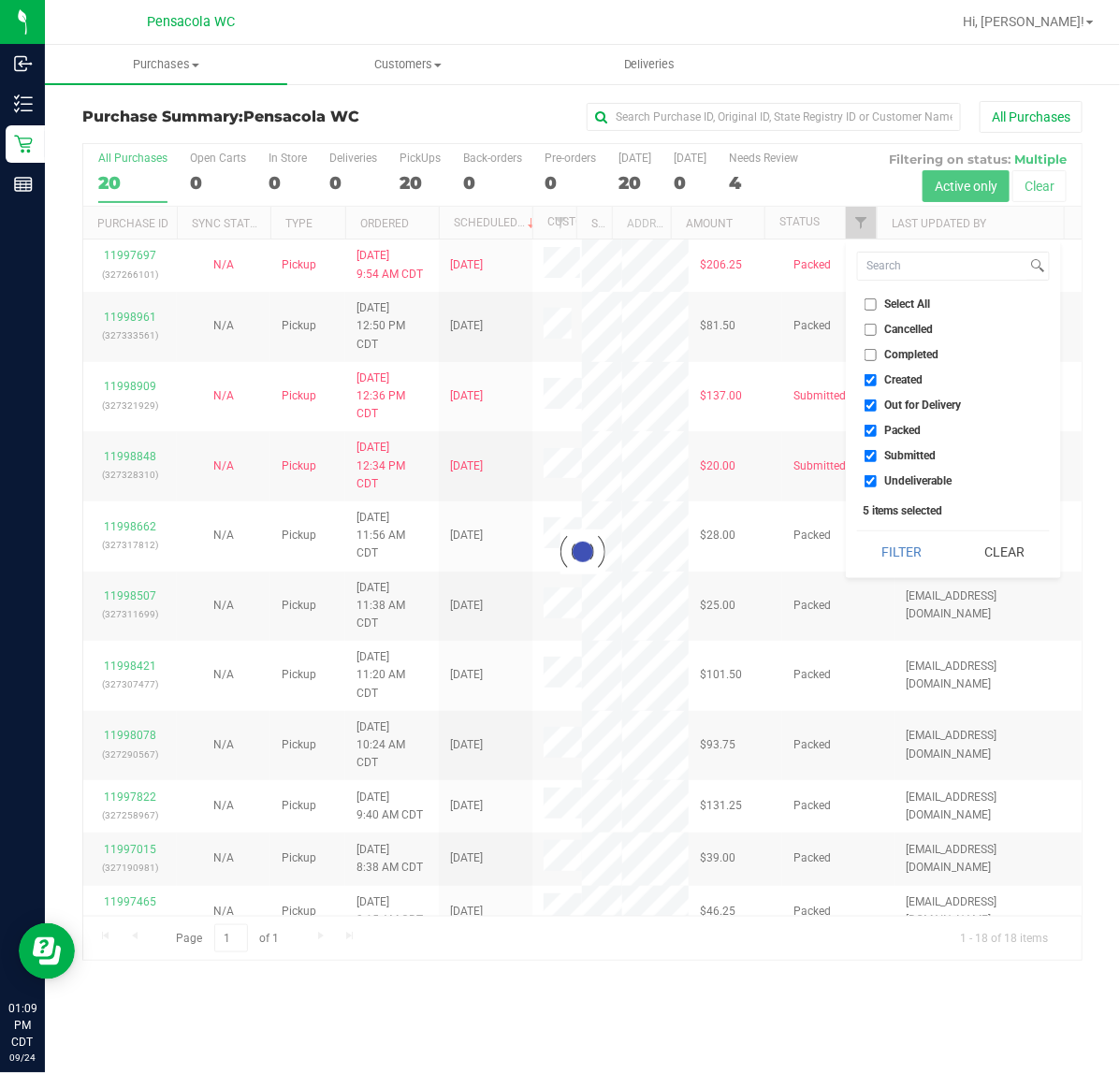
checkbox input "true"
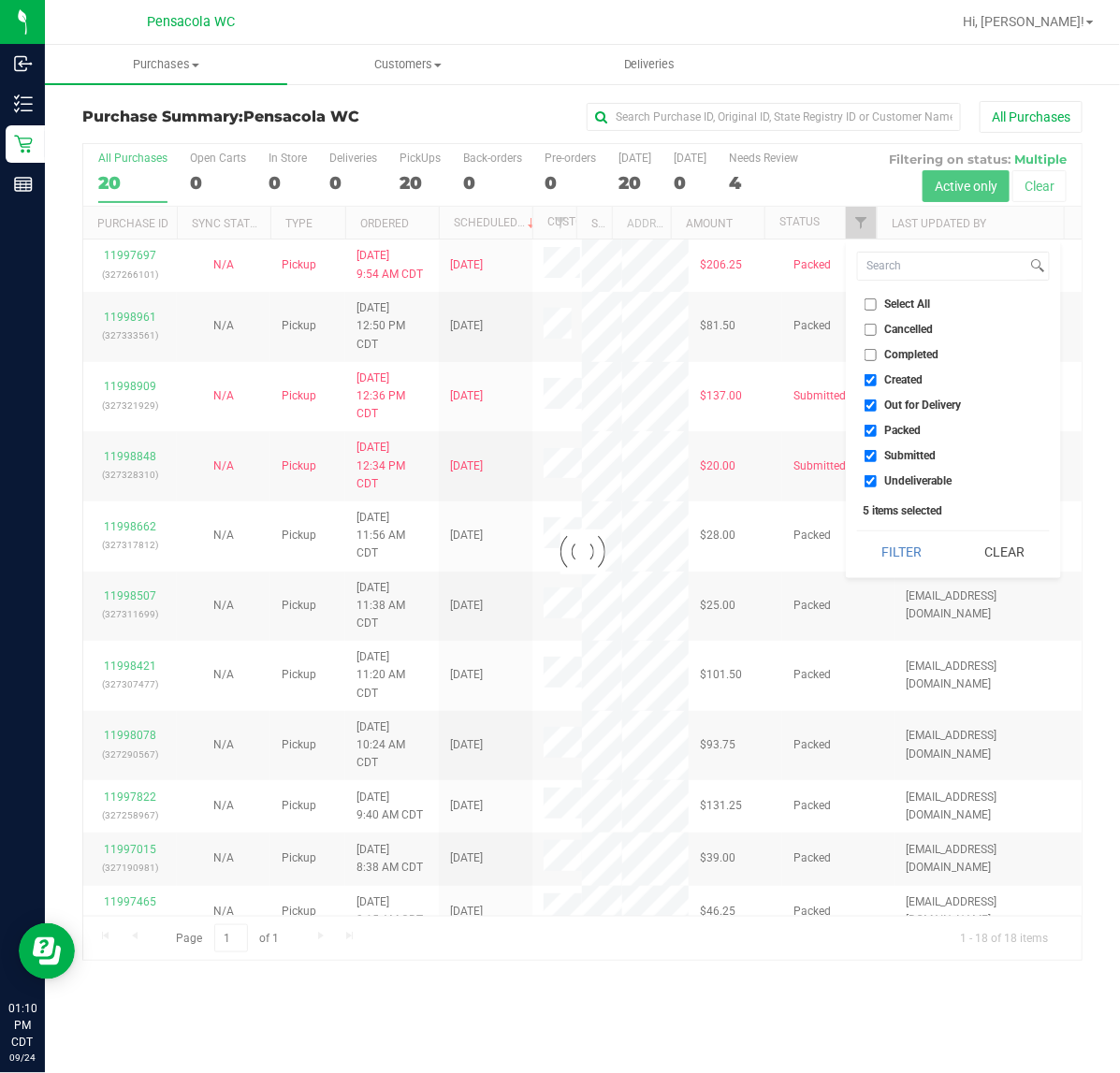
checkbox input "true"
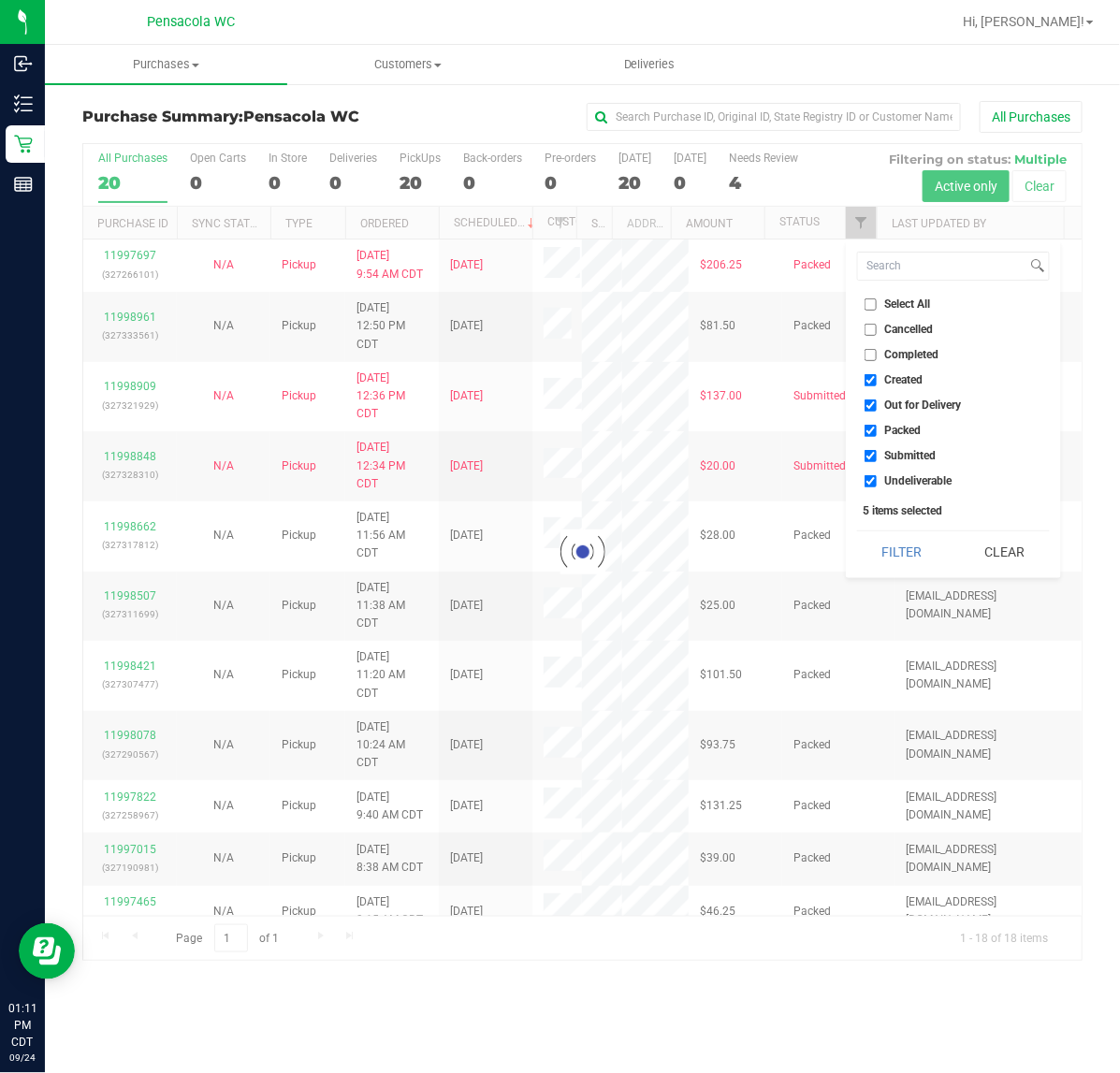
checkbox input "true"
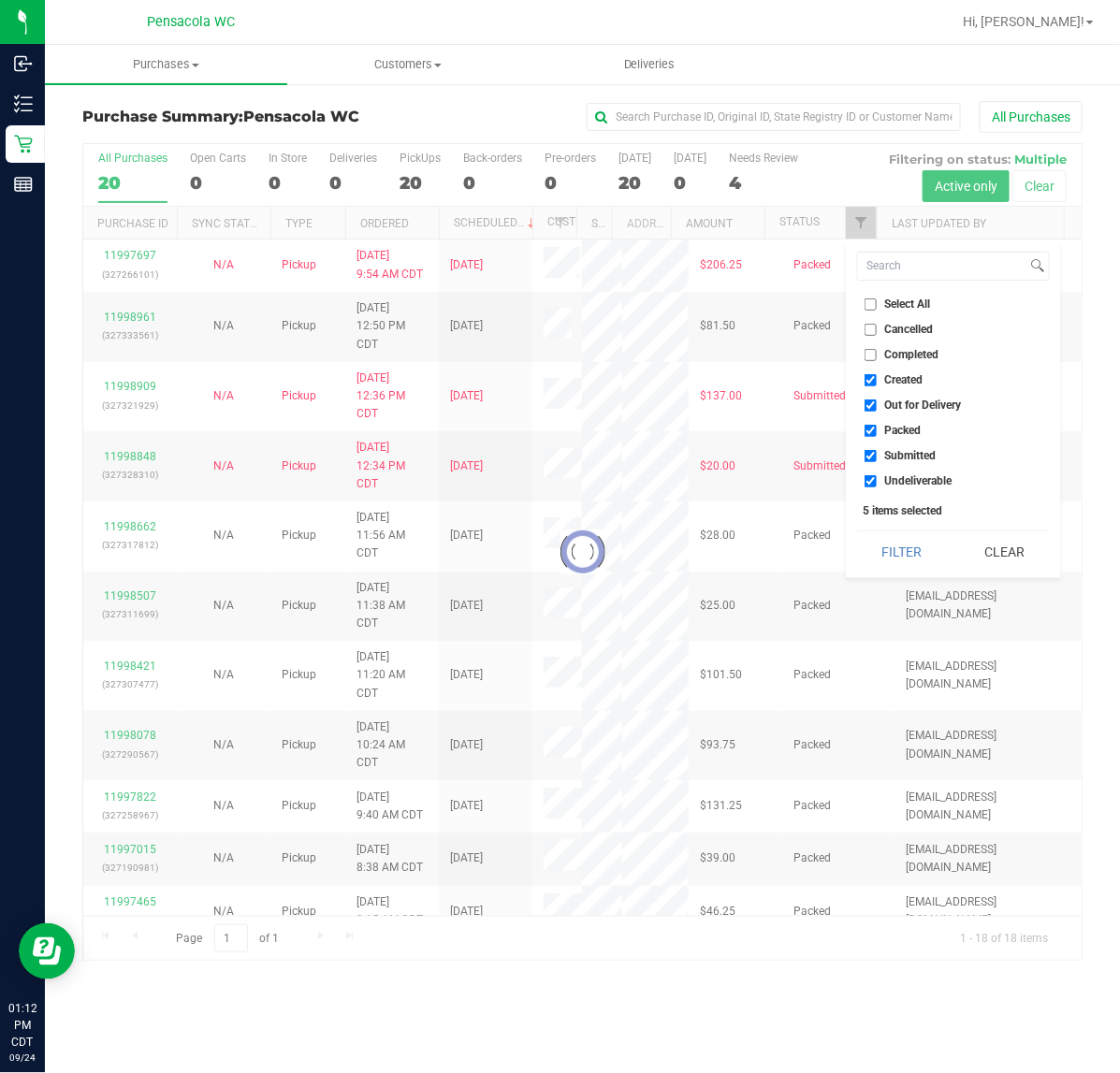
checkbox input "true"
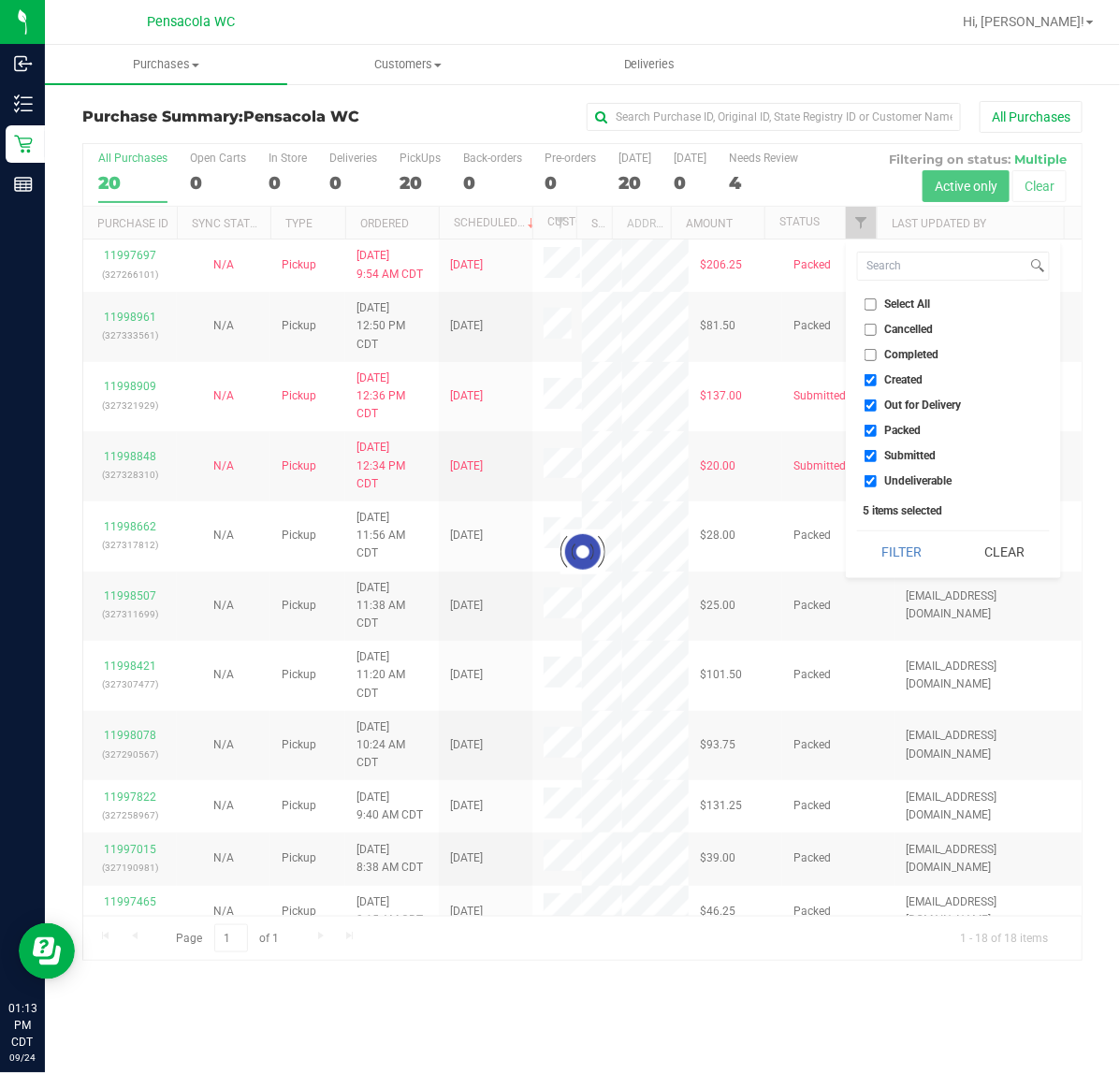
checkbox input "true"
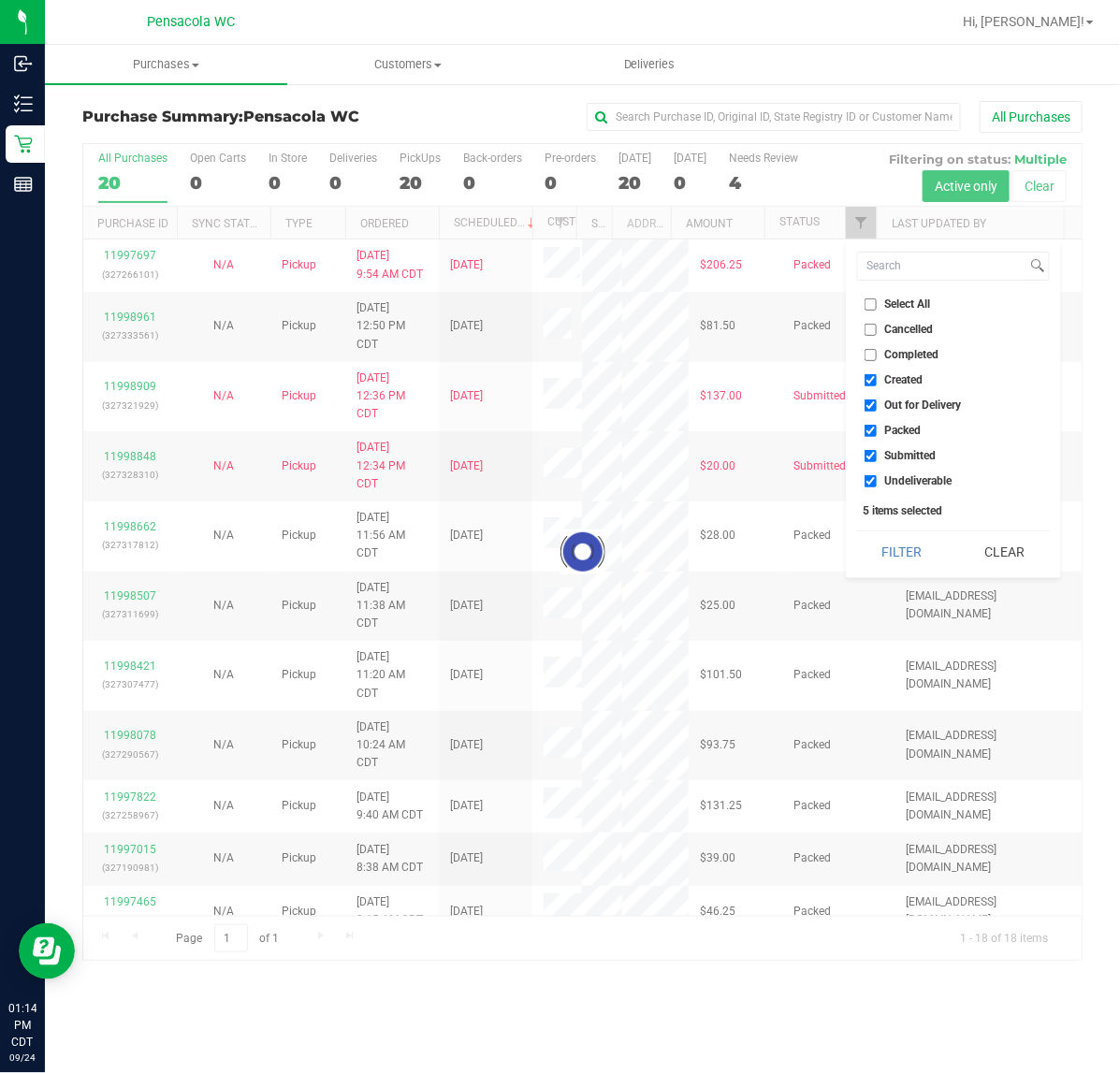
checkbox input "true"
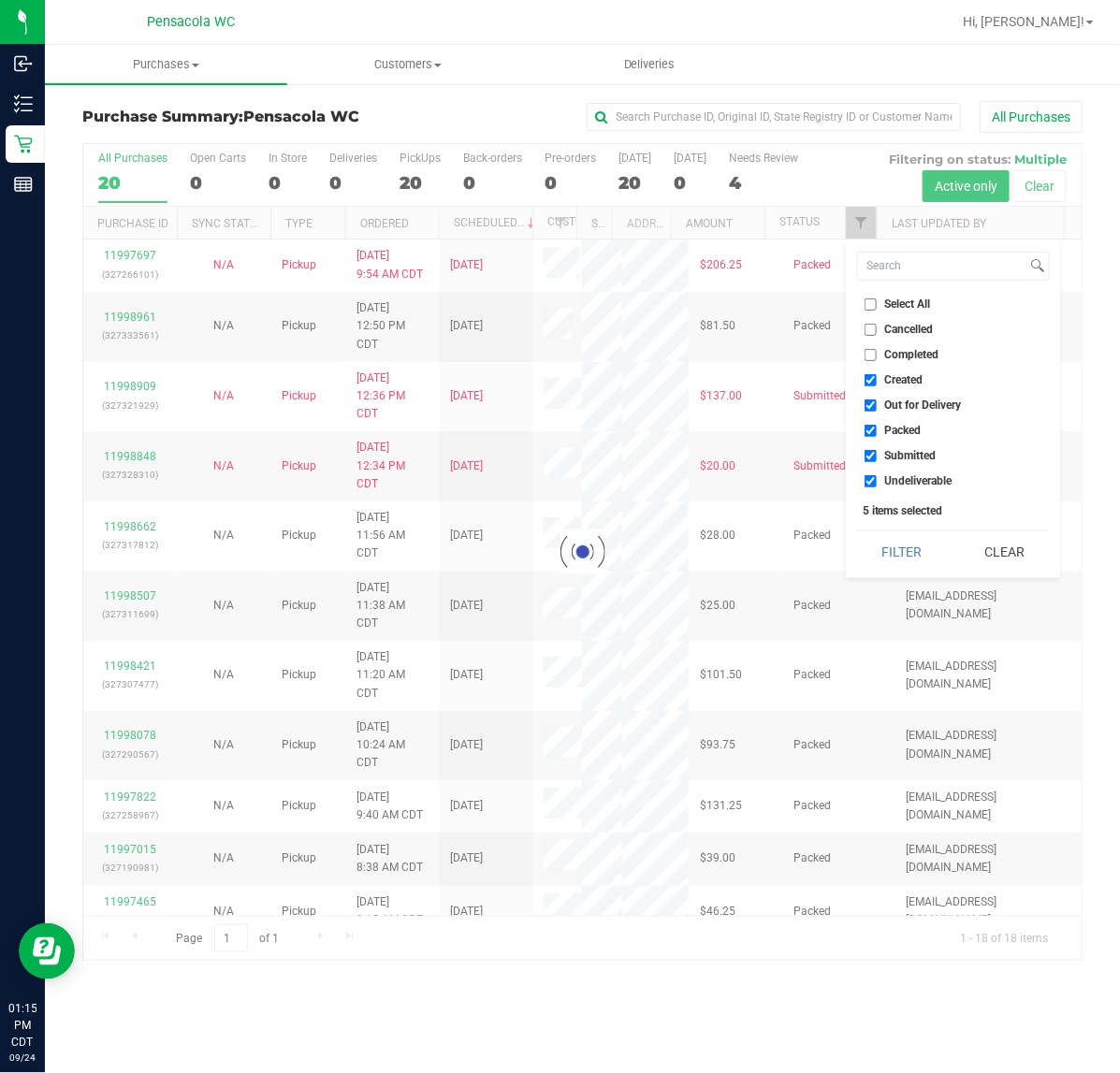
checkbox input "true"
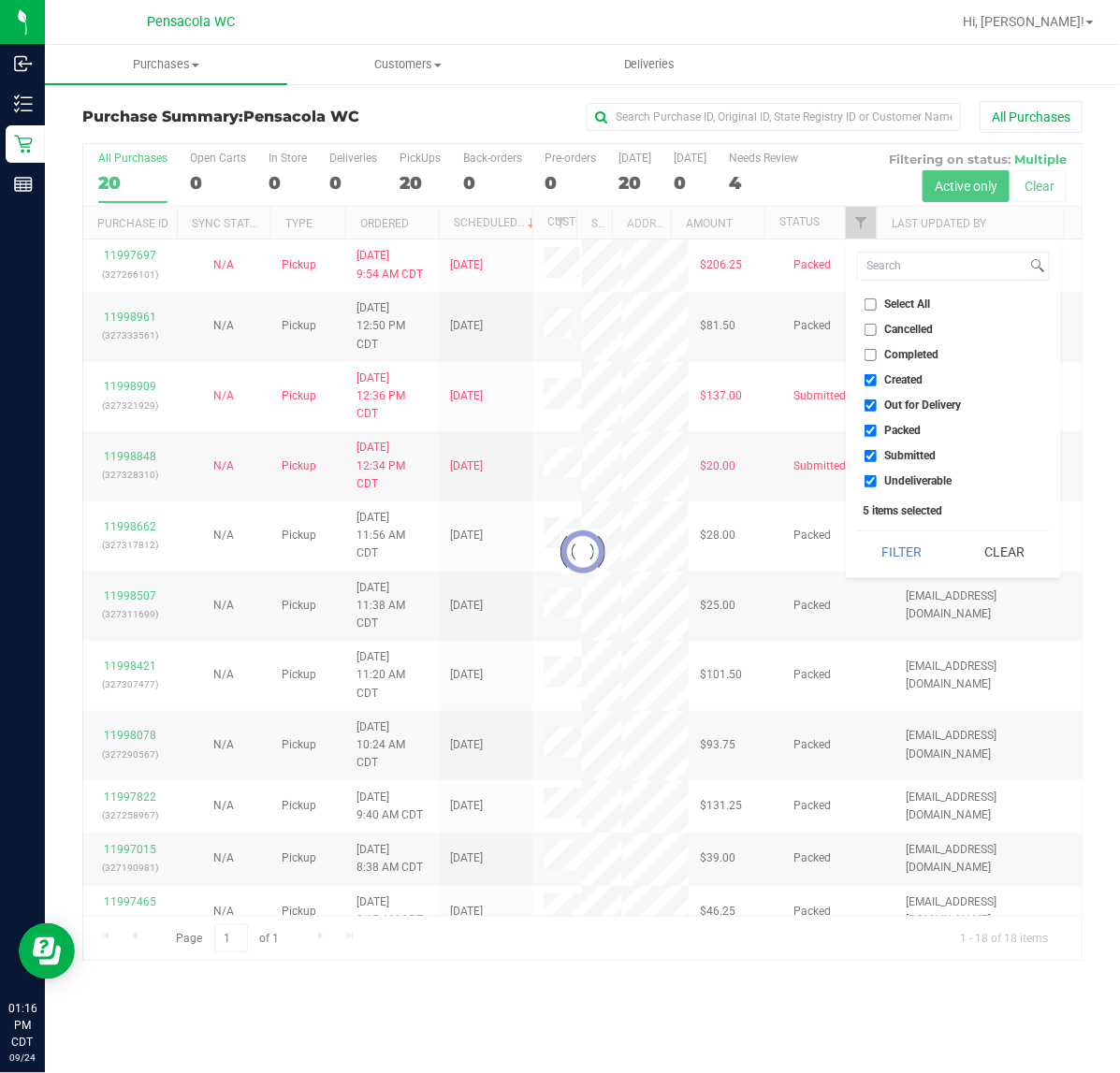
checkbox input "true"
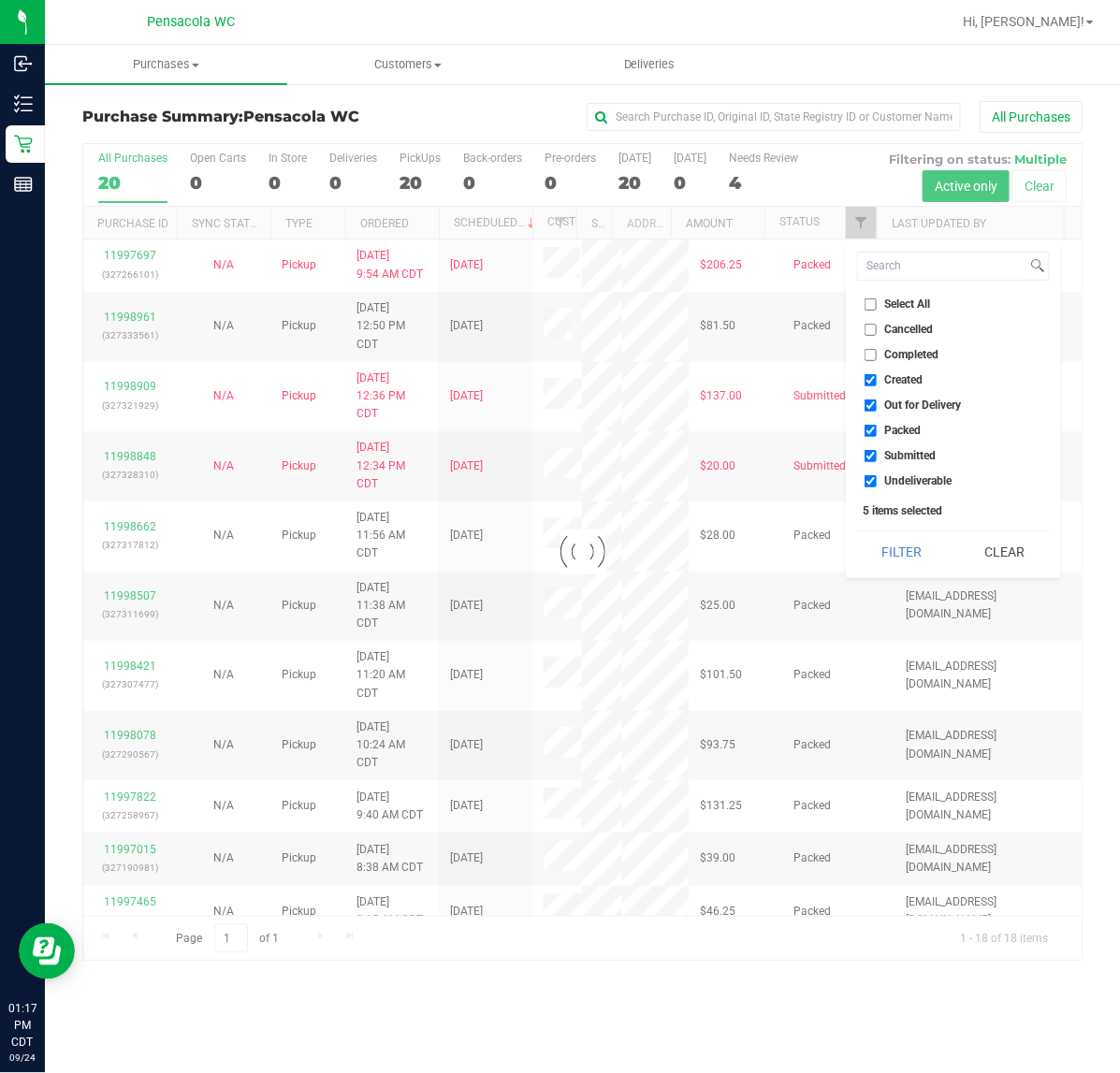
checkbox input "true"
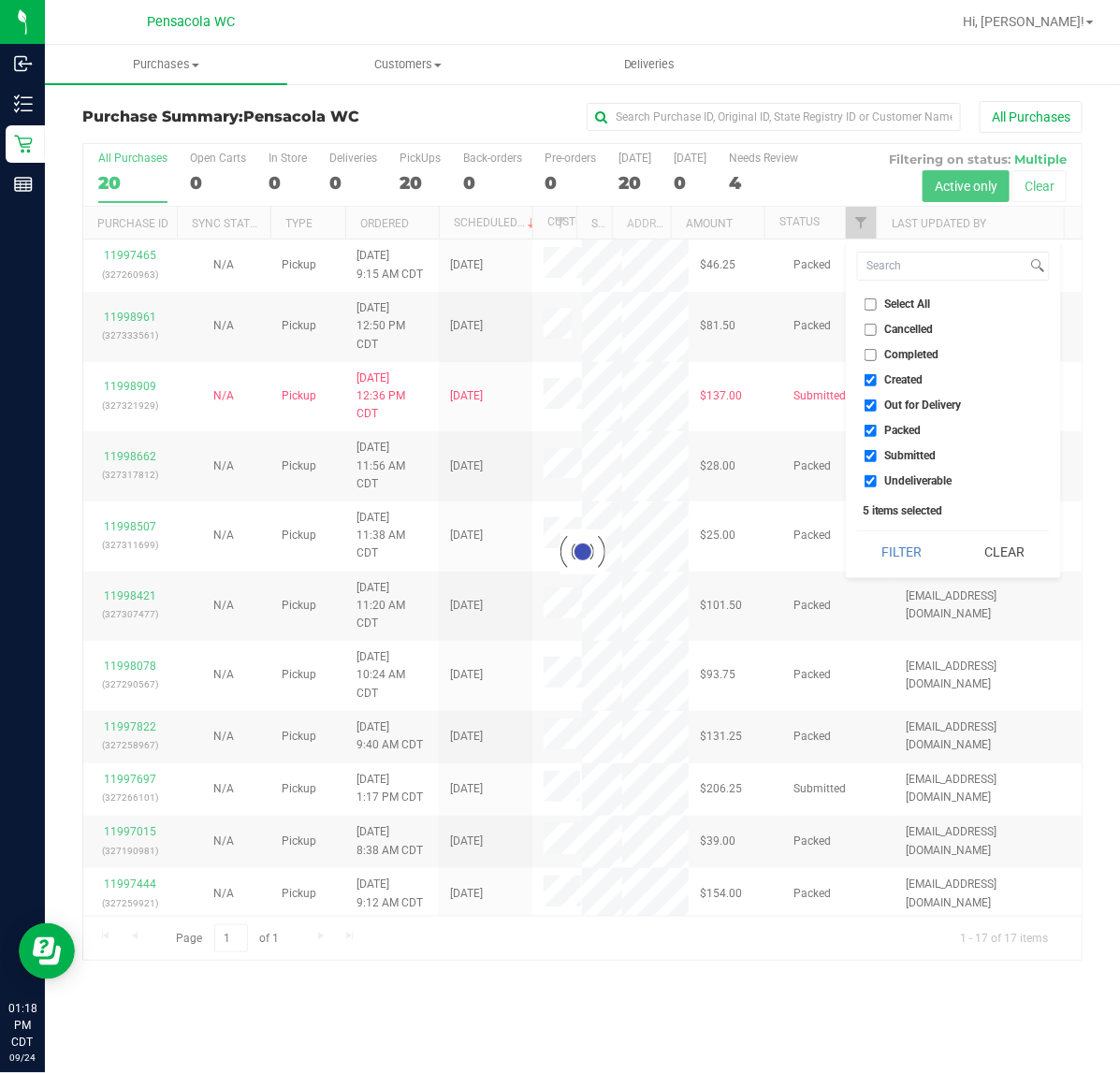
checkbox input "true"
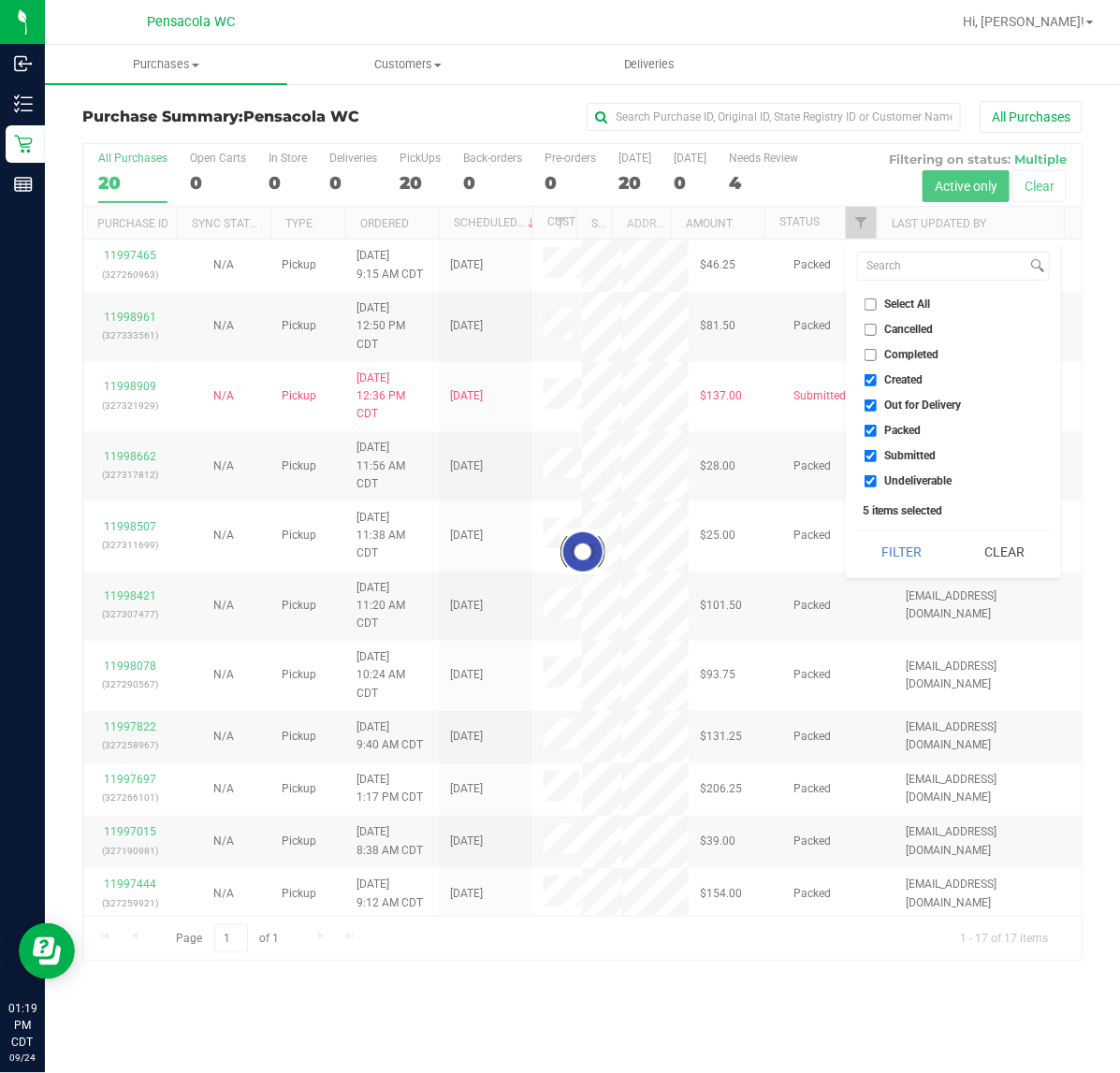
checkbox input "true"
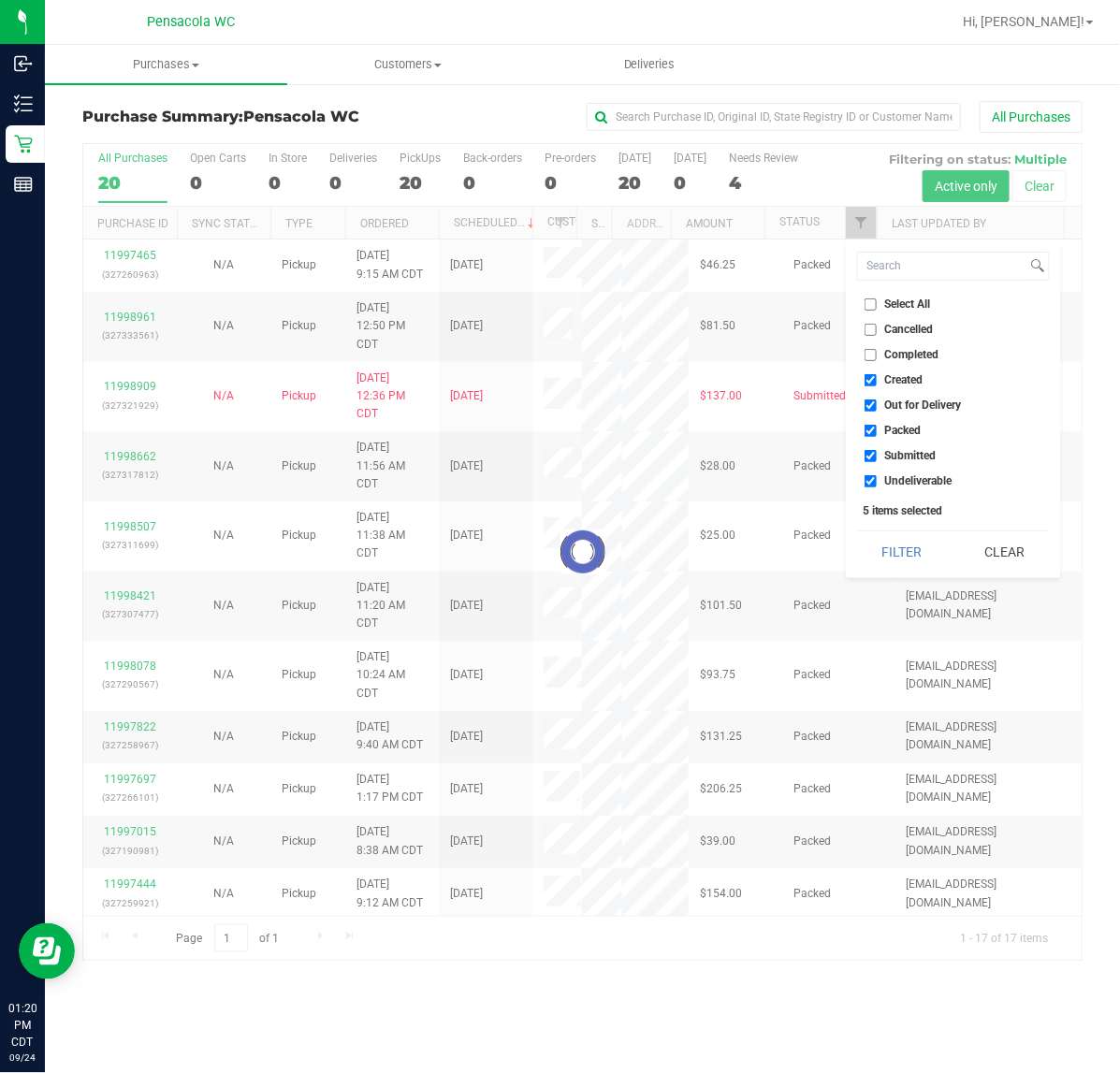
checkbox input "true"
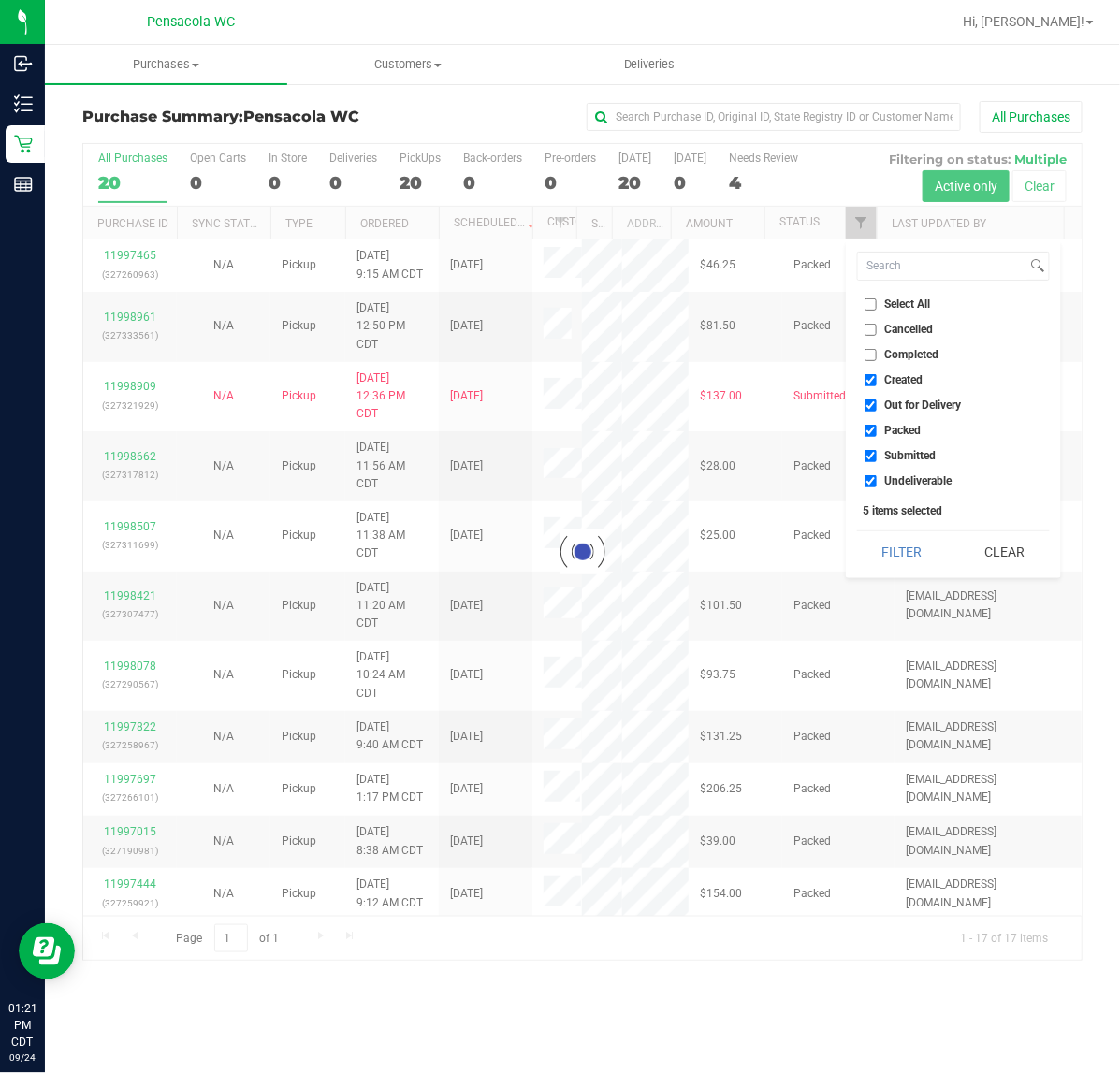
checkbox input "true"
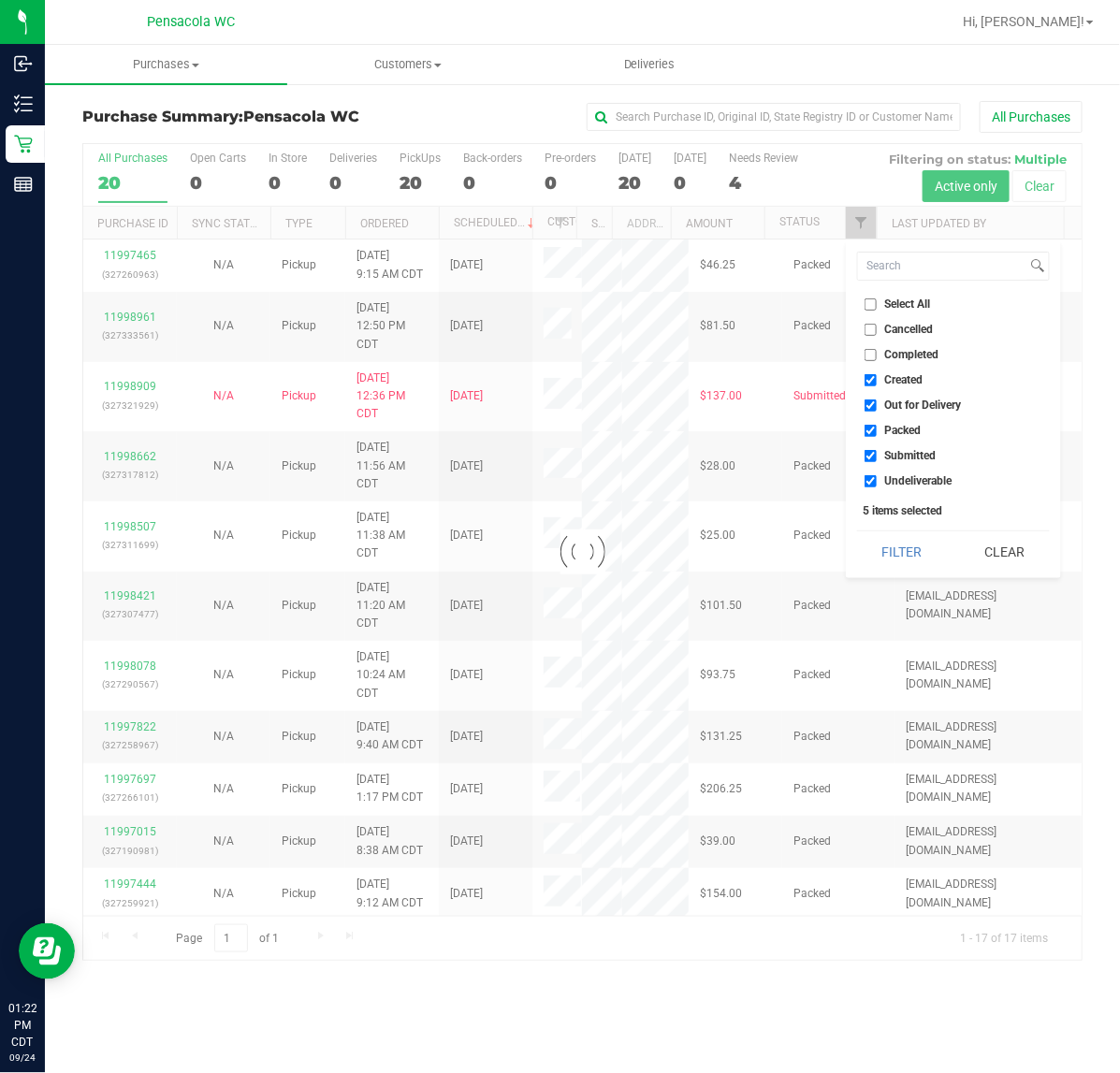
checkbox input "true"
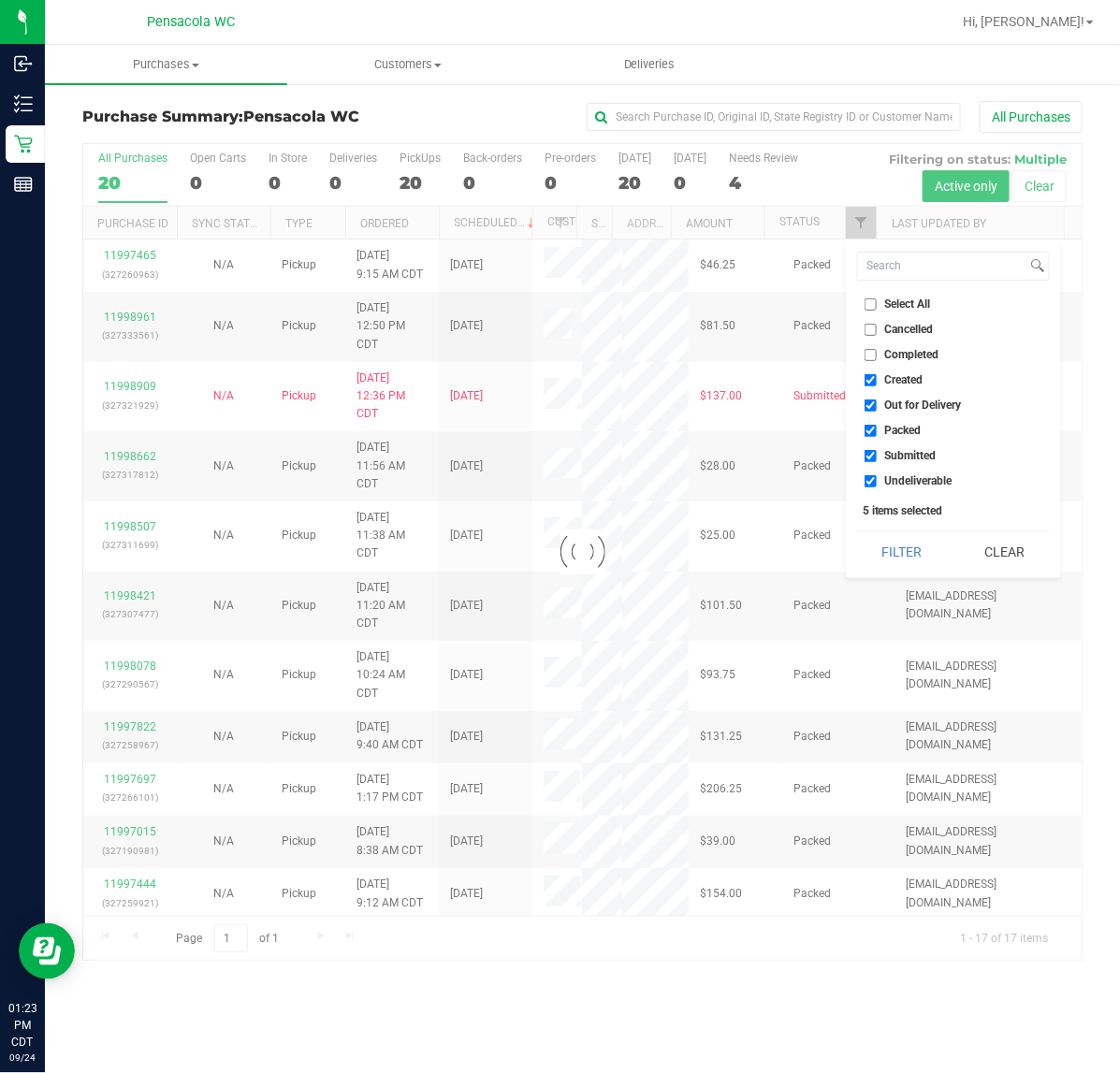
checkbox input "true"
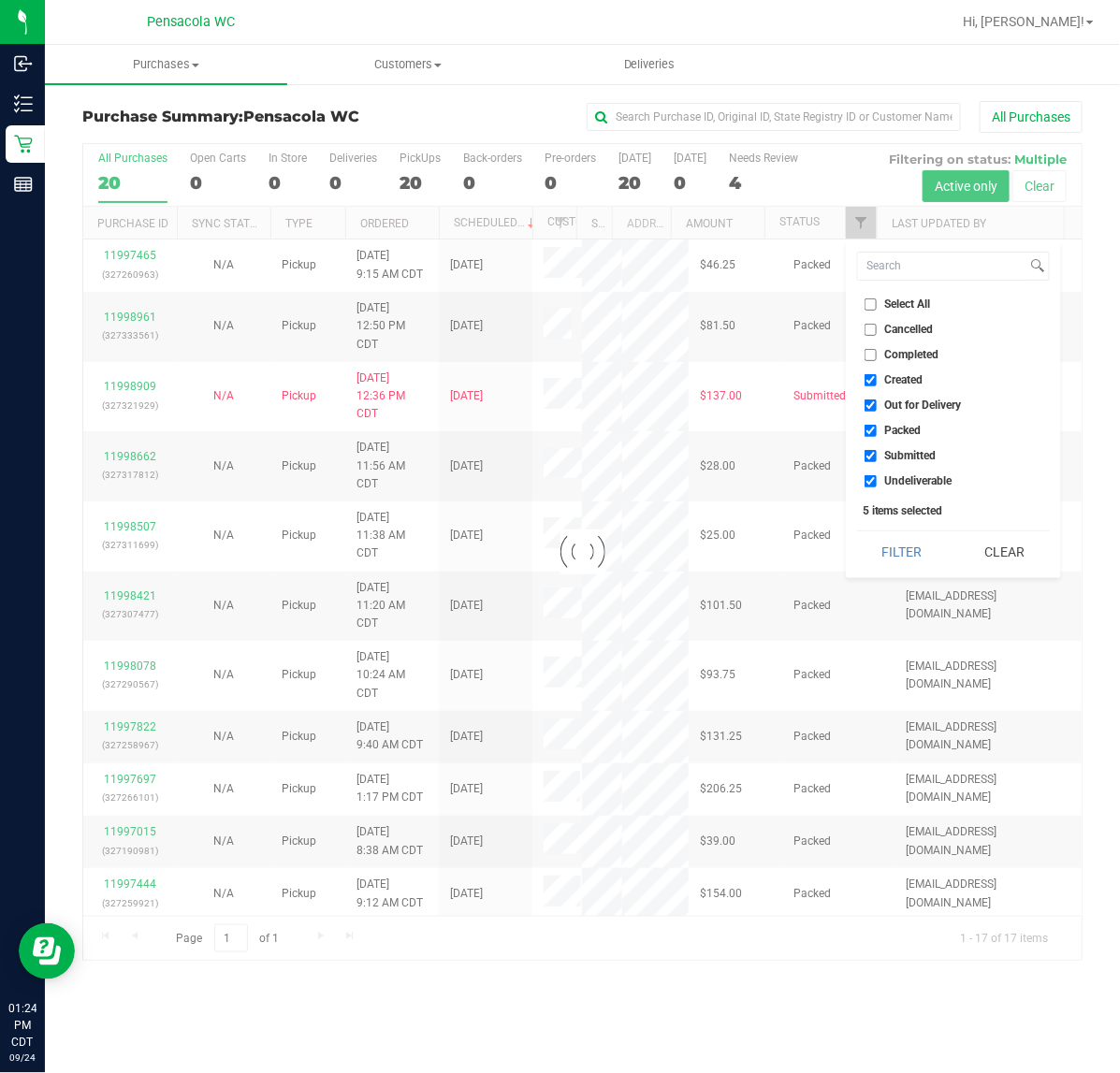
checkbox input "true"
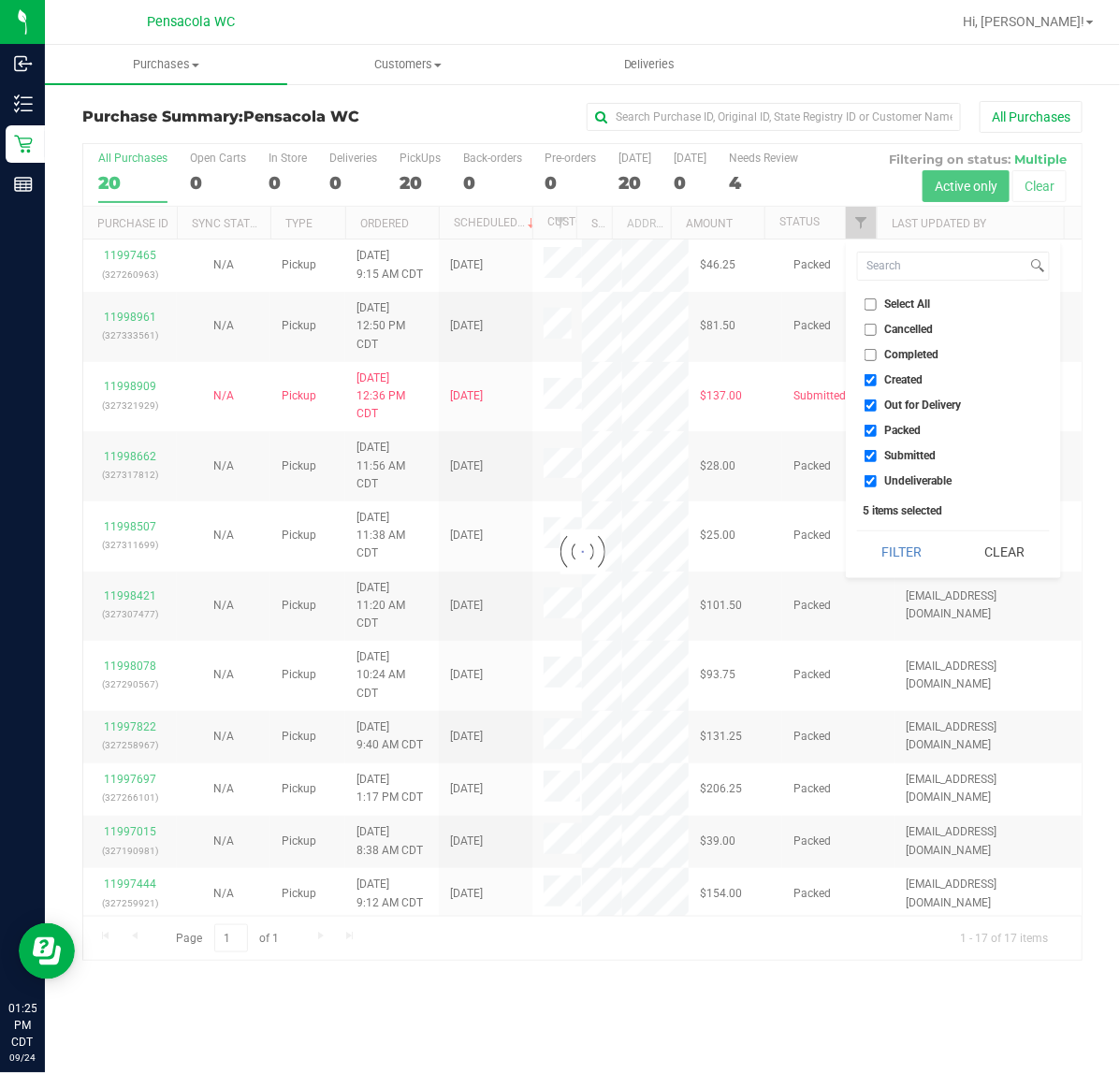
checkbox input "true"
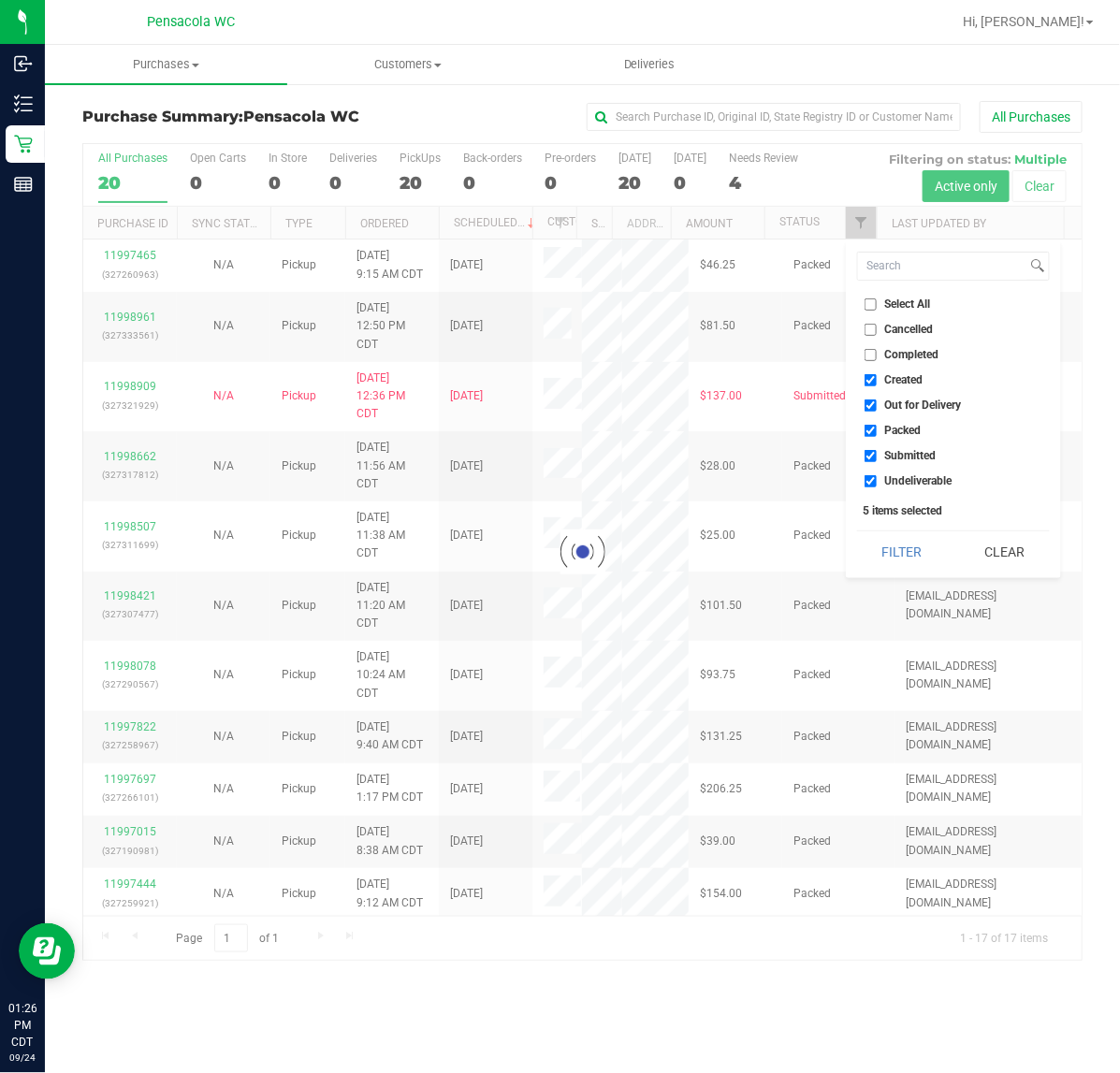
checkbox input "true"
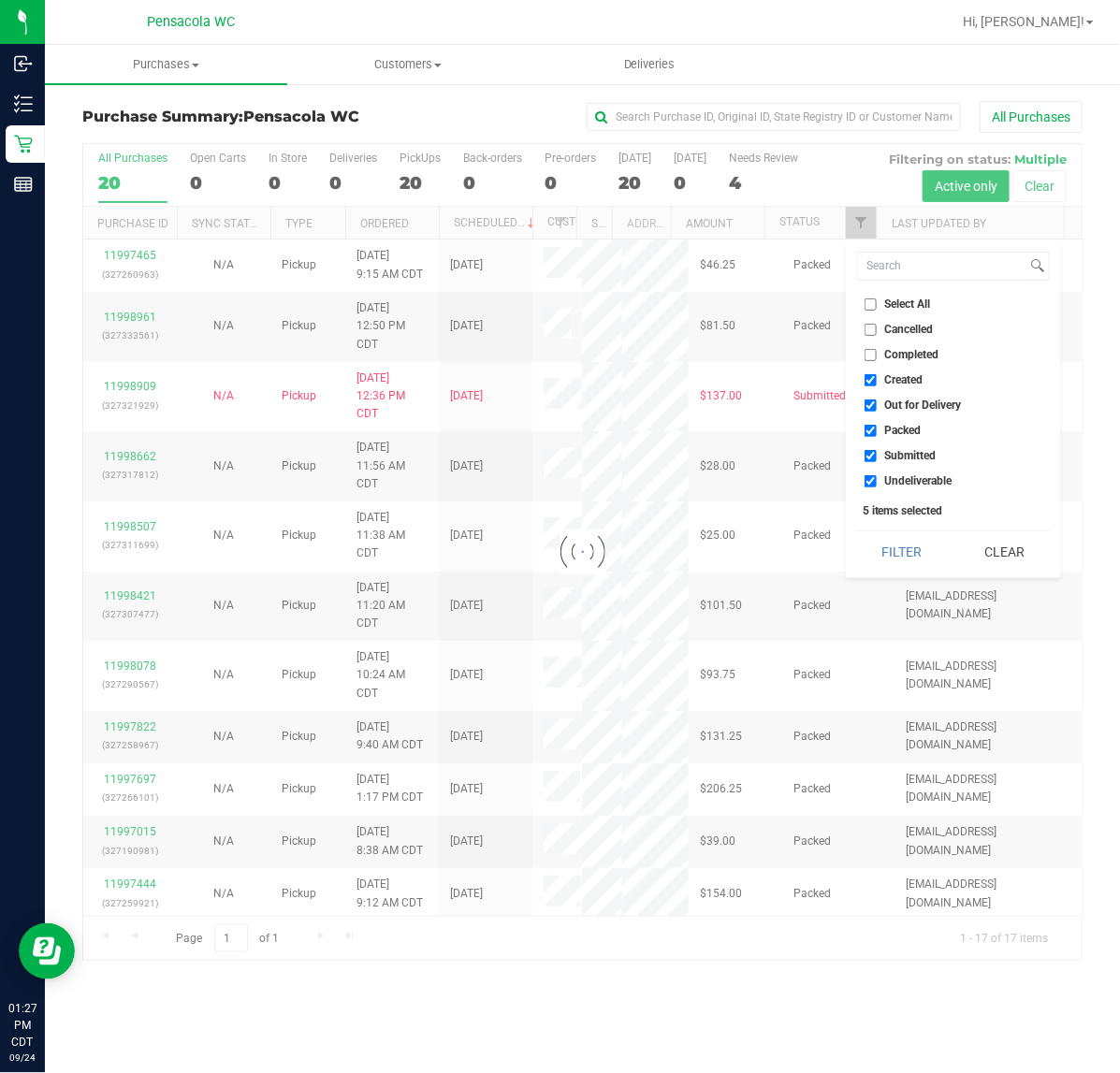
checkbox input "true"
